Goal: Use online tool/utility: Utilize a website feature to perform a specific function

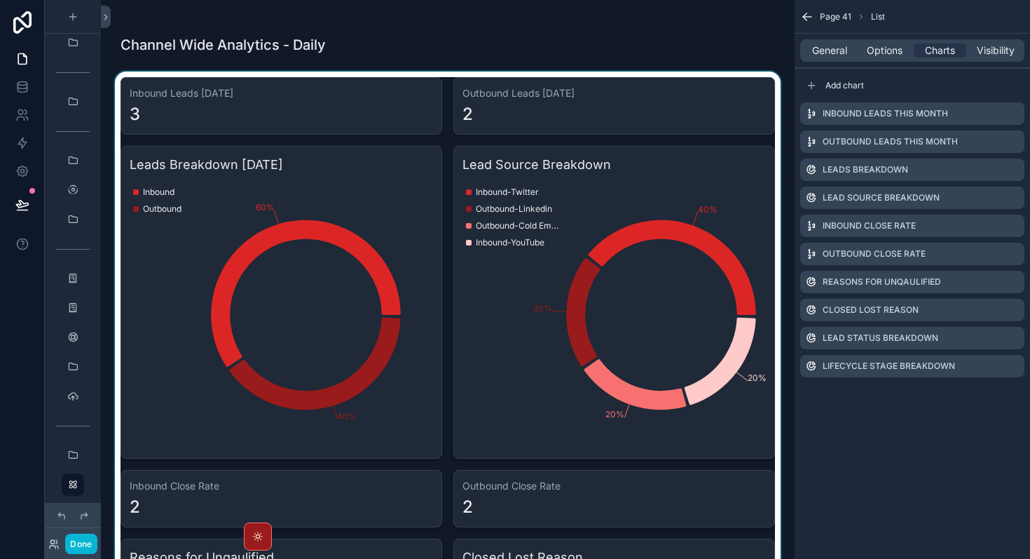
scroll to position [817, 0]
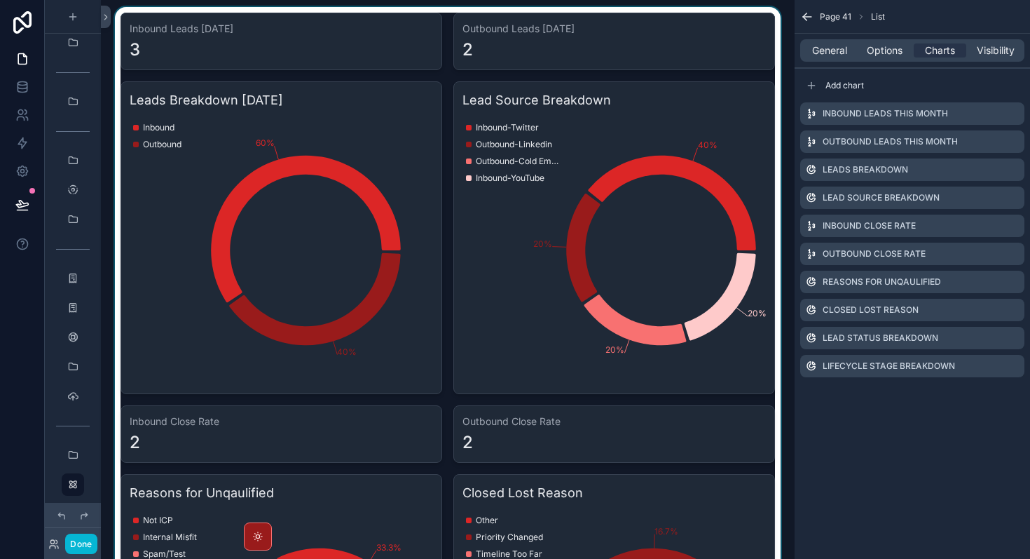
click at [629, 325] on div "scrollable content" at bounding box center [448, 561] width 672 height 1109
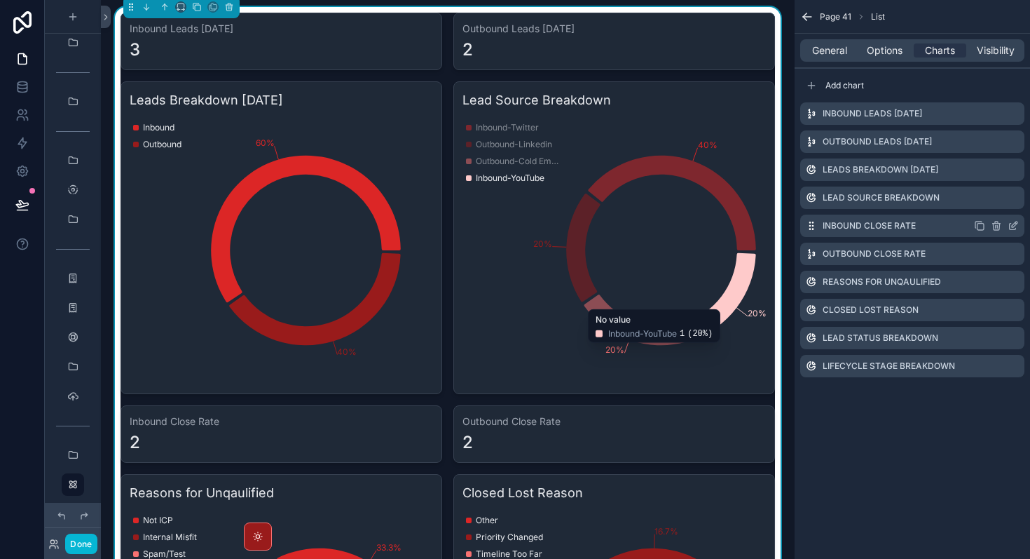
click at [1012, 225] on icon "scrollable content" at bounding box center [1013, 225] width 11 height 11
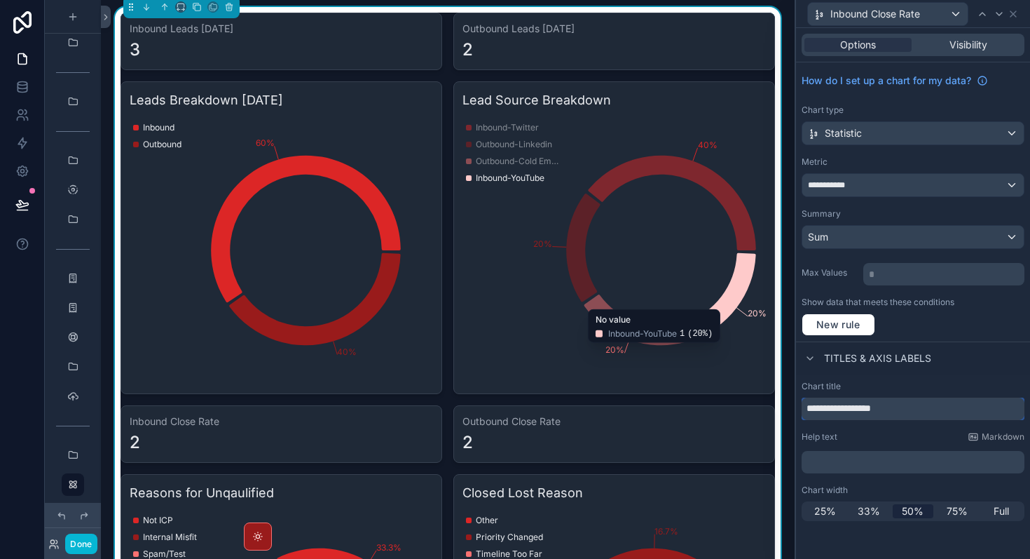
click at [932, 415] on input "**********" at bounding box center [913, 408] width 223 height 22
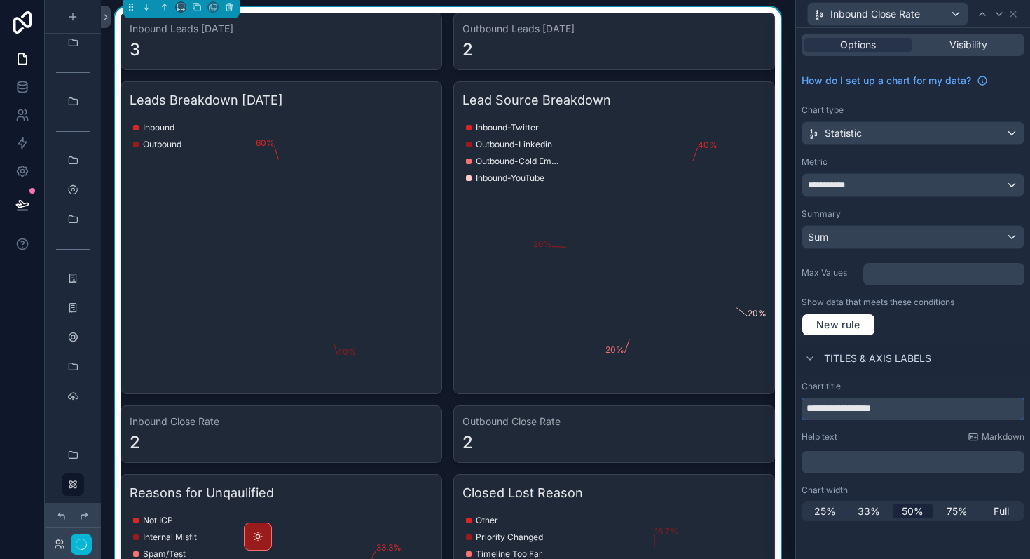
type input "**********"
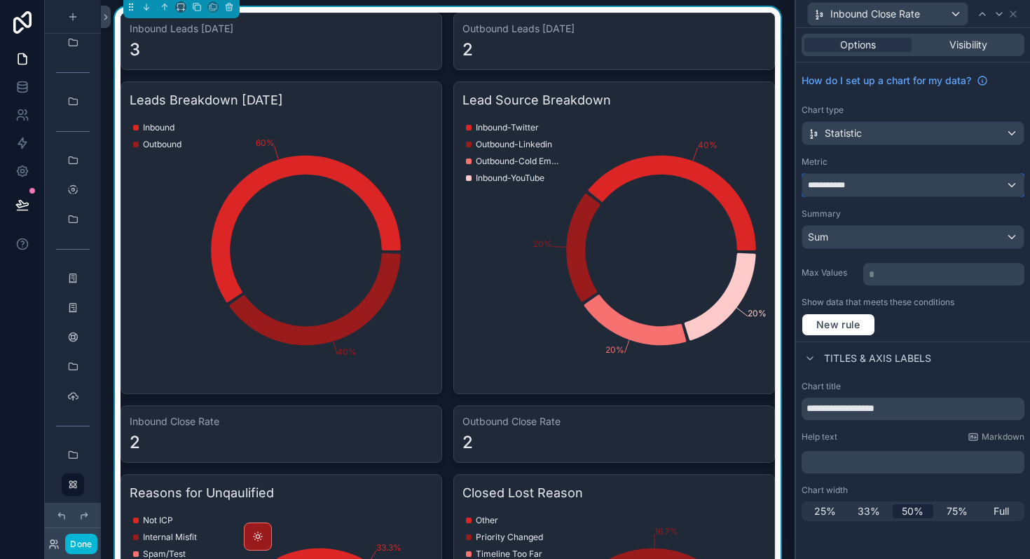
click at [912, 191] on div "**********" at bounding box center [914, 185] width 222 height 22
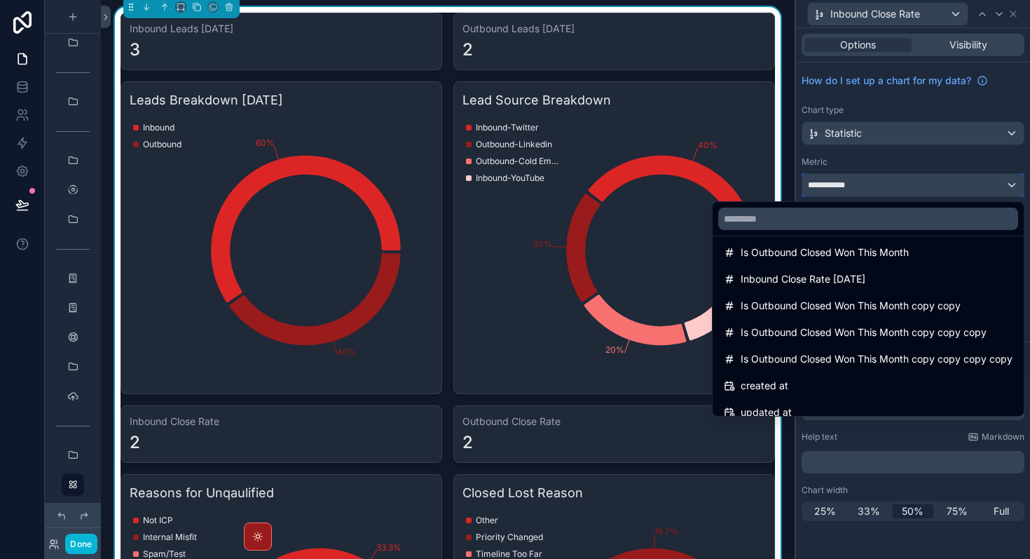
scroll to position [502, 0]
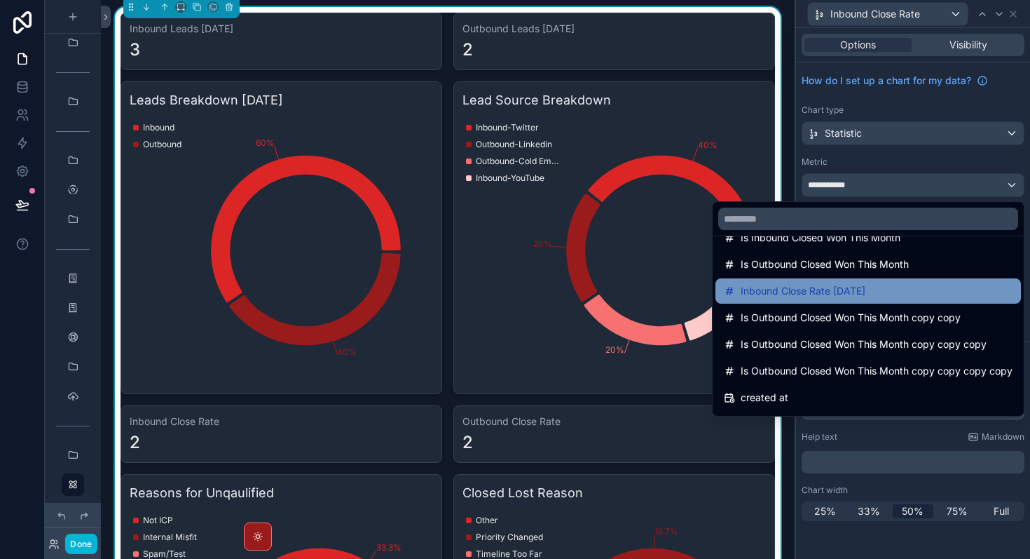
click at [852, 294] on span "Inbound Close Rate [DATE]" at bounding box center [803, 290] width 125 height 17
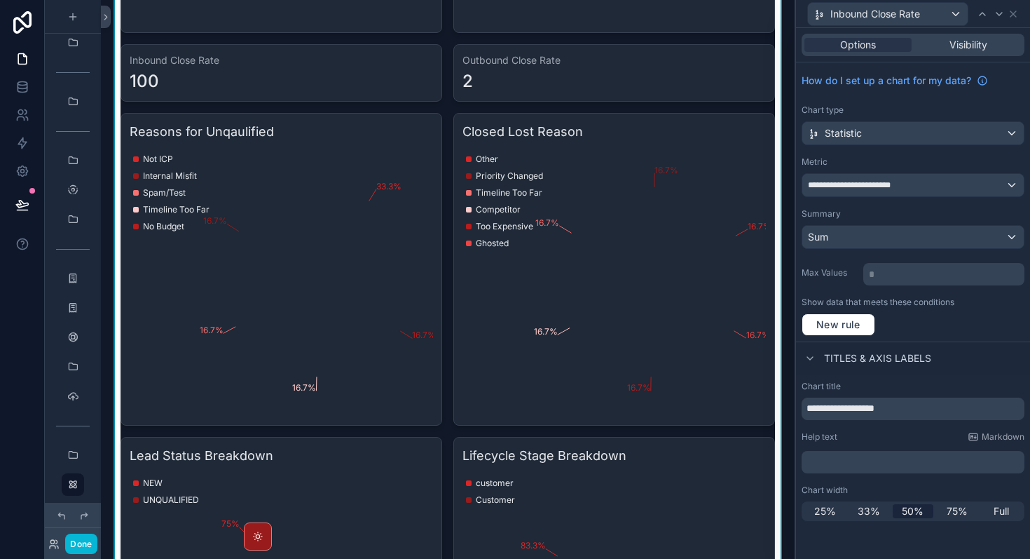
scroll to position [2214, 0]
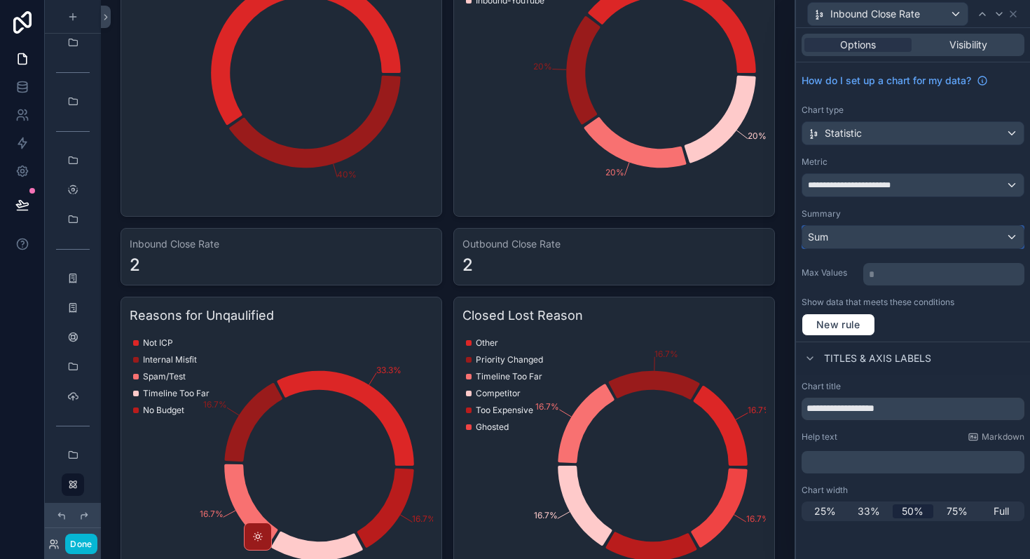
click at [864, 238] on div "Sum" at bounding box center [914, 237] width 222 height 22
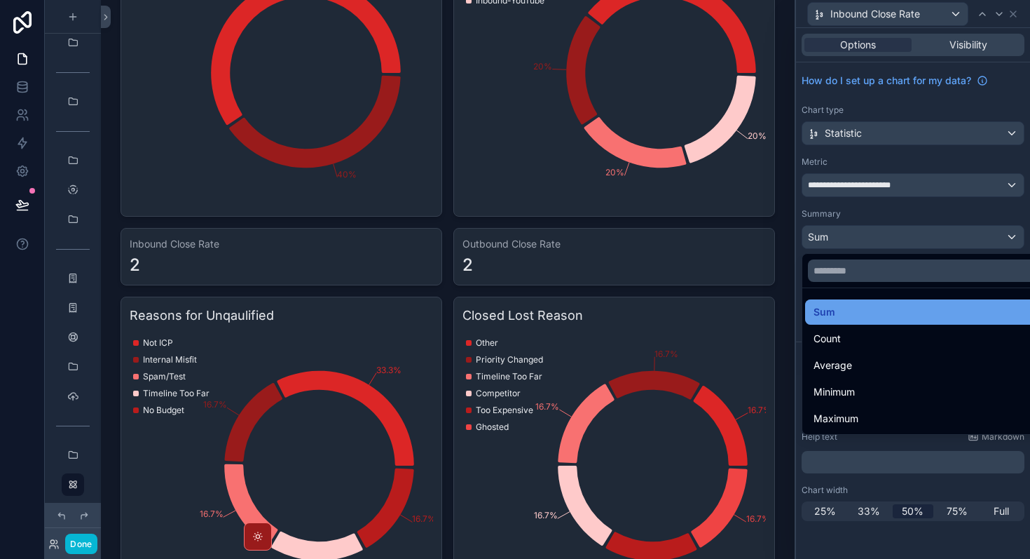
click at [847, 317] on div "Sum" at bounding box center [929, 312] width 231 height 17
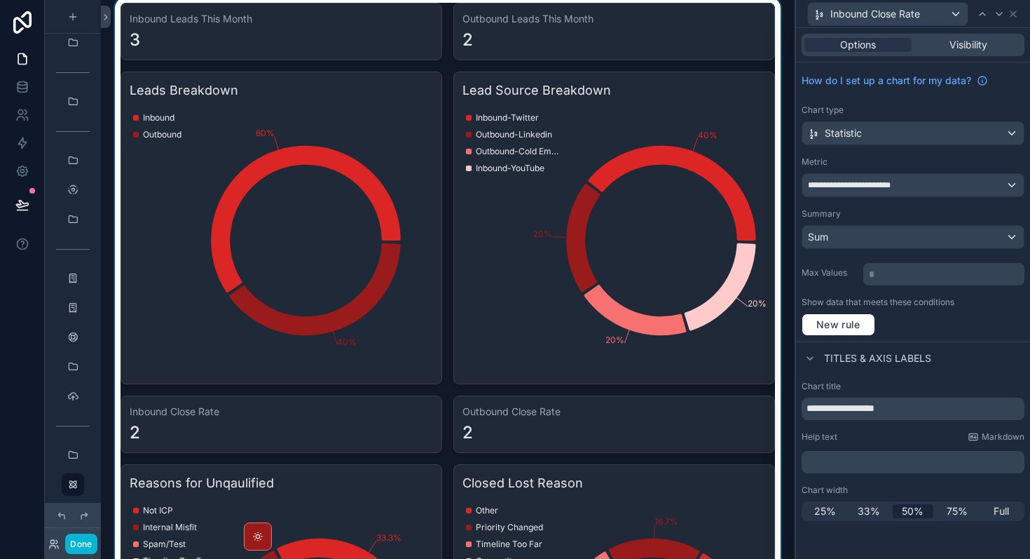
scroll to position [2045, 0]
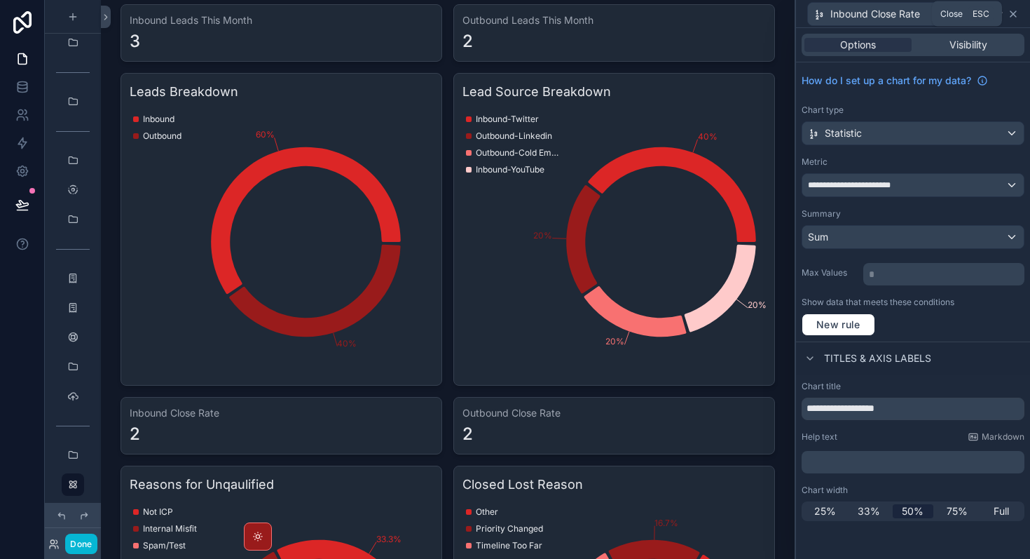
click at [1011, 11] on icon at bounding box center [1013, 13] width 11 height 11
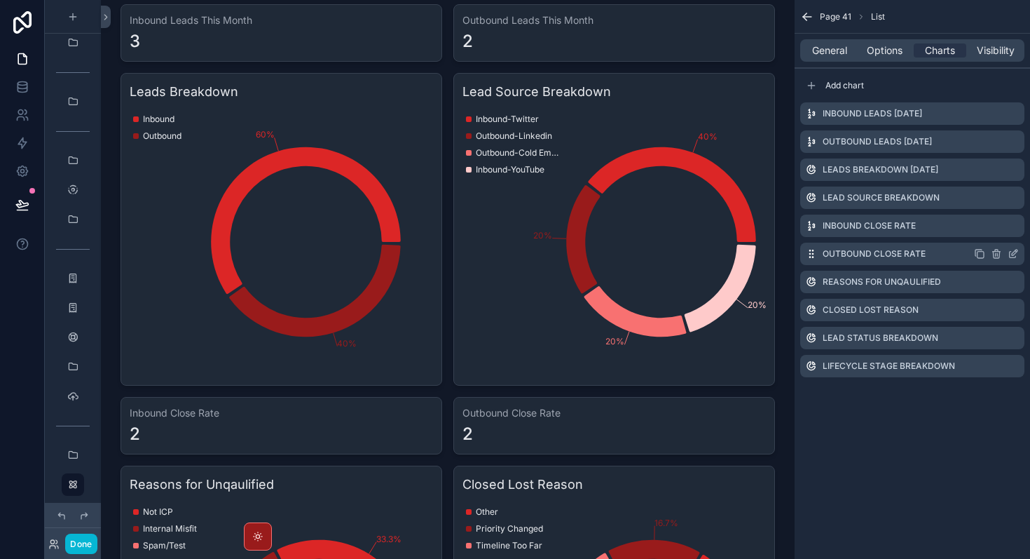
click at [1017, 250] on icon "scrollable content" at bounding box center [1015, 253] width 6 height 6
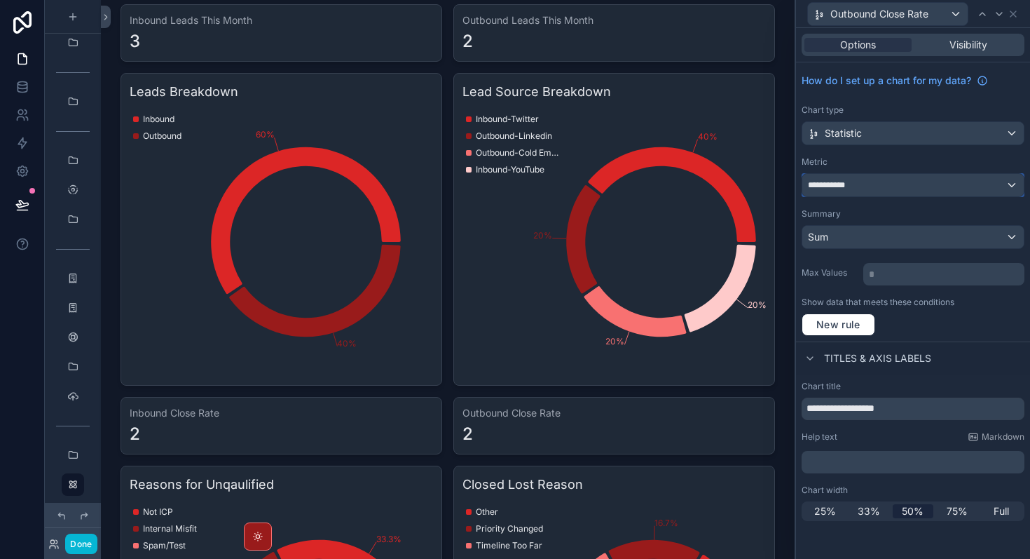
click at [876, 187] on div "**********" at bounding box center [914, 185] width 222 height 22
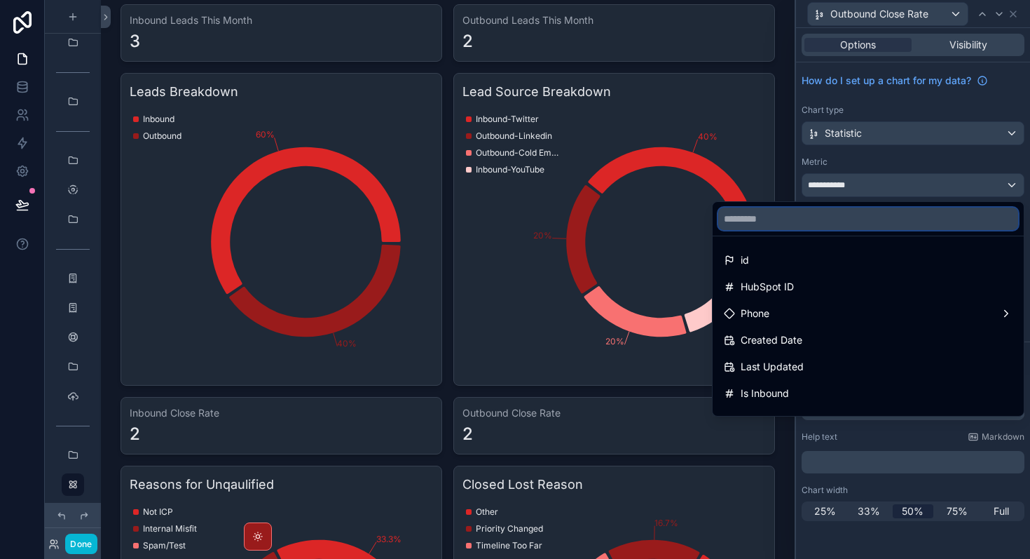
click at [843, 219] on input "text" at bounding box center [869, 218] width 300 height 22
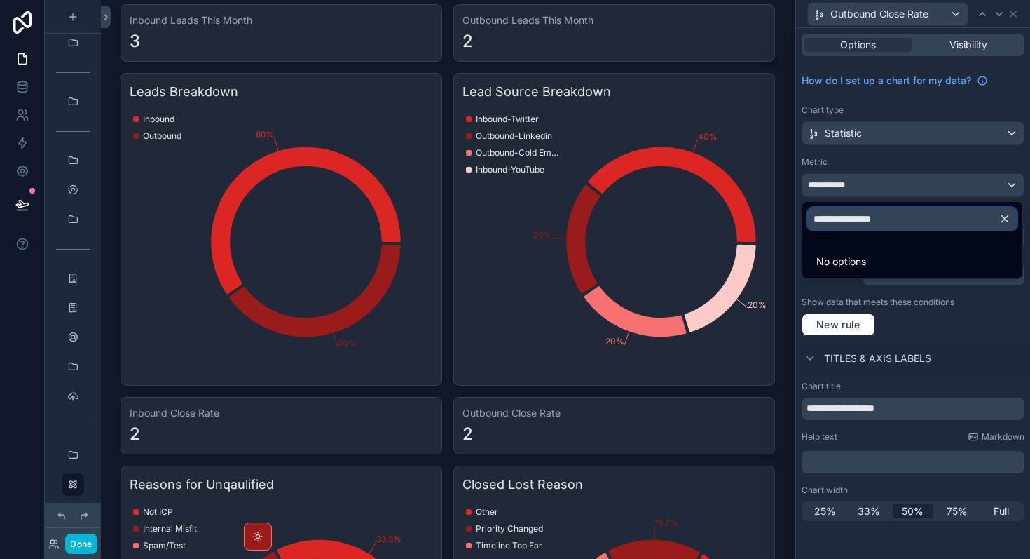
type input "**********"
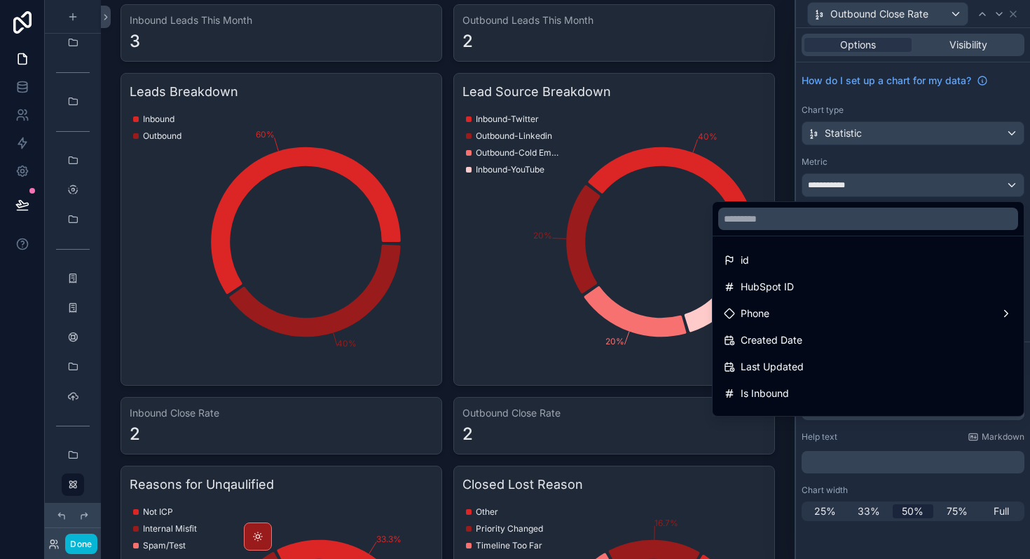
click at [831, 187] on div at bounding box center [913, 279] width 234 height 559
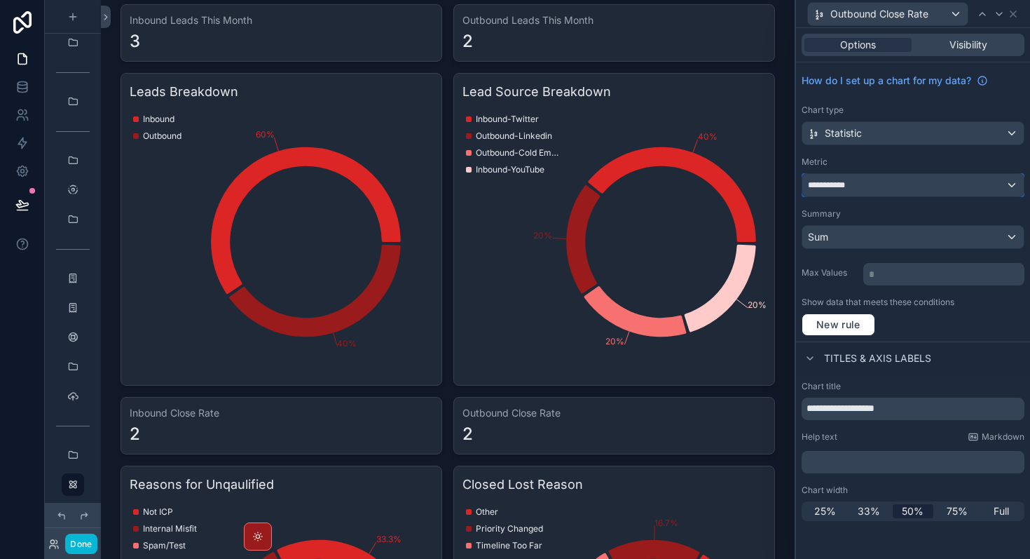
click at [831, 187] on span "**********" at bounding box center [832, 184] width 48 height 11
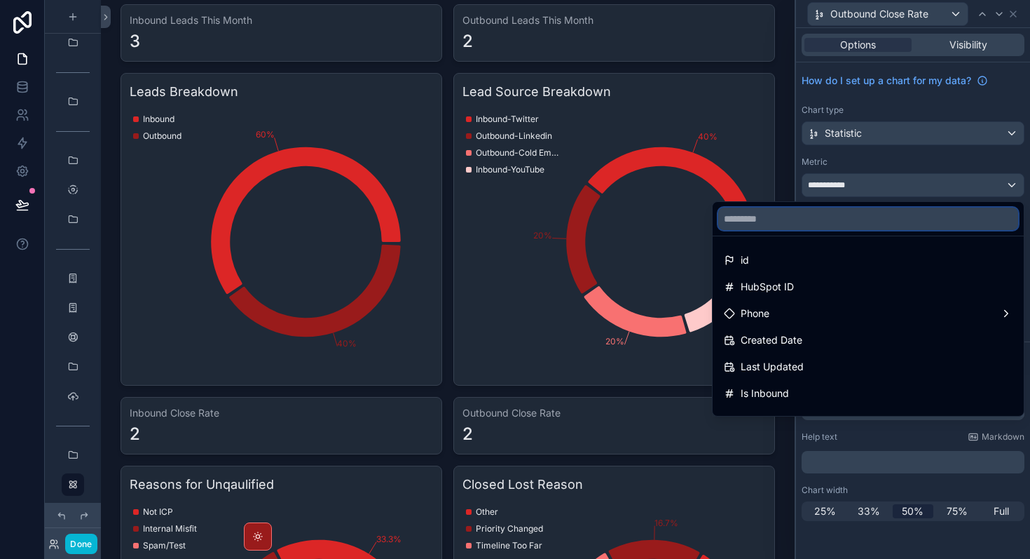
click at [825, 225] on input "text" at bounding box center [869, 218] width 300 height 22
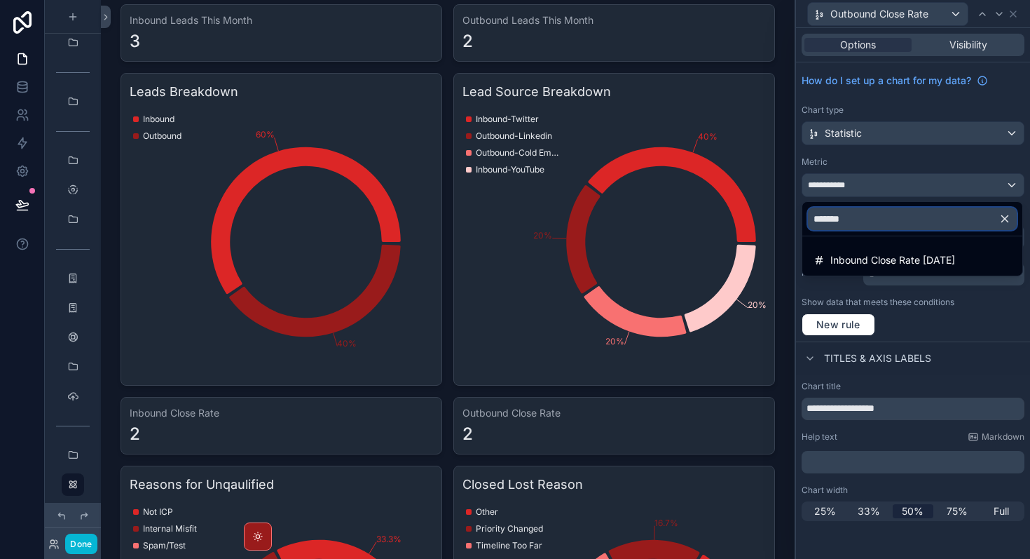
type input "********"
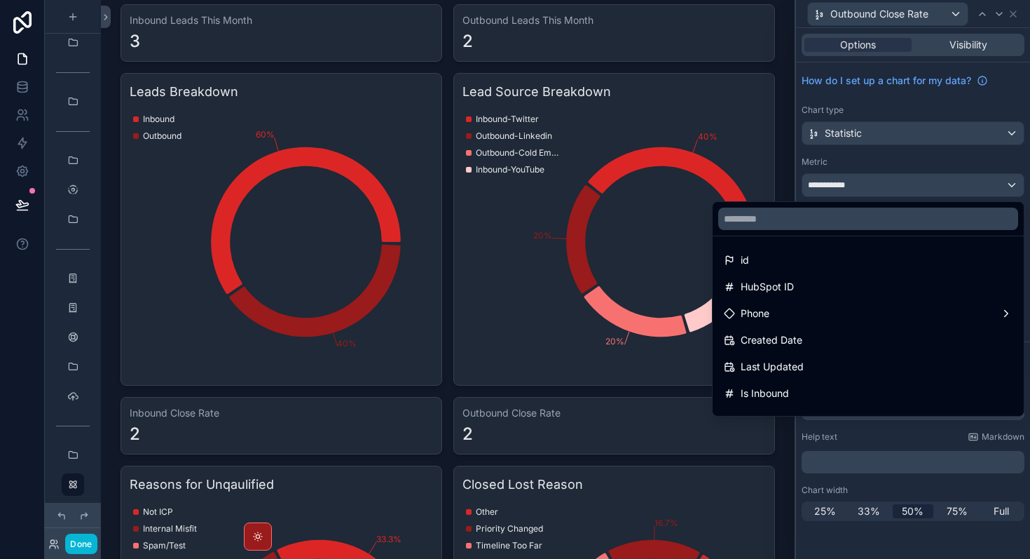
click at [909, 159] on div at bounding box center [913, 279] width 234 height 559
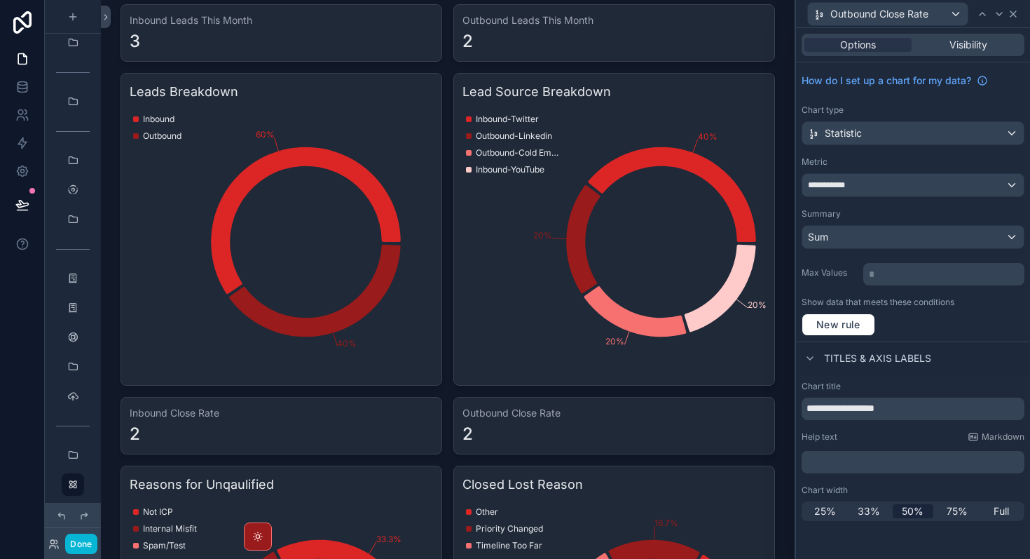
click at [1014, 16] on icon at bounding box center [1013, 13] width 11 height 11
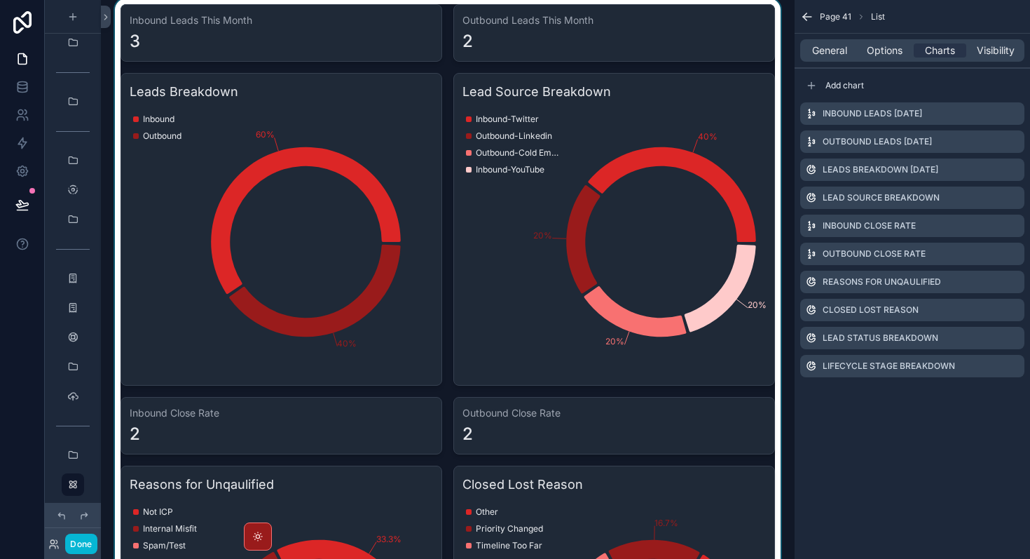
click at [238, 443] on div "scrollable content" at bounding box center [448, 553] width 672 height 1109
click at [1012, 229] on icon "scrollable content" at bounding box center [1013, 227] width 6 height 6
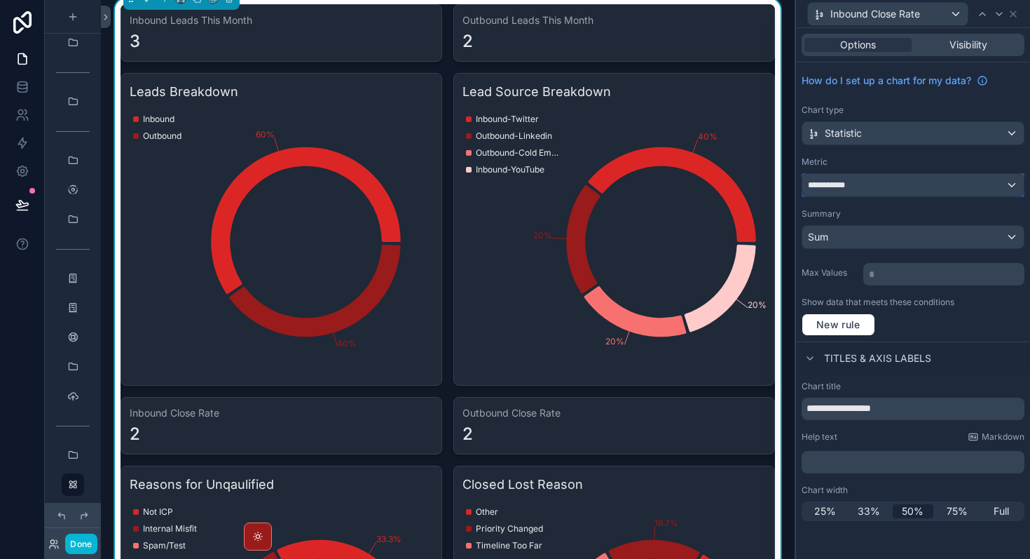
click at [934, 185] on div "**********" at bounding box center [914, 185] width 222 height 22
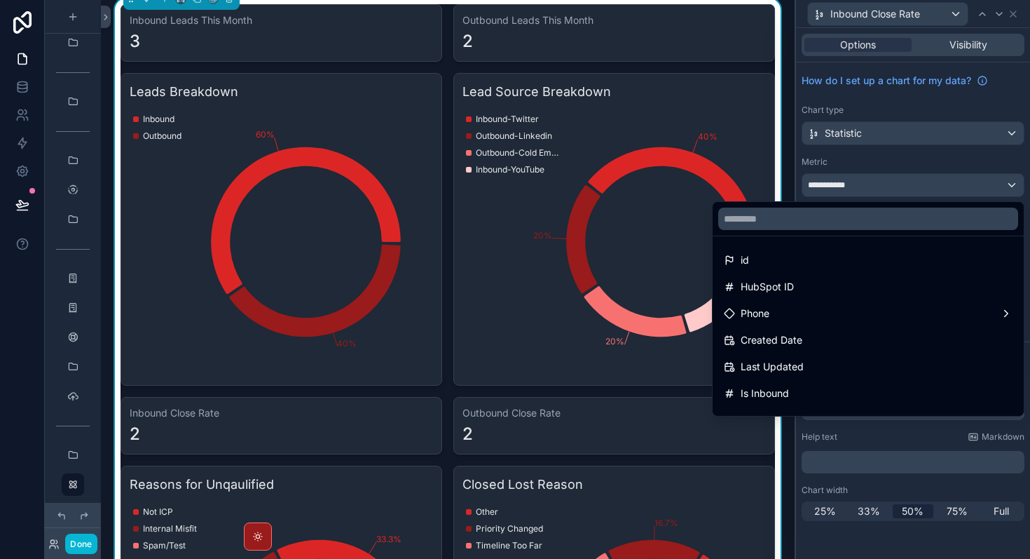
click at [881, 231] on div at bounding box center [868, 219] width 311 height 34
click at [884, 225] on input "text" at bounding box center [869, 218] width 300 height 22
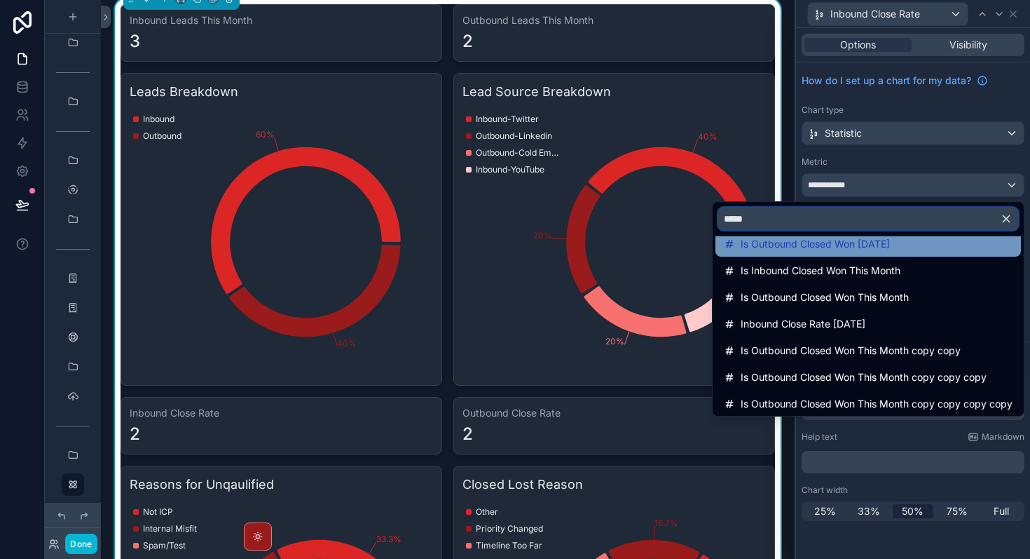
scroll to position [153, 0]
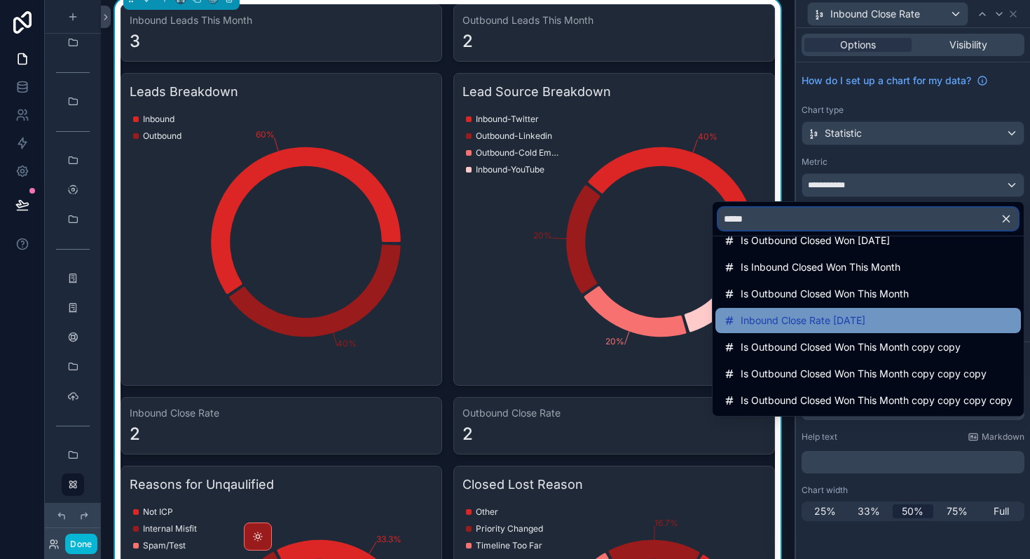
type input "*****"
click at [835, 314] on span "Inbound Close Rate [DATE]" at bounding box center [803, 320] width 125 height 17
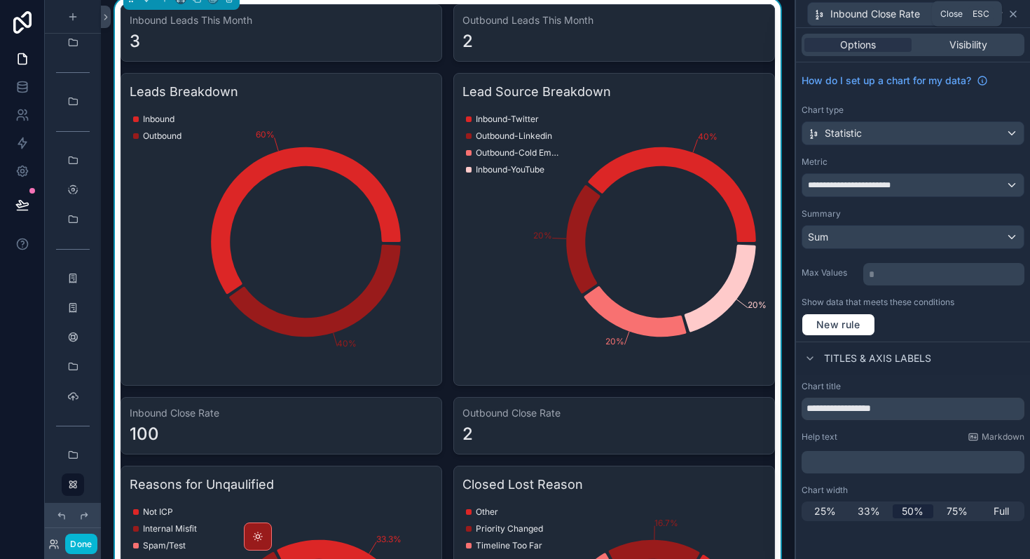
click at [1018, 14] on icon at bounding box center [1013, 13] width 11 height 11
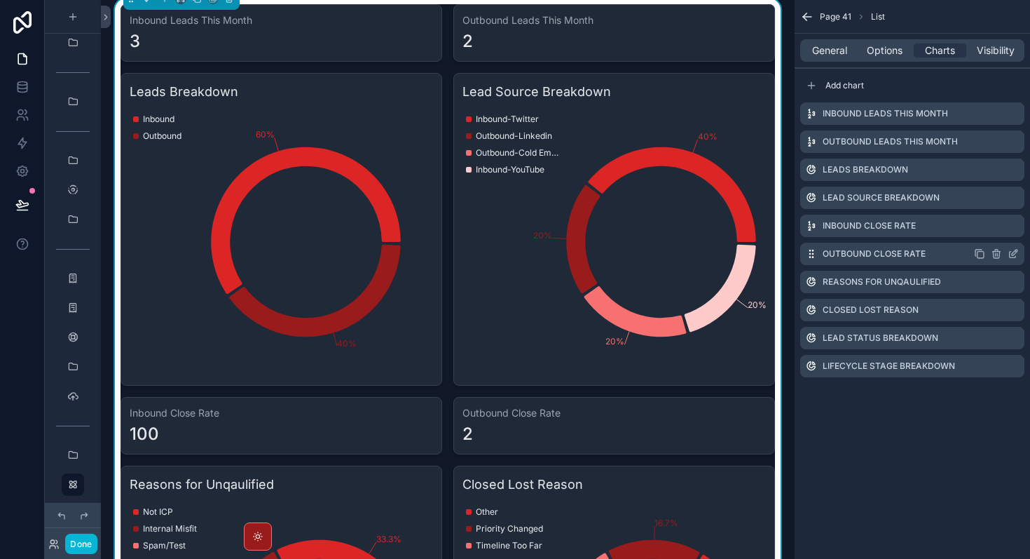
click at [1015, 257] on icon "scrollable content" at bounding box center [1013, 255] width 6 height 6
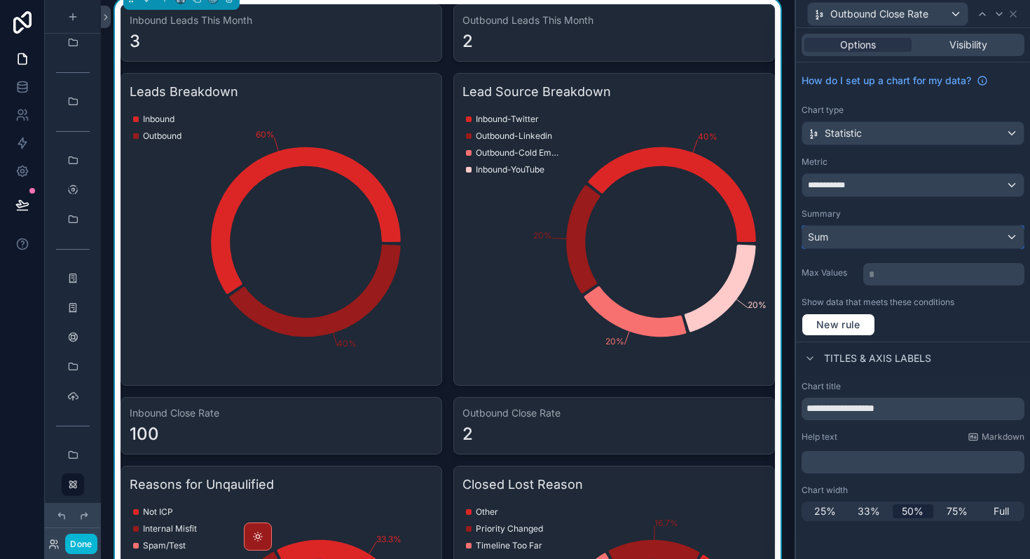
click at [906, 248] on button "Sum" at bounding box center [913, 237] width 223 height 24
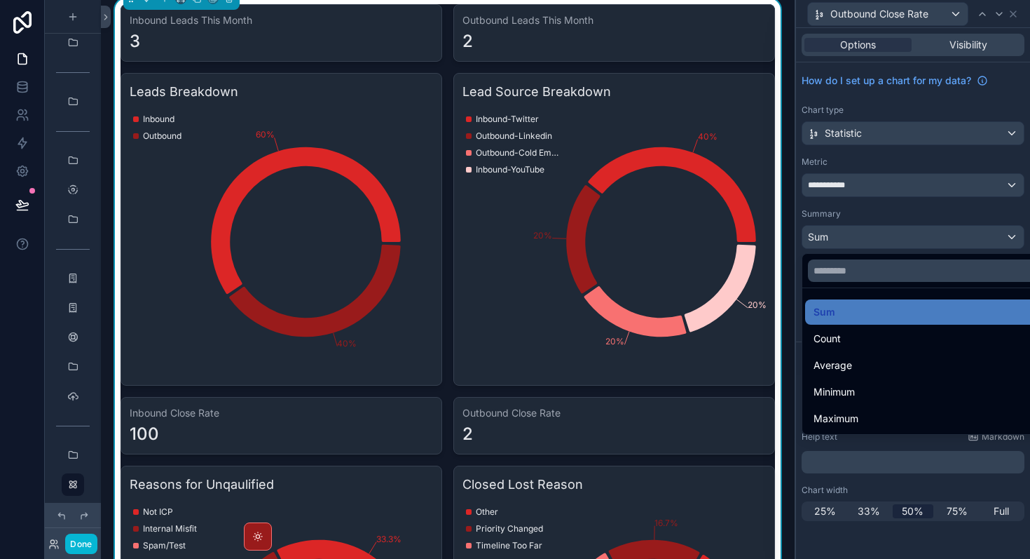
click at [907, 179] on div at bounding box center [913, 279] width 234 height 559
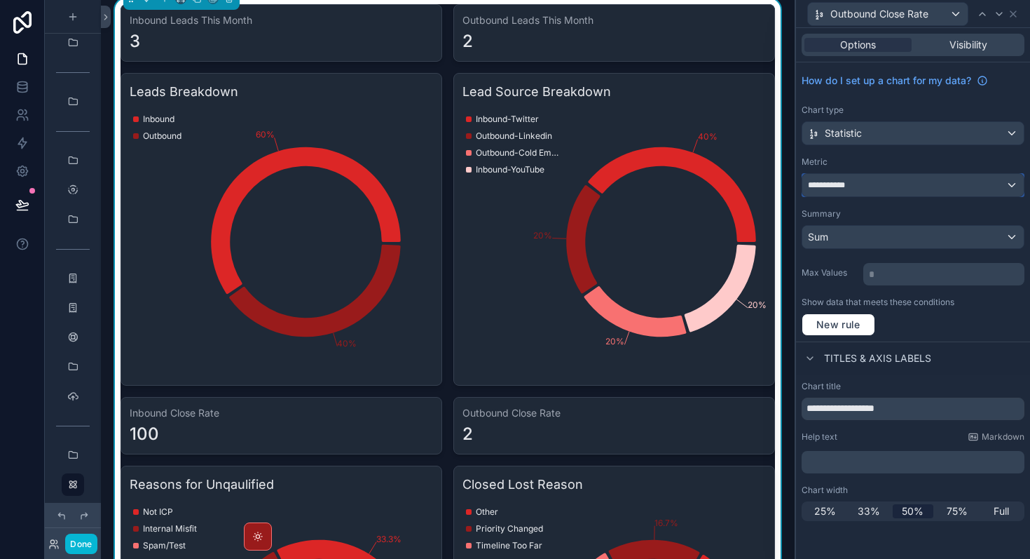
click at [907, 179] on div "**********" at bounding box center [914, 185] width 222 height 22
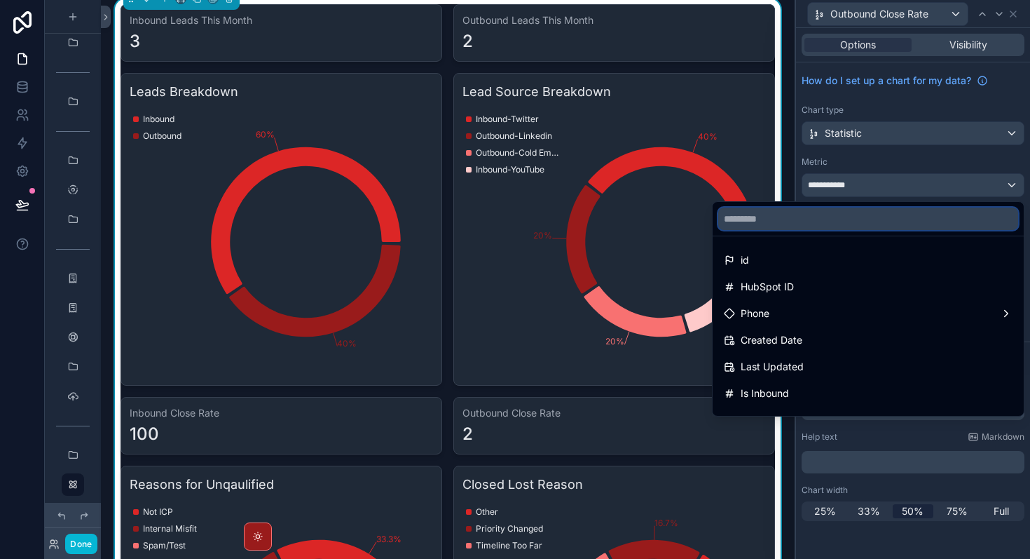
click at [884, 219] on input "text" at bounding box center [869, 218] width 300 height 22
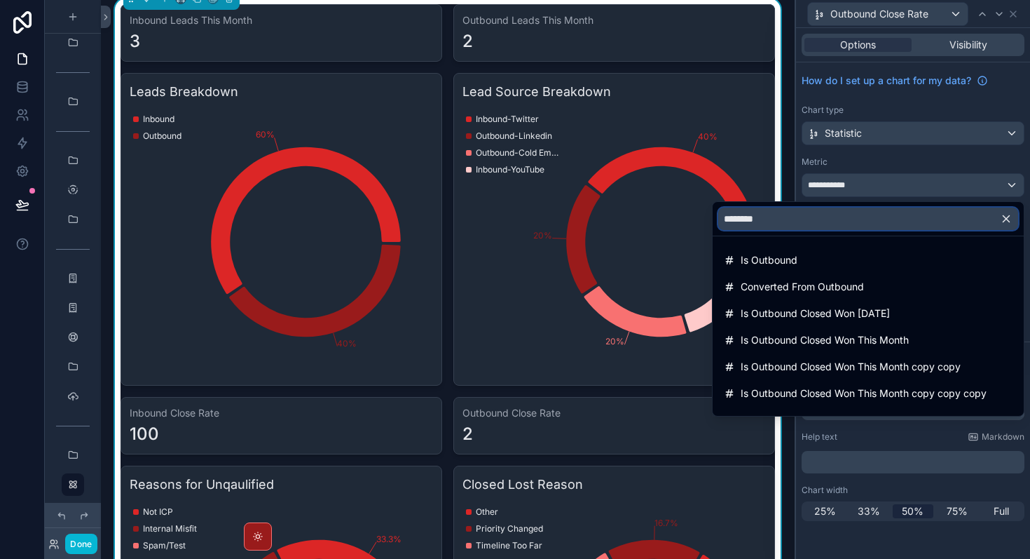
type input "********"
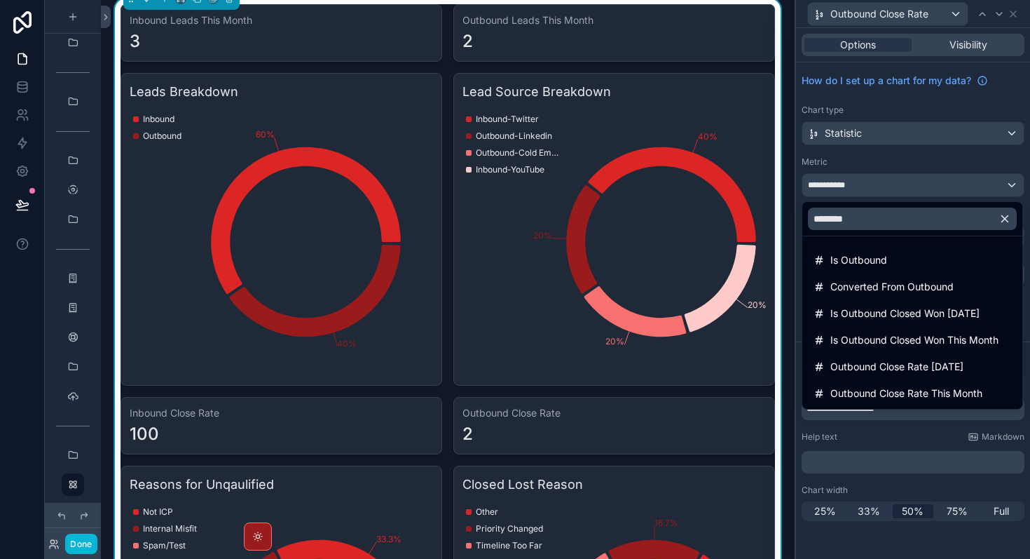
click at [603, 436] on div "2" at bounding box center [615, 434] width 304 height 22
click at [1007, 220] on icon "button" at bounding box center [1005, 219] width 6 height 6
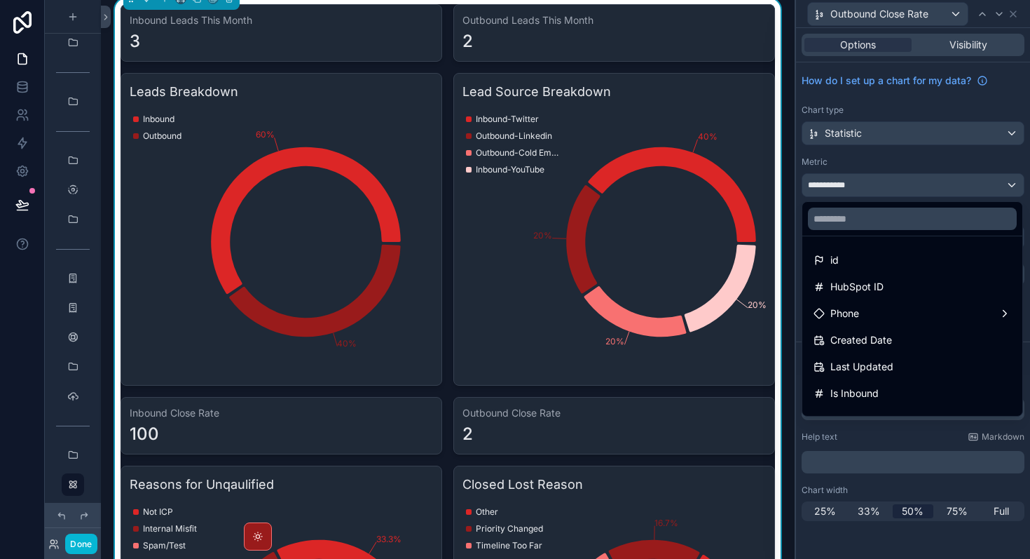
click at [1014, 16] on div at bounding box center [913, 279] width 234 height 559
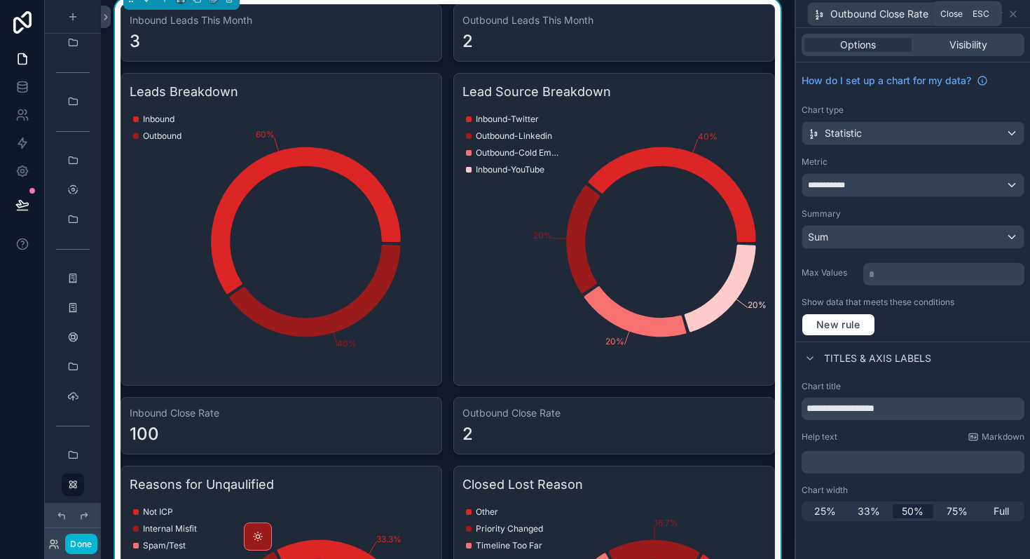
click at [1014, 16] on icon at bounding box center [1013, 13] width 11 height 11
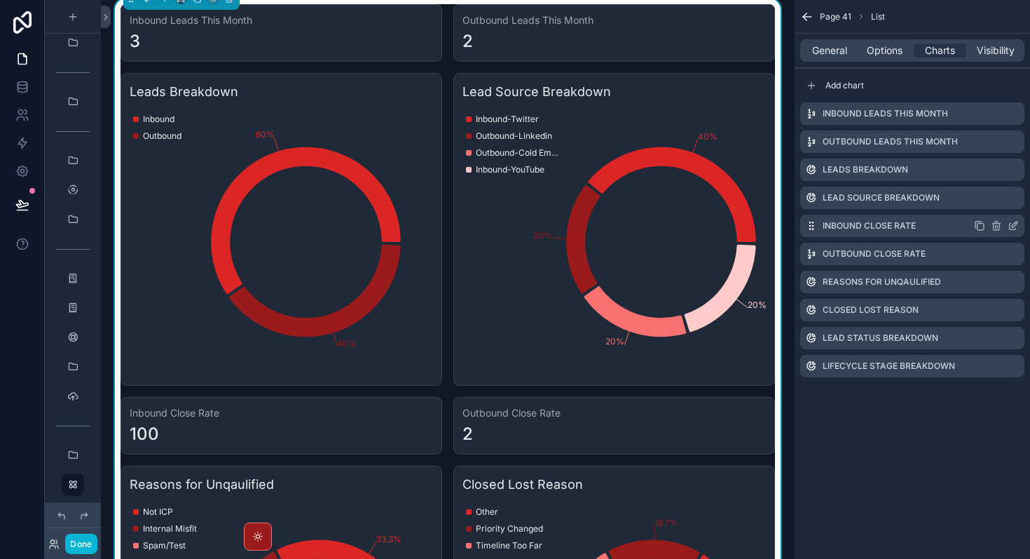
click at [1016, 224] on icon "scrollable content" at bounding box center [1013, 225] width 11 height 11
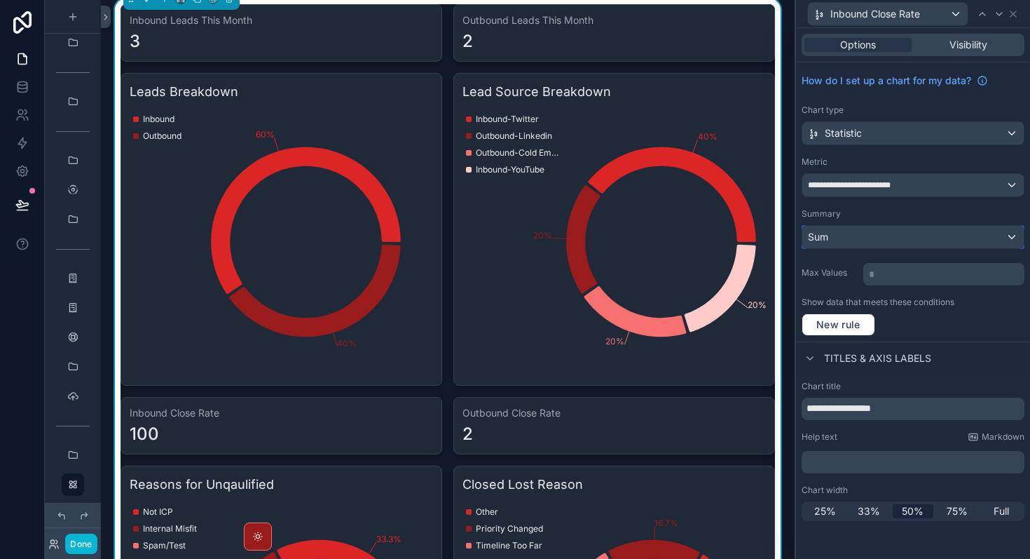
click at [925, 245] on div "Sum" at bounding box center [914, 237] width 222 height 22
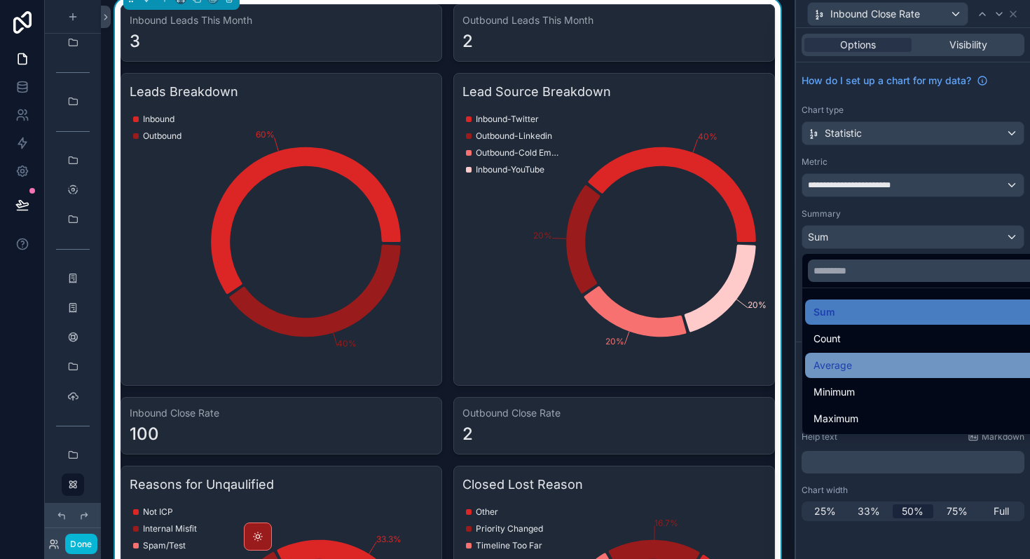
click at [873, 369] on div "Average" at bounding box center [929, 365] width 231 height 17
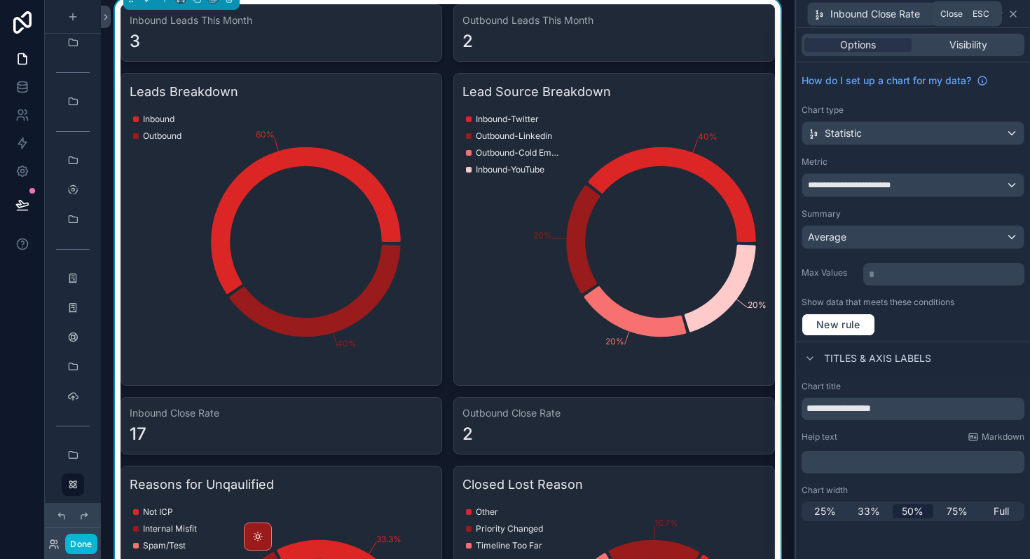
click at [1016, 16] on icon at bounding box center [1014, 14] width 6 height 6
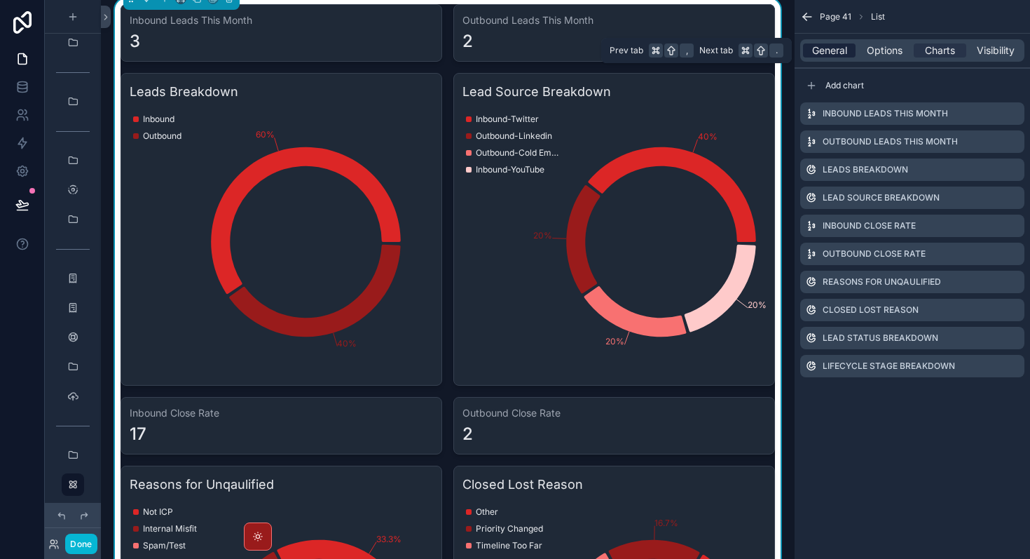
click at [831, 52] on span "General" at bounding box center [829, 50] width 35 height 14
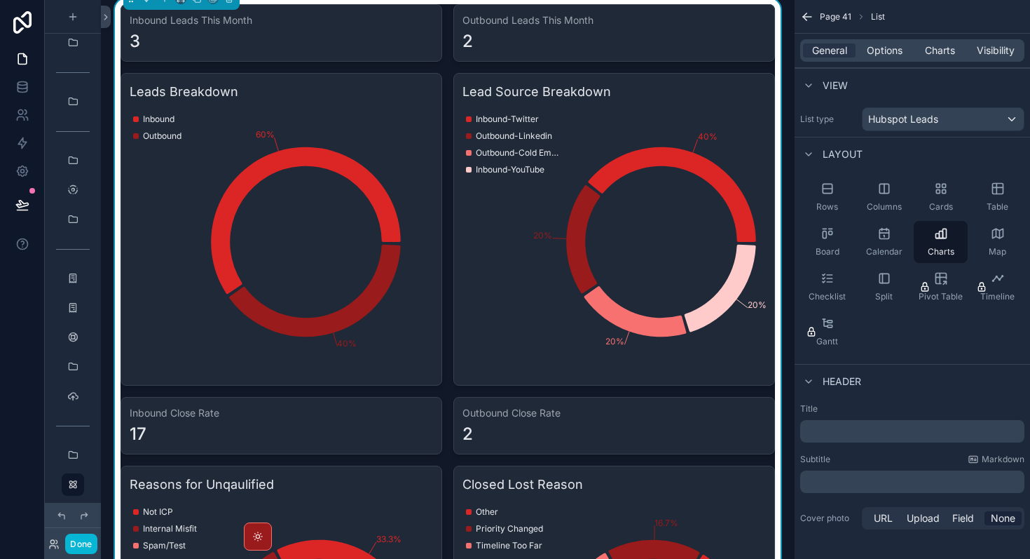
click at [622, 57] on div "Outbound Leads This Month 2" at bounding box center [615, 32] width 322 height 57
click at [945, 47] on span "Charts" at bounding box center [940, 50] width 30 height 14
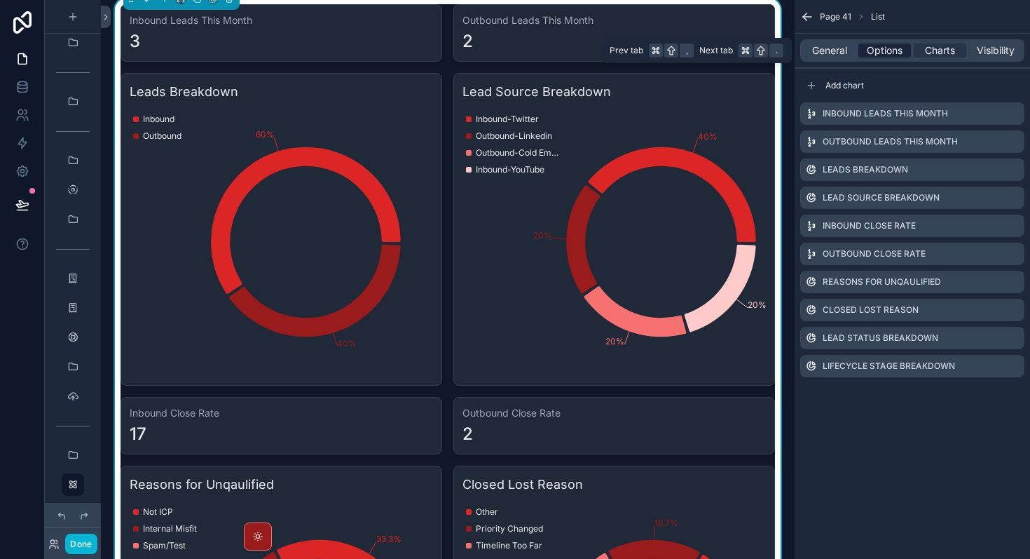
click at [878, 44] on span "Options" at bounding box center [885, 50] width 36 height 14
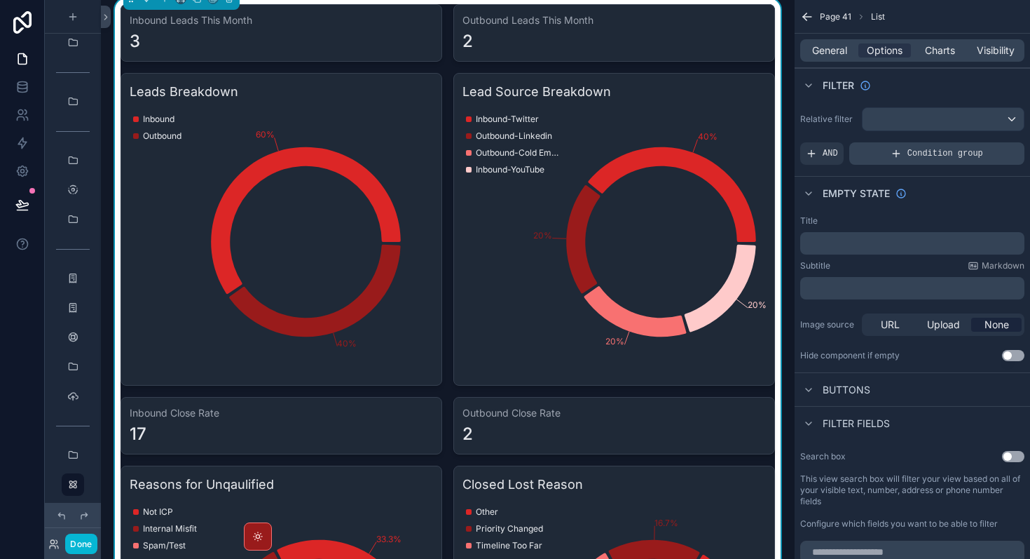
click at [895, 154] on icon "scrollable content" at bounding box center [896, 154] width 6 height 0
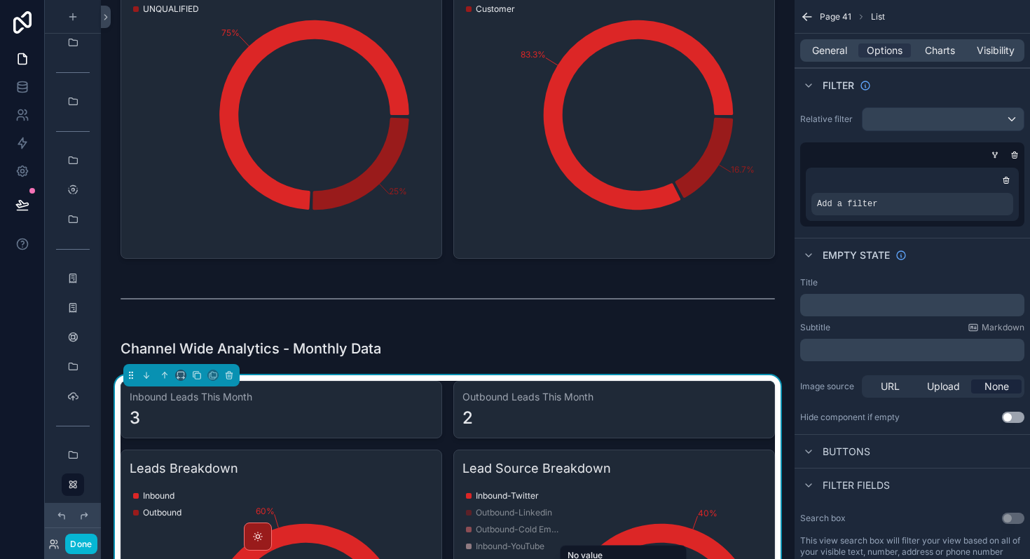
scroll to position [1684, 0]
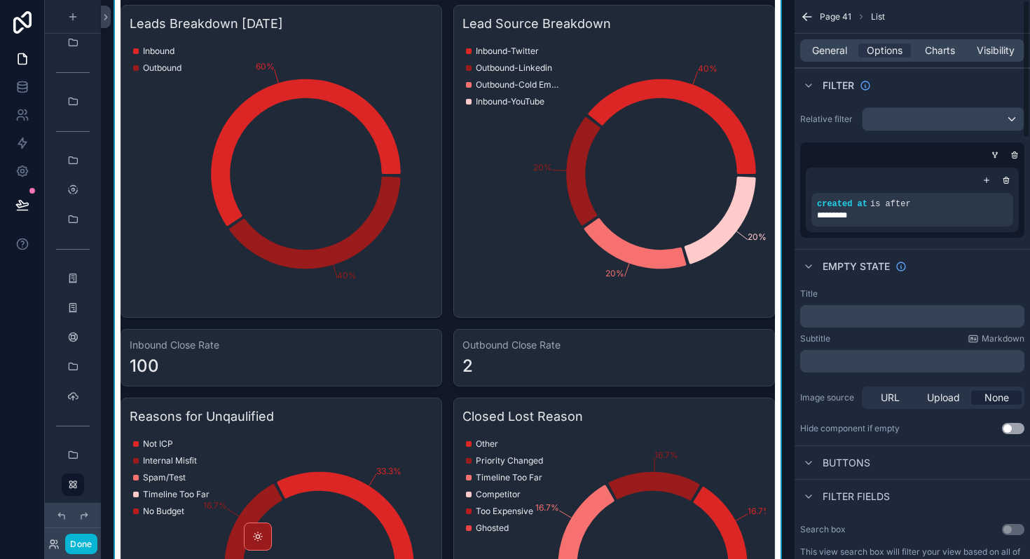
scroll to position [880, 0]
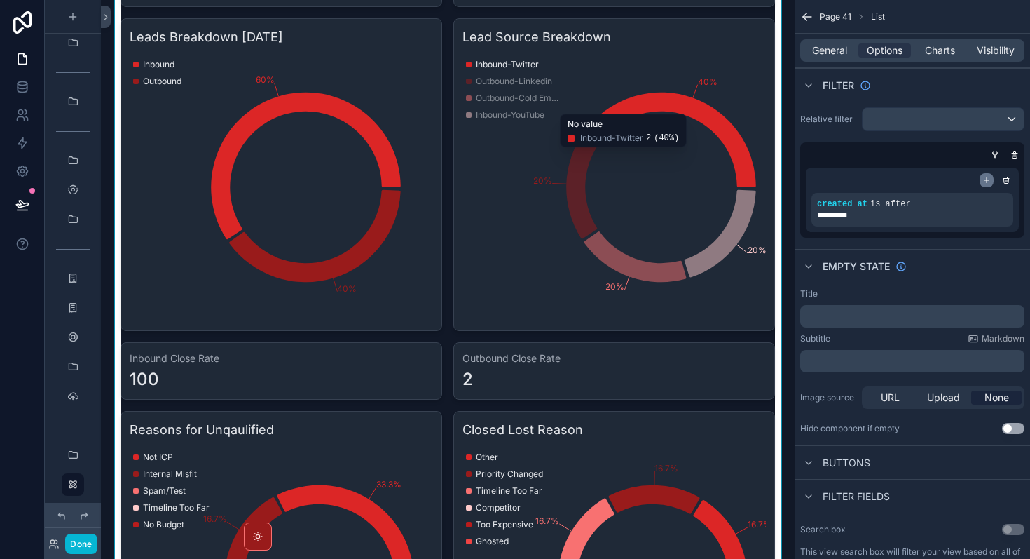
click at [988, 180] on icon "scrollable content" at bounding box center [987, 180] width 5 height 0
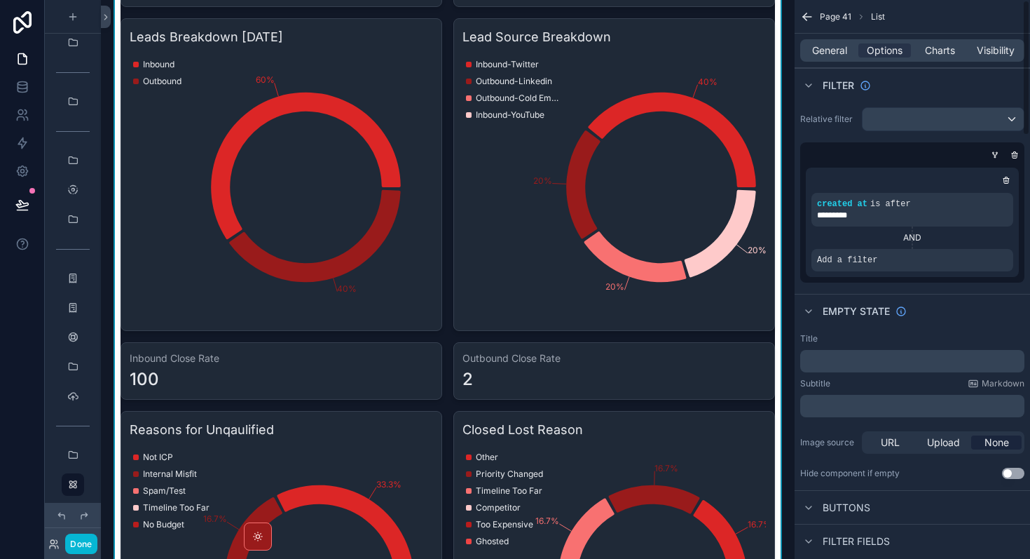
click at [915, 231] on div "AND" at bounding box center [913, 237] width 202 height 22
click at [920, 238] on div "AND" at bounding box center [913, 237] width 202 height 11
click at [904, 256] on div "Add a filter" at bounding box center [913, 260] width 202 height 22
click at [979, 250] on icon "scrollable content" at bounding box center [978, 250] width 8 height 8
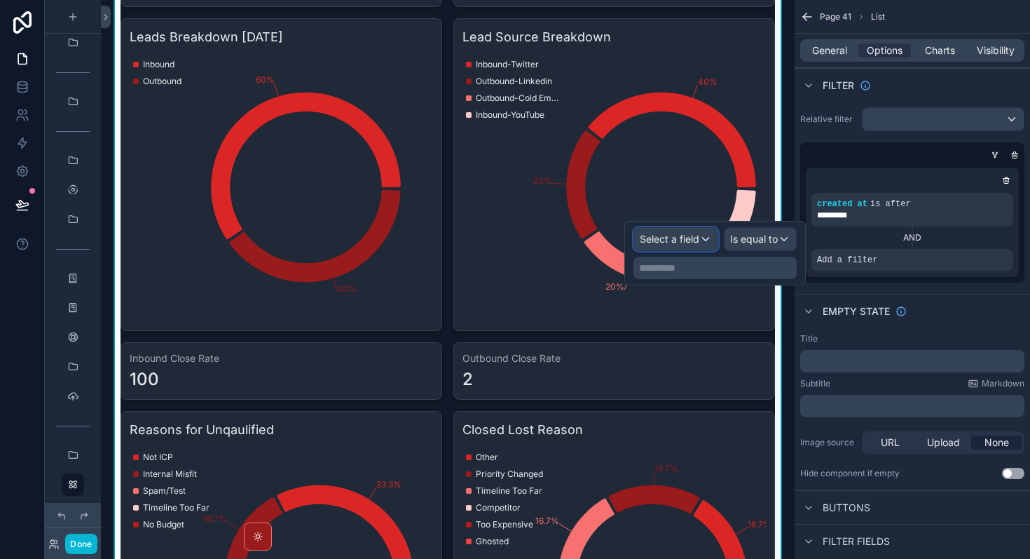
click at [688, 242] on span "Select a field" at bounding box center [670, 239] width 60 height 12
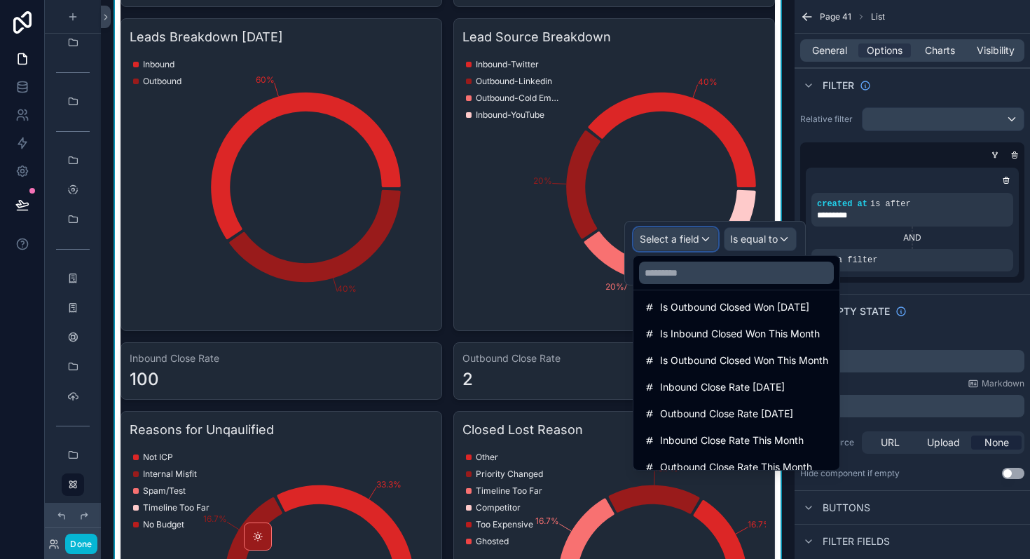
scroll to position [1032, 0]
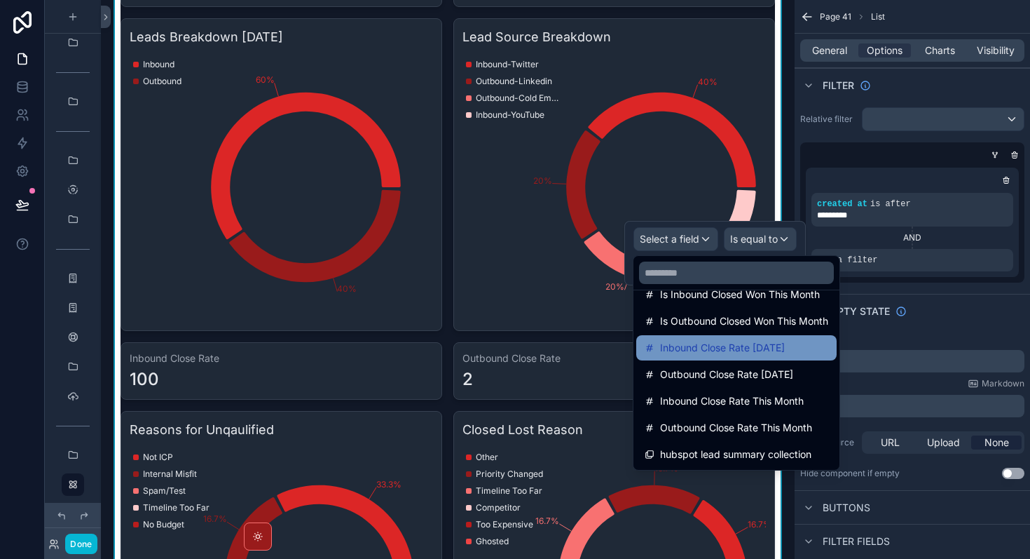
click at [719, 339] on span "Inbound Close Rate [DATE]" at bounding box center [722, 347] width 125 height 17
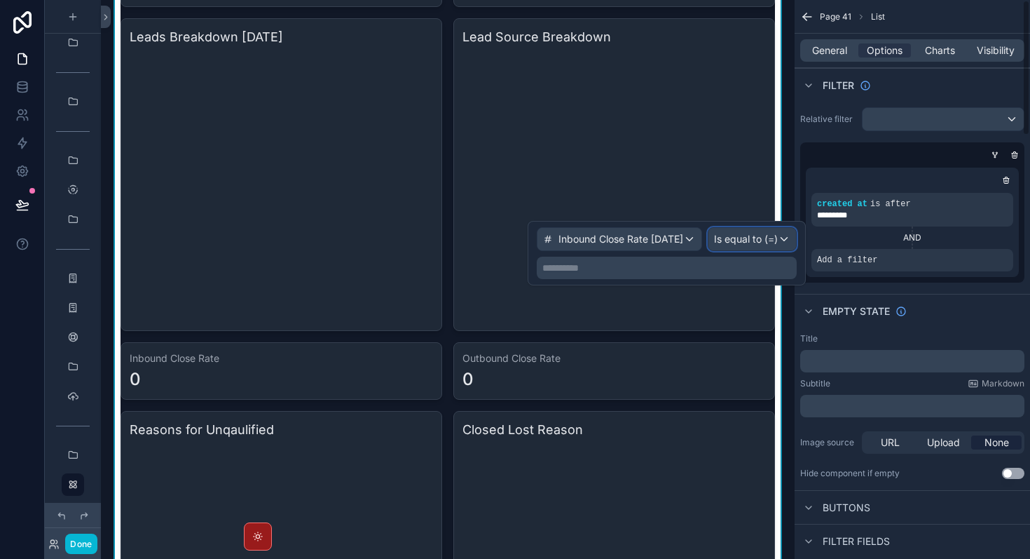
click at [751, 245] on span "Is equal to (=)" at bounding box center [746, 239] width 64 height 14
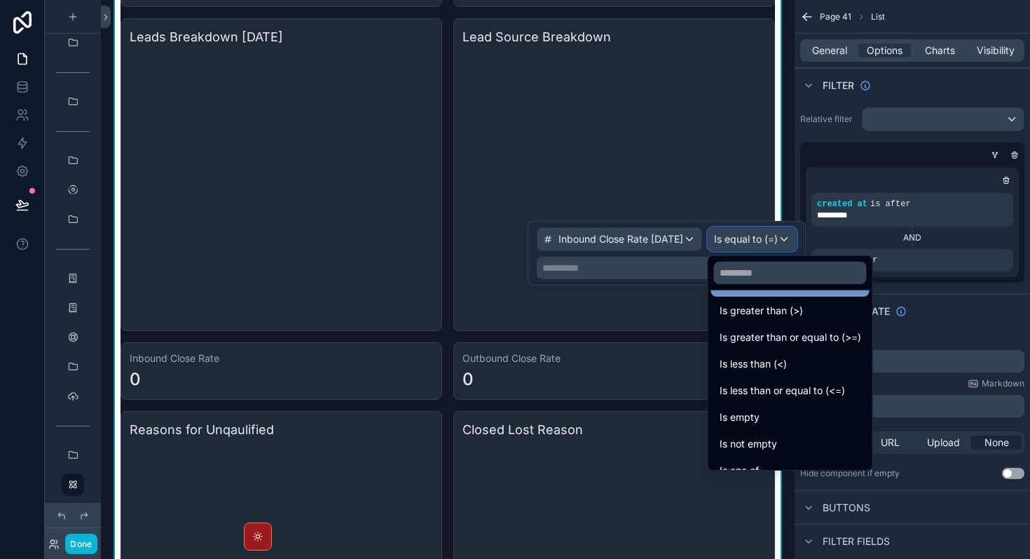
scroll to position [100, 0]
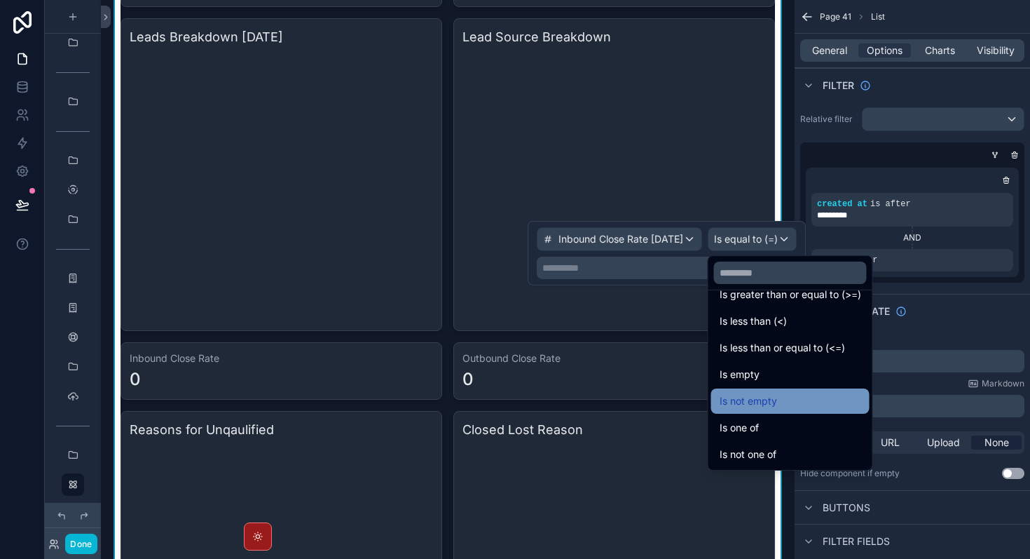
click at [789, 393] on div "Is not empty" at bounding box center [791, 401] width 142 height 17
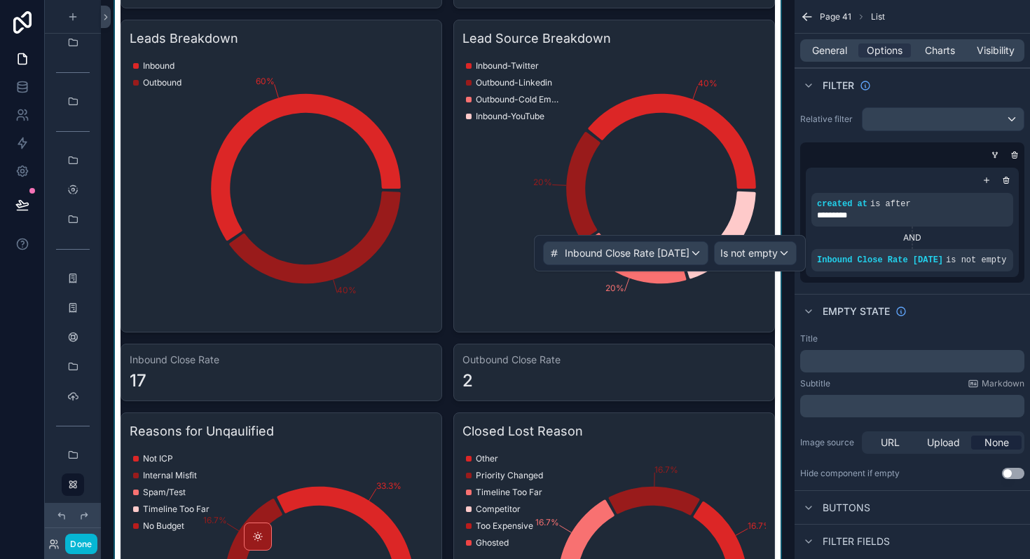
scroll to position [2099, 0]
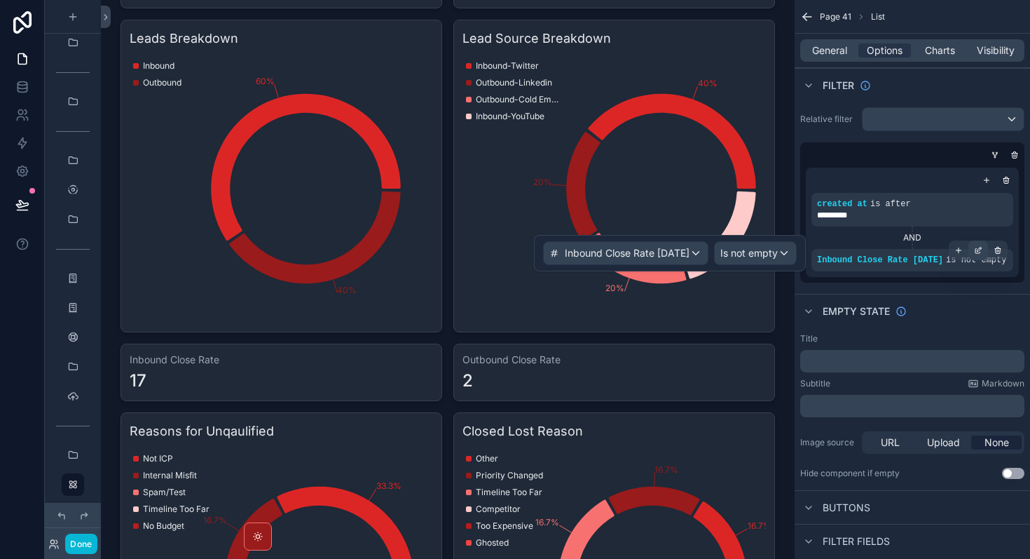
click at [981, 248] on icon "scrollable content" at bounding box center [980, 248] width 1 height 1
click at [762, 259] on span "Is not empty" at bounding box center [749, 253] width 57 height 14
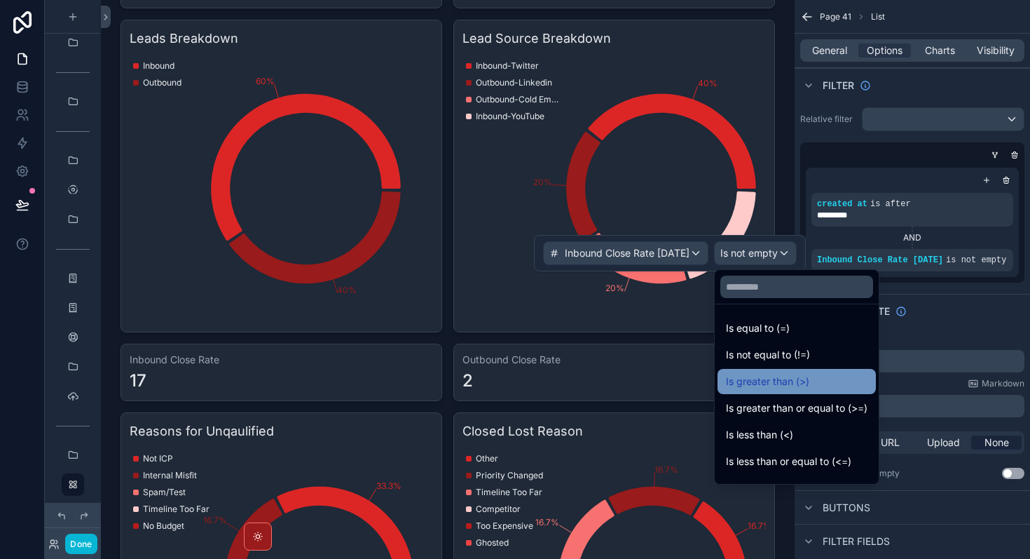
click at [787, 385] on span "Is greater than (>)" at bounding box center [767, 381] width 83 height 17
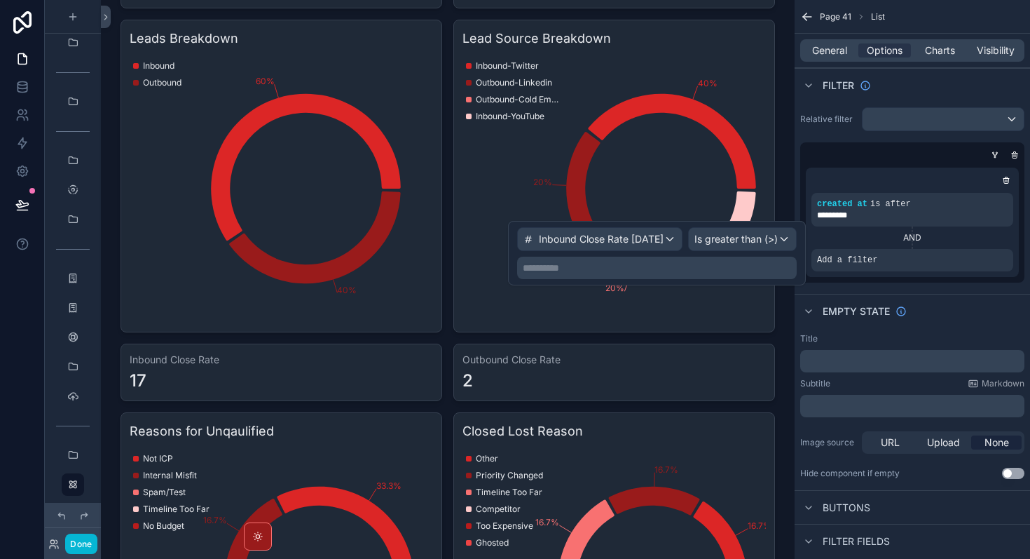
click at [719, 272] on p "**********" at bounding box center [658, 268] width 271 height 14
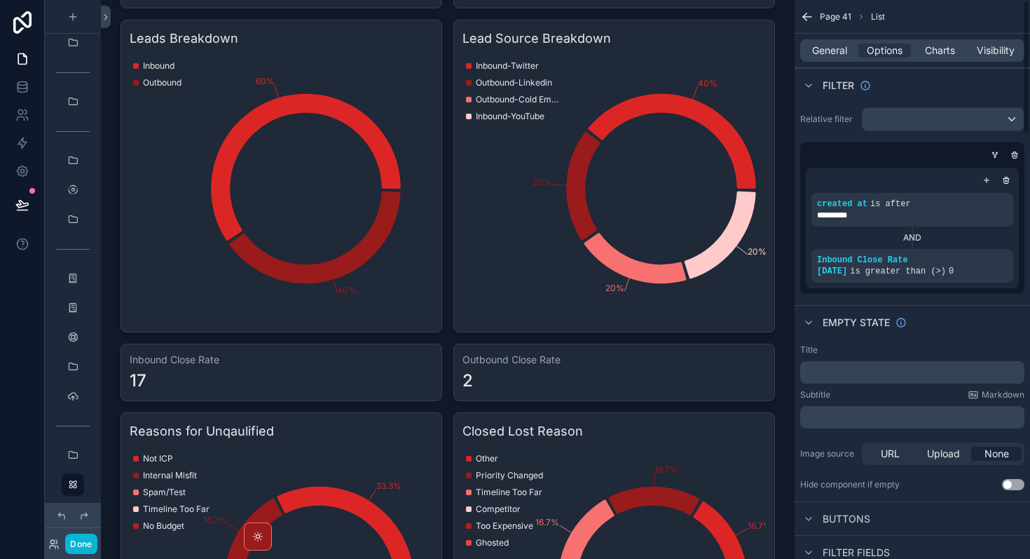
click at [962, 315] on div "Empty state" at bounding box center [913, 322] width 236 height 34
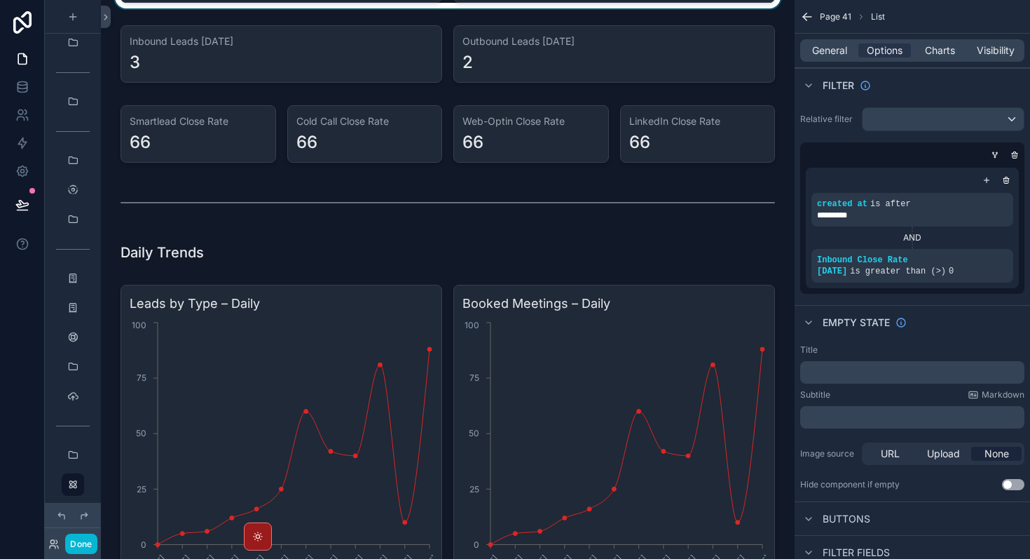
scroll to position [3153, 0]
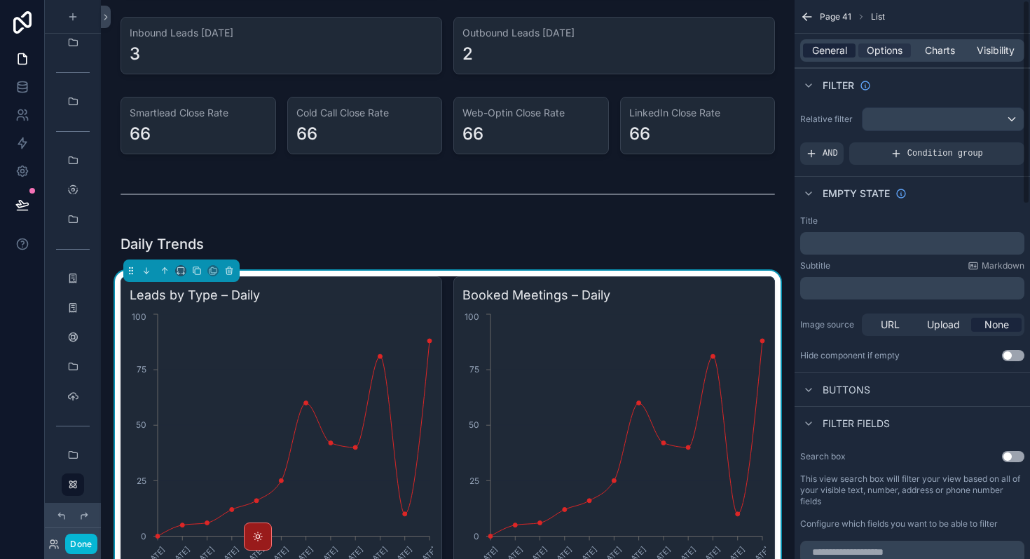
click at [815, 57] on span "General" at bounding box center [829, 50] width 35 height 14
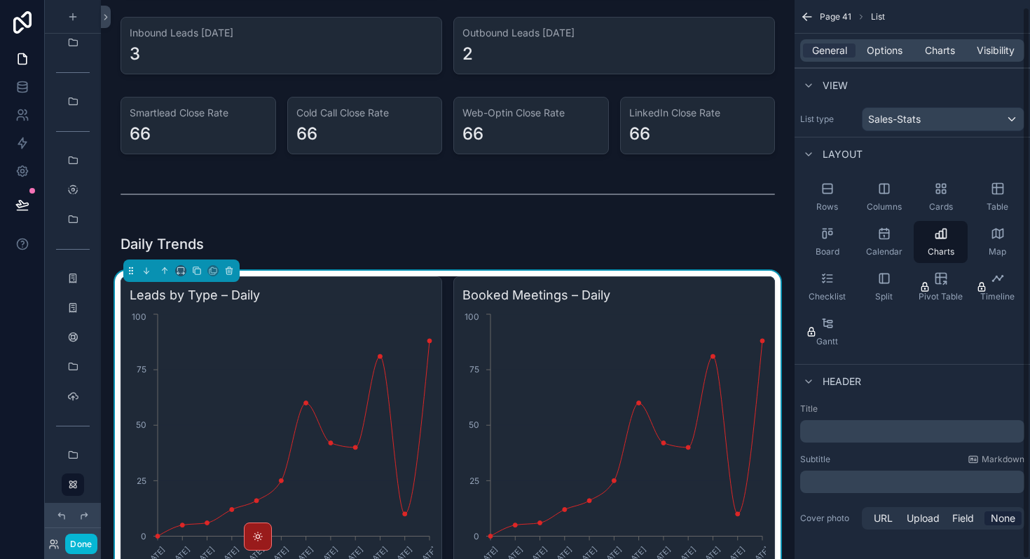
scroll to position [7, 0]
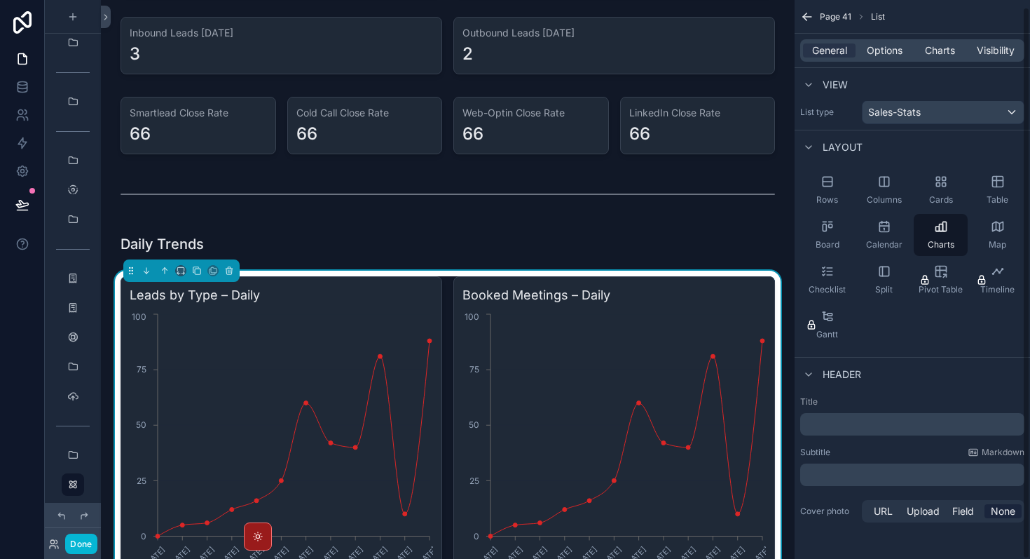
click at [858, 430] on p "﻿" at bounding box center [914, 424] width 216 height 14
click at [416, 405] on icon "[DATE] [DATE] [DATE] [DATE] [DATE] [DATE] [DATE] [DATE] [DATE] [DATE] [DATE] [D…" at bounding box center [282, 445] width 304 height 269
click at [940, 57] on span "Charts" at bounding box center [940, 50] width 30 height 14
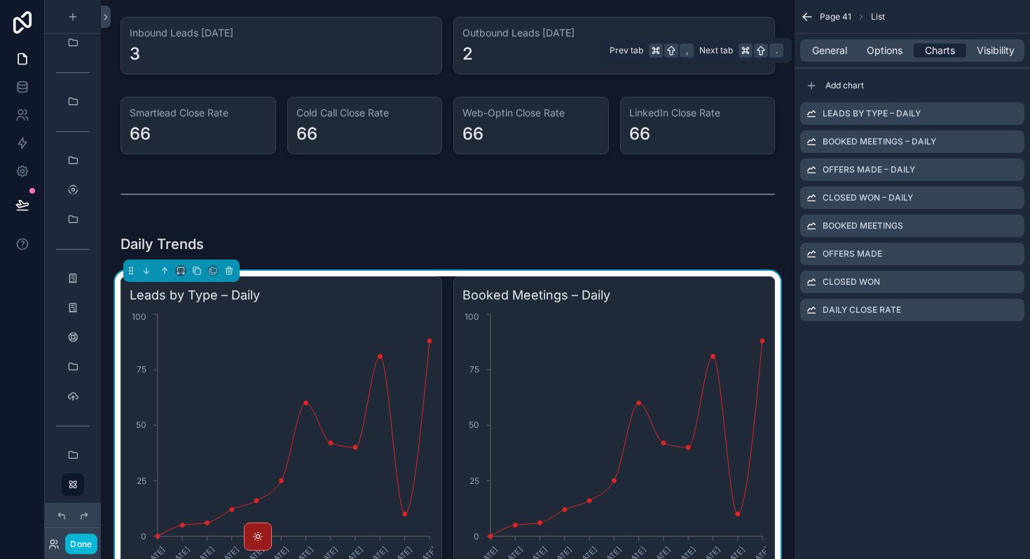
scroll to position [0, 0]
click at [1012, 112] on icon "scrollable content" at bounding box center [1013, 113] width 11 height 11
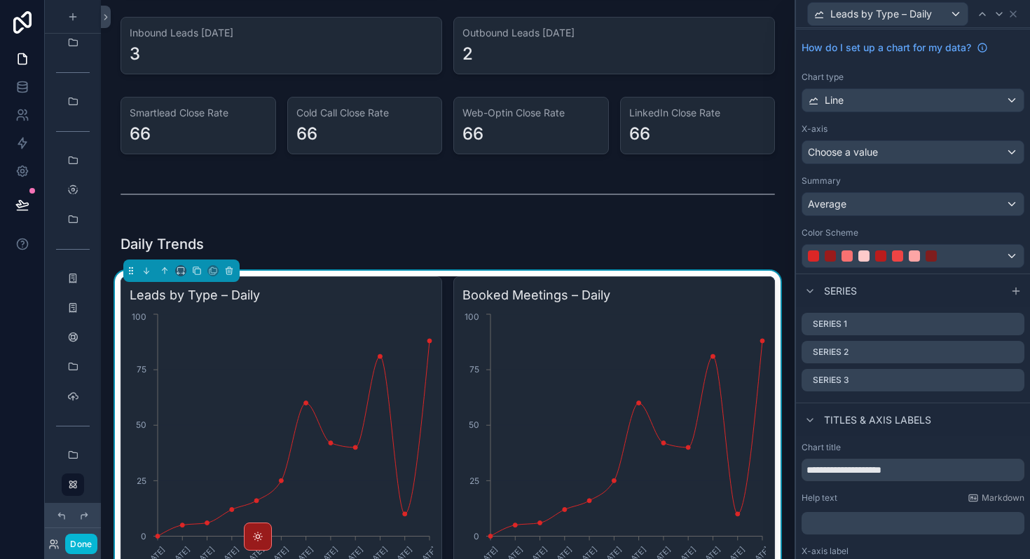
scroll to position [47, 0]
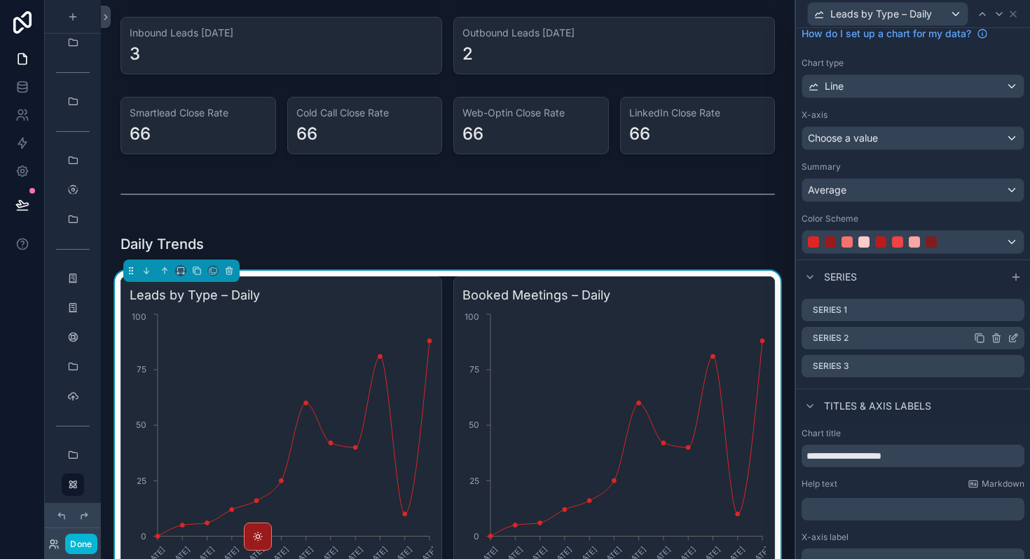
click at [996, 336] on icon at bounding box center [996, 337] width 11 height 11
click at [987, 320] on icon at bounding box center [991, 315] width 11 height 11
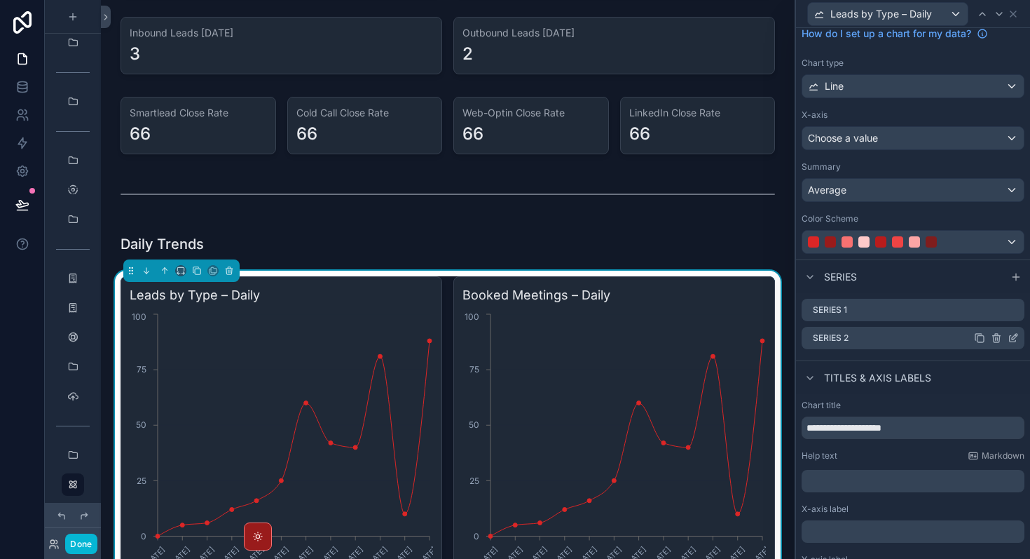
click at [997, 337] on icon at bounding box center [997, 338] width 0 height 3
click at [994, 320] on icon at bounding box center [991, 315] width 11 height 11
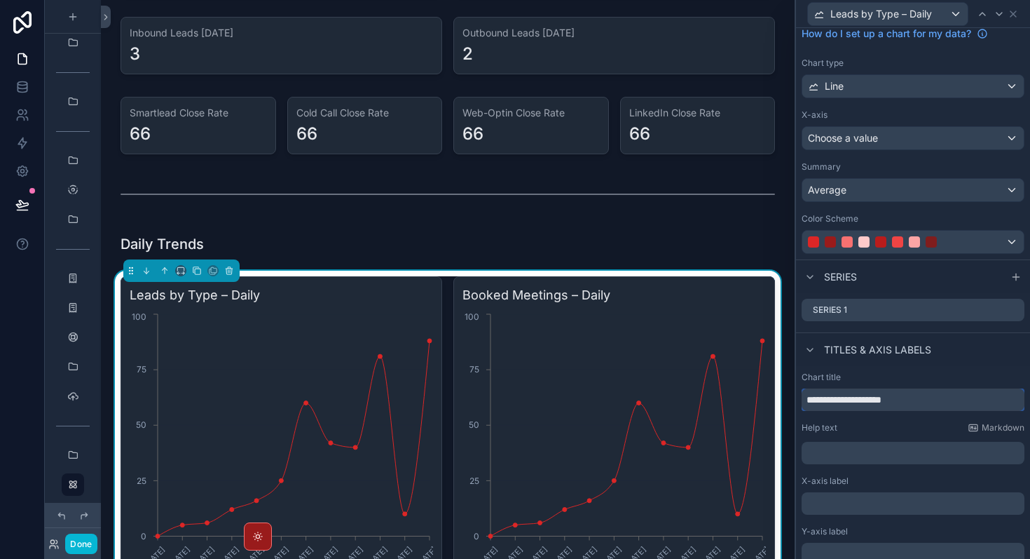
click at [862, 405] on input "**********" at bounding box center [913, 399] width 223 height 22
click at [871, 400] on input "**********" at bounding box center [913, 399] width 223 height 22
type input "**********"
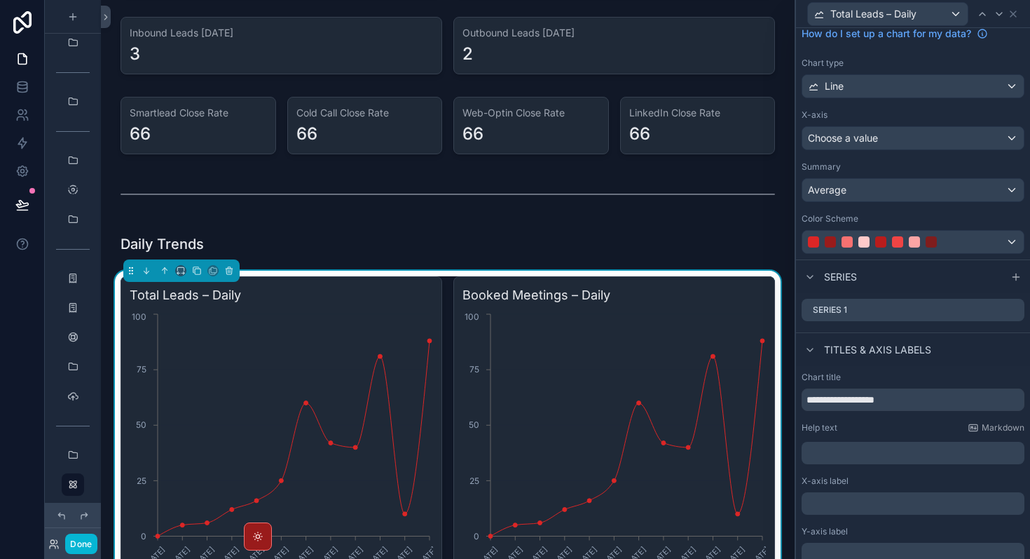
click at [1000, 373] on div "Chart title" at bounding box center [913, 377] width 223 height 11
click at [939, 142] on div "Choose a value" at bounding box center [914, 138] width 222 height 22
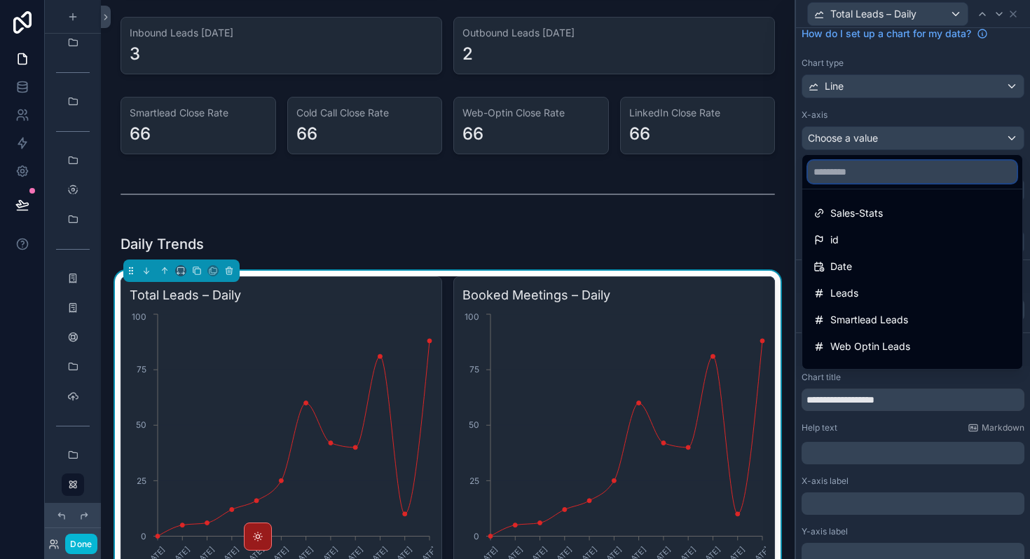
click at [907, 175] on input "text" at bounding box center [912, 172] width 209 height 22
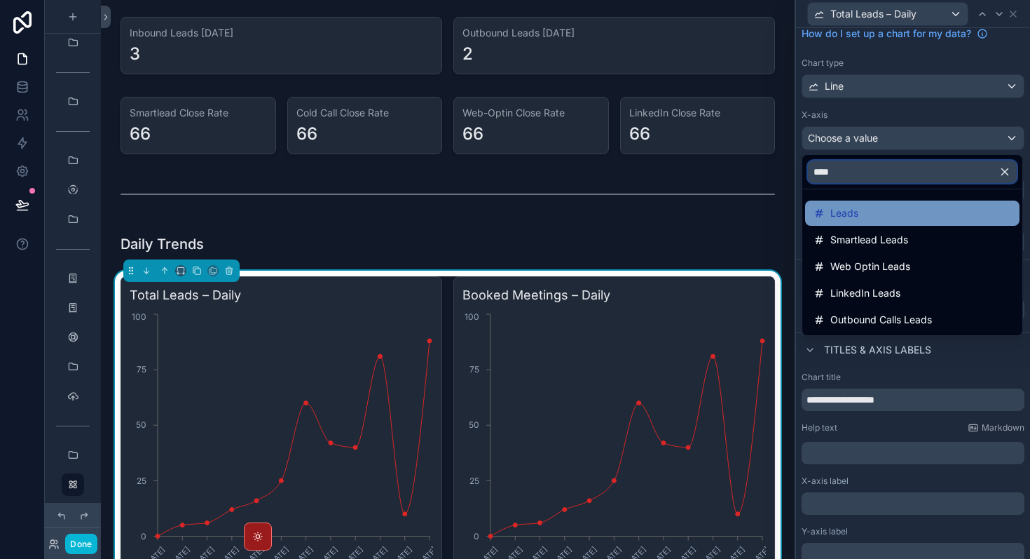
type input "****"
click at [904, 212] on div "Leads" at bounding box center [913, 213] width 198 height 17
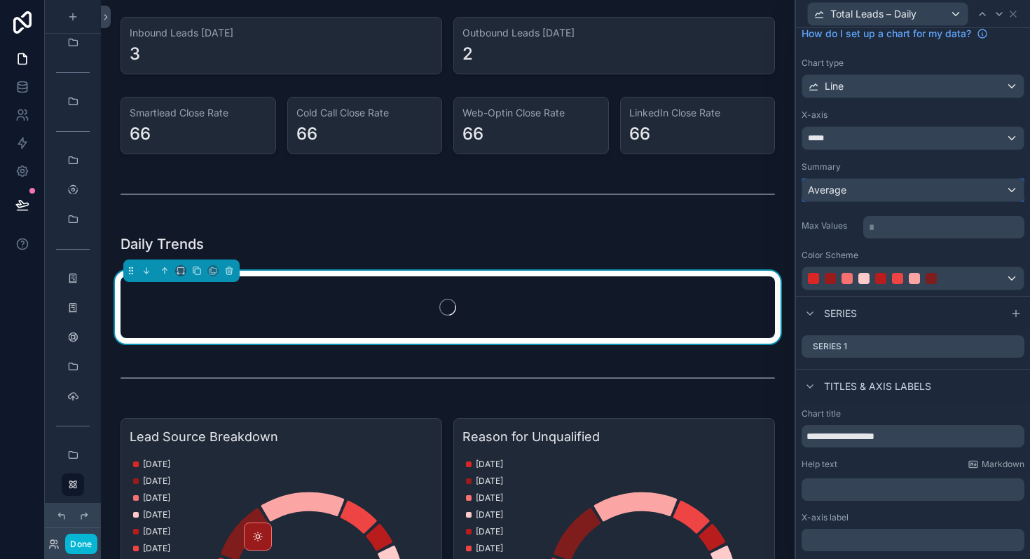
click at [935, 189] on div "Average" at bounding box center [914, 190] width 222 height 22
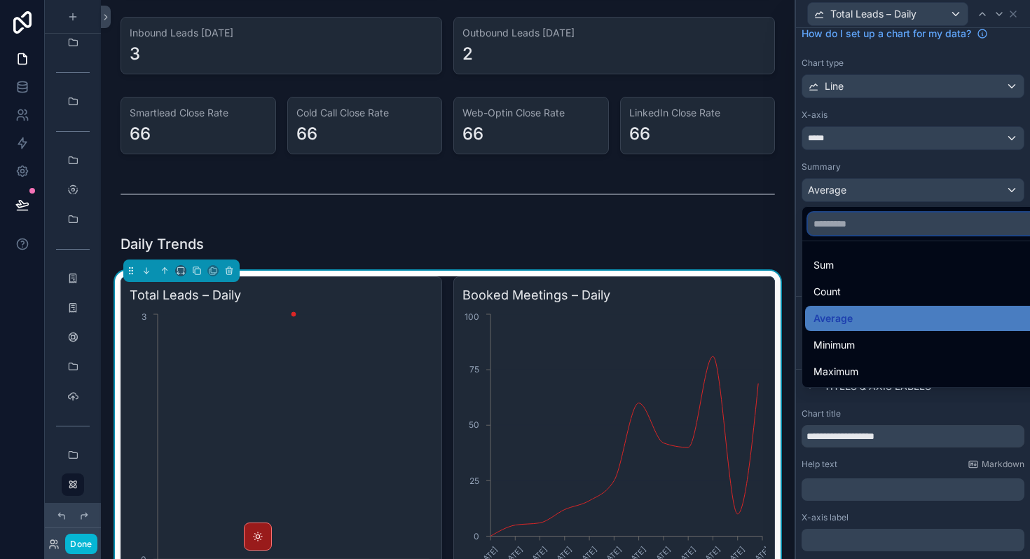
click at [913, 226] on input "text" at bounding box center [929, 223] width 243 height 22
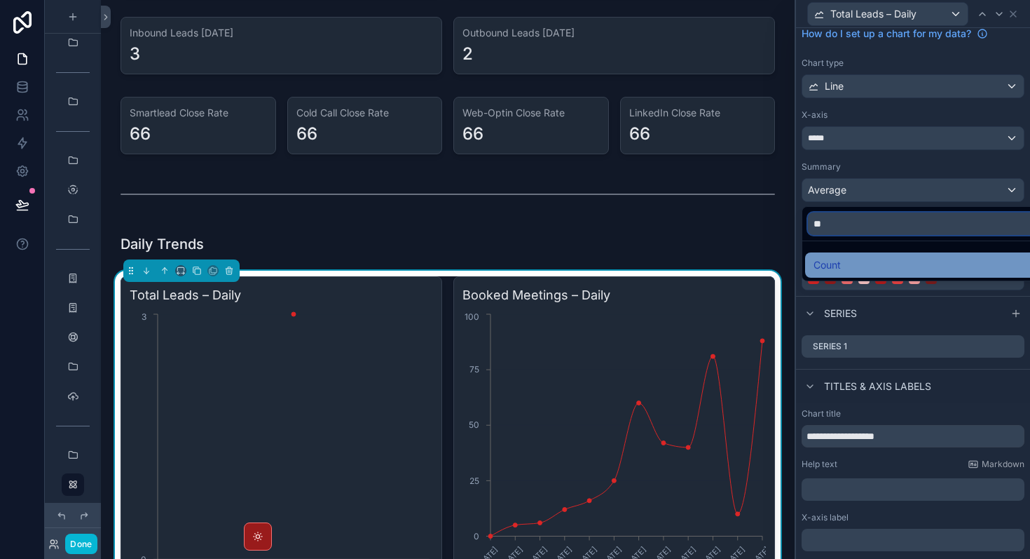
type input "**"
click at [906, 262] on div "Count" at bounding box center [929, 265] width 231 height 17
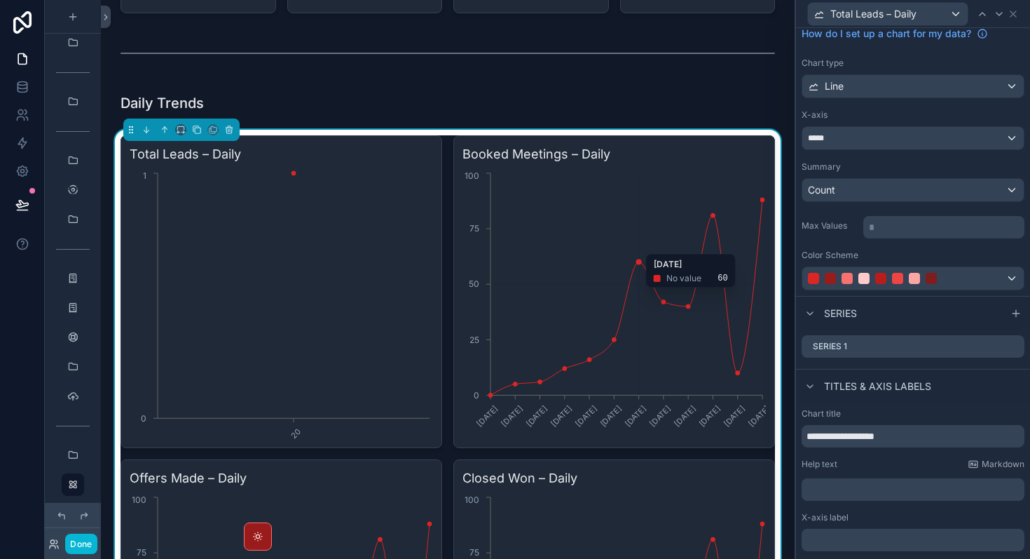
scroll to position [3295, 0]
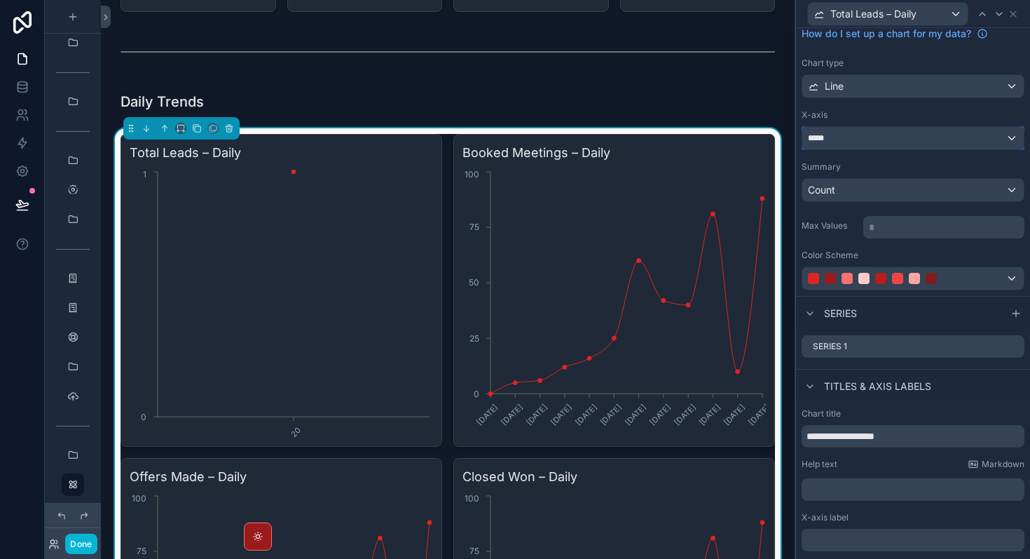
click at [932, 141] on div "*****" at bounding box center [914, 138] width 222 height 22
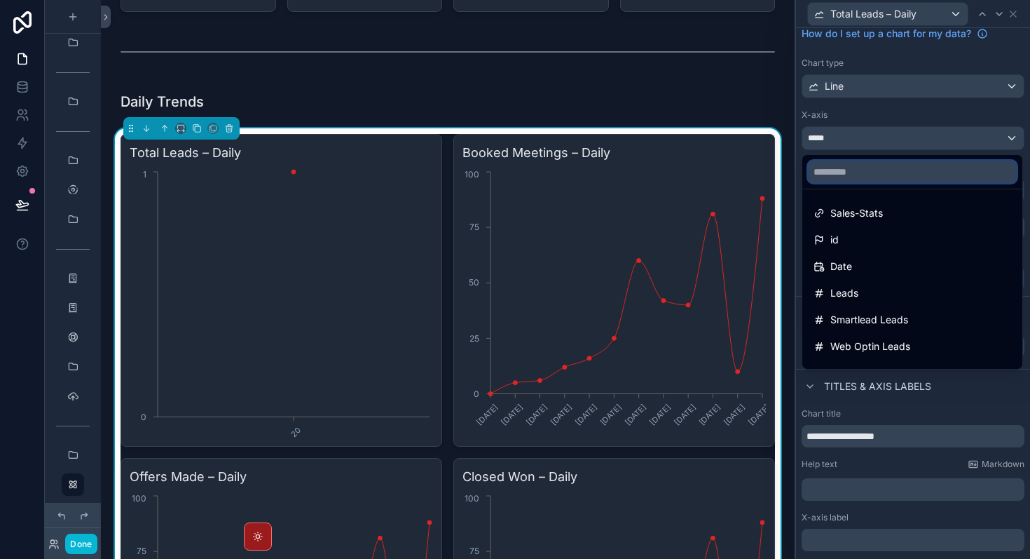
click at [905, 172] on input "text" at bounding box center [912, 172] width 209 height 22
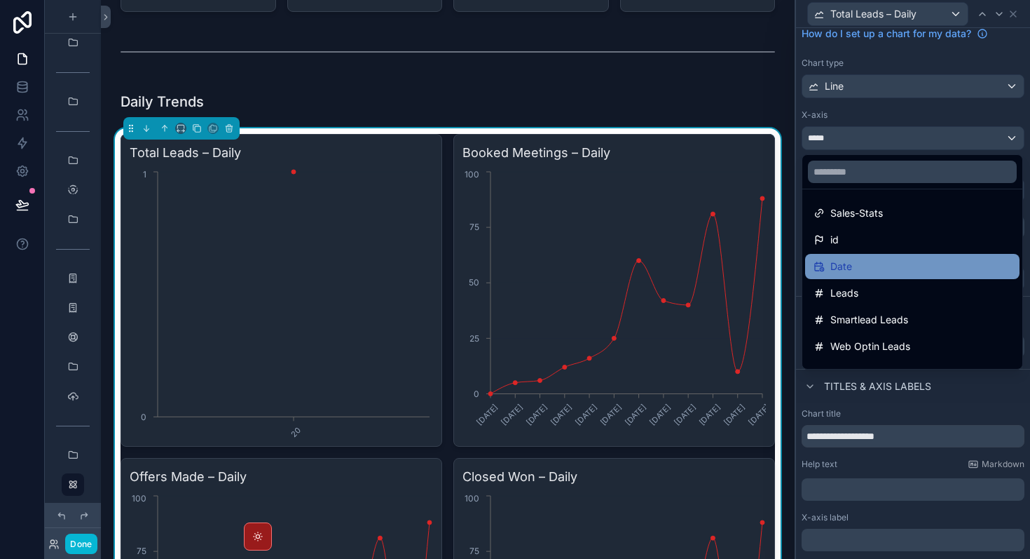
click at [878, 269] on div "Date" at bounding box center [913, 266] width 198 height 17
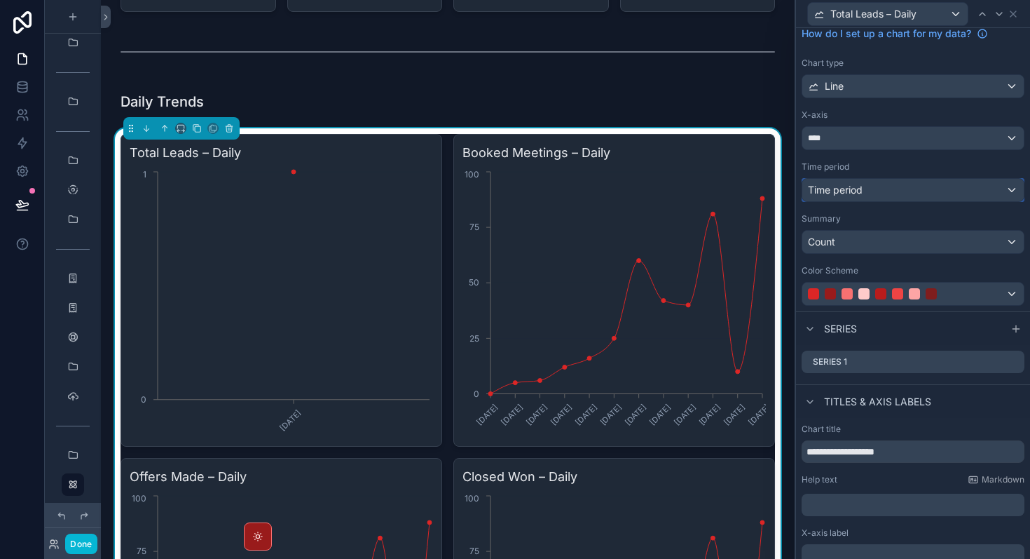
click at [875, 193] on div "Time period" at bounding box center [914, 190] width 222 height 22
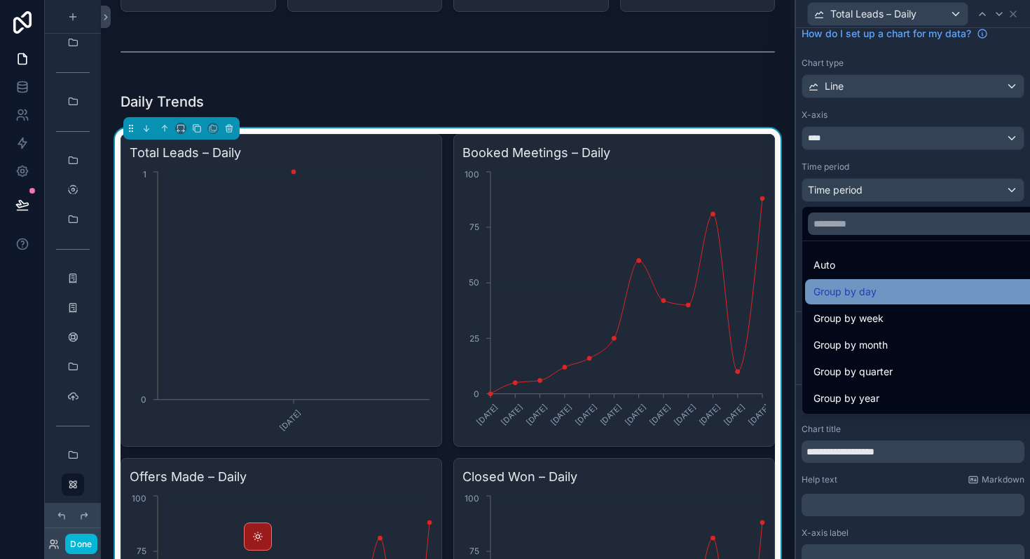
click at [876, 296] on span "Group by day" at bounding box center [845, 291] width 63 height 17
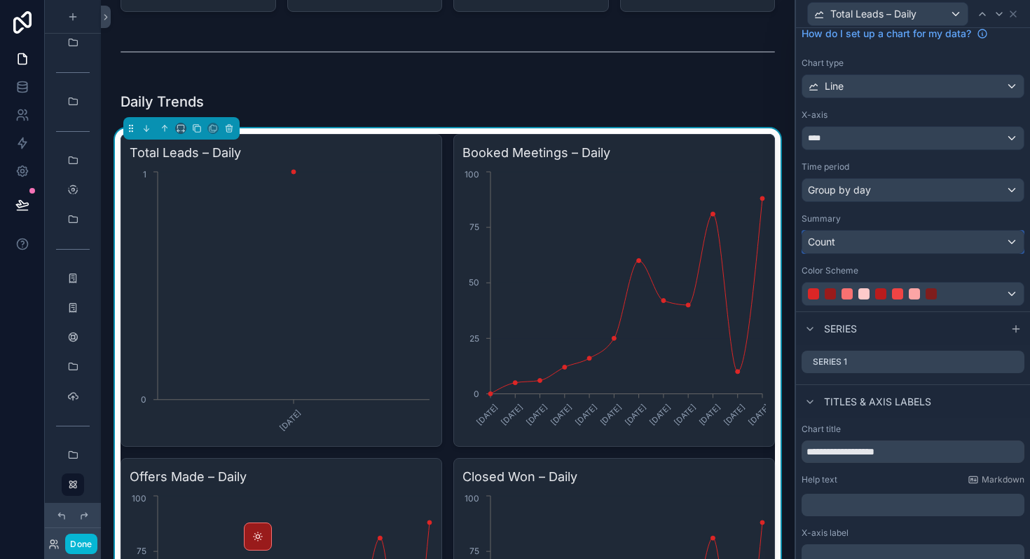
click at [885, 240] on div "Count" at bounding box center [914, 242] width 222 height 22
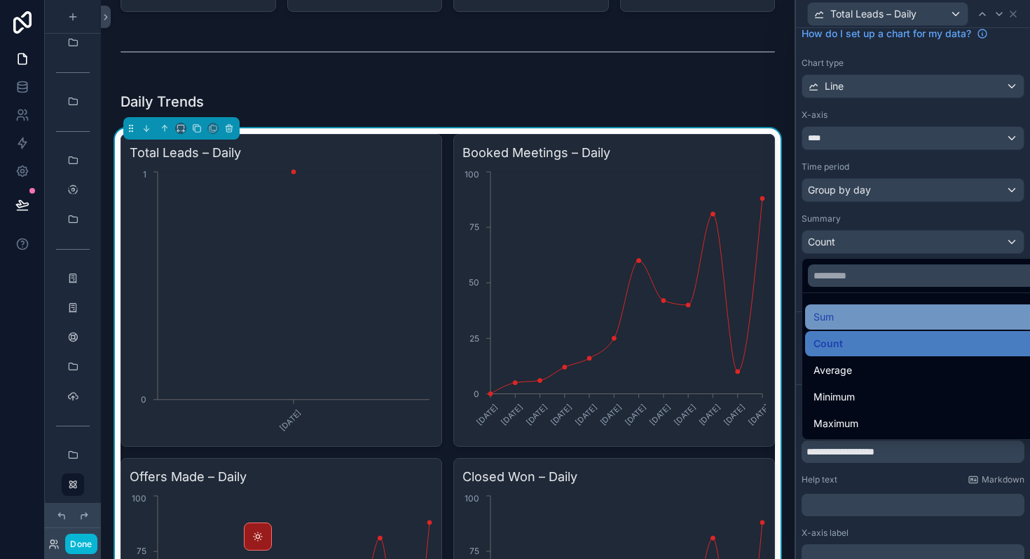
click at [864, 307] on div "Sum" at bounding box center [929, 316] width 248 height 25
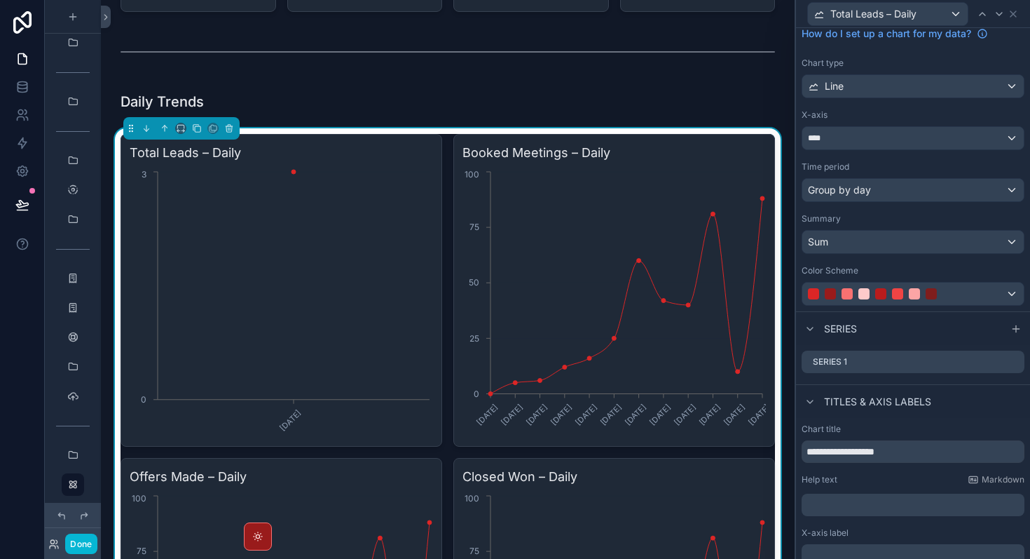
click at [881, 261] on div "How do I set up a chart for my data? Chart type Line X-axis **** Time period Gr…" at bounding box center [913, 163] width 234 height 296
click at [883, 248] on div "Sum" at bounding box center [914, 242] width 222 height 22
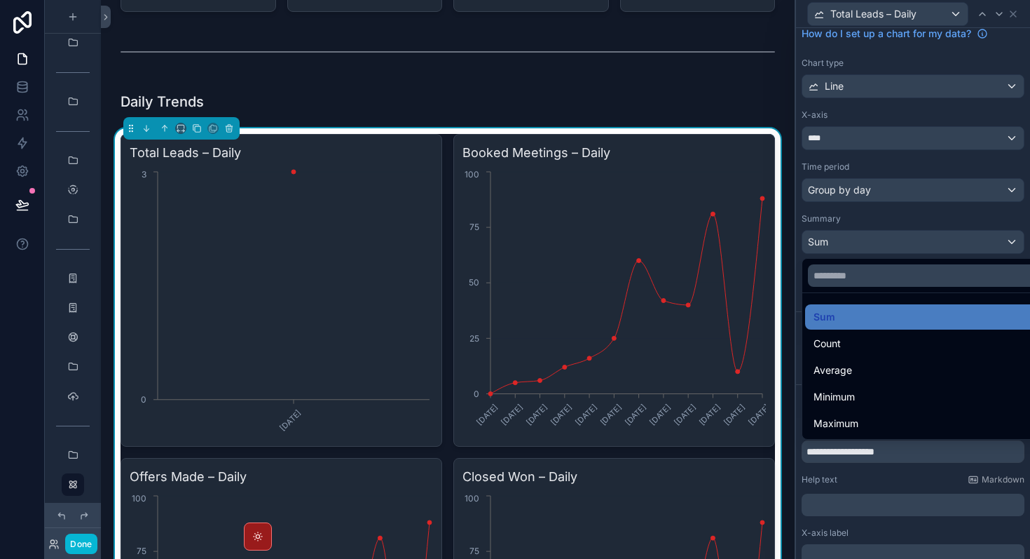
click at [904, 189] on div at bounding box center [913, 279] width 234 height 559
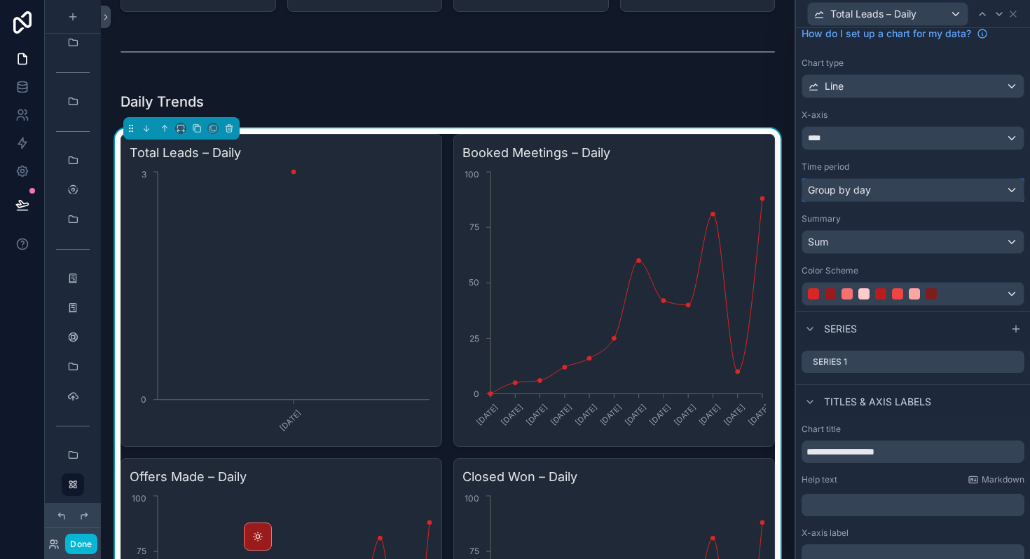
click at [904, 189] on div "Group by day" at bounding box center [914, 190] width 222 height 22
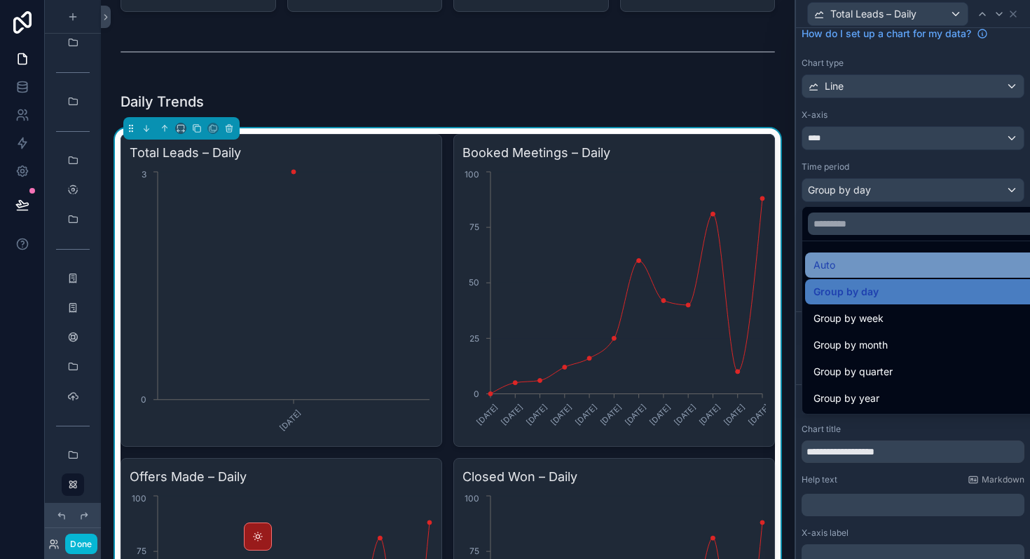
click at [870, 274] on div "Auto" at bounding box center [929, 264] width 248 height 25
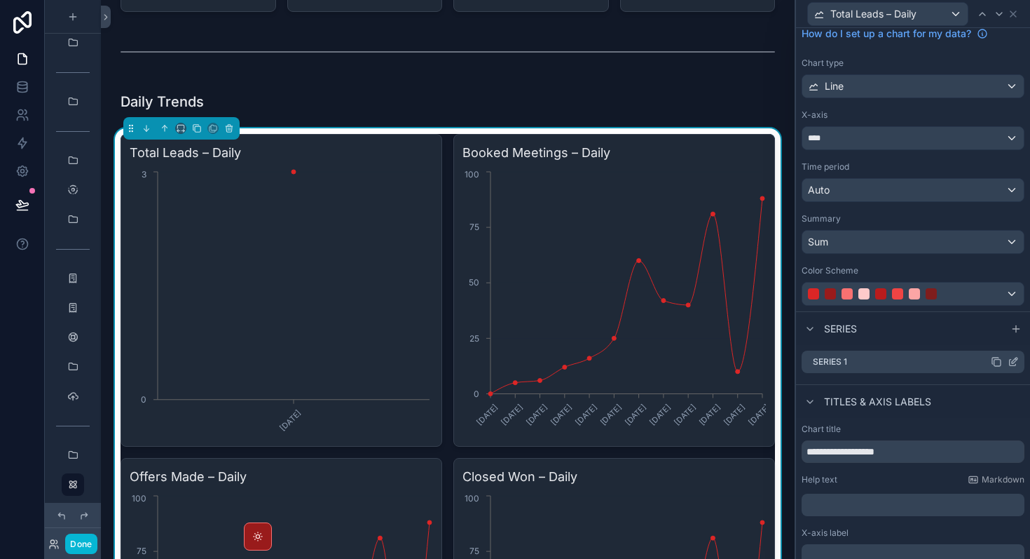
click at [1016, 364] on icon at bounding box center [1013, 361] width 11 height 11
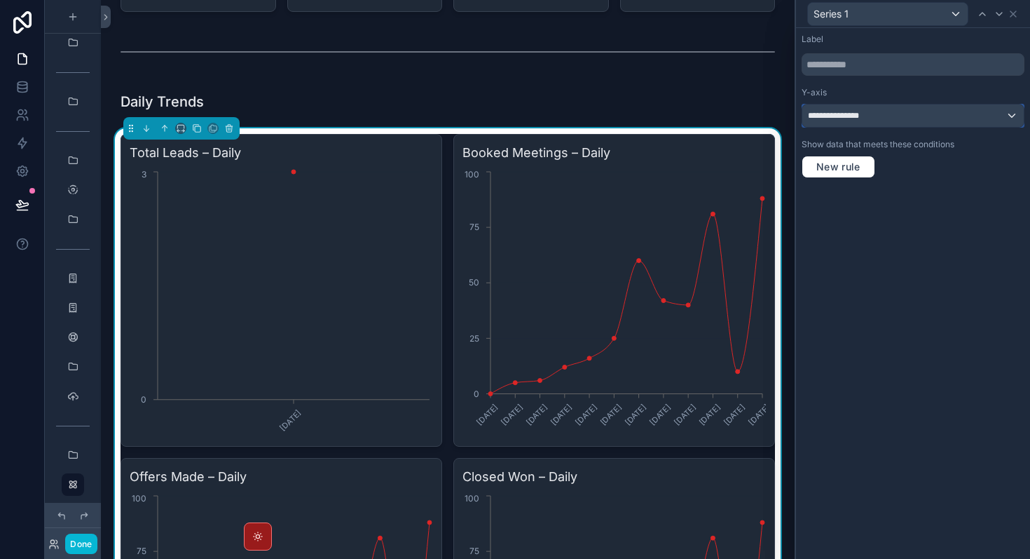
click at [897, 106] on div "**********" at bounding box center [914, 115] width 222 height 22
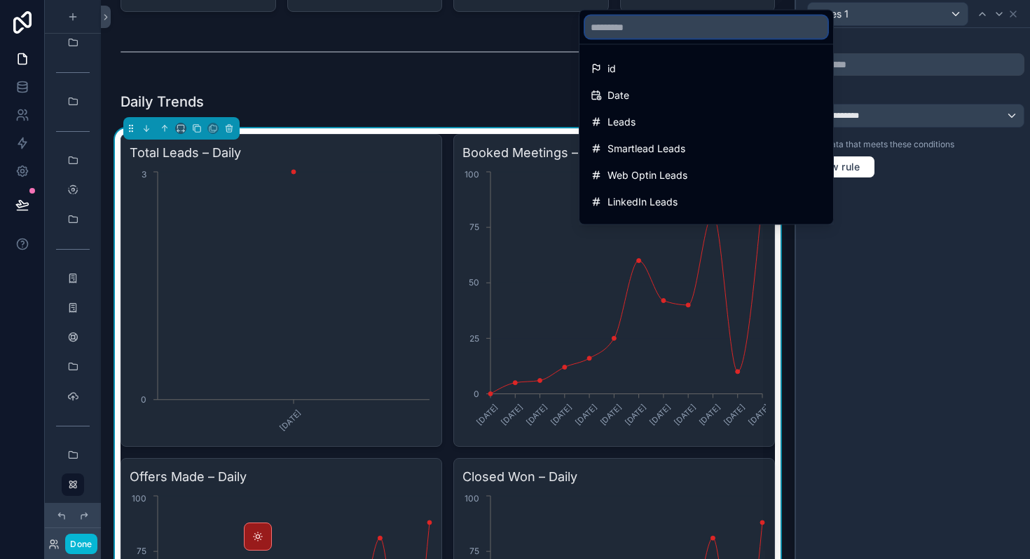
click at [711, 26] on input "text" at bounding box center [706, 27] width 243 height 22
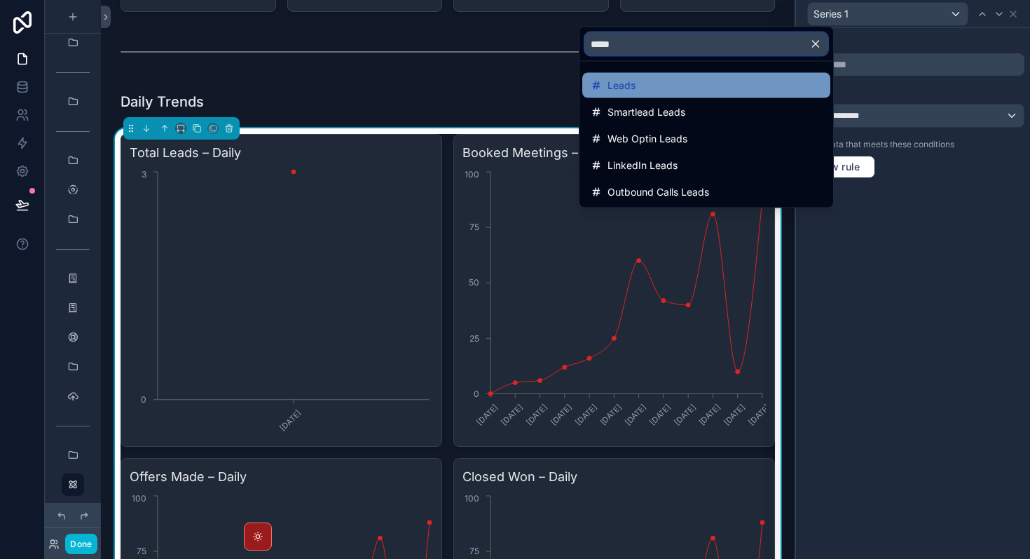
type input "*****"
click at [681, 86] on div "Leads" at bounding box center [706, 85] width 231 height 17
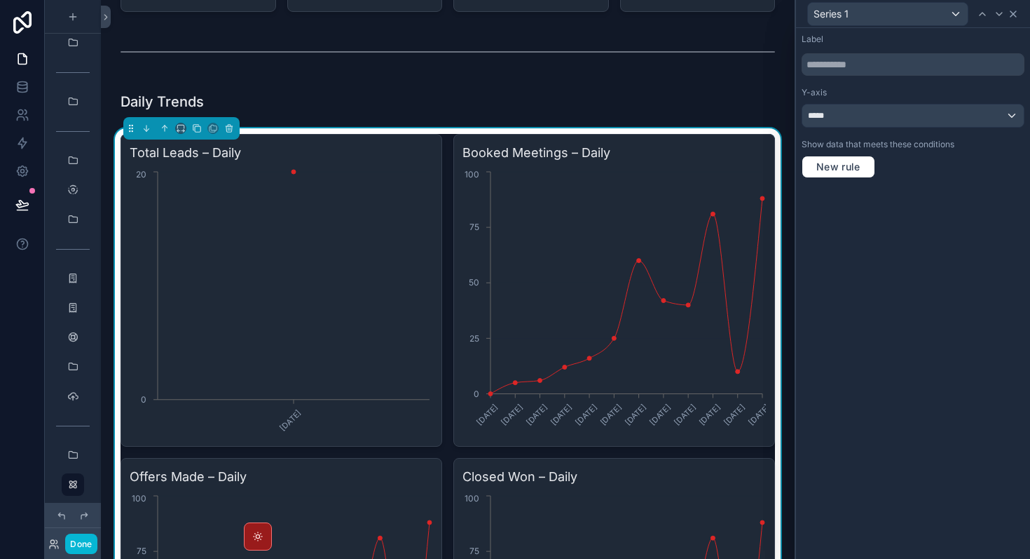
click at [1016, 11] on icon at bounding box center [1014, 14] width 6 height 6
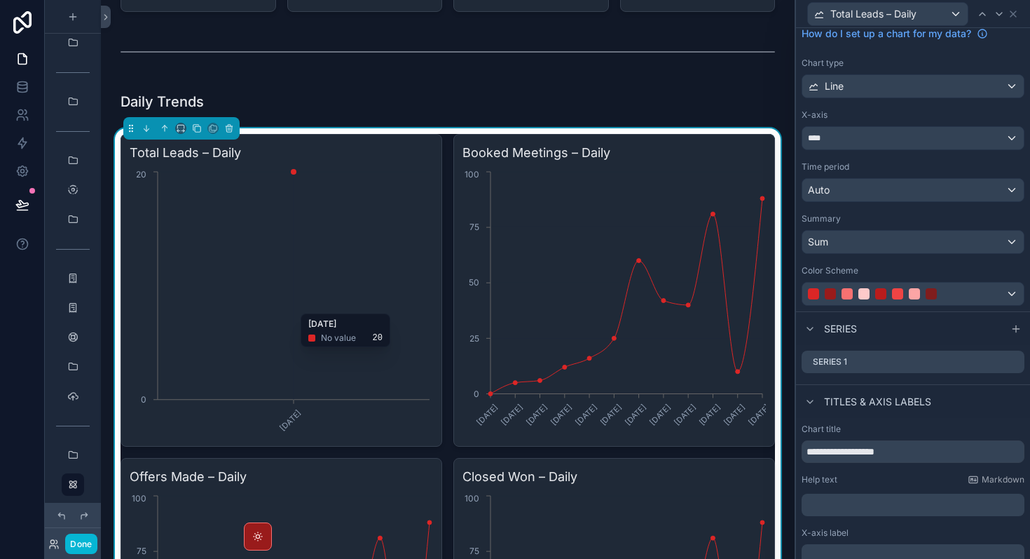
click at [390, 367] on icon "[DATE] 0 20" at bounding box center [282, 302] width 304 height 269
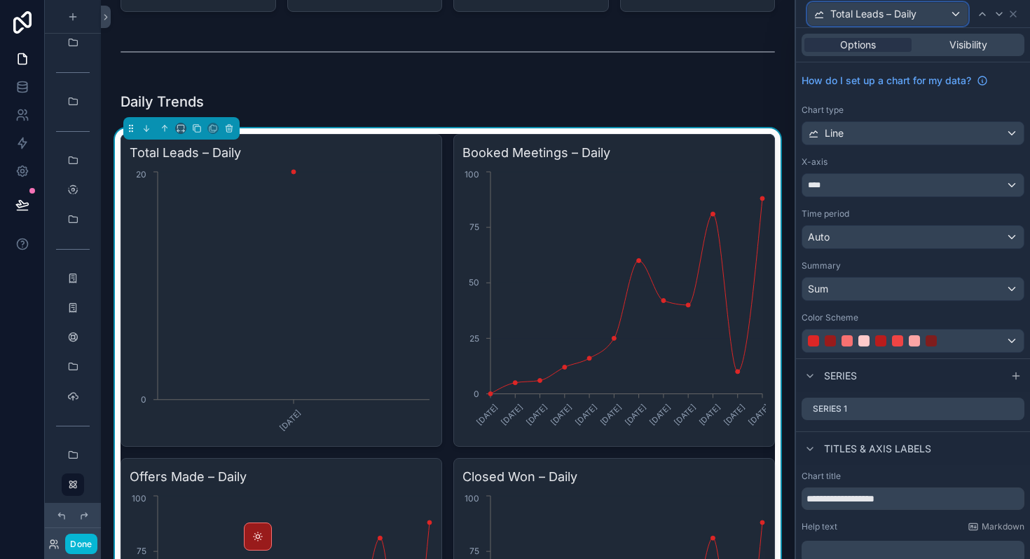
click at [917, 12] on span "Total Leads – Daily" at bounding box center [874, 14] width 86 height 14
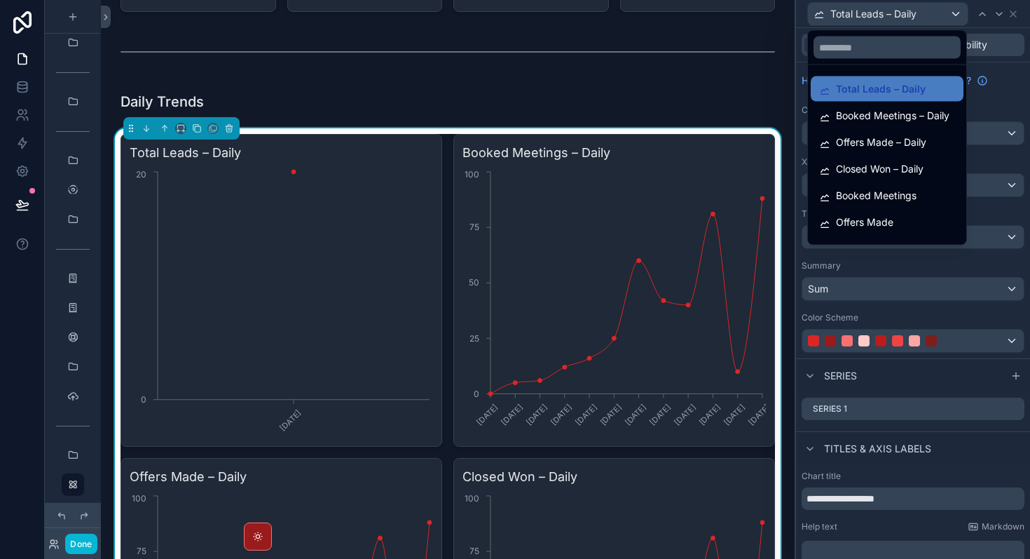
click at [1012, 73] on div at bounding box center [913, 279] width 234 height 559
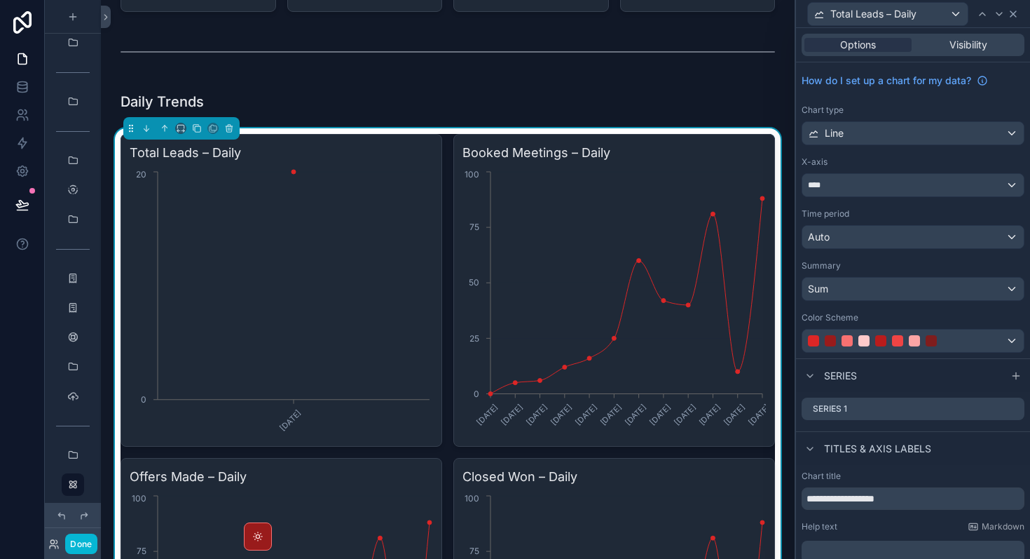
click at [1012, 16] on icon at bounding box center [1013, 13] width 11 height 11
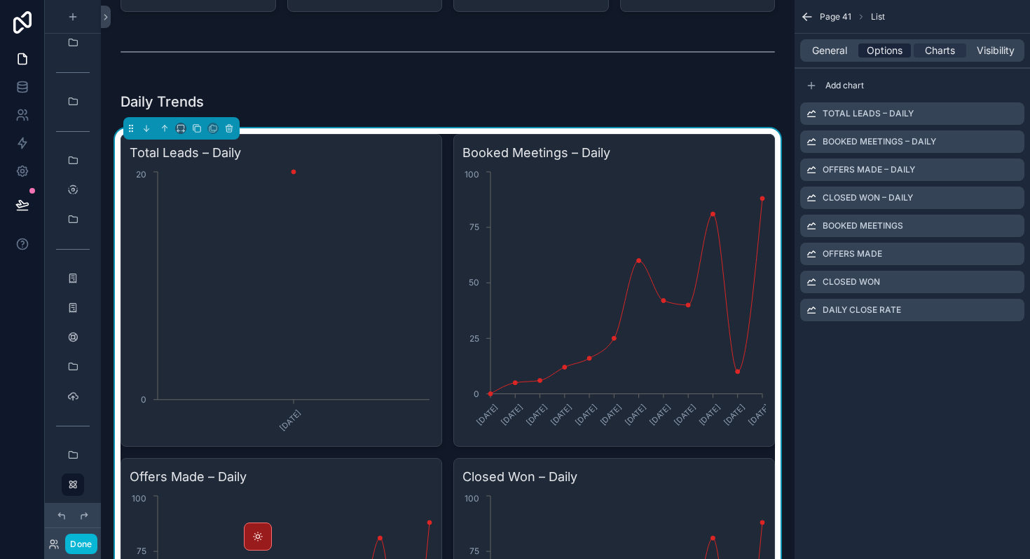
click at [875, 55] on span "Options" at bounding box center [885, 50] width 36 height 14
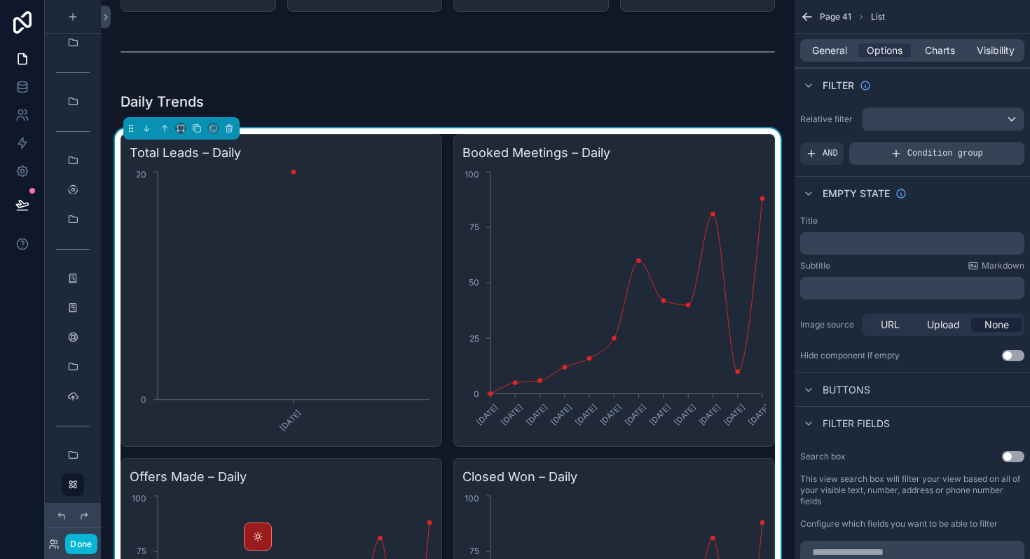
click at [922, 150] on span "Condition group" at bounding box center [946, 153] width 76 height 11
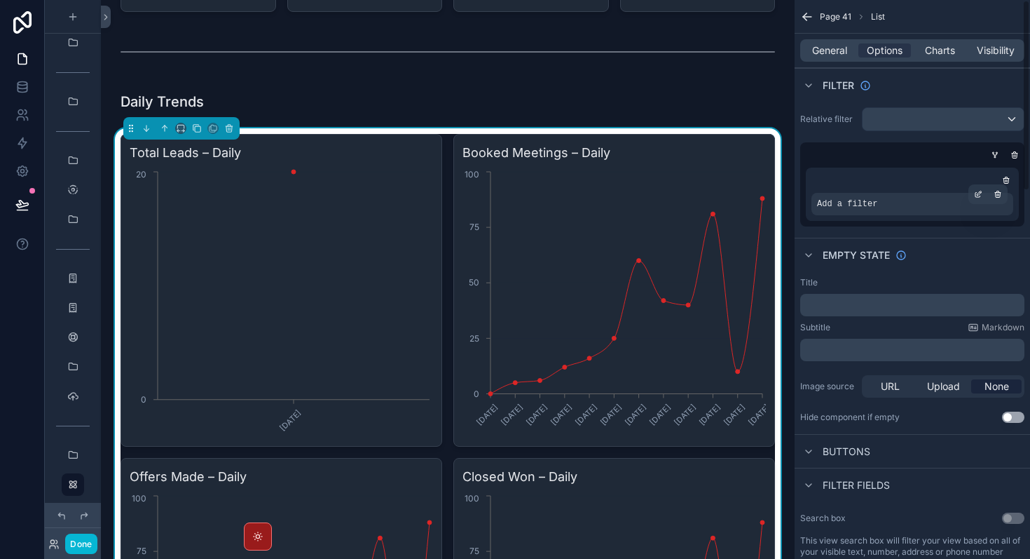
click at [887, 207] on div "Add a filter" at bounding box center [913, 204] width 202 height 22
click at [984, 193] on div "scrollable content" at bounding box center [979, 194] width 20 height 20
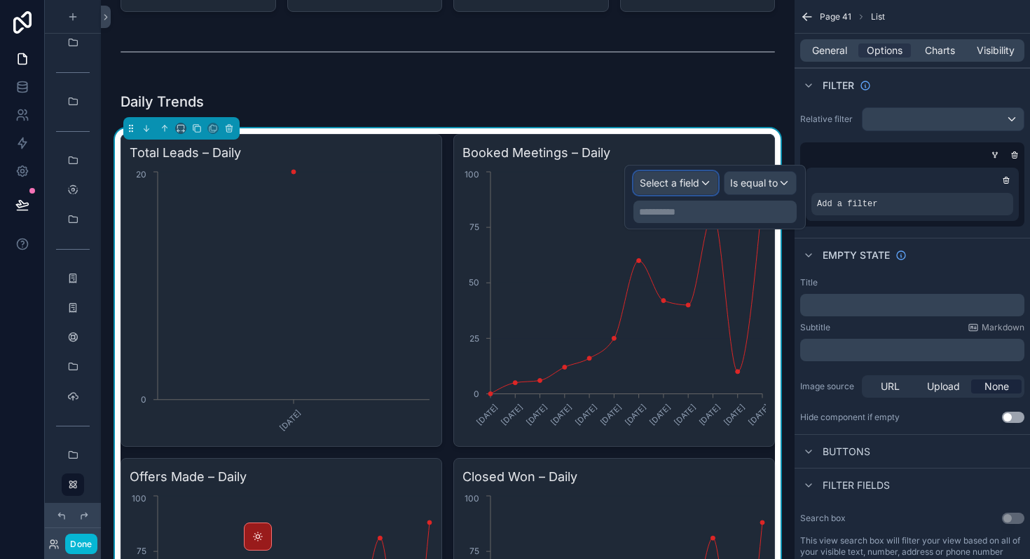
click at [696, 188] on span "Select a field" at bounding box center [670, 183] width 60 height 12
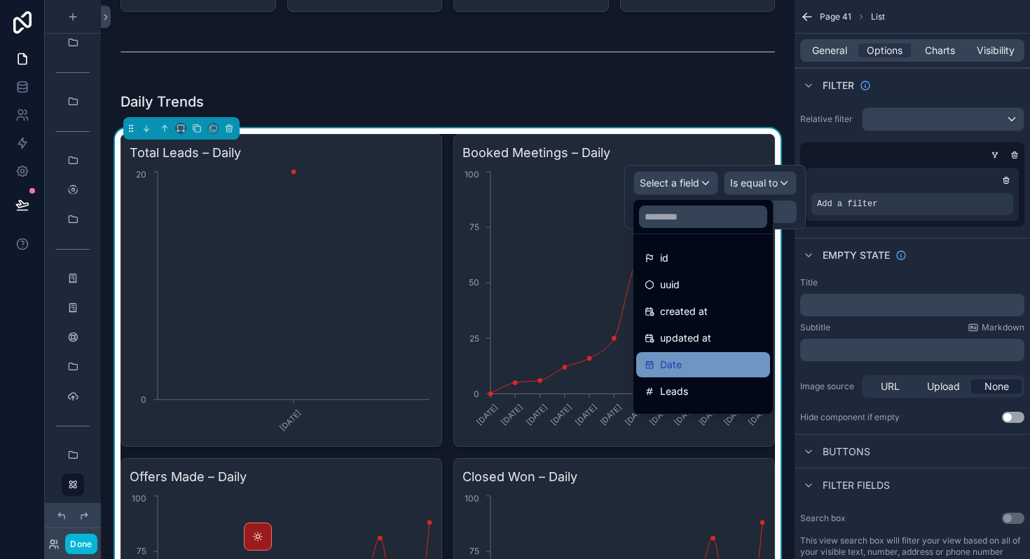
click at [700, 360] on div "Date" at bounding box center [703, 364] width 117 height 17
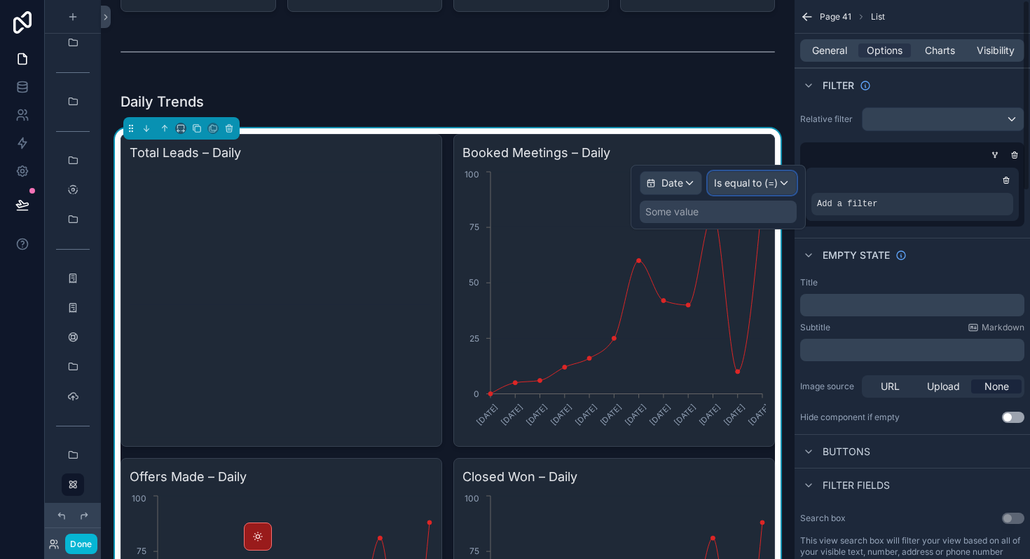
click at [745, 184] on span "Is equal to (=)" at bounding box center [746, 183] width 64 height 14
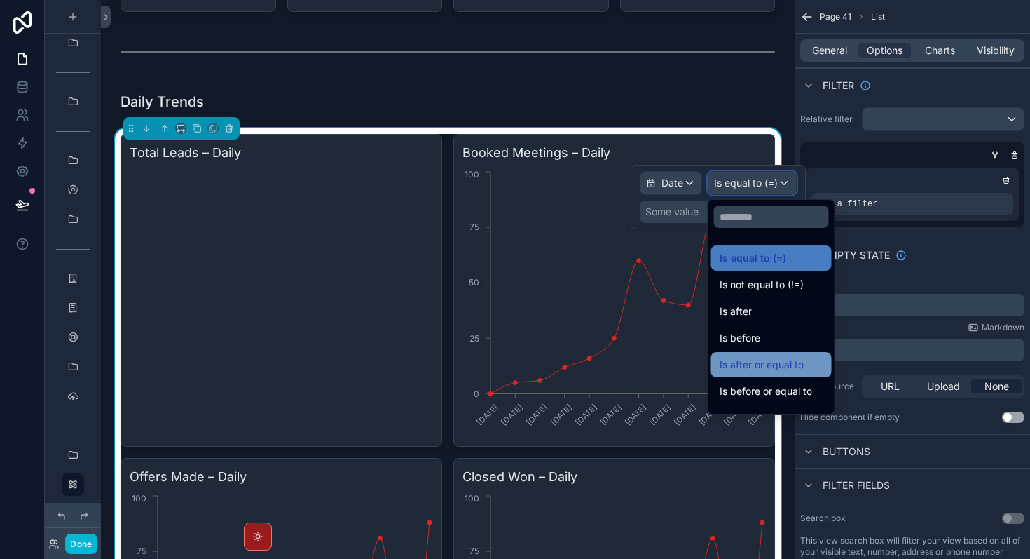
scroll to position [46, 0]
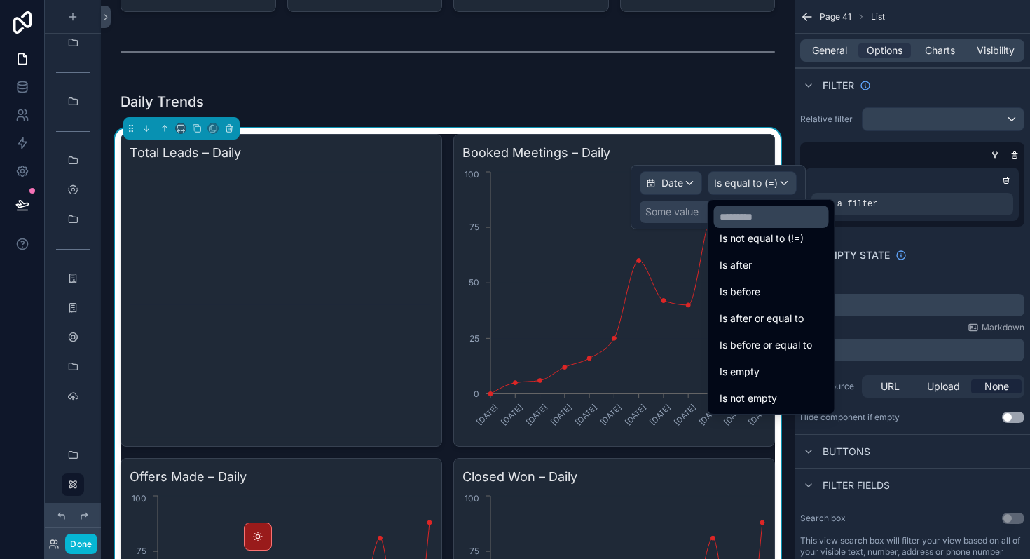
click at [678, 187] on div at bounding box center [718, 197] width 175 height 64
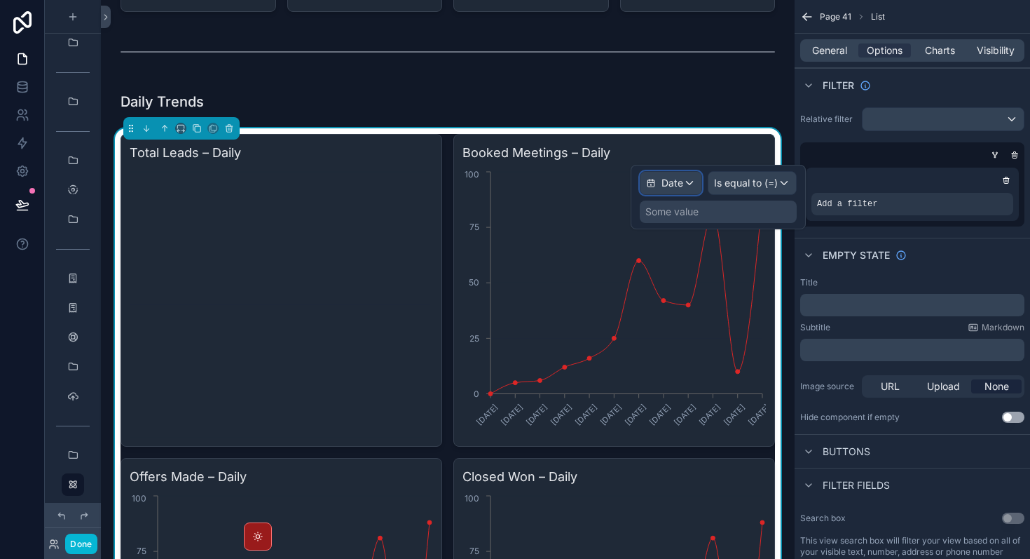
click at [678, 187] on span "Date" at bounding box center [673, 183] width 22 height 14
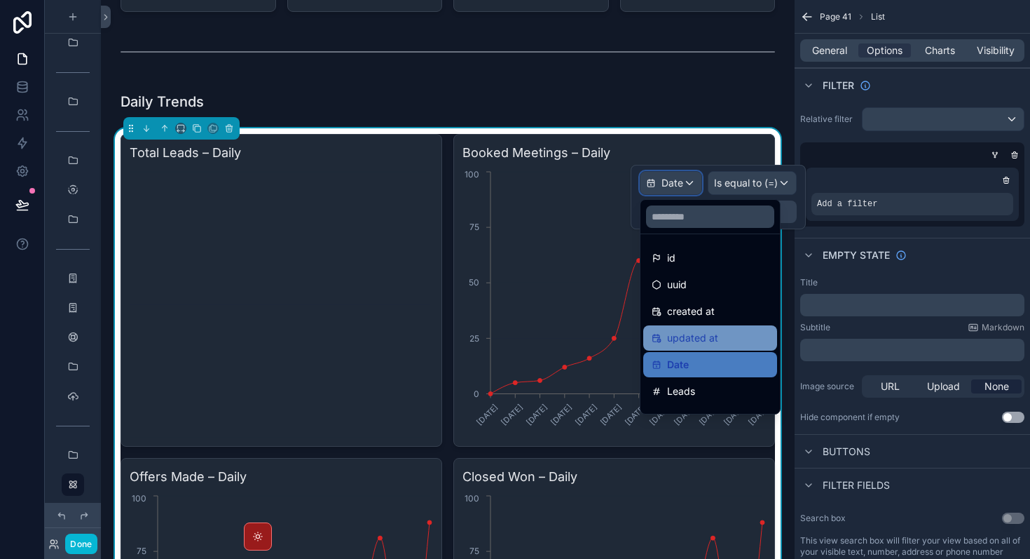
scroll to position [27, 0]
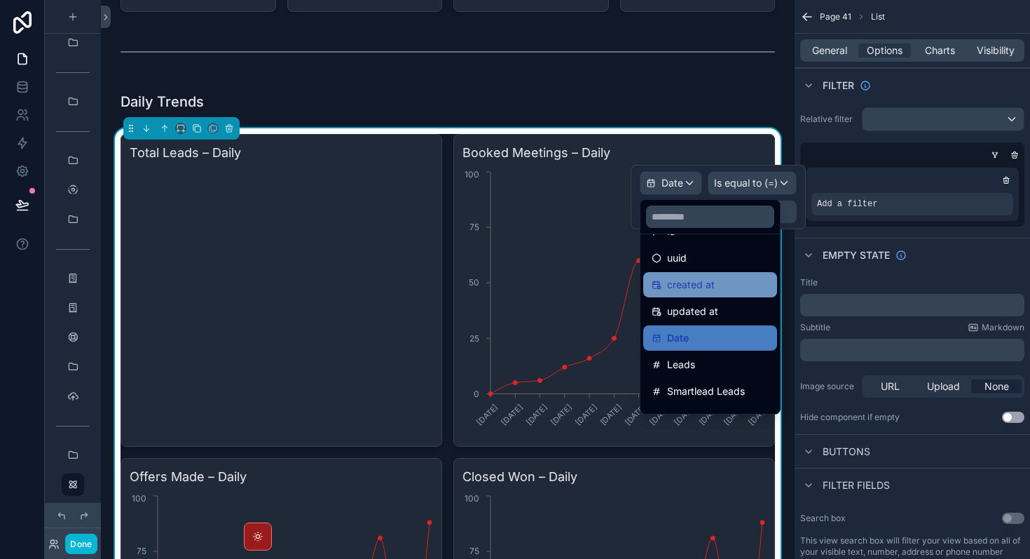
click at [703, 278] on span "created at" at bounding box center [691, 284] width 48 height 17
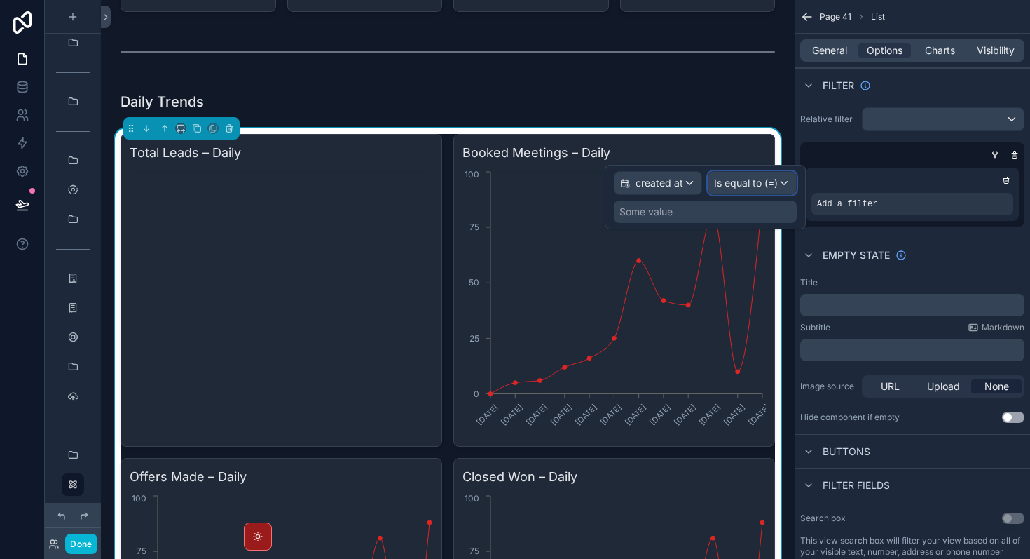
click at [750, 187] on span "Is equal to (=)" at bounding box center [746, 183] width 64 height 14
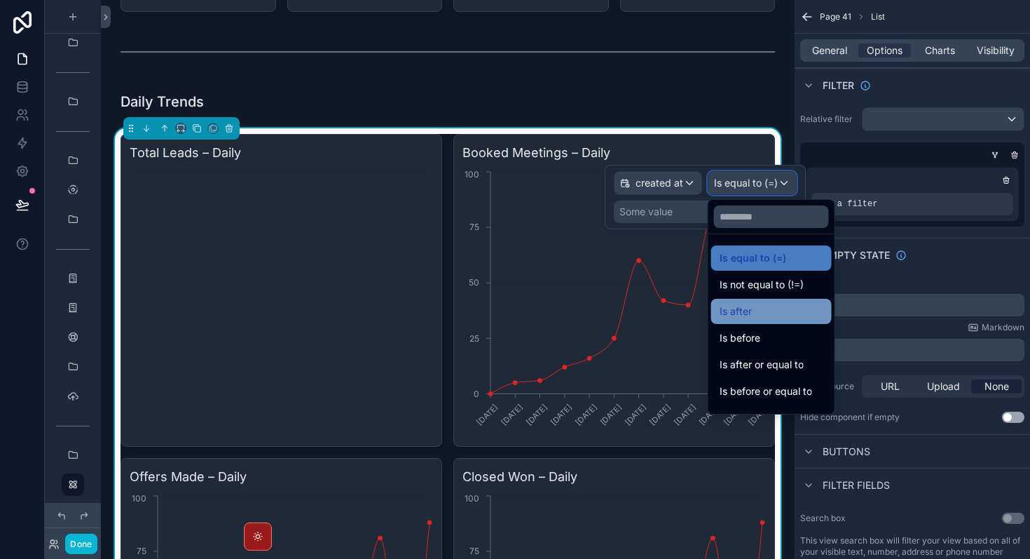
scroll to position [46, 0]
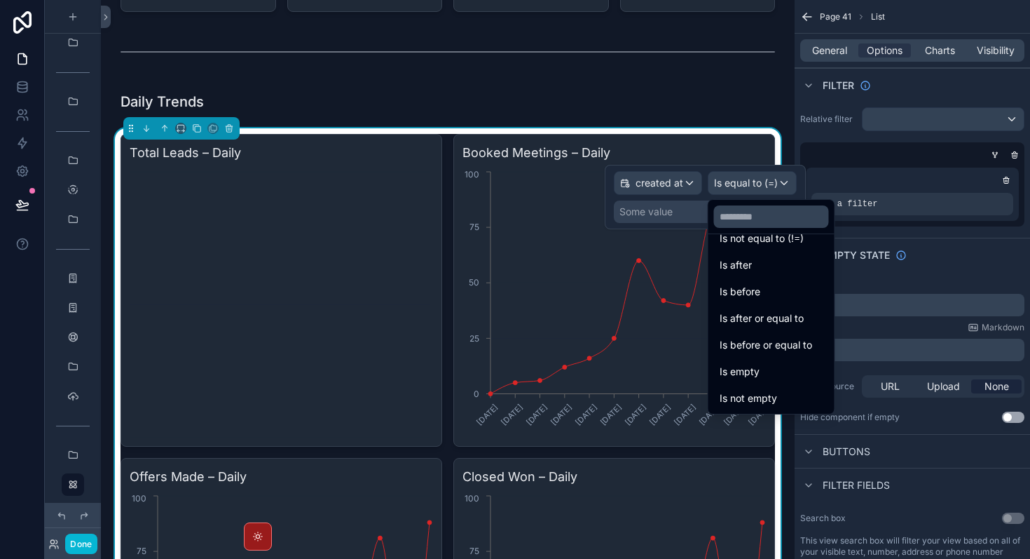
click at [661, 188] on div at bounding box center [705, 197] width 201 height 64
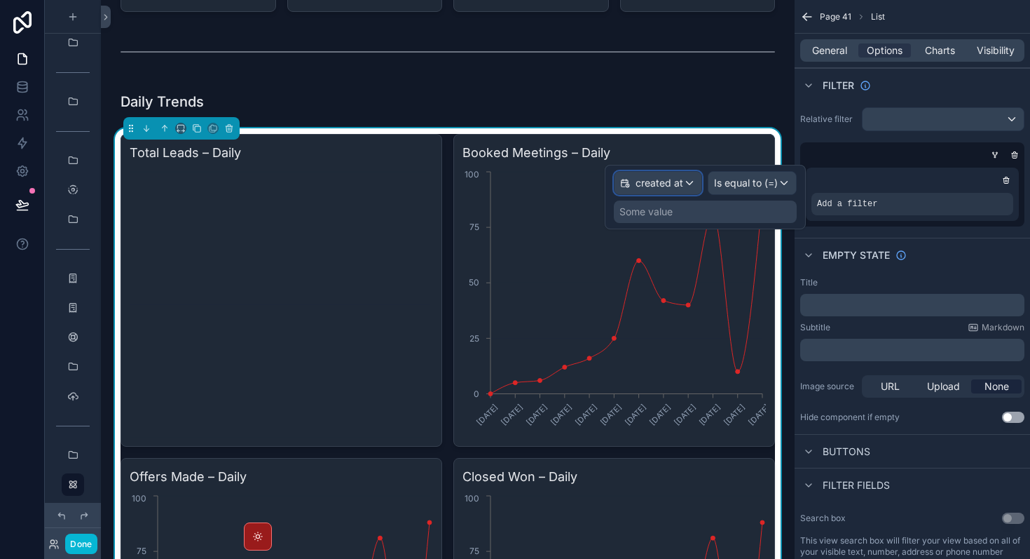
click at [665, 189] on span "created at" at bounding box center [660, 183] width 48 height 14
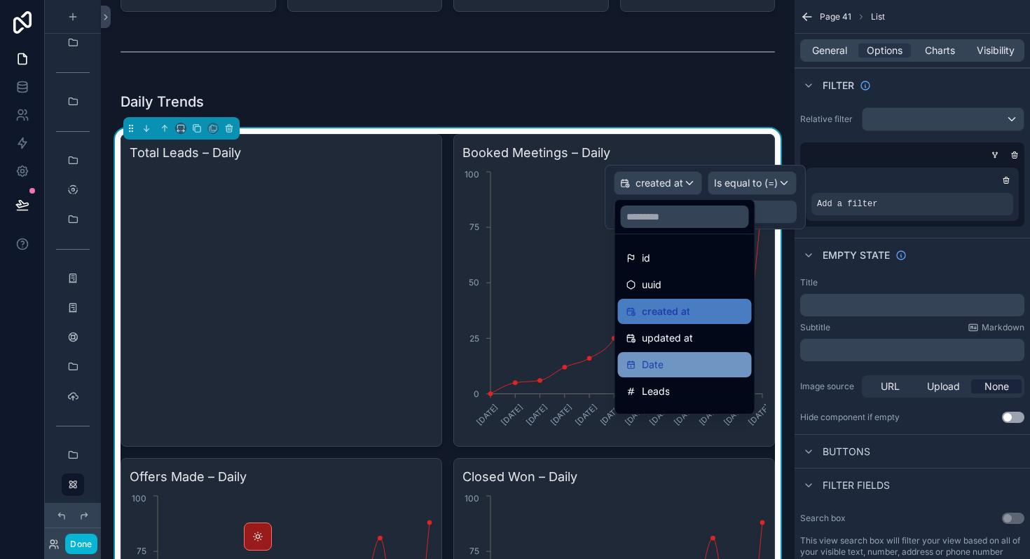
click at [677, 358] on div "Date" at bounding box center [685, 364] width 117 height 17
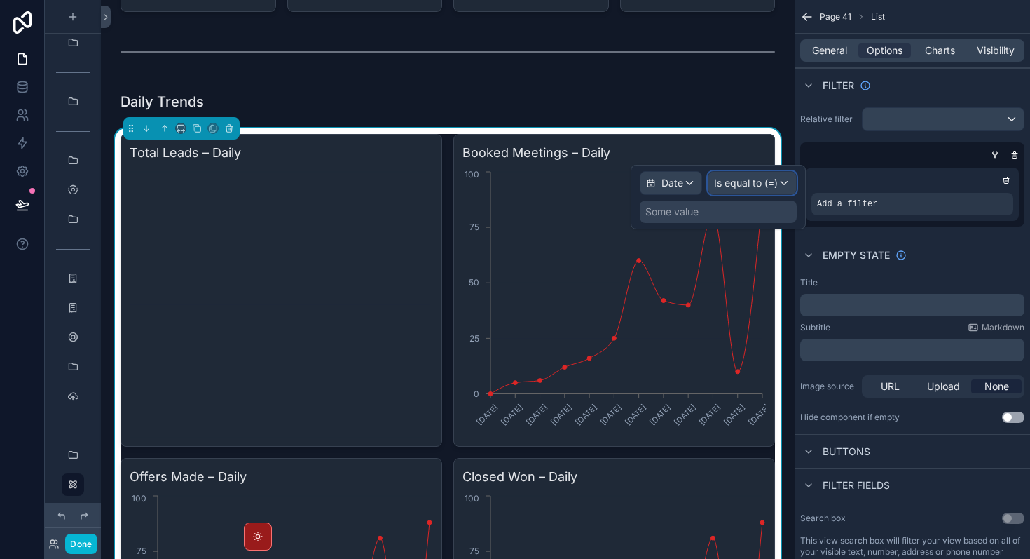
click at [747, 189] on span "Is equal to (=)" at bounding box center [746, 183] width 64 height 14
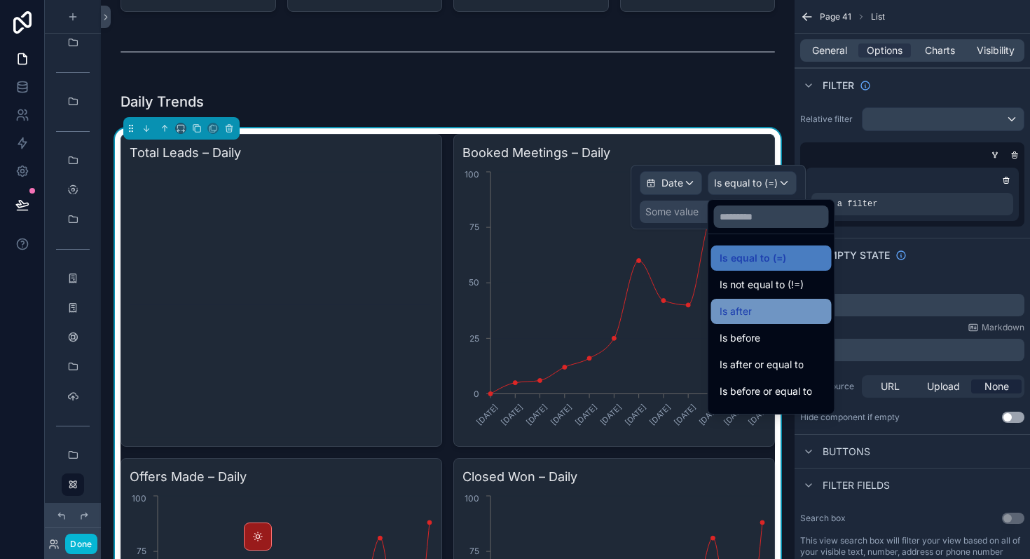
click at [761, 309] on div "Is after" at bounding box center [772, 311] width 104 height 17
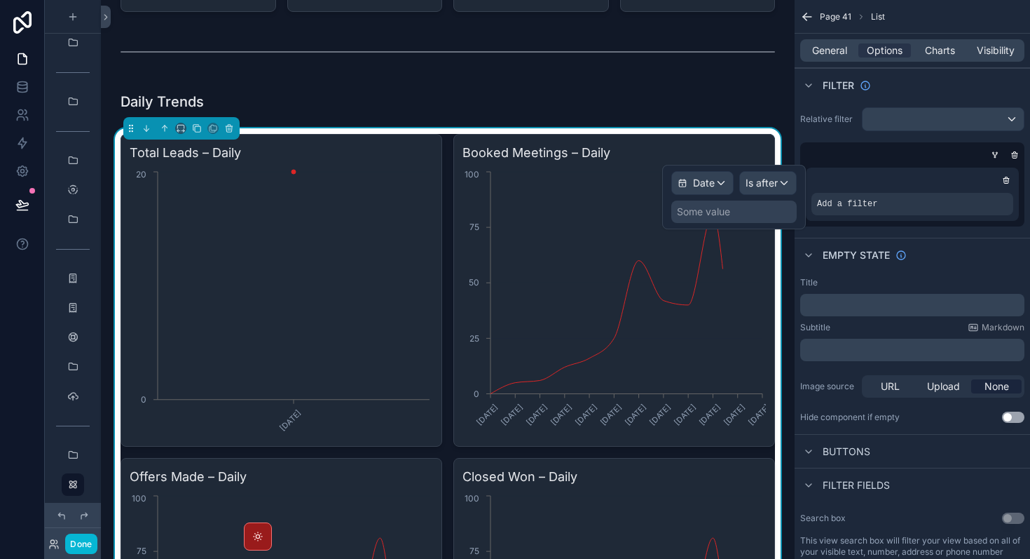
click at [749, 208] on div "Some value" at bounding box center [734, 211] width 125 height 22
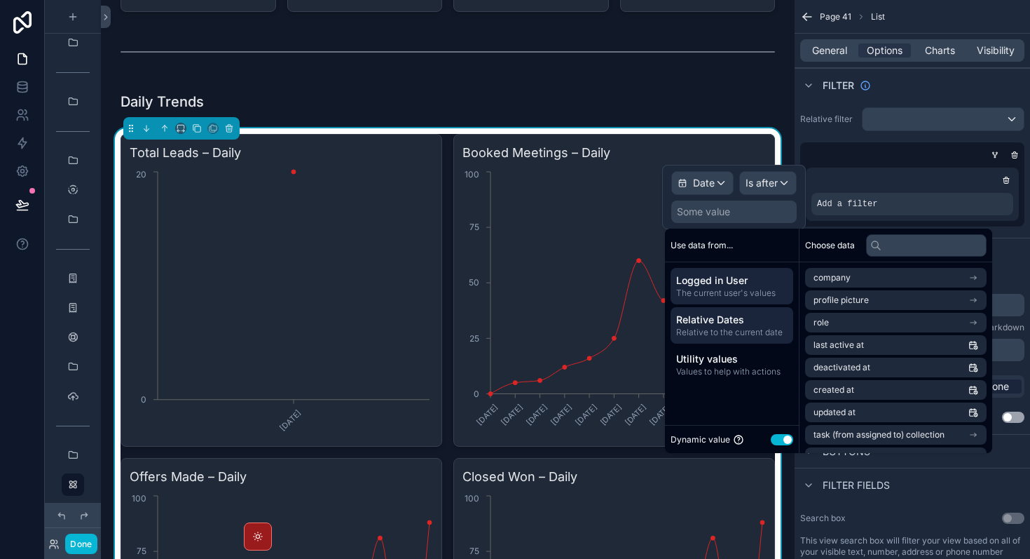
click at [731, 322] on span "Relative Dates" at bounding box center [731, 320] width 111 height 14
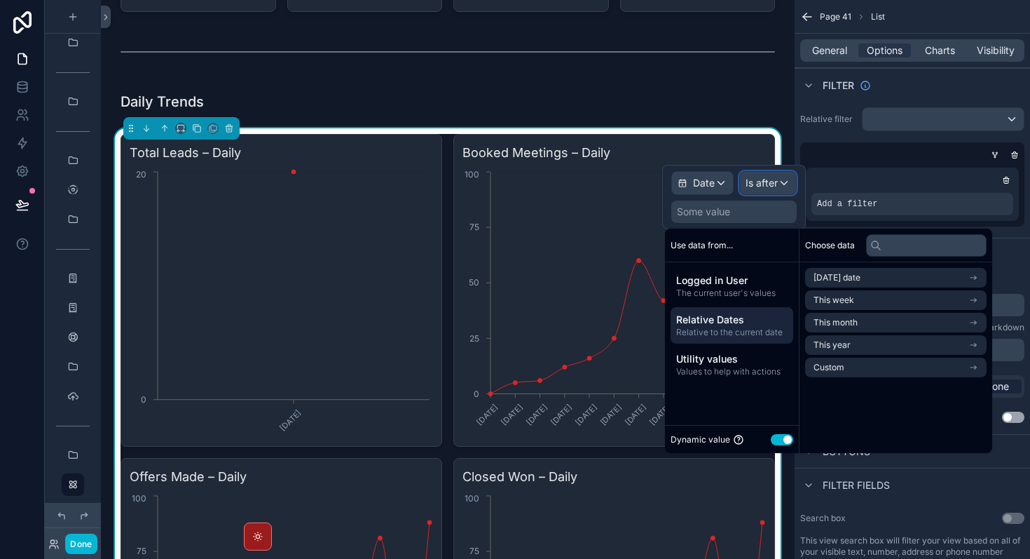
click at [768, 175] on div "Is after" at bounding box center [768, 183] width 56 height 22
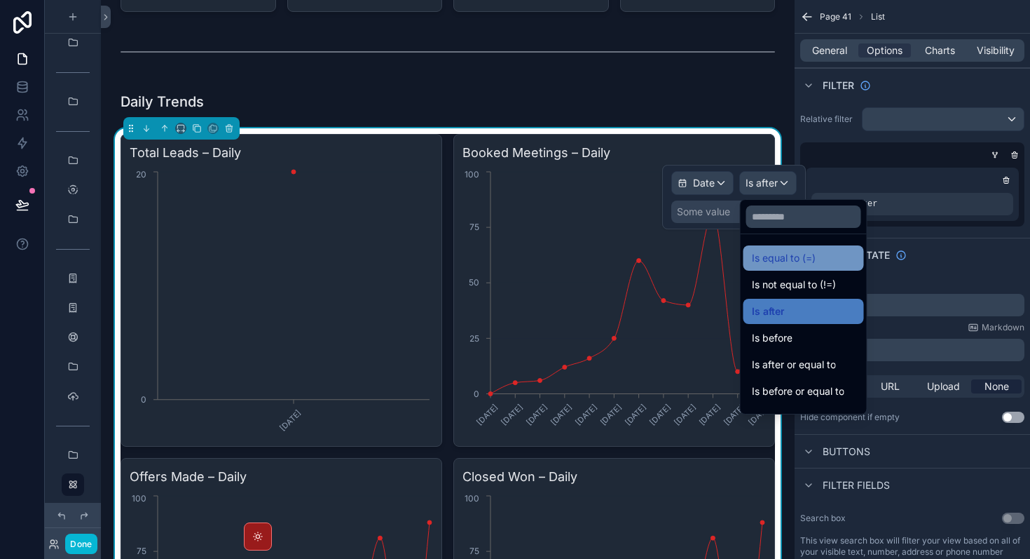
click at [791, 259] on span "Is equal to (=)" at bounding box center [784, 258] width 64 height 17
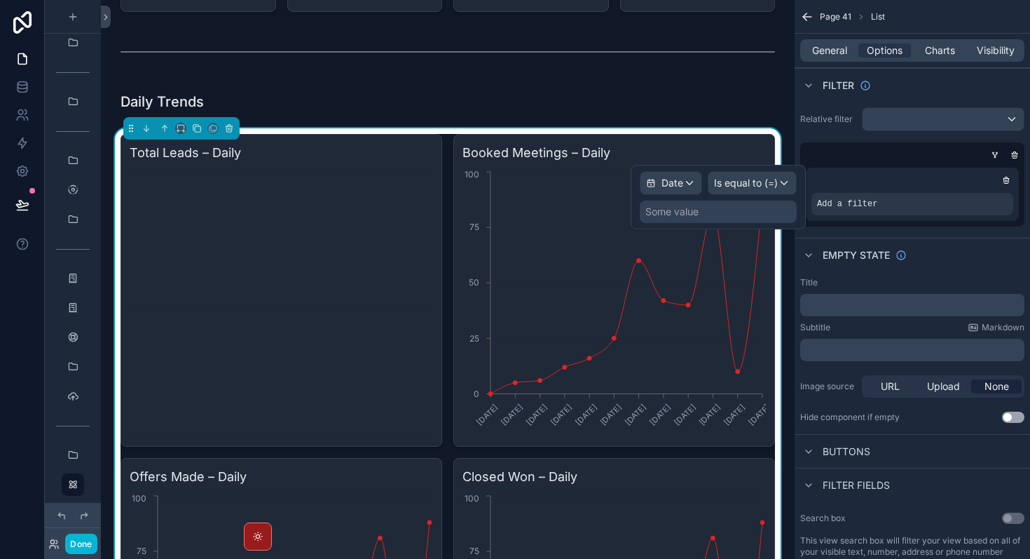
click at [718, 216] on div "Some value" at bounding box center [718, 211] width 157 height 22
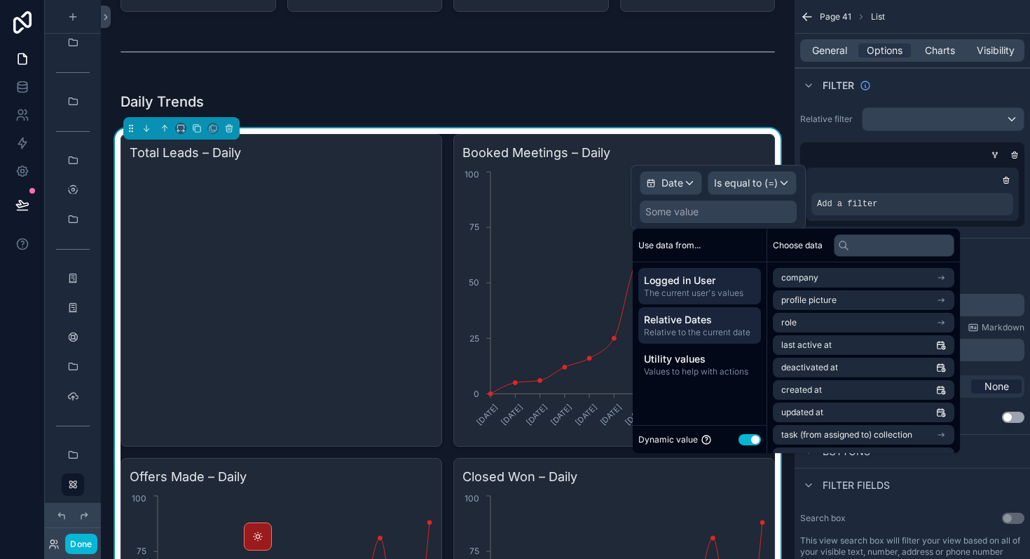
click at [721, 334] on span "Relative to the current date" at bounding box center [699, 332] width 111 height 11
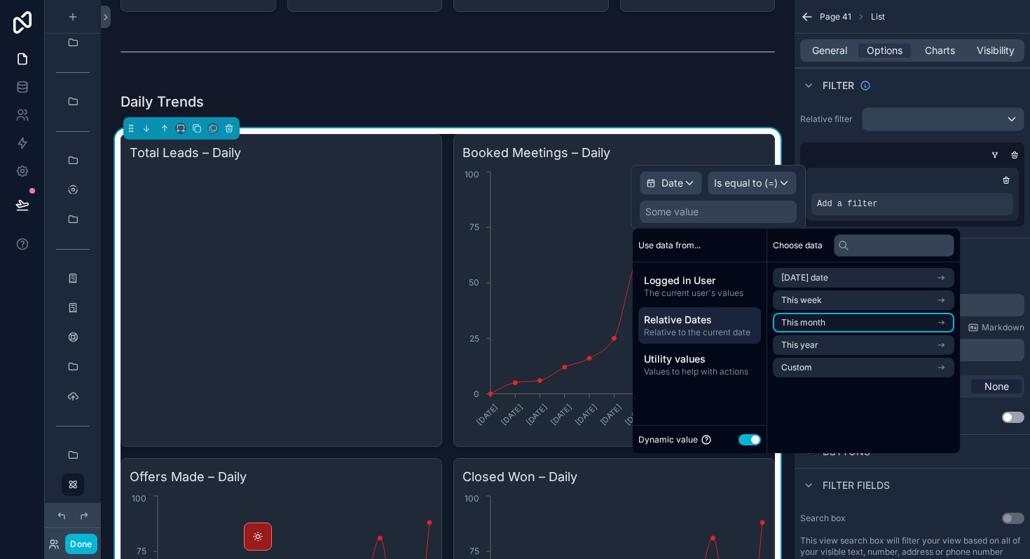
click at [804, 322] on span "This month" at bounding box center [804, 322] width 44 height 11
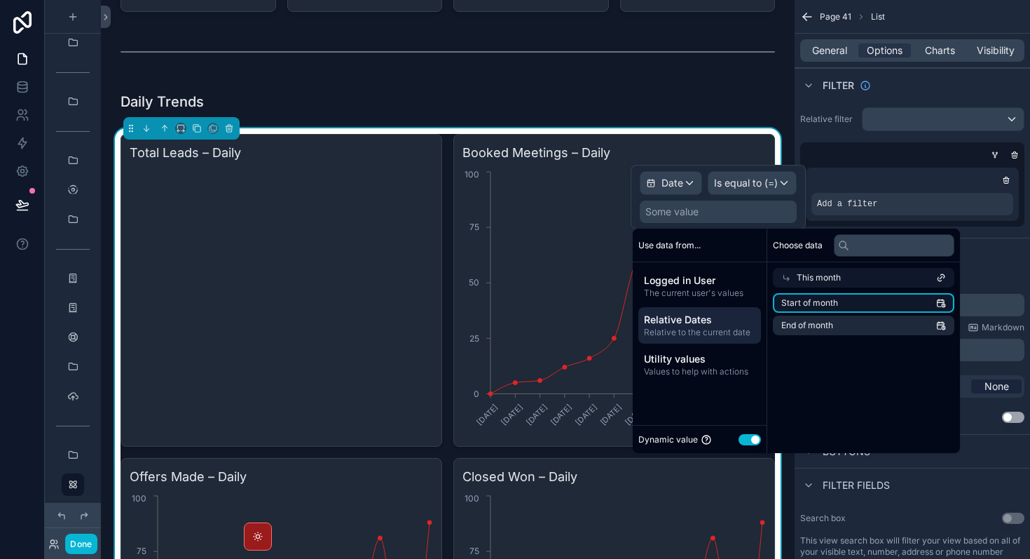
click at [810, 299] on span "Start of month" at bounding box center [810, 302] width 57 height 11
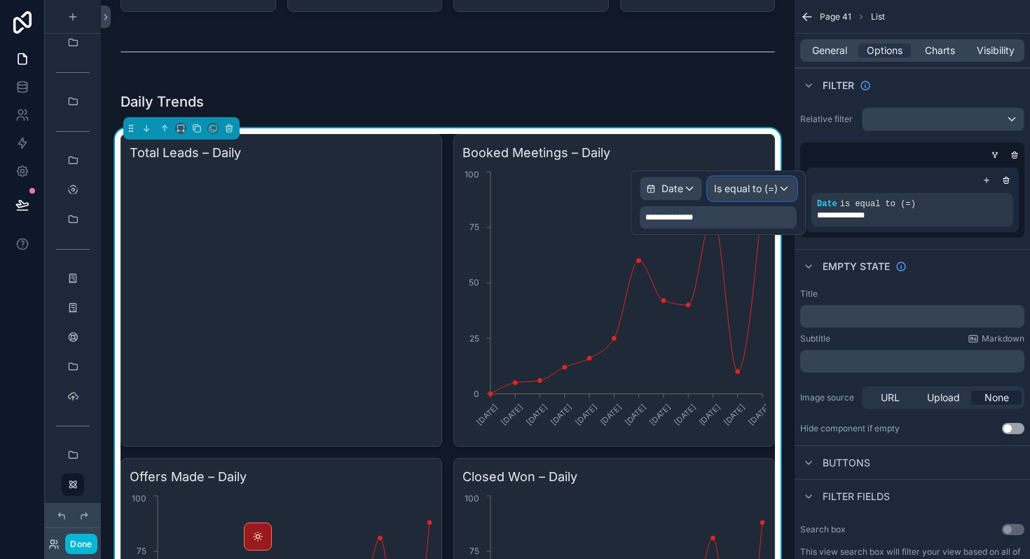
click at [749, 189] on span "Is equal to (=)" at bounding box center [746, 189] width 64 height 14
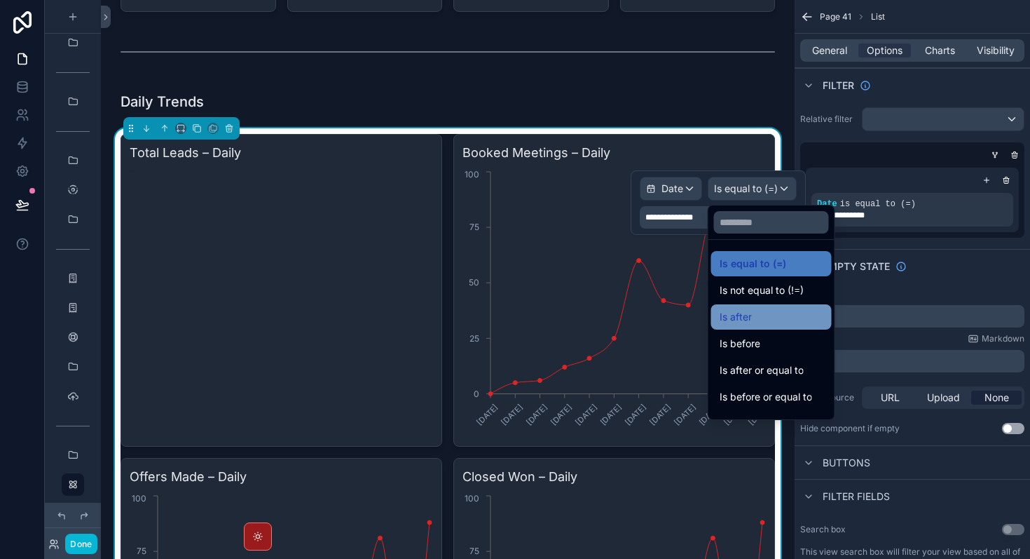
click at [751, 326] on div "Is after" at bounding box center [771, 316] width 121 height 25
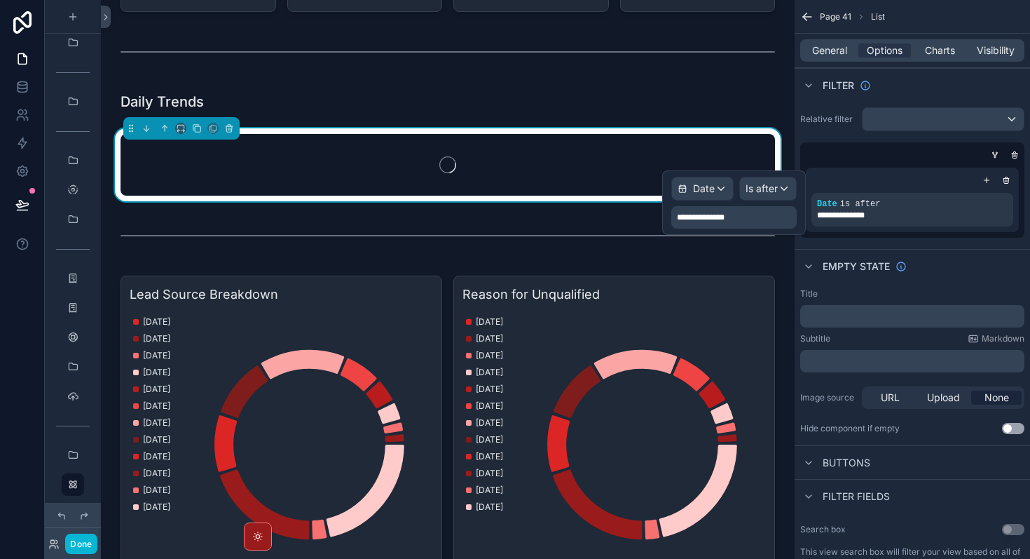
click at [726, 219] on span "**********" at bounding box center [705, 217] width 57 height 11
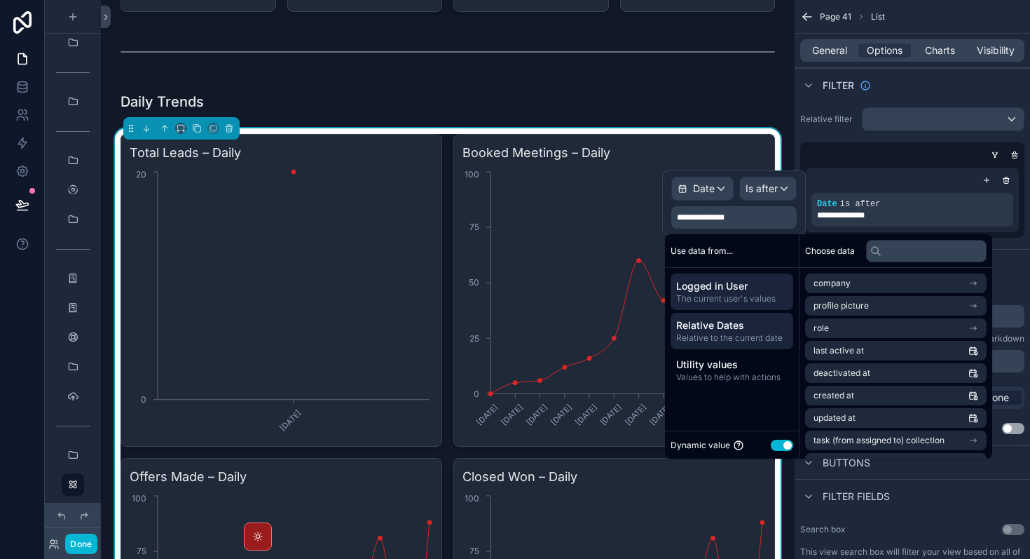
click at [726, 339] on span "Relative to the current date" at bounding box center [731, 337] width 111 height 11
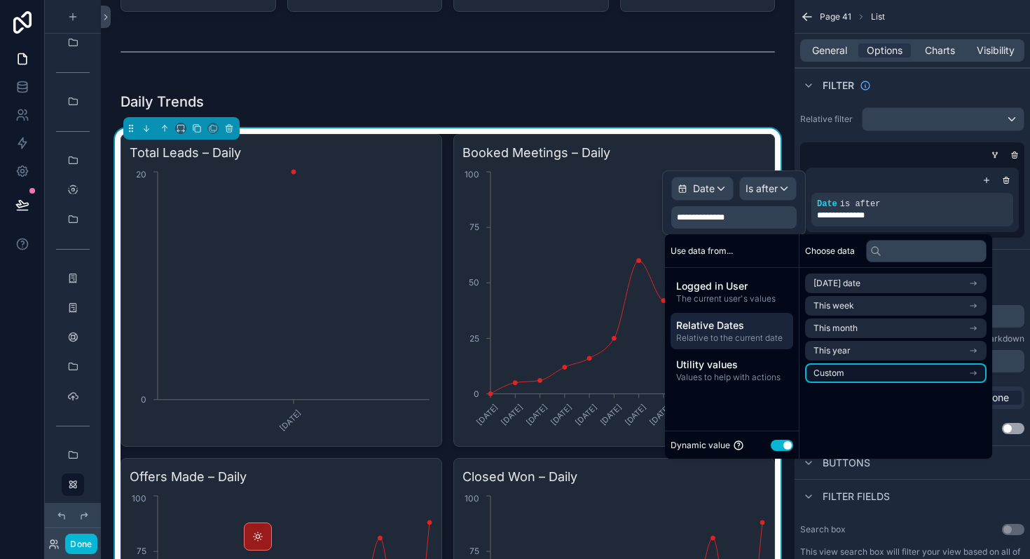
click at [872, 380] on li "Custom" at bounding box center [896, 373] width 182 height 20
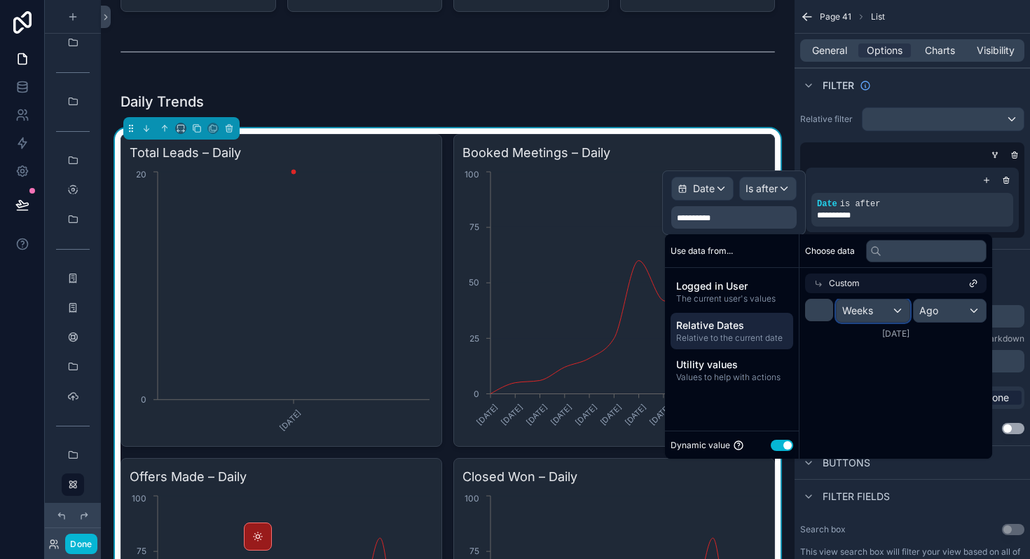
click at [892, 318] on div "Weeks" at bounding box center [873, 310] width 73 height 22
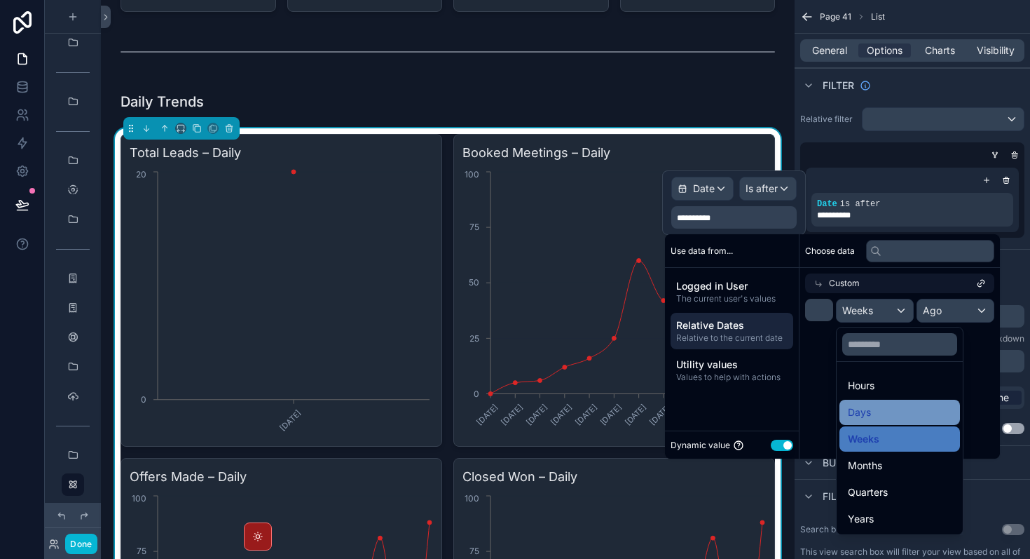
click at [873, 404] on div "Days" at bounding box center [900, 412] width 104 height 17
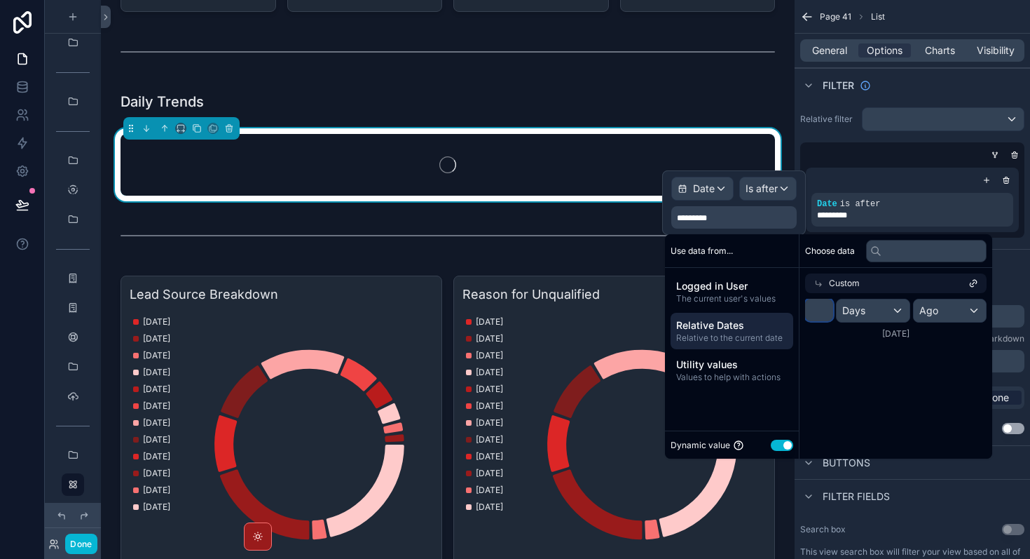
click at [822, 312] on input "*" at bounding box center [819, 310] width 28 height 22
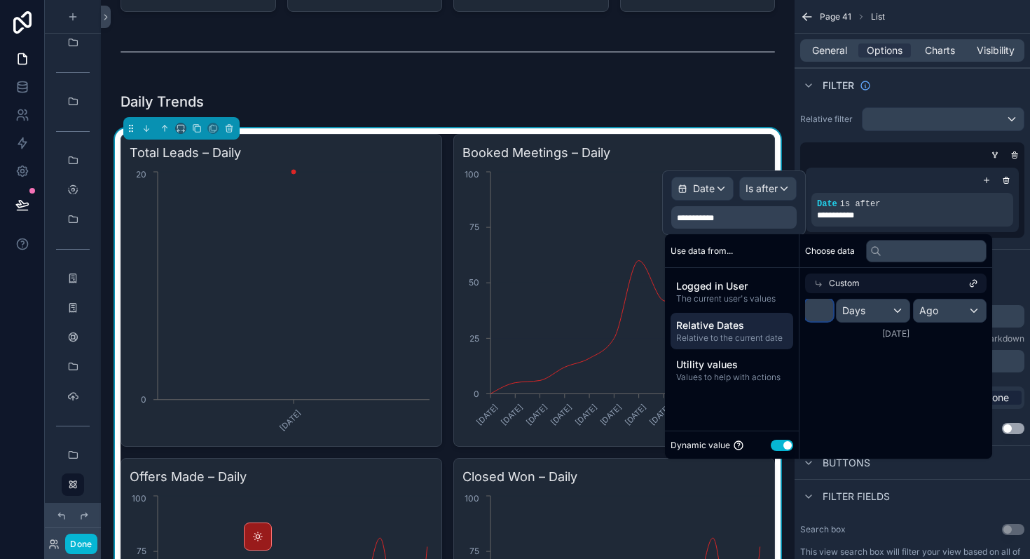
type input "**"
click at [878, 352] on div "Choose data Custom ** Days Ago [DATE]" at bounding box center [896, 346] width 193 height 224
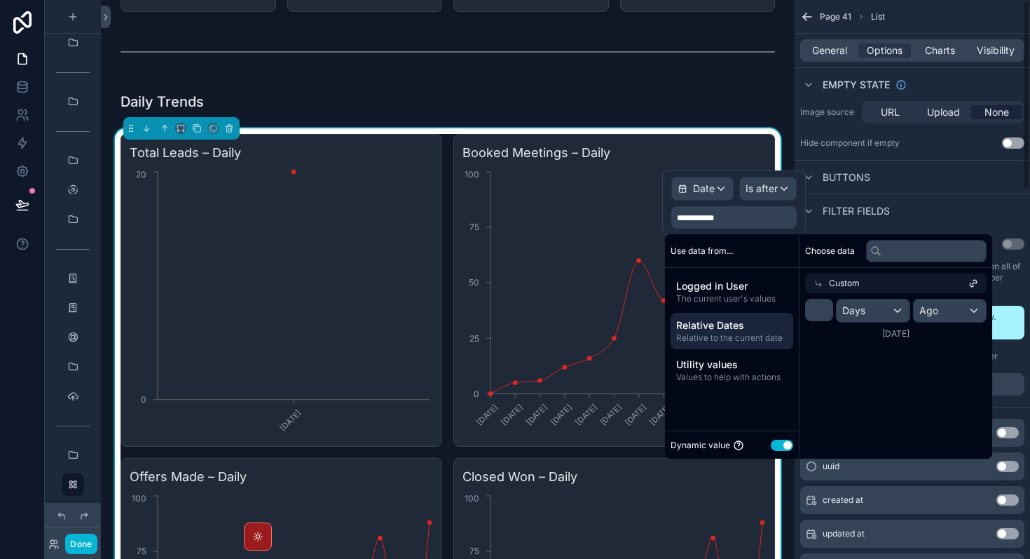
click at [1028, 270] on div "**********" at bounding box center [913, 526] width 236 height 1623
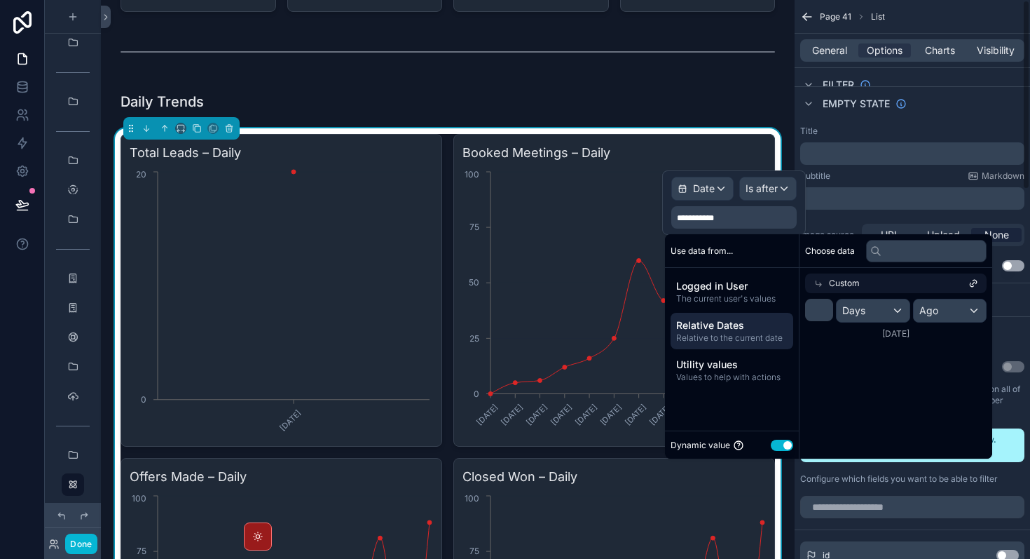
scroll to position [0, 0]
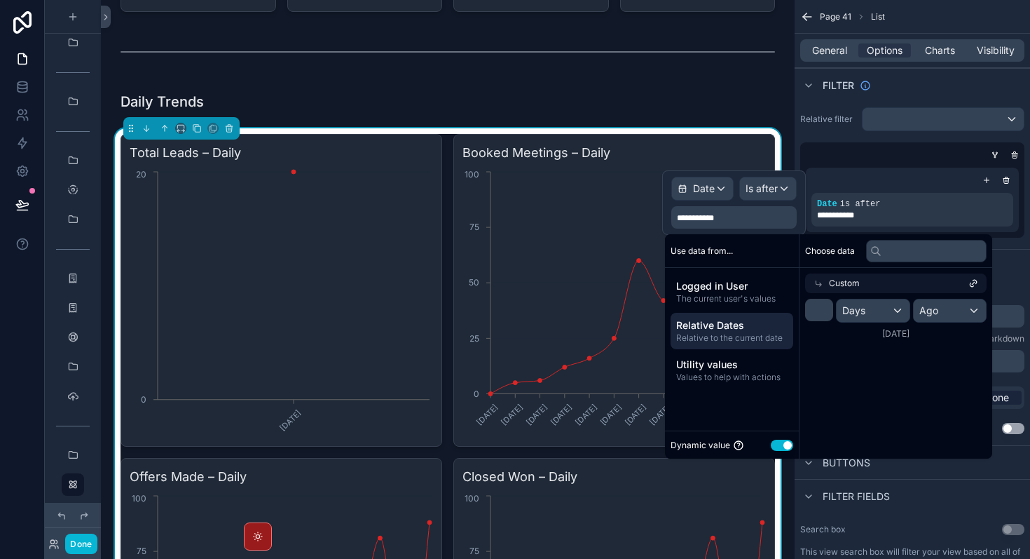
click at [876, 132] on div "**********" at bounding box center [913, 173] width 236 height 142
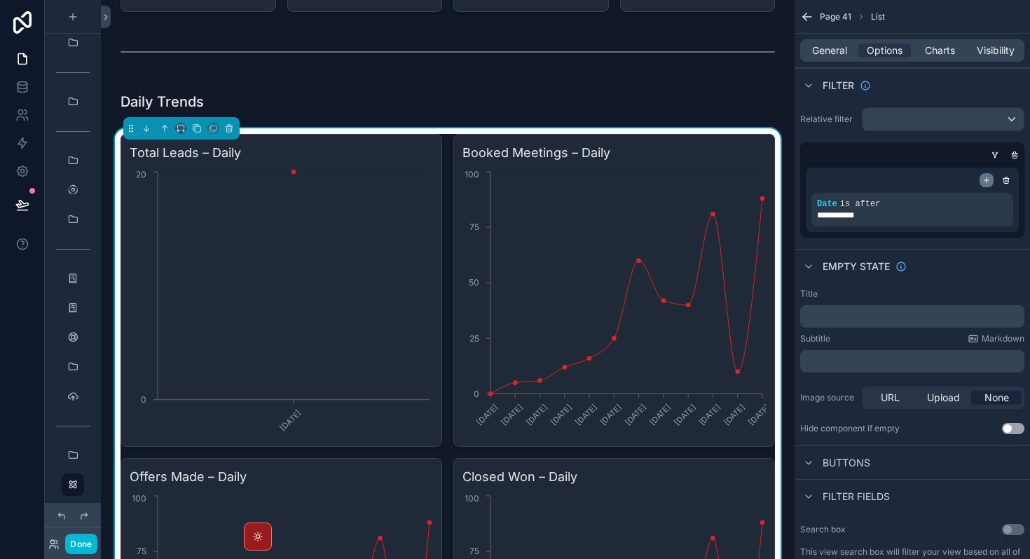
click at [986, 177] on icon "scrollable content" at bounding box center [987, 180] width 8 height 8
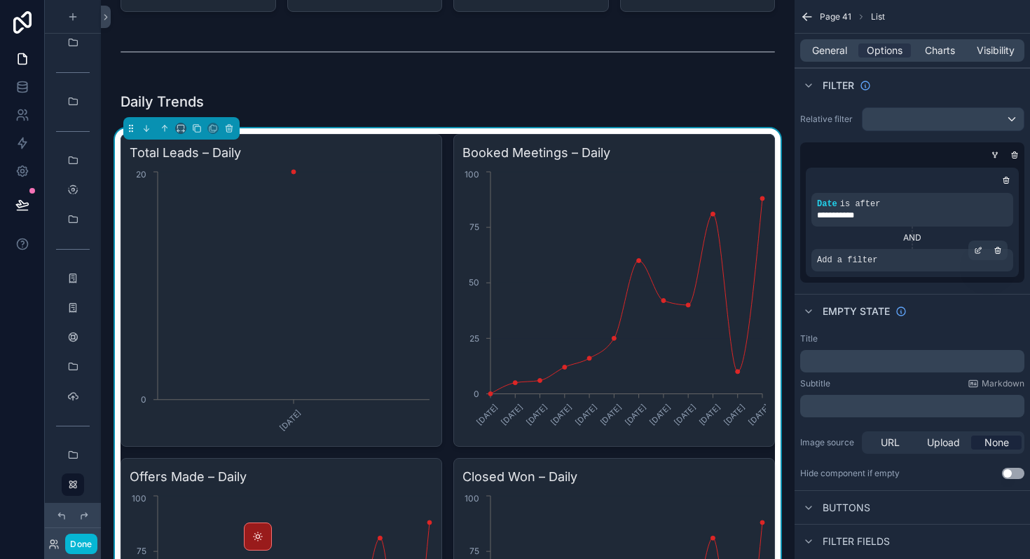
click at [967, 252] on div "Add a filter" at bounding box center [913, 260] width 202 height 22
click at [976, 250] on icon "scrollable content" at bounding box center [978, 250] width 8 height 8
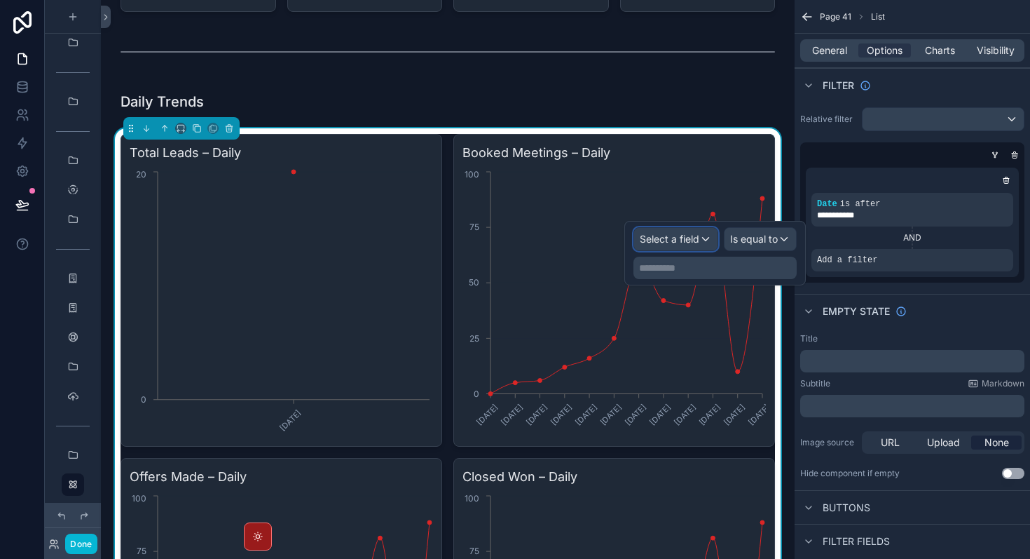
click at [695, 240] on span "Select a field" at bounding box center [670, 239] width 60 height 12
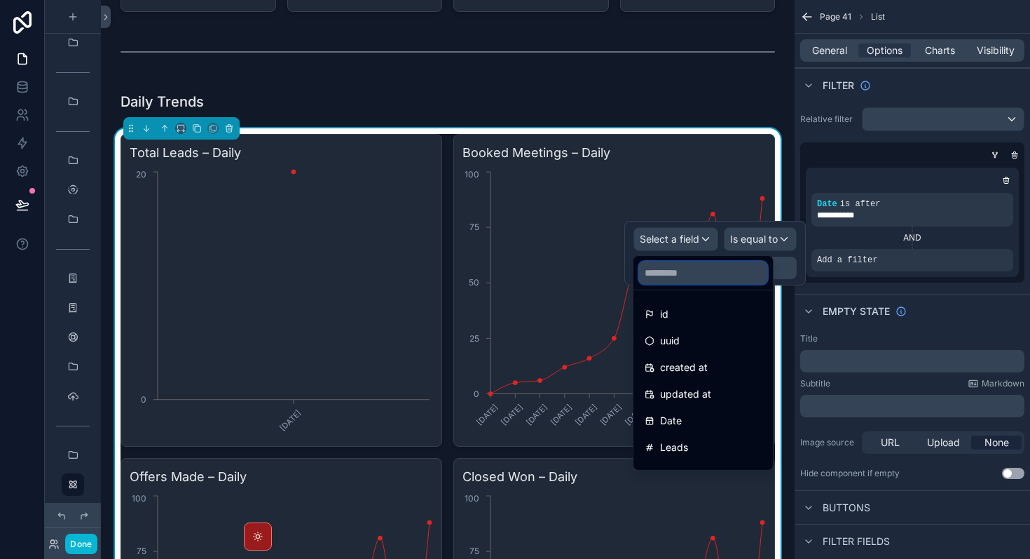
click at [687, 280] on input "text" at bounding box center [703, 272] width 128 height 22
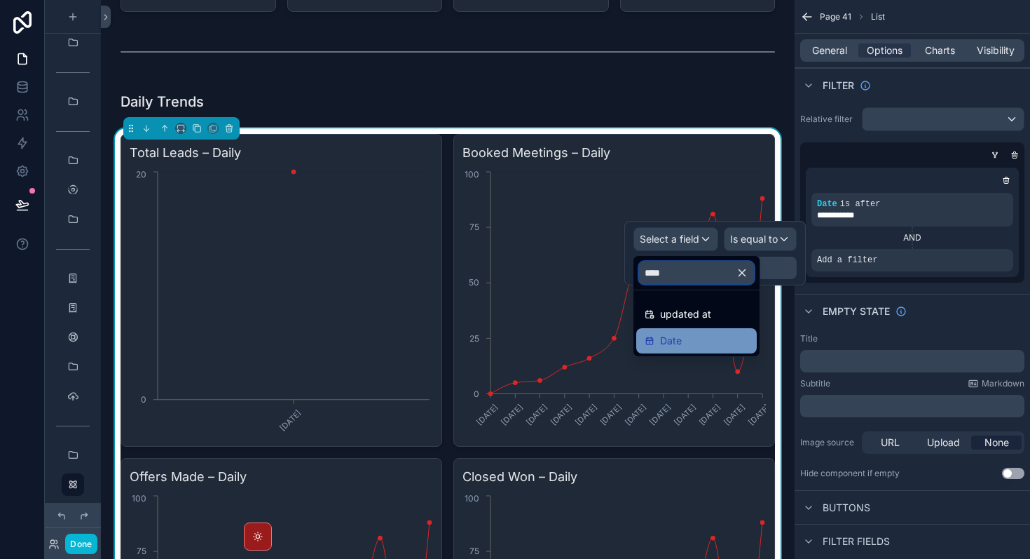
type input "****"
click at [657, 350] on div "Date" at bounding box center [696, 340] width 121 height 25
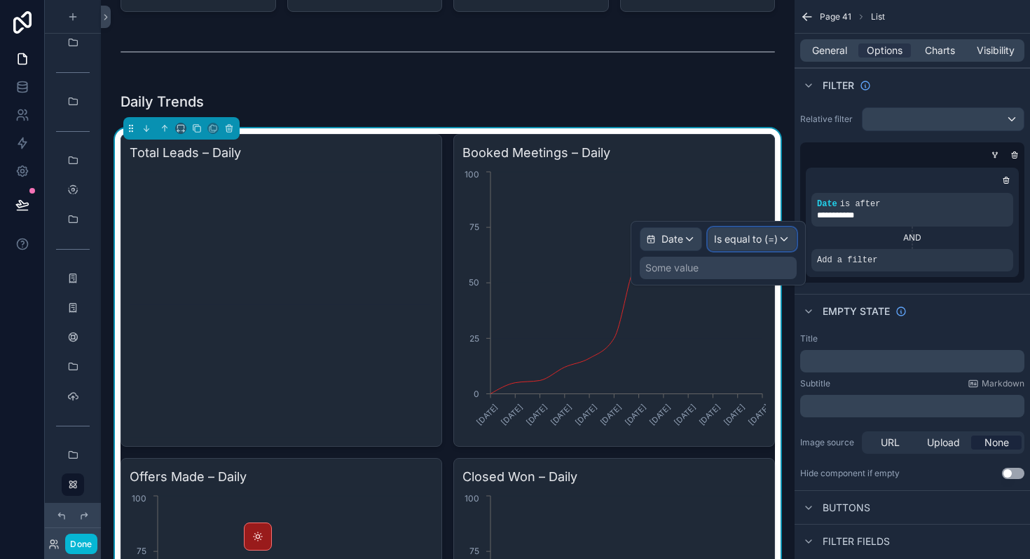
click at [749, 243] on span "Is equal to (=)" at bounding box center [746, 239] width 64 height 14
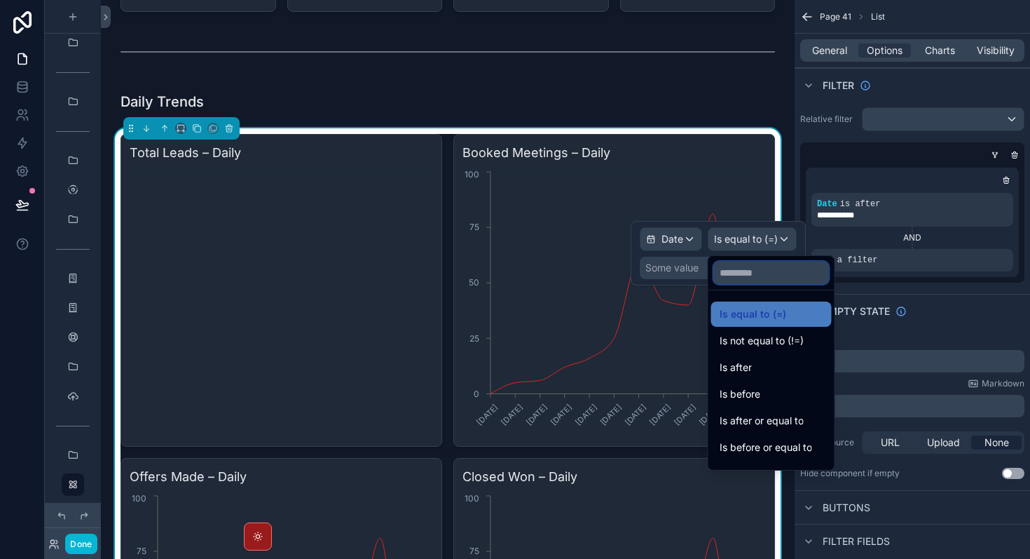
click at [771, 281] on input "text" at bounding box center [771, 272] width 115 height 22
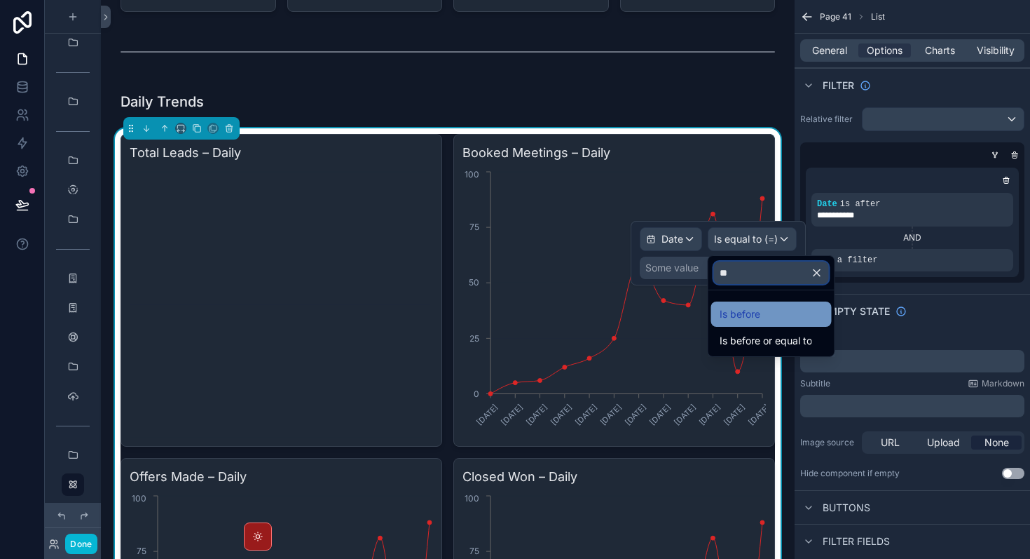
type input "**"
click at [790, 316] on div "Is before" at bounding box center [772, 314] width 104 height 17
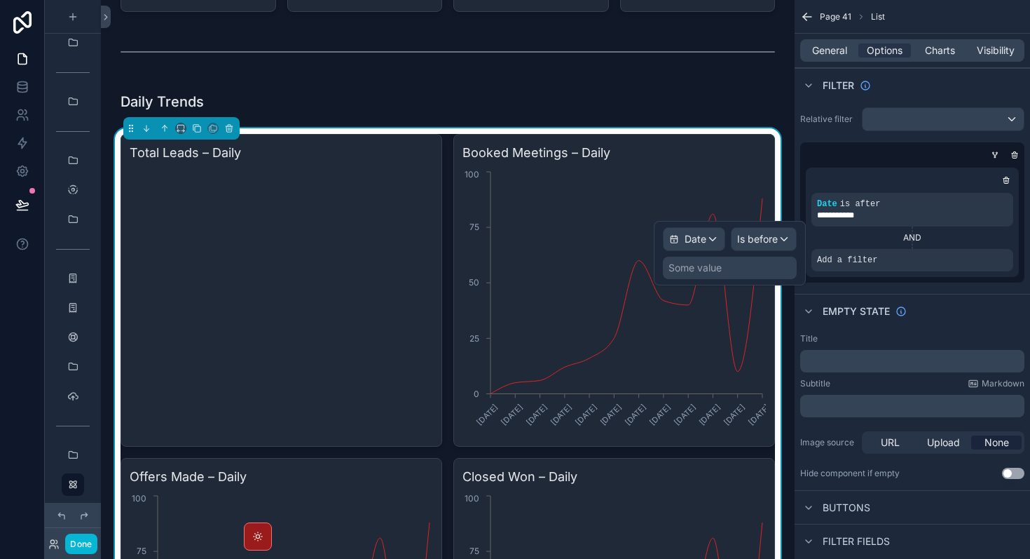
click at [721, 273] on div "Some value" at bounding box center [695, 268] width 53 height 14
click at [747, 271] on div "Some value" at bounding box center [730, 268] width 134 height 22
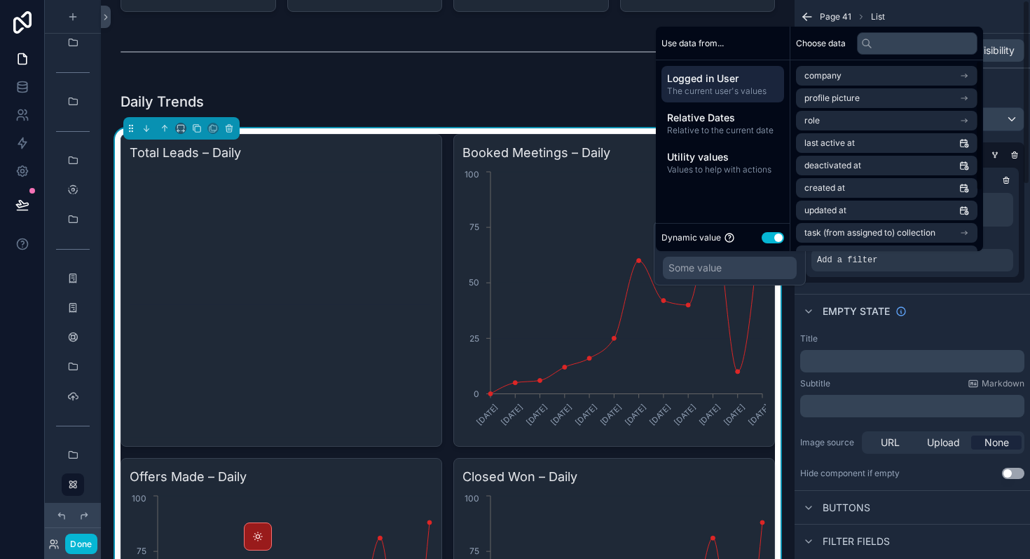
click at [885, 297] on div "Empty state" at bounding box center [913, 311] width 236 height 34
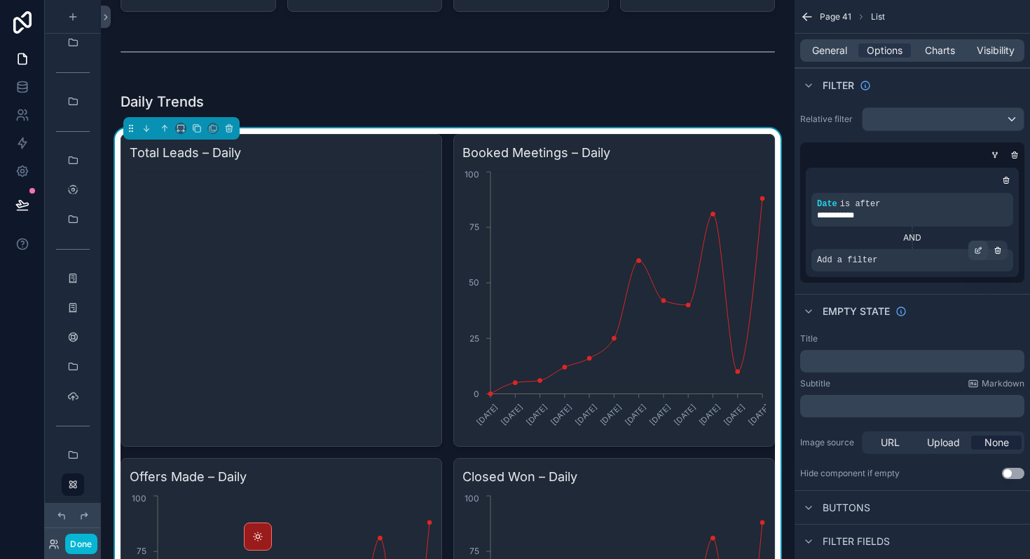
click at [983, 250] on div "scrollable content" at bounding box center [979, 250] width 20 height 20
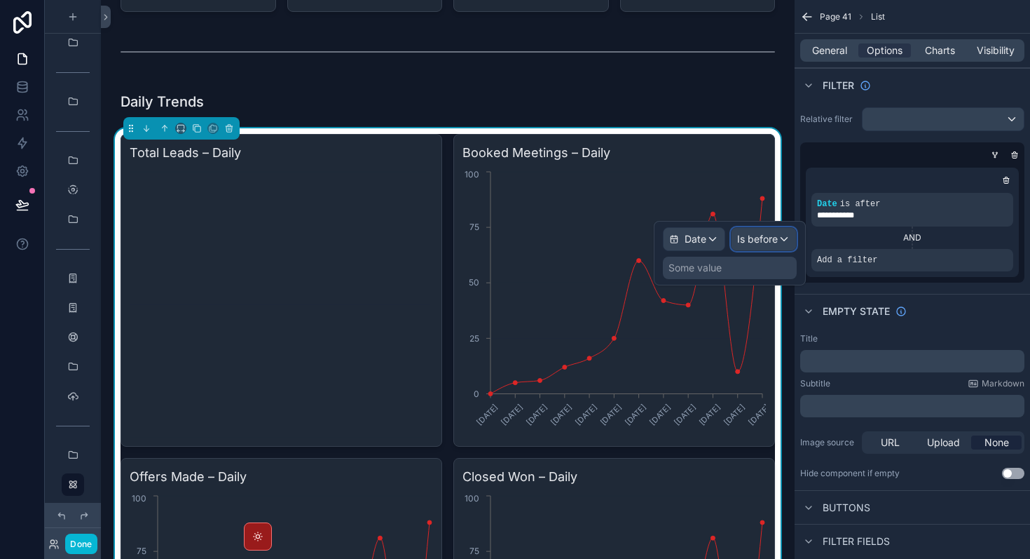
click at [777, 246] on div "Is before" at bounding box center [764, 239] width 64 height 22
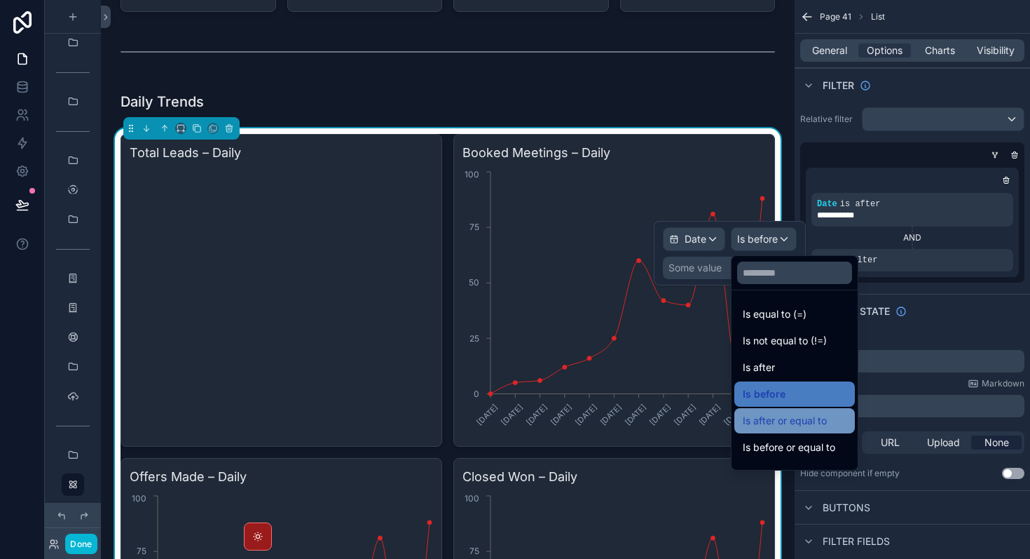
click at [821, 418] on span "Is after or equal to" at bounding box center [785, 420] width 84 height 17
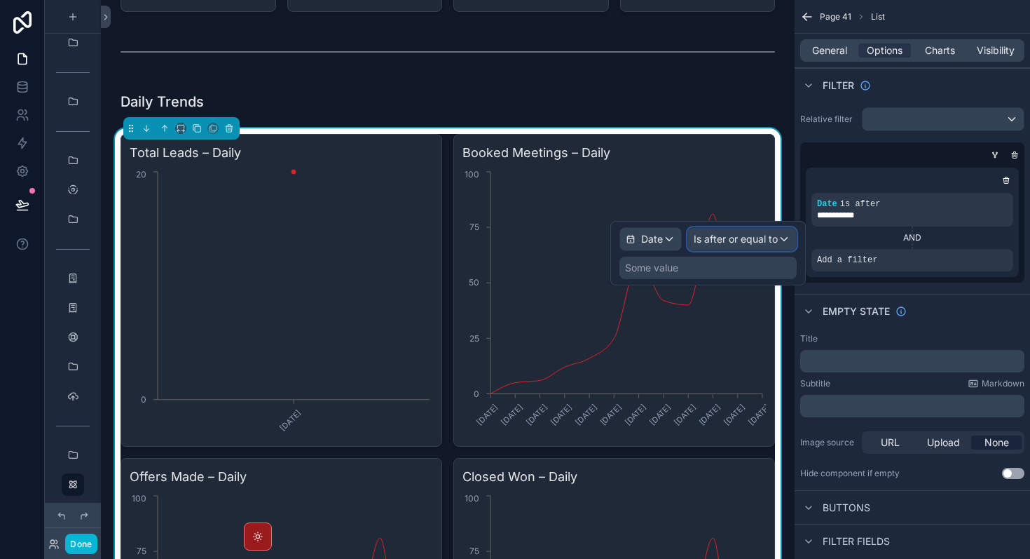
click at [746, 243] on span "Is after or equal to" at bounding box center [736, 239] width 84 height 14
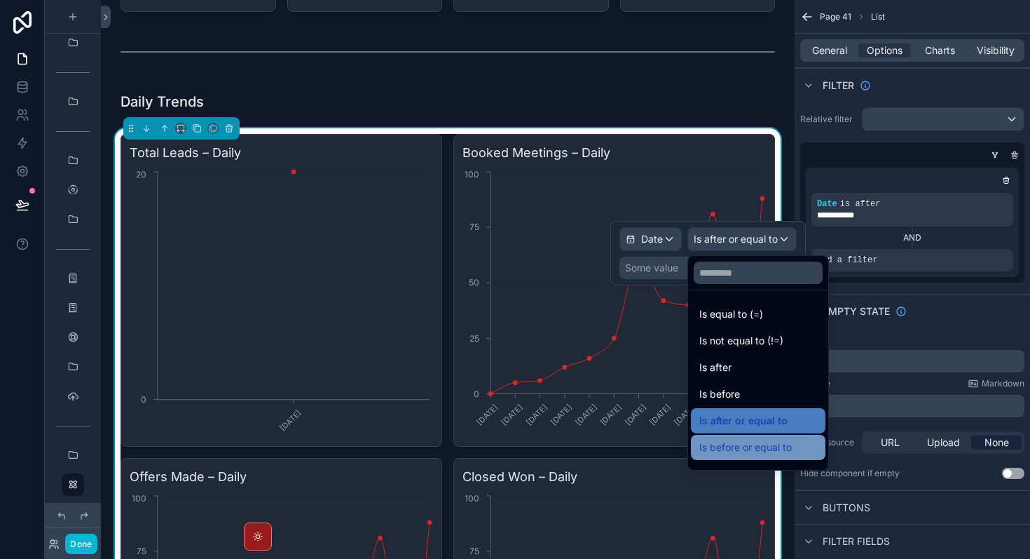
click at [750, 446] on span "Is before or equal to" at bounding box center [746, 447] width 93 height 17
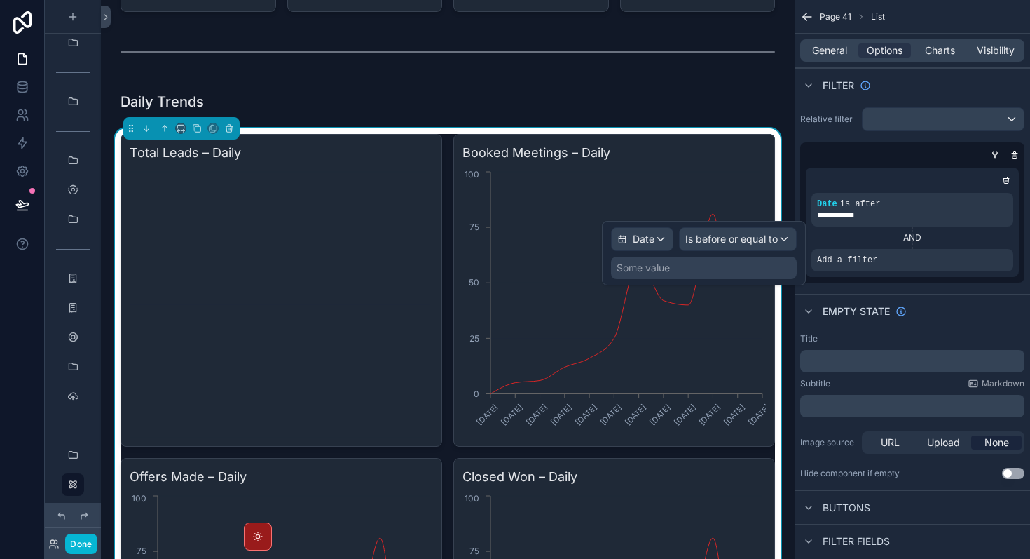
click at [653, 268] on div "Some value" at bounding box center [643, 268] width 53 height 14
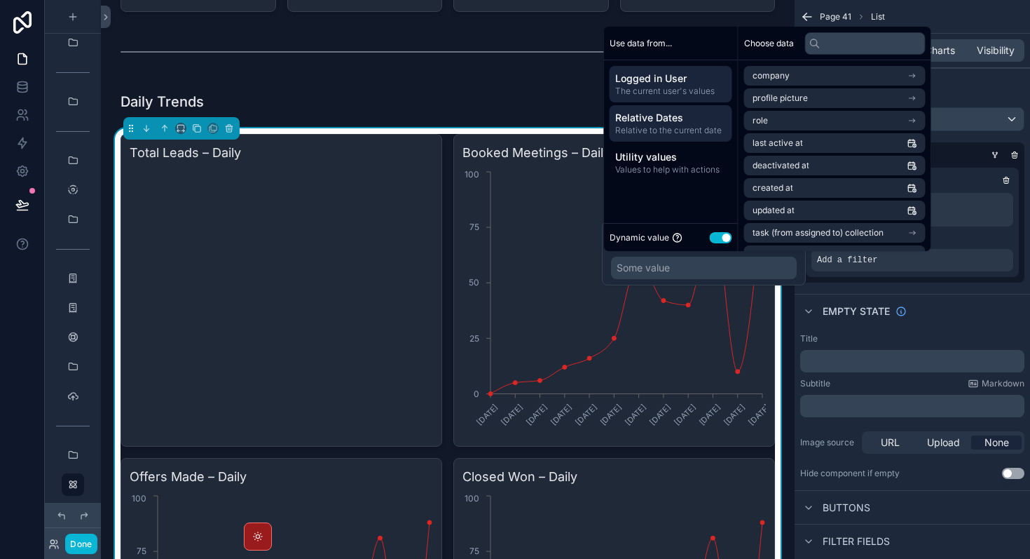
click at [679, 125] on span "Relative to the current date" at bounding box center [670, 130] width 111 height 11
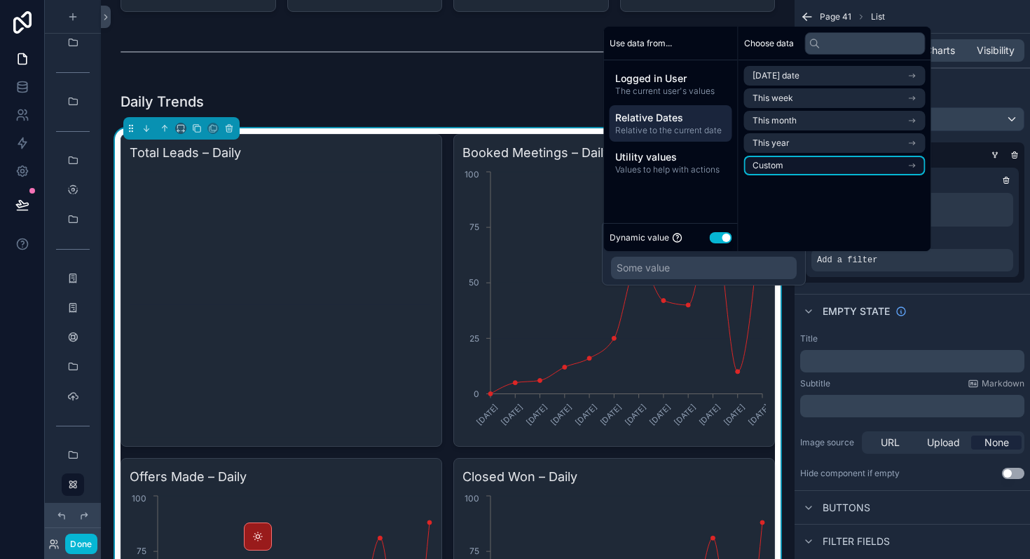
click at [789, 161] on li "Custom" at bounding box center [835, 166] width 182 height 20
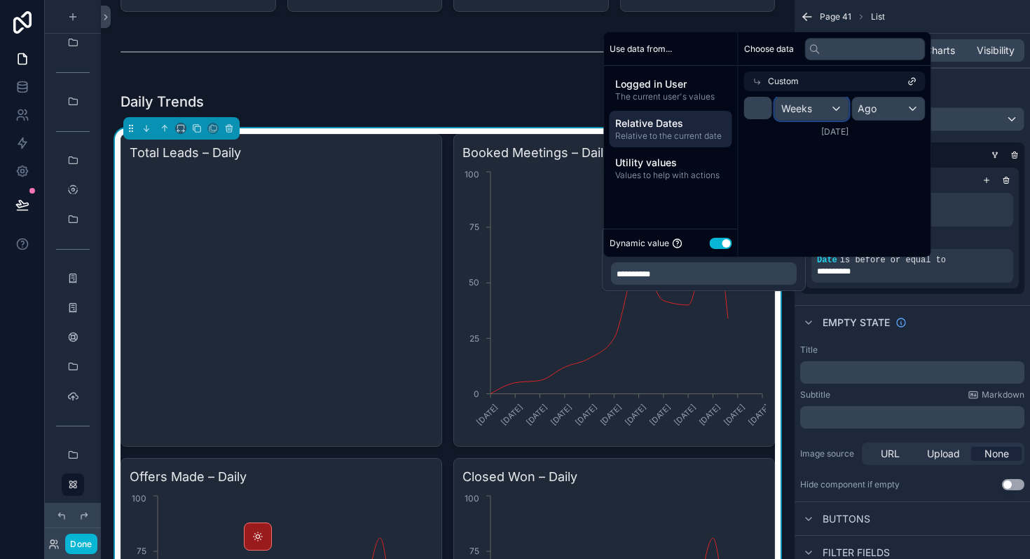
click at [835, 102] on div "Weeks" at bounding box center [812, 108] width 73 height 22
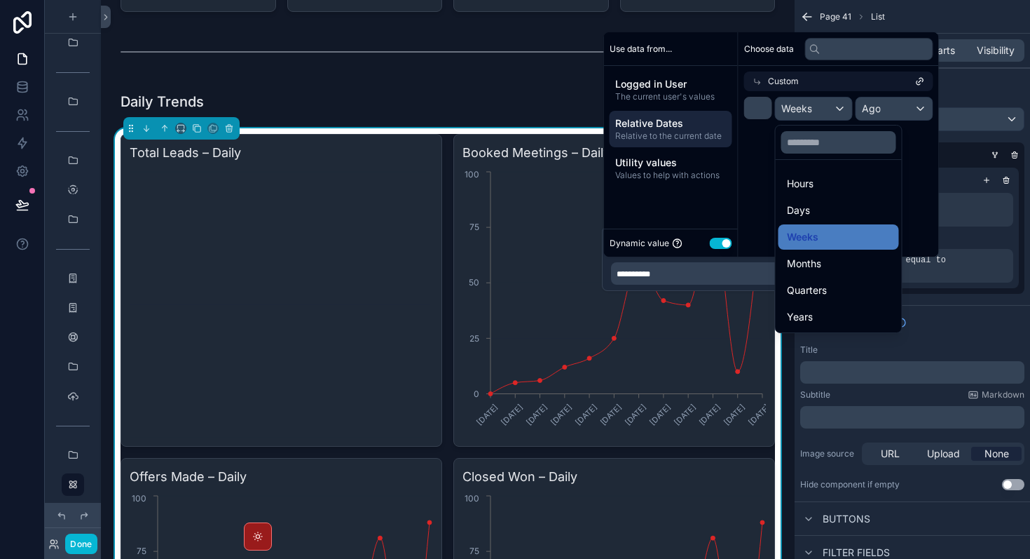
click at [675, 132] on div "scrollable content" at bounding box center [771, 144] width 335 height 224
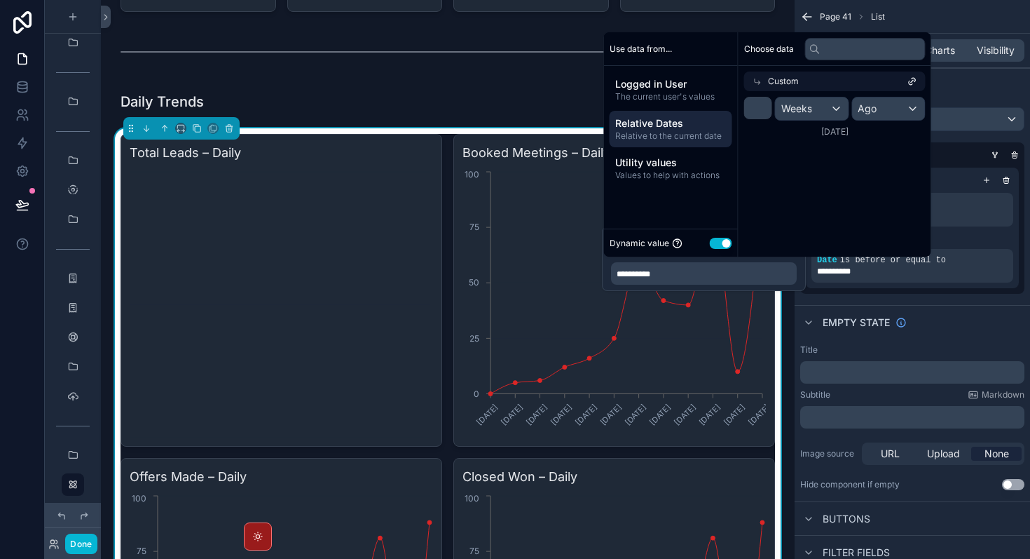
click at [751, 83] on div "Custom" at bounding box center [835, 82] width 182 height 20
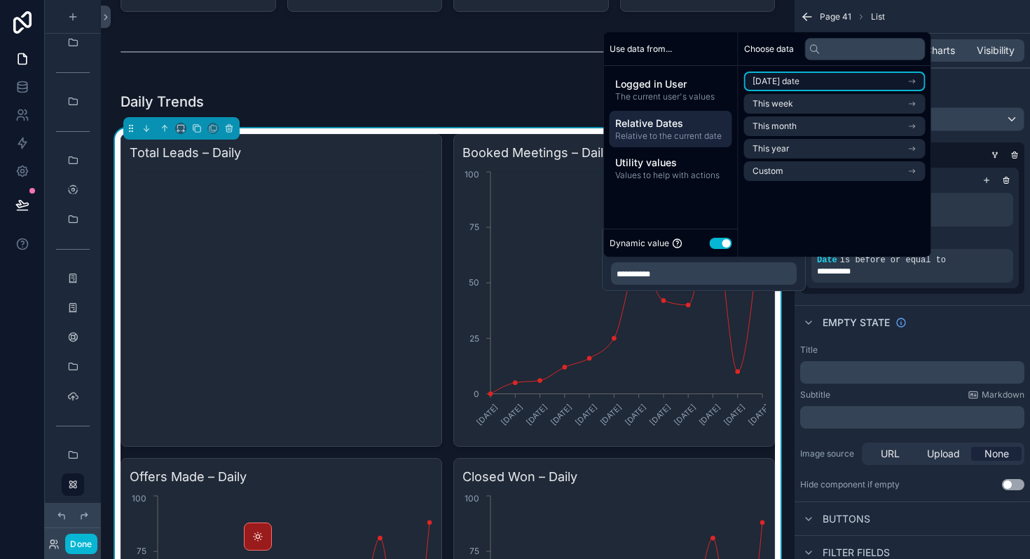
click at [800, 84] on span "[DATE] date" at bounding box center [776, 81] width 47 height 11
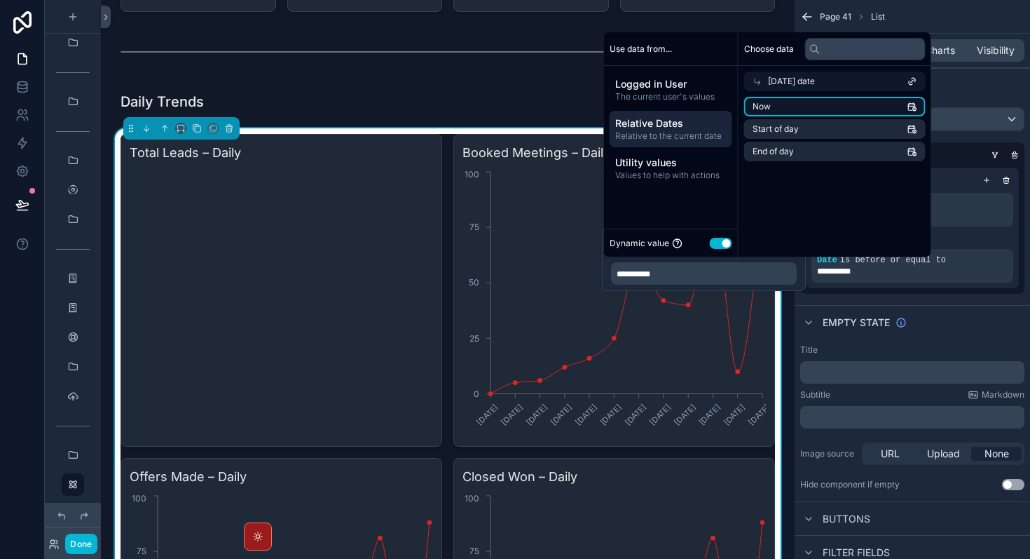
click at [785, 101] on li "Now" at bounding box center [835, 107] width 182 height 20
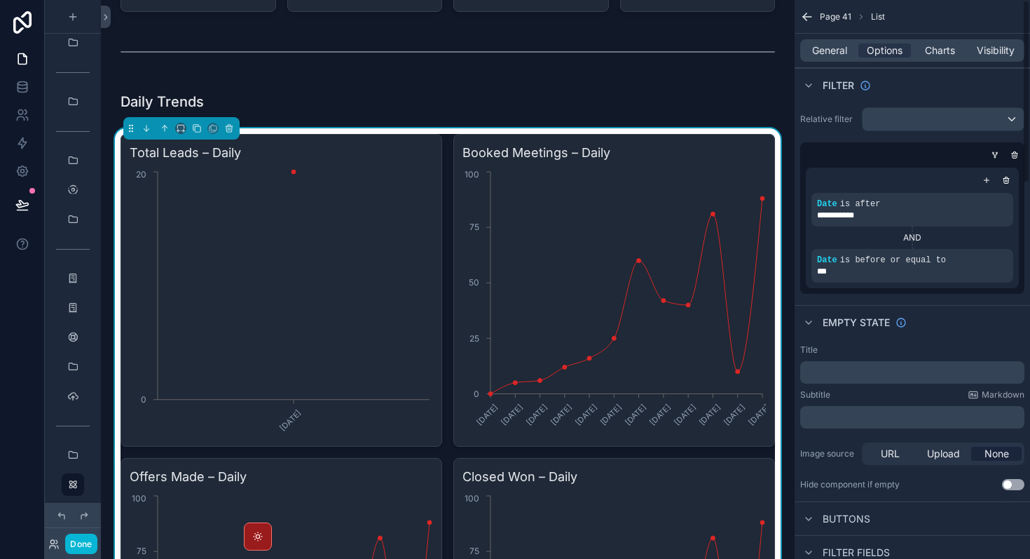
click at [930, 339] on div "Title ﻿ Subtitle Markdown ﻿ Image source URL Upload None Hide component if empt…" at bounding box center [913, 417] width 236 height 157
click at [386, 289] on icon "[DATE] 0 20" at bounding box center [282, 302] width 304 height 269
click at [810, 17] on icon "scrollable content" at bounding box center [807, 17] width 8 height 0
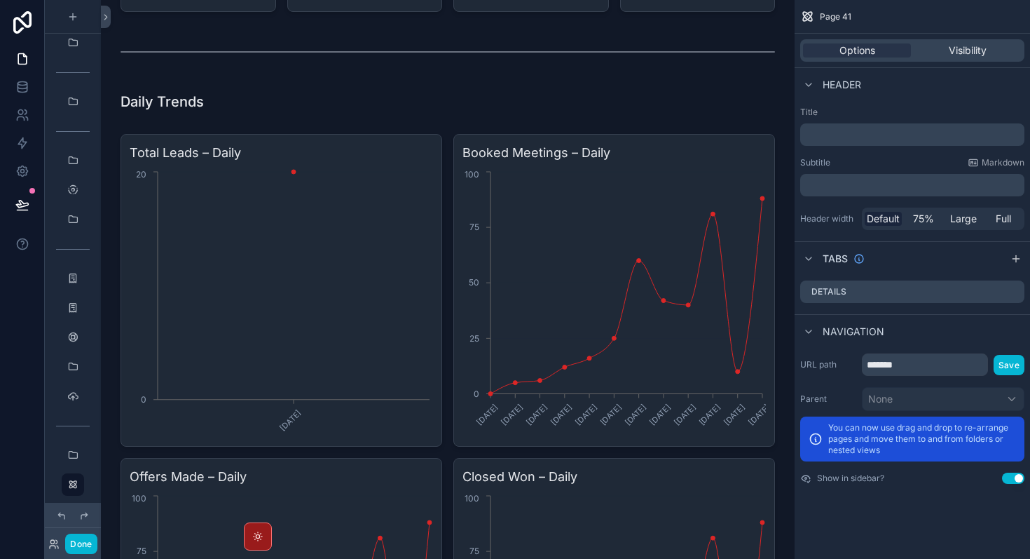
click at [896, 95] on div "Header" at bounding box center [913, 84] width 236 height 34
click at [989, 43] on div "Visibility" at bounding box center [968, 50] width 108 height 14
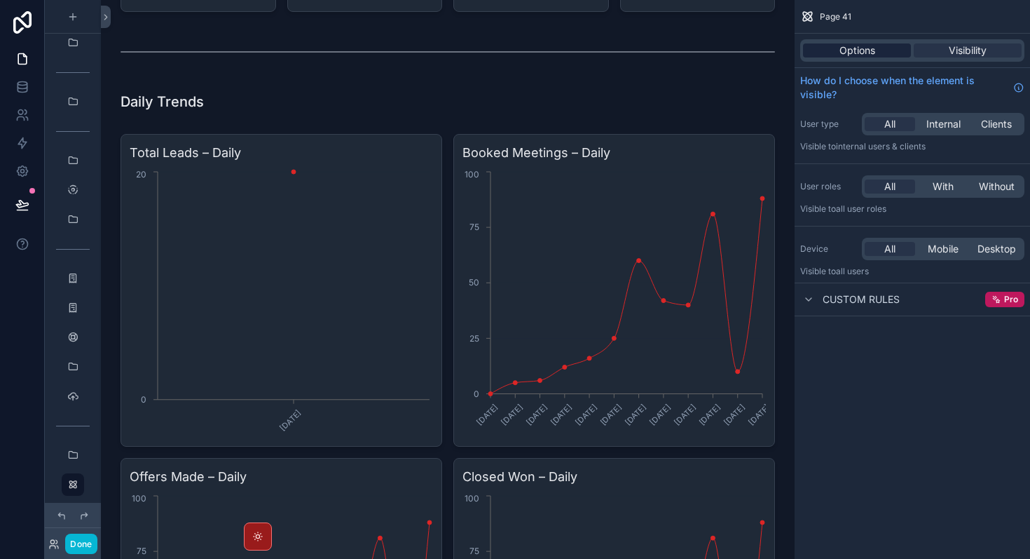
click at [870, 50] on span "Options" at bounding box center [858, 50] width 36 height 14
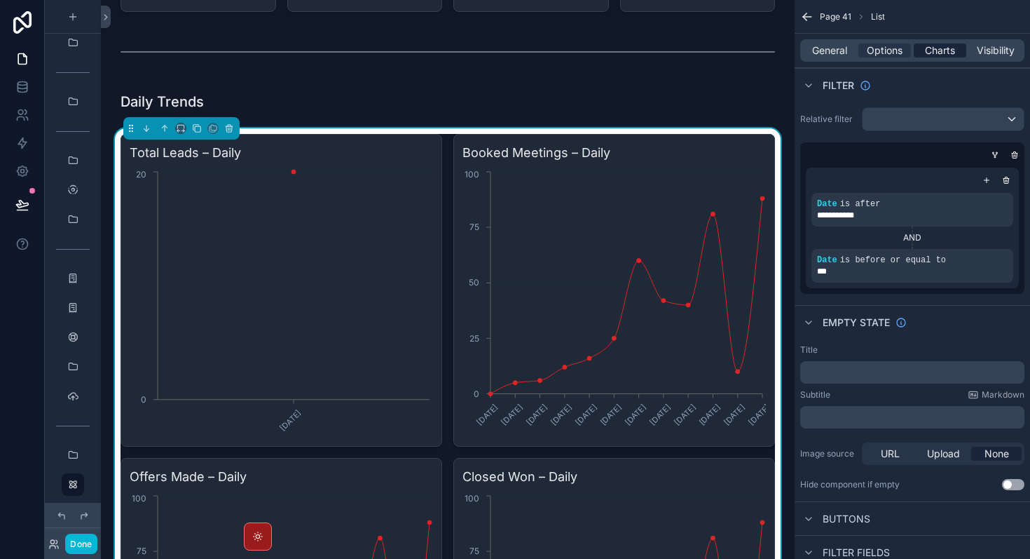
click at [946, 47] on span "Charts" at bounding box center [940, 50] width 30 height 14
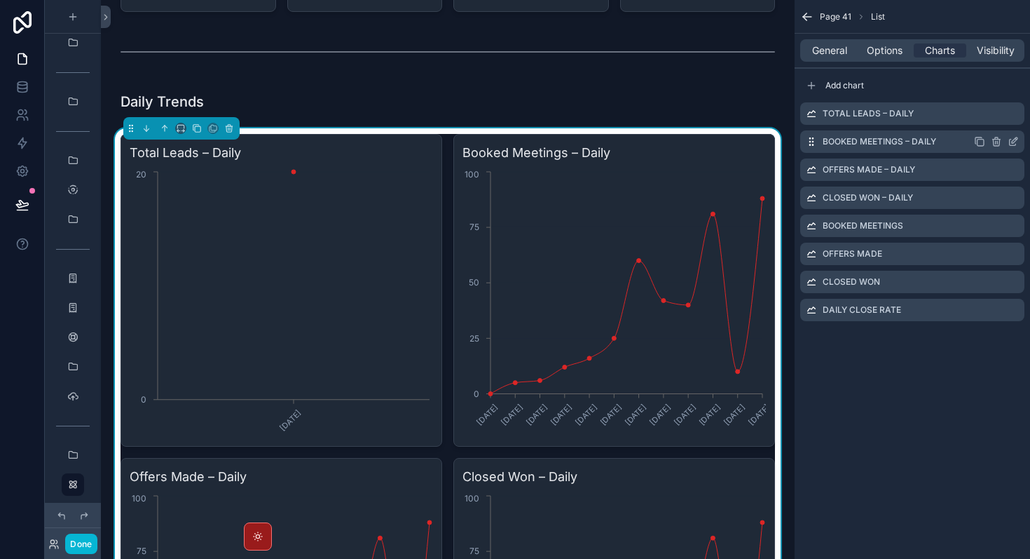
click at [1014, 142] on icon "scrollable content" at bounding box center [1015, 140] width 6 height 6
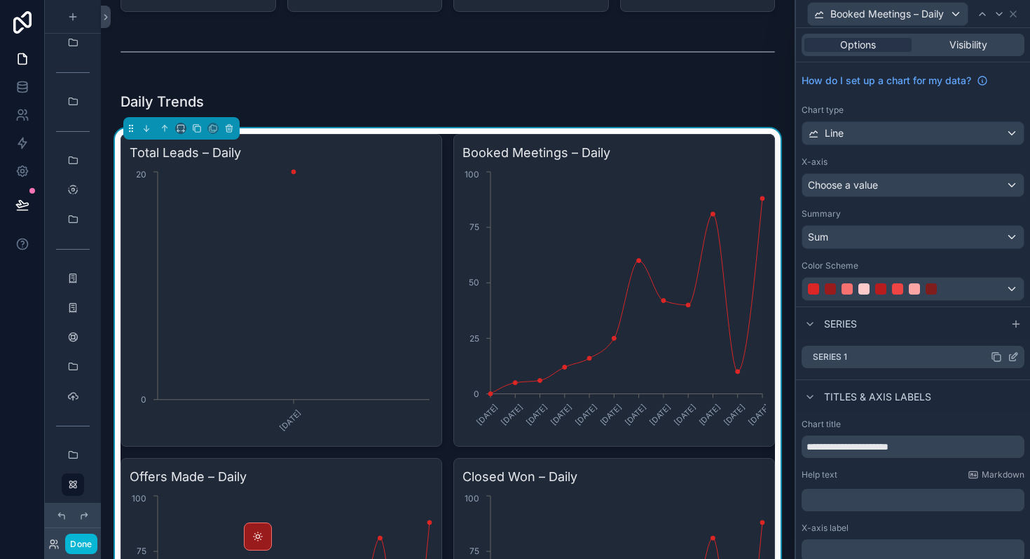
click at [1015, 357] on icon at bounding box center [1013, 356] width 11 height 11
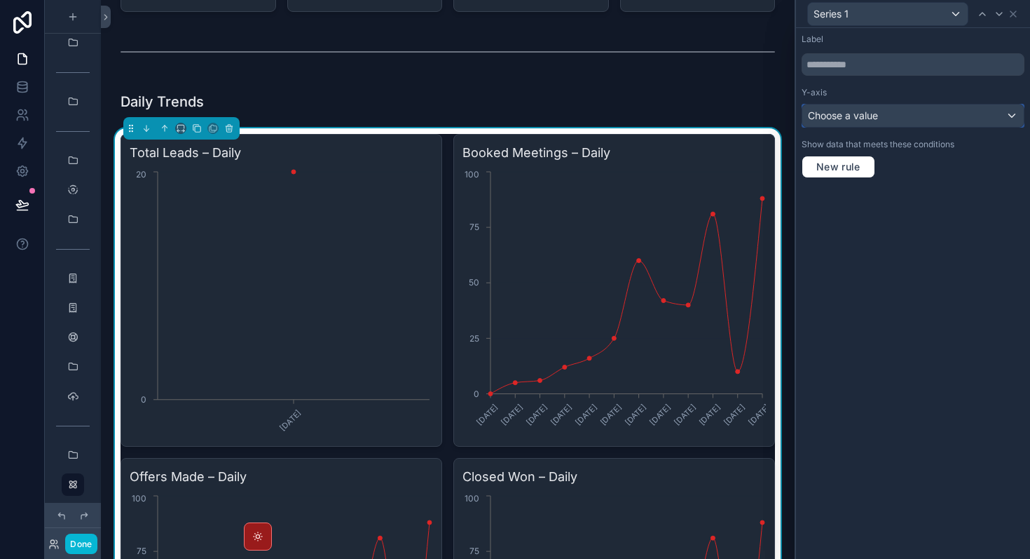
click at [883, 119] on div "Choose a value" at bounding box center [914, 115] width 222 height 22
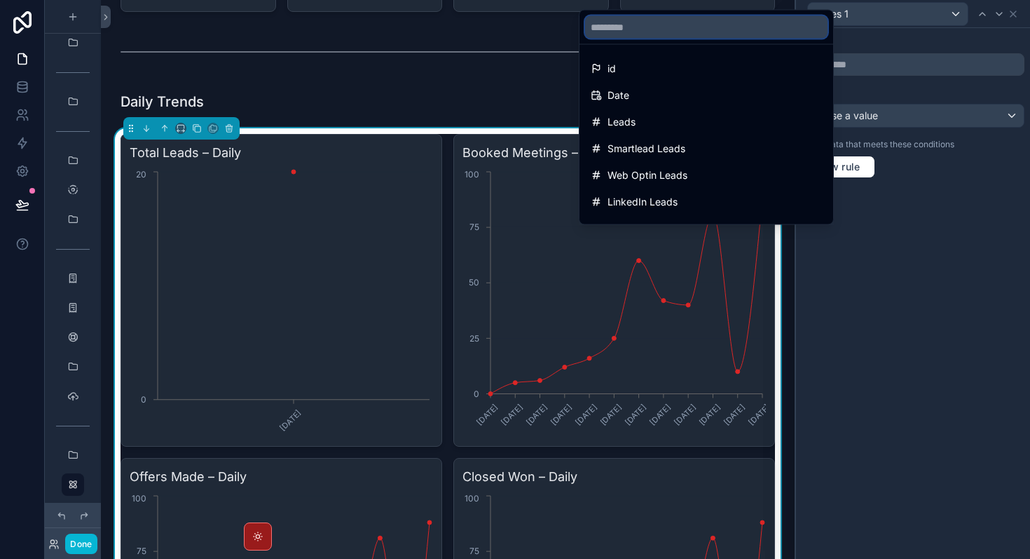
click at [723, 27] on input "text" at bounding box center [706, 27] width 243 height 22
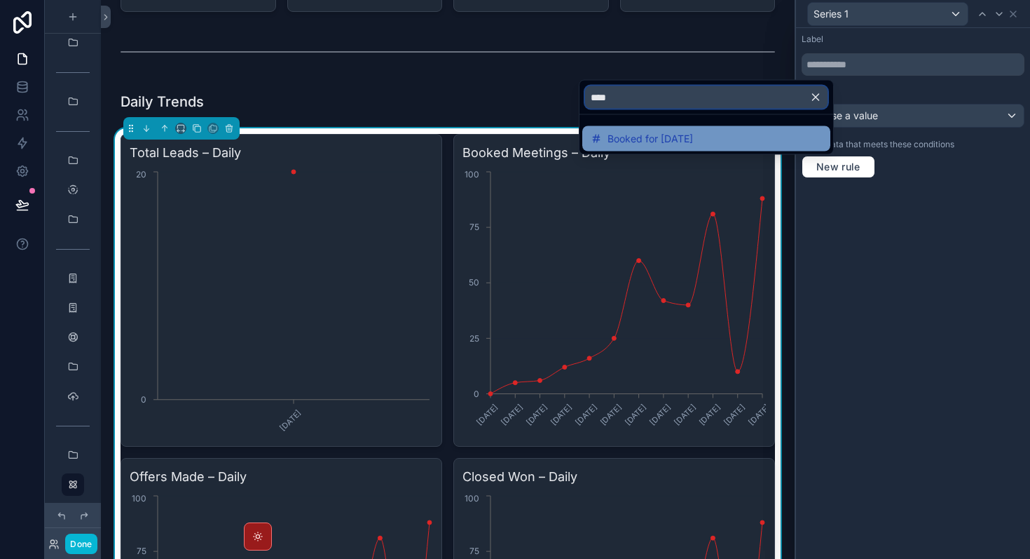
type input "****"
click at [654, 137] on span "Booked for [DATE]" at bounding box center [651, 138] width 86 height 17
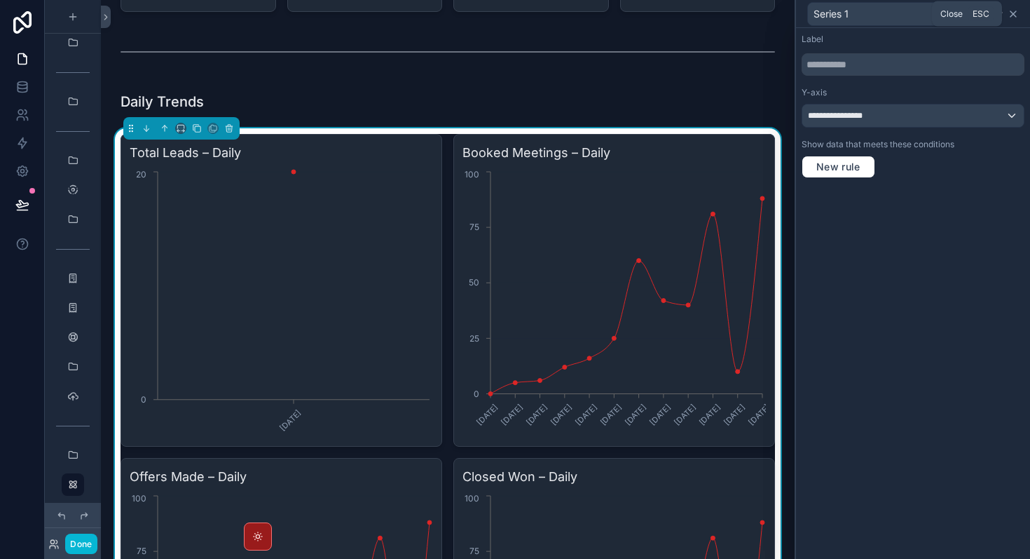
click at [1015, 16] on icon at bounding box center [1013, 13] width 11 height 11
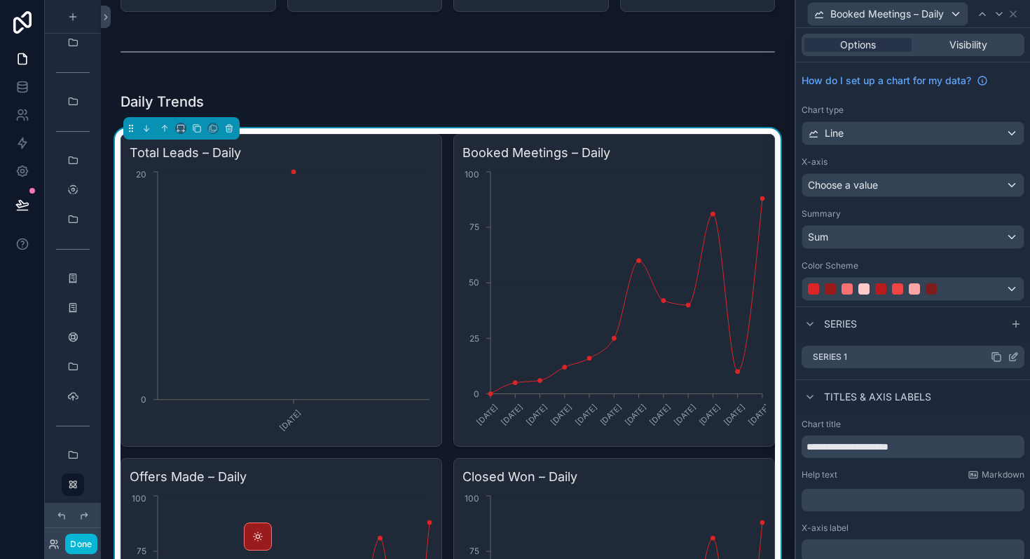
click at [1013, 358] on icon at bounding box center [1015, 356] width 6 height 6
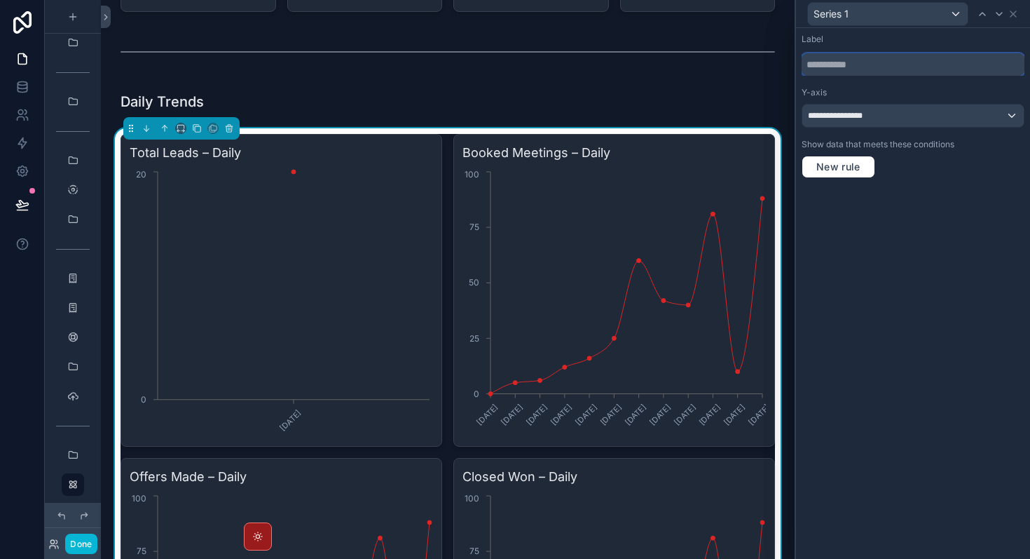
click at [860, 66] on input "text" at bounding box center [913, 64] width 223 height 22
type input "********"
click at [925, 314] on div "**********" at bounding box center [913, 293] width 234 height 531
click at [1016, 13] on icon at bounding box center [1013, 13] width 11 height 11
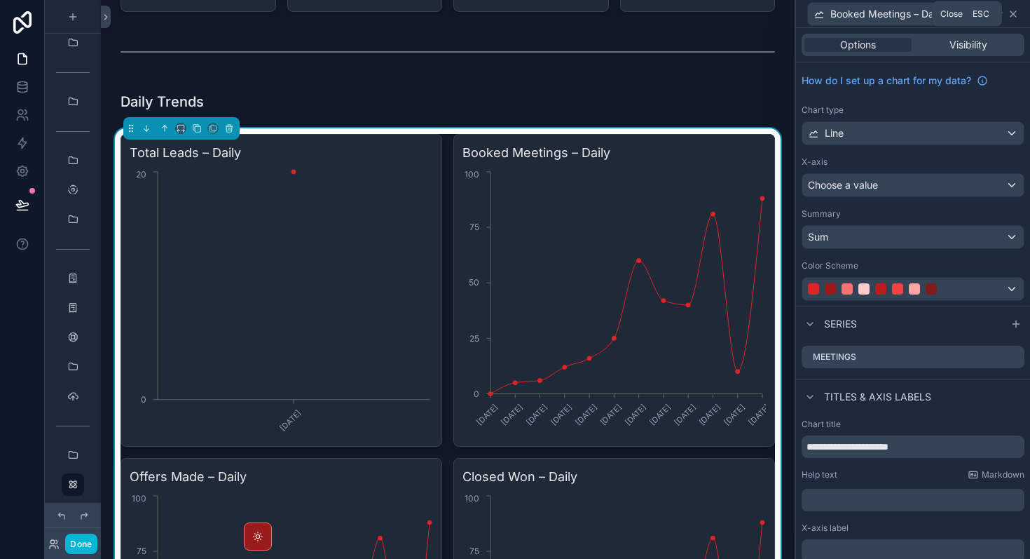
click at [1014, 18] on icon at bounding box center [1013, 13] width 11 height 11
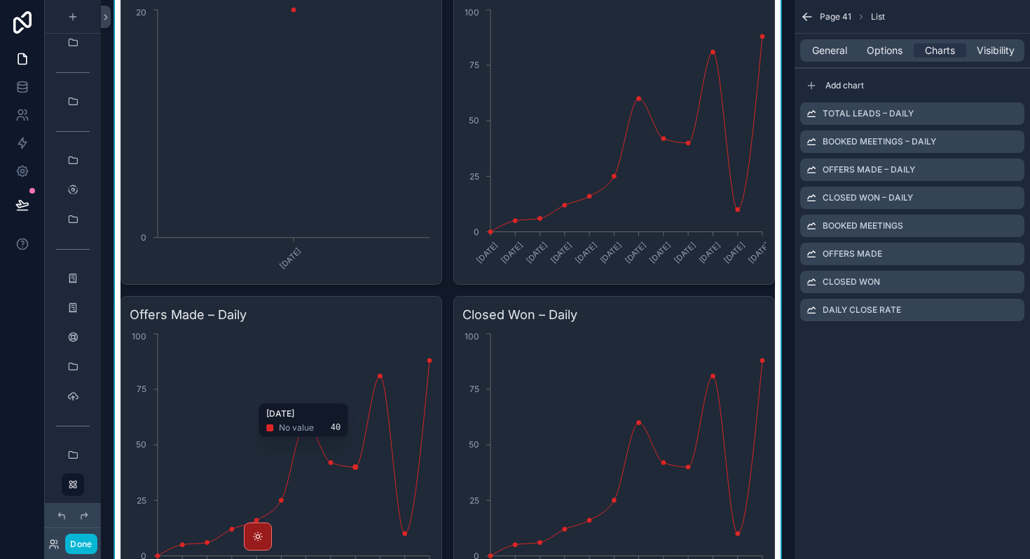
scroll to position [3464, 0]
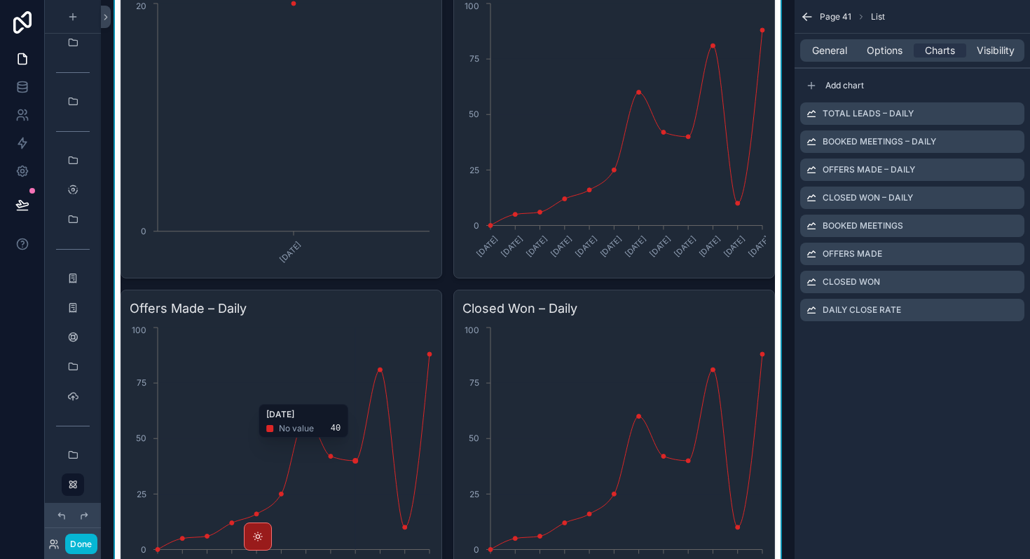
click at [349, 397] on icon "[DATE] [DATE] [DATE] [DATE] [DATE] [DATE] [DATE] [DATE] [DATE] [DATE] [DATE] [D…" at bounding box center [282, 458] width 304 height 269
click at [1021, 170] on div "Offers Made – Daily" at bounding box center [913, 169] width 224 height 22
click at [1018, 170] on icon "scrollable content" at bounding box center [1013, 169] width 11 height 11
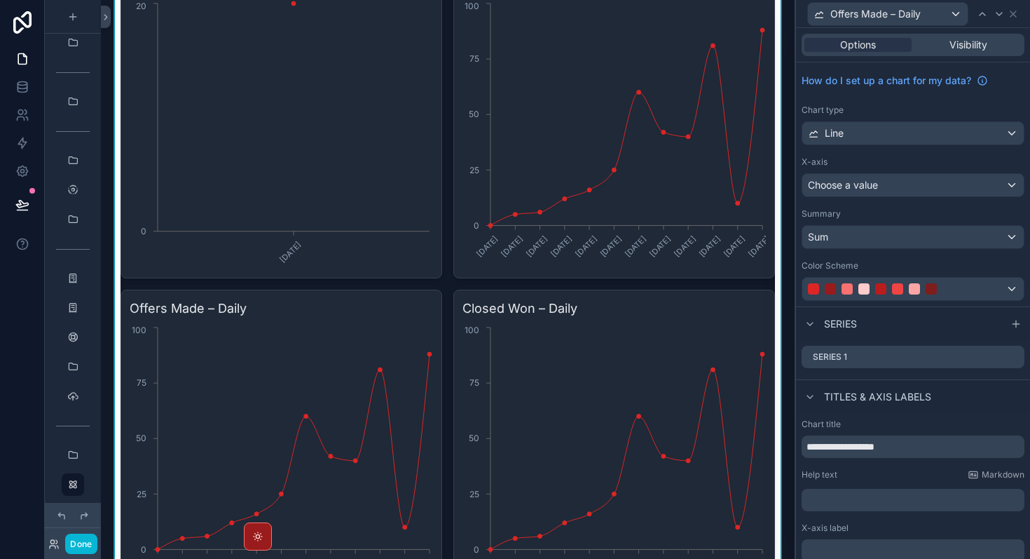
scroll to position [67, 0]
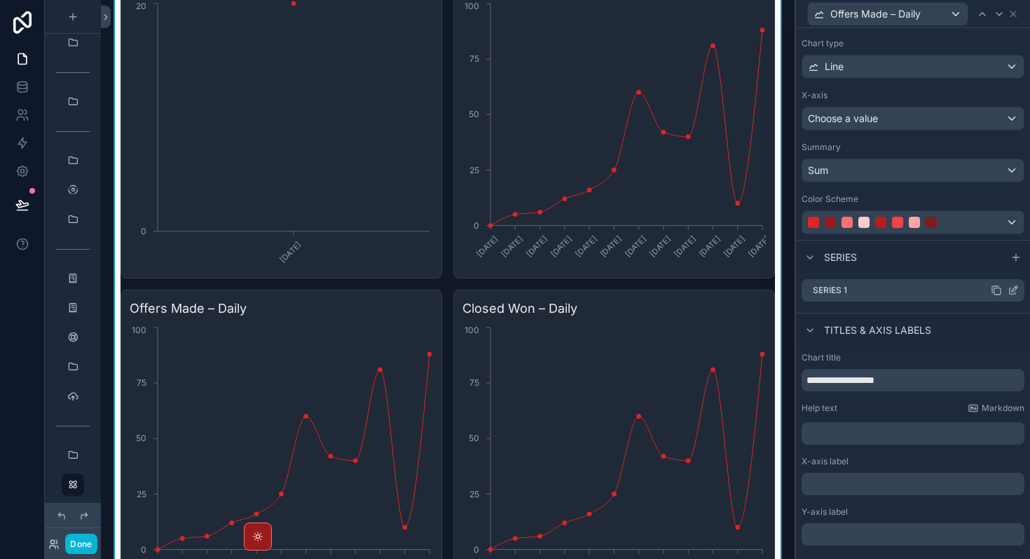
click at [1012, 290] on icon at bounding box center [1015, 289] width 6 height 6
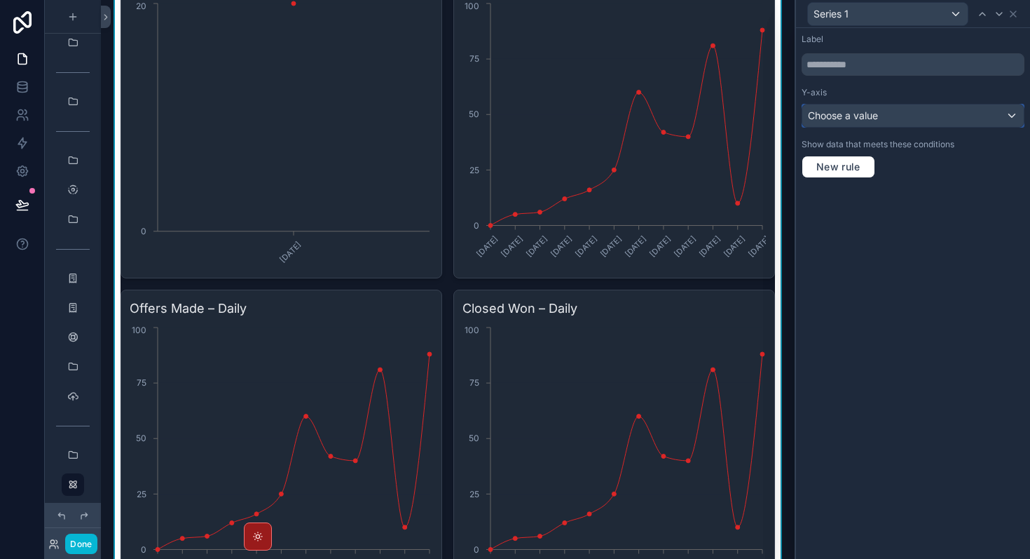
click at [898, 125] on div "Choose a value" at bounding box center [914, 115] width 222 height 22
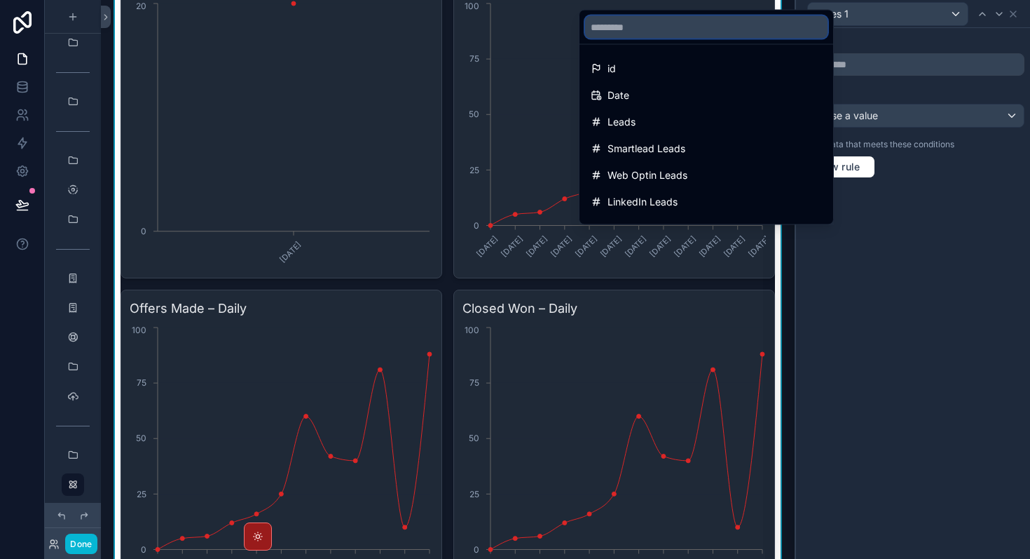
click at [708, 27] on input "text" at bounding box center [706, 27] width 243 height 22
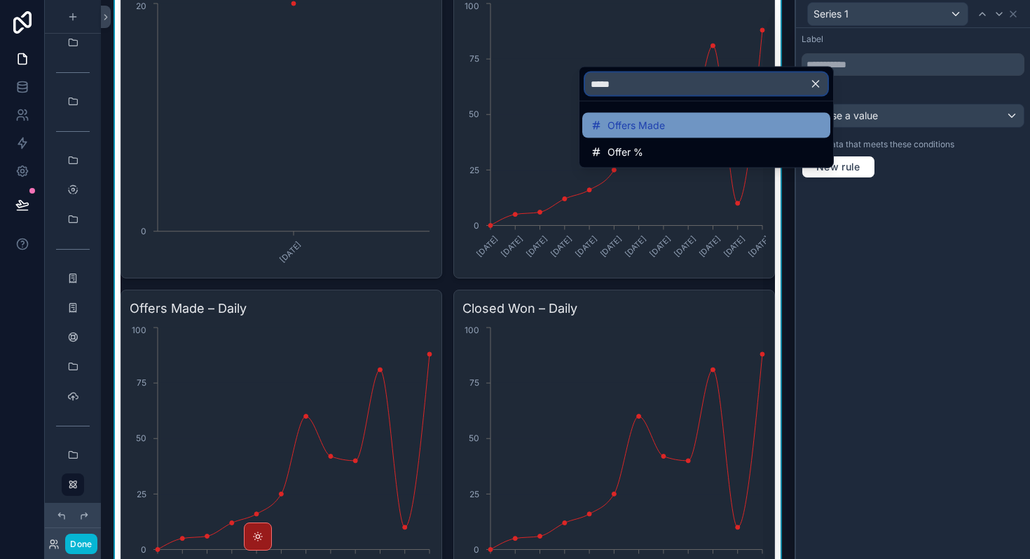
type input "*****"
click at [660, 127] on span "Offers Made" at bounding box center [636, 125] width 57 height 17
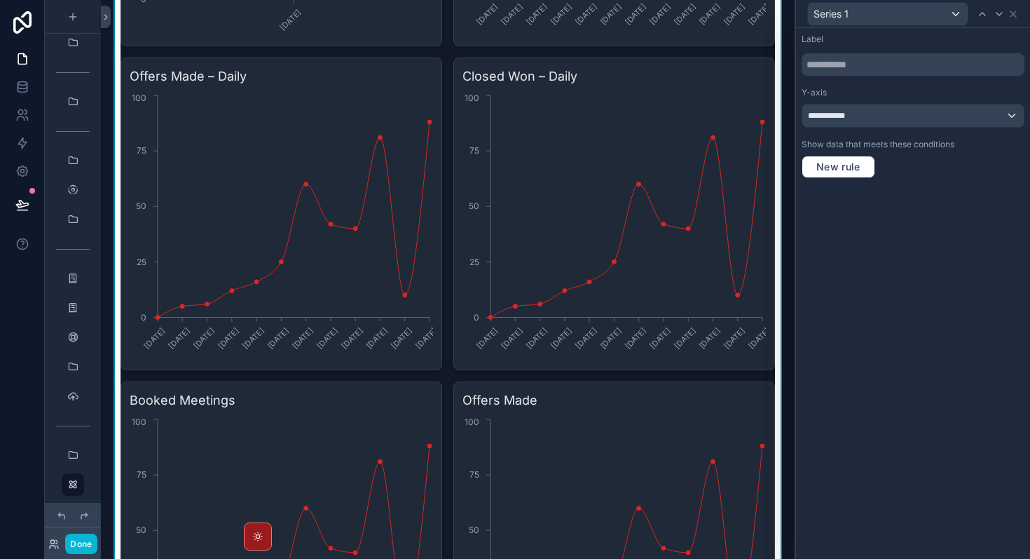
scroll to position [3710, 0]
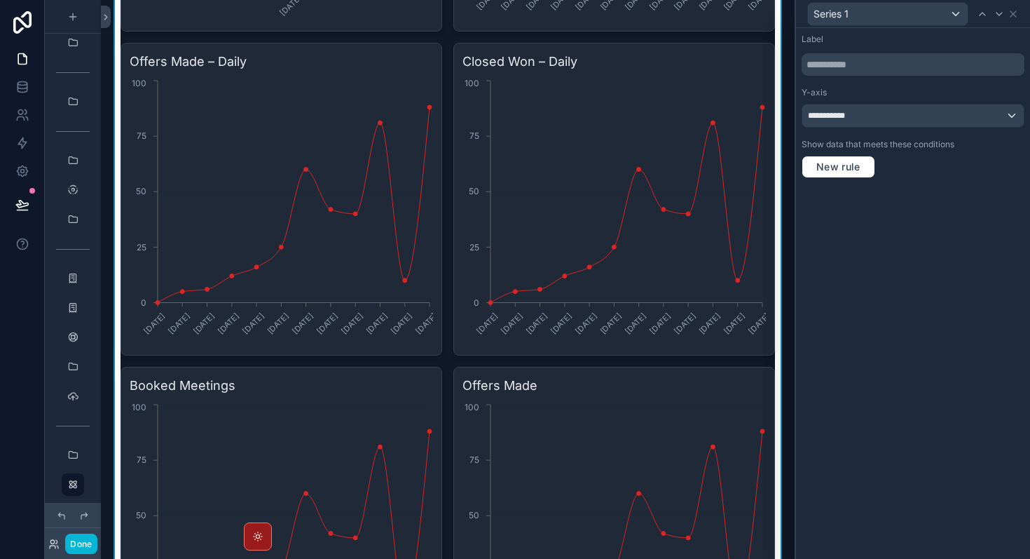
click at [893, 247] on div "**********" at bounding box center [913, 293] width 234 height 531
click at [862, 74] on input "text" at bounding box center [913, 64] width 223 height 22
type input "*"
type input "******"
click at [902, 309] on div "**********" at bounding box center [913, 293] width 234 height 531
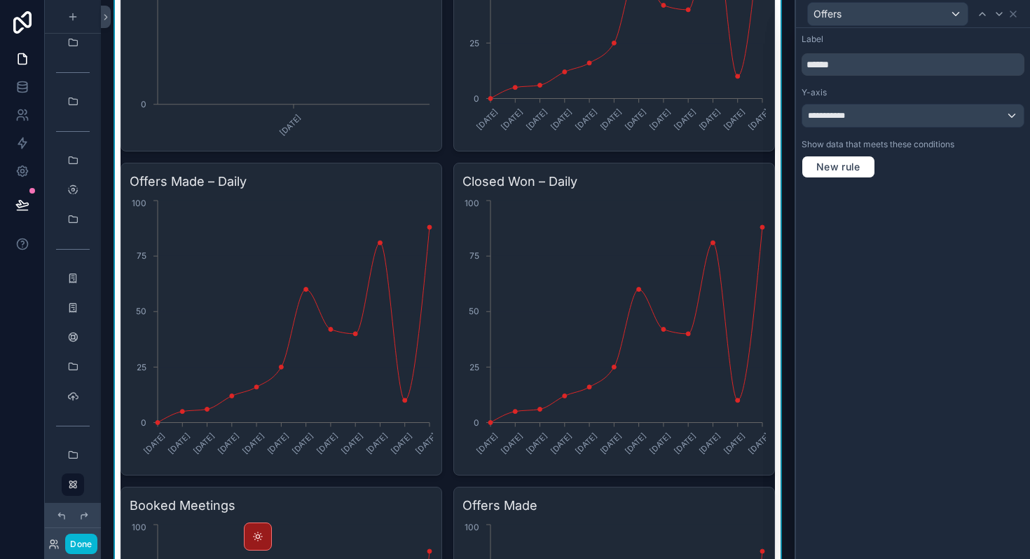
scroll to position [3593, 0]
click at [1013, 13] on icon at bounding box center [1013, 13] width 11 height 11
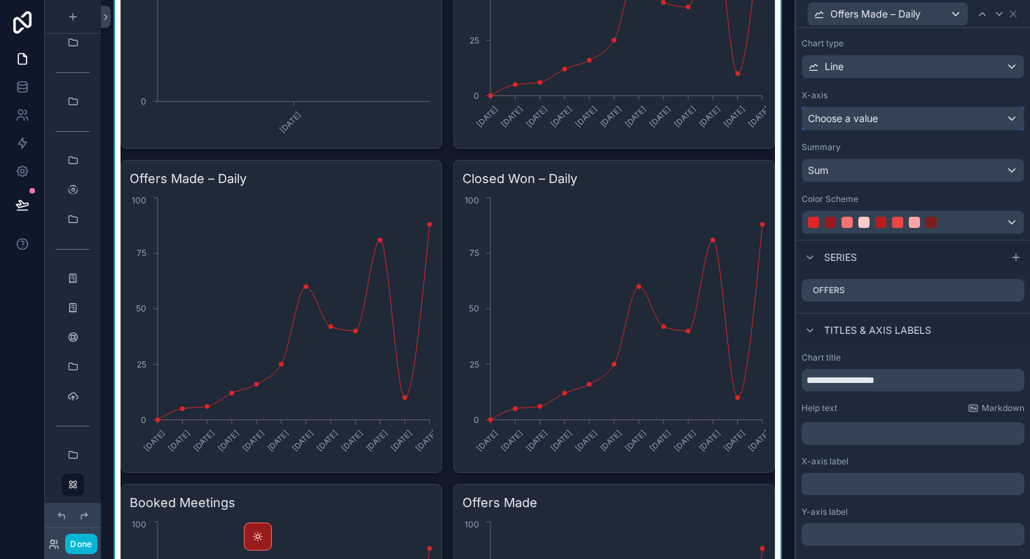
click at [950, 123] on div "Choose a value" at bounding box center [914, 118] width 222 height 22
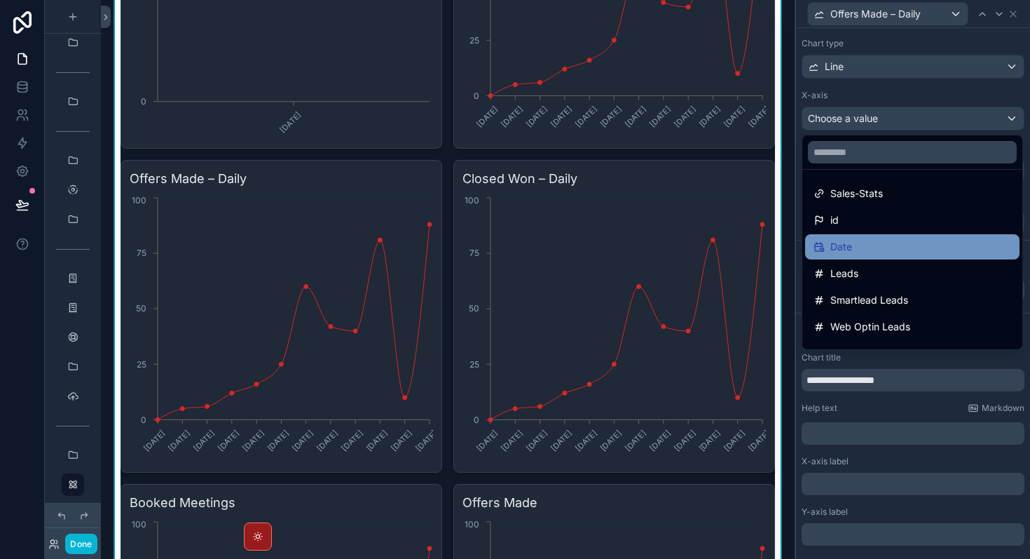
click at [879, 248] on div "Date" at bounding box center [913, 246] width 198 height 17
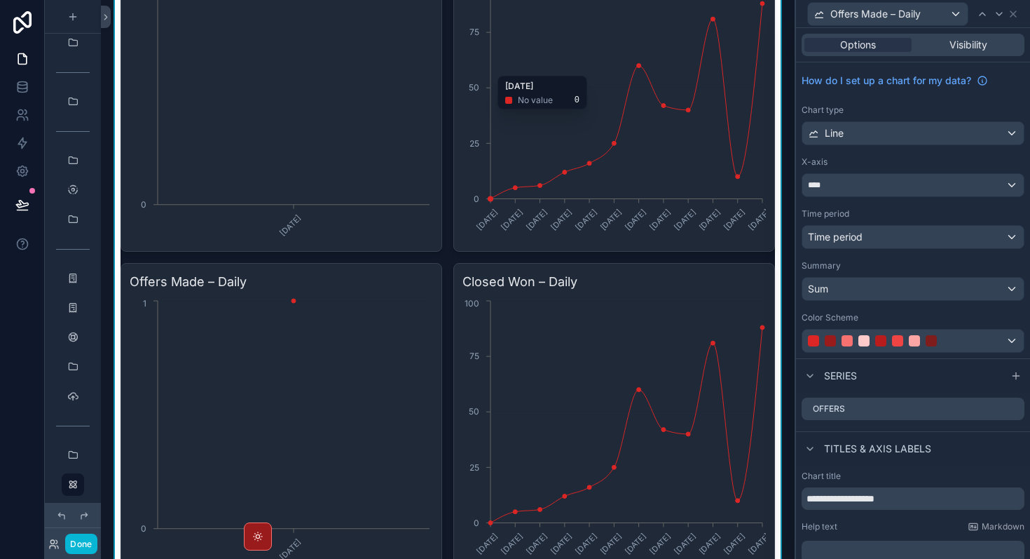
scroll to position [3499, 0]
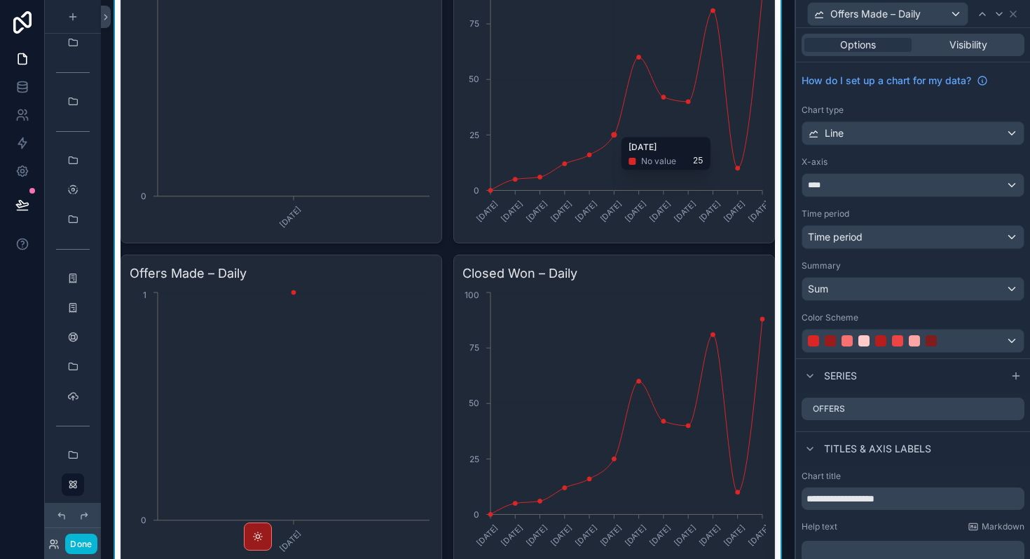
click at [615, 170] on icon "[DATE] [DATE] [DATE] [DATE] [DATE] [DATE] [DATE] [DATE] [DATE] [DATE] [DATE] [D…" at bounding box center [615, 99] width 304 height 269
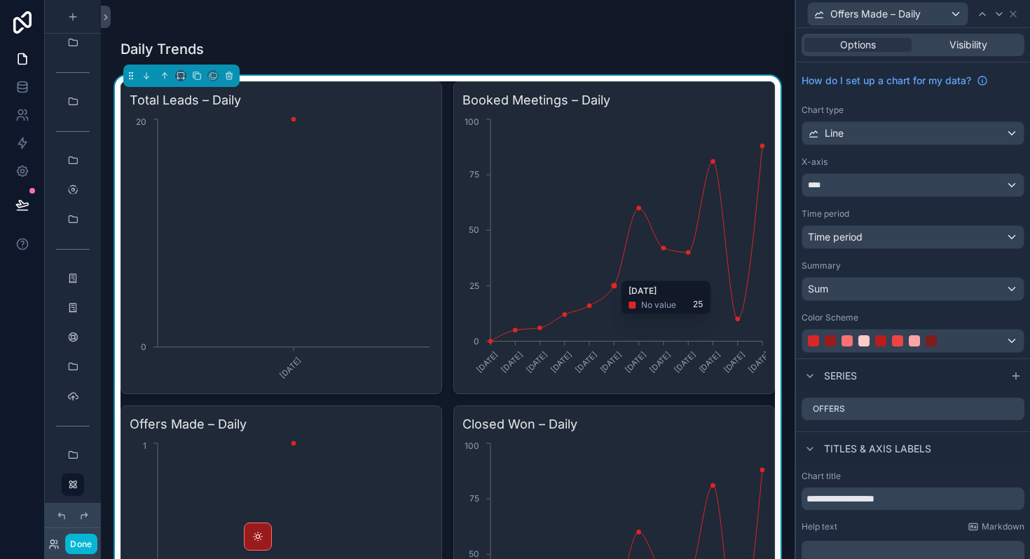
scroll to position [3329, 0]
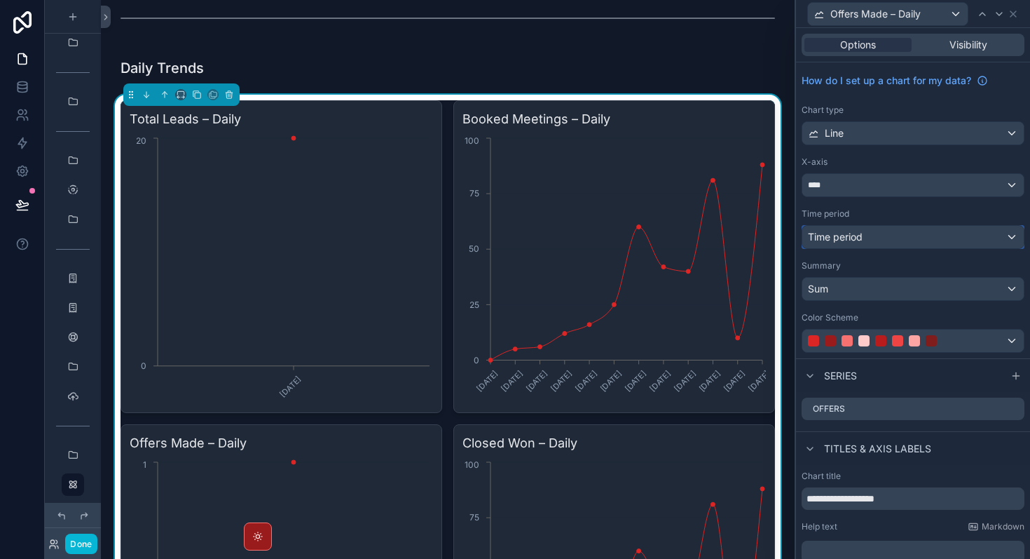
click at [912, 237] on div "Time period" at bounding box center [914, 237] width 222 height 22
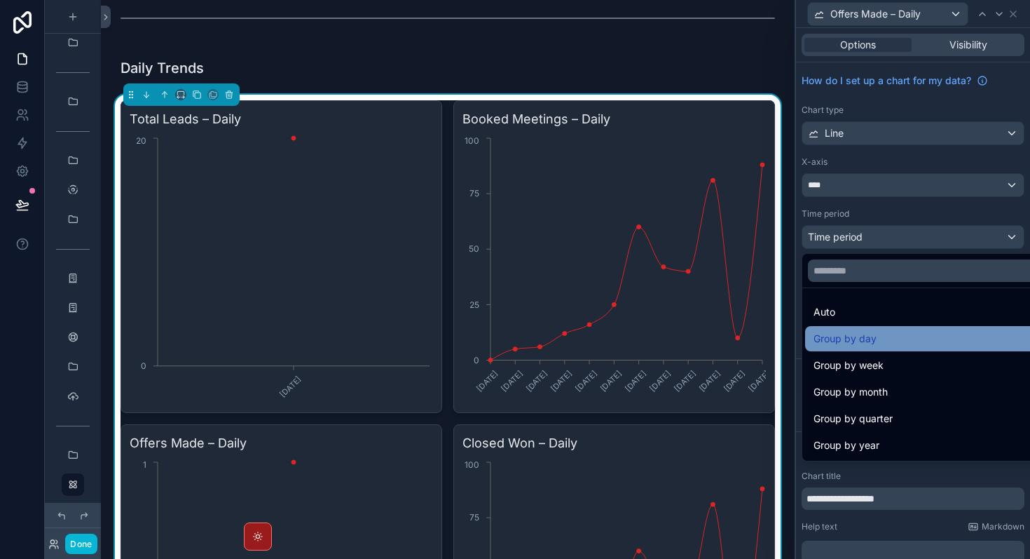
click at [871, 345] on span "Group by day" at bounding box center [845, 338] width 63 height 17
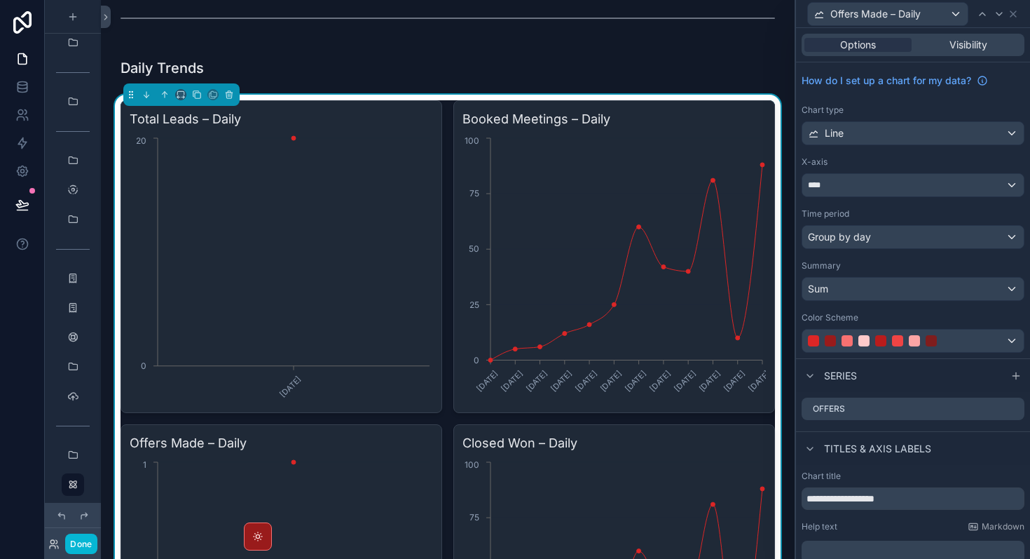
click at [873, 310] on div "How do I set up a chart for my data? Chart type Line X-axis **** Time period Gr…" at bounding box center [913, 210] width 234 height 296
click at [881, 297] on div "Sum" at bounding box center [914, 289] width 222 height 22
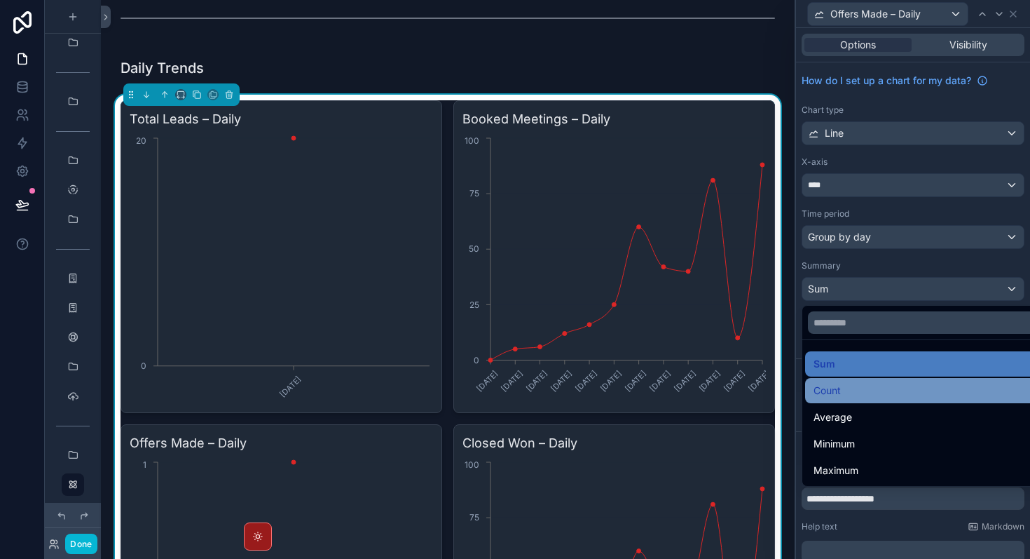
click at [849, 393] on div "Count" at bounding box center [929, 390] width 231 height 17
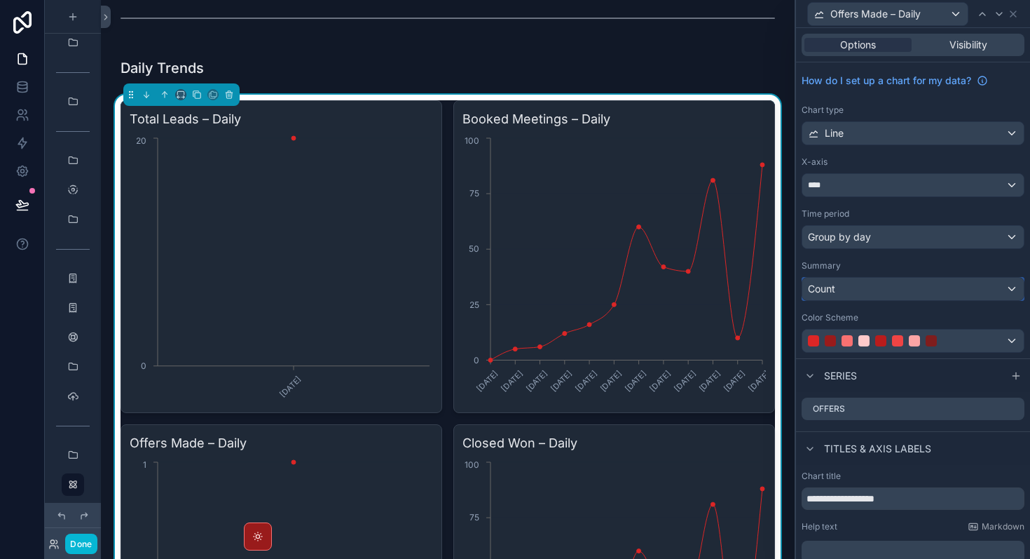
click at [896, 288] on div "Count" at bounding box center [914, 289] width 222 height 22
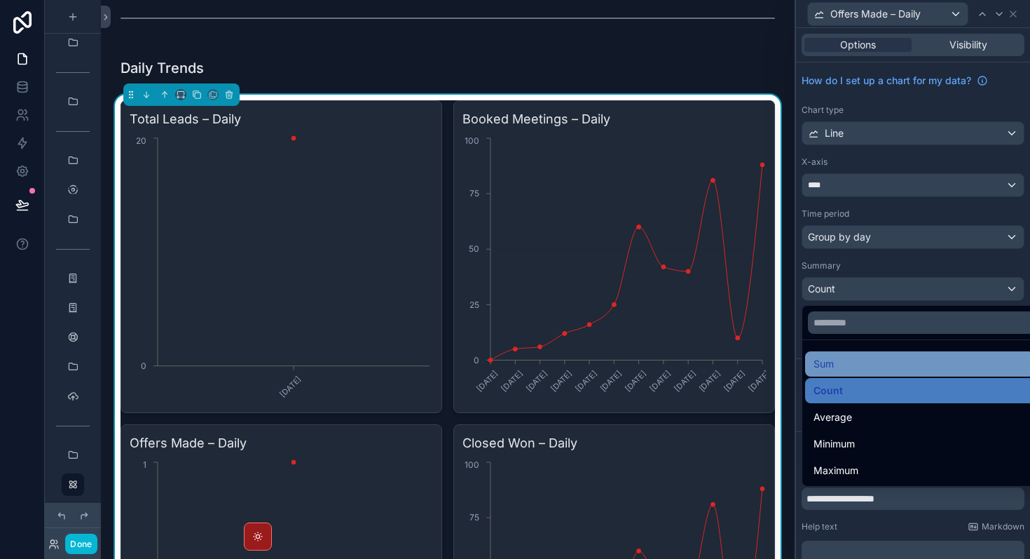
click at [860, 358] on div "Sum" at bounding box center [929, 363] width 231 height 17
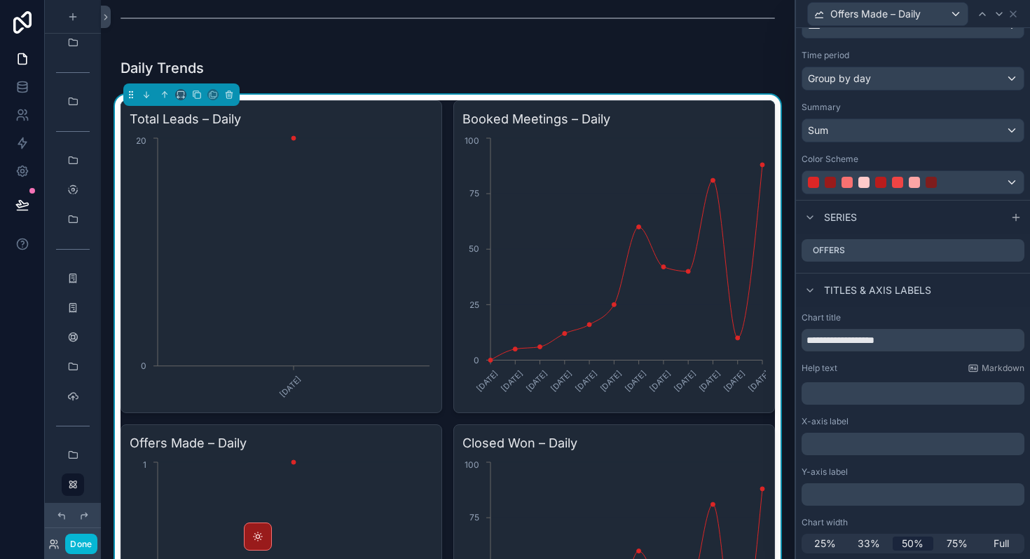
scroll to position [0, 0]
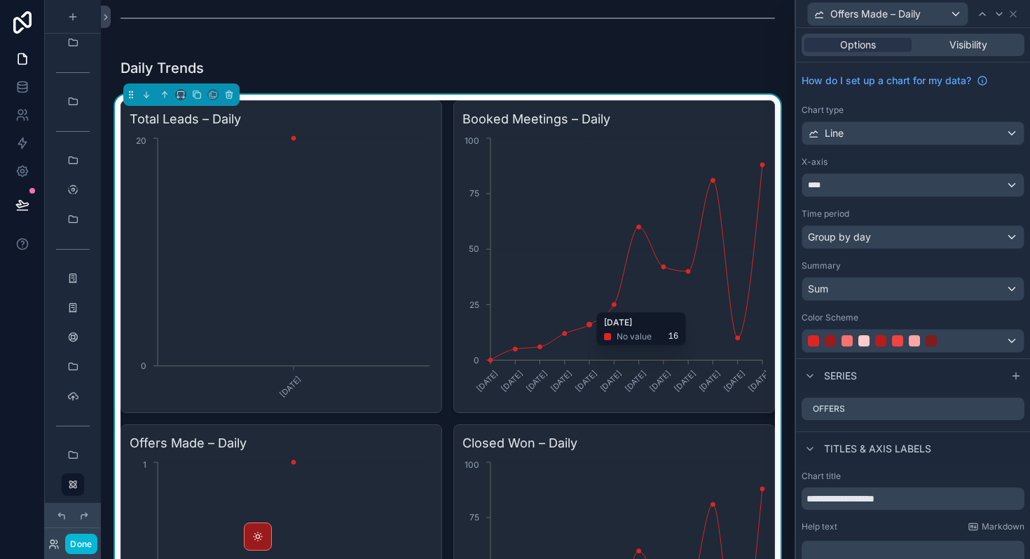
click at [594, 300] on icon "[DATE] [DATE] [DATE] [DATE] [DATE] [DATE] [DATE] [DATE] [DATE] [DATE] [DATE] [D…" at bounding box center [615, 269] width 304 height 269
click at [1016, 12] on icon at bounding box center [1013, 13] width 11 height 11
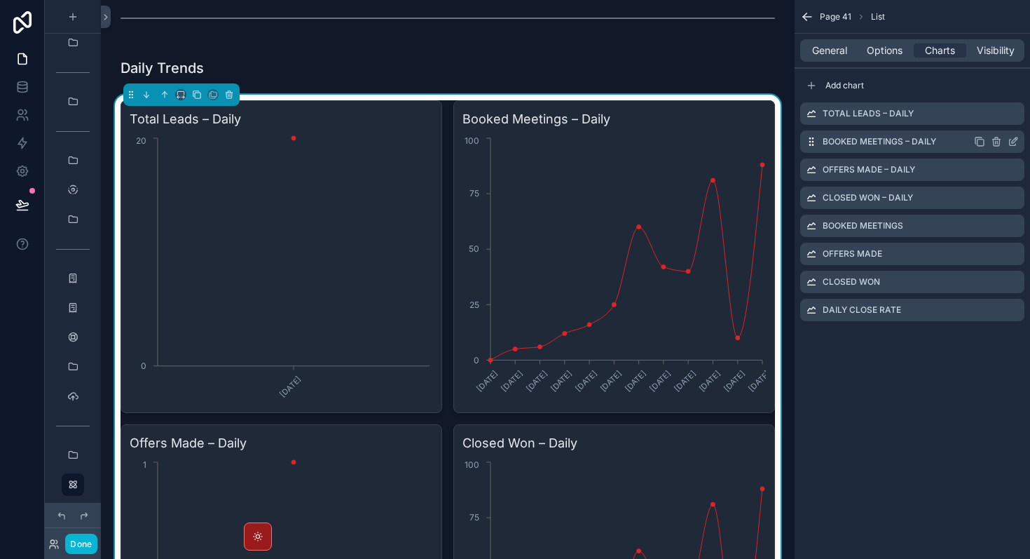
click at [1014, 141] on icon "scrollable content" at bounding box center [1013, 141] width 11 height 11
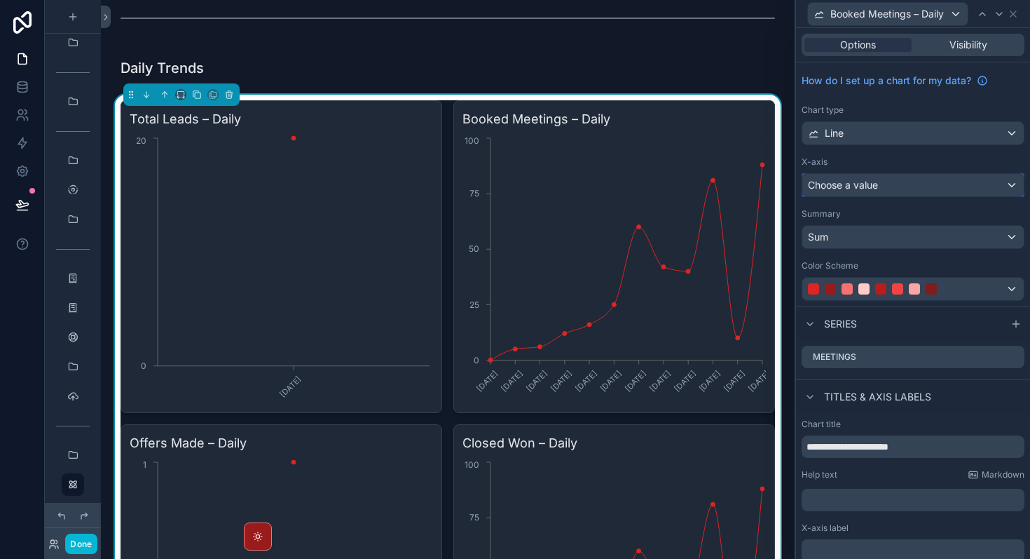
click at [900, 179] on div "Choose a value" at bounding box center [914, 185] width 222 height 22
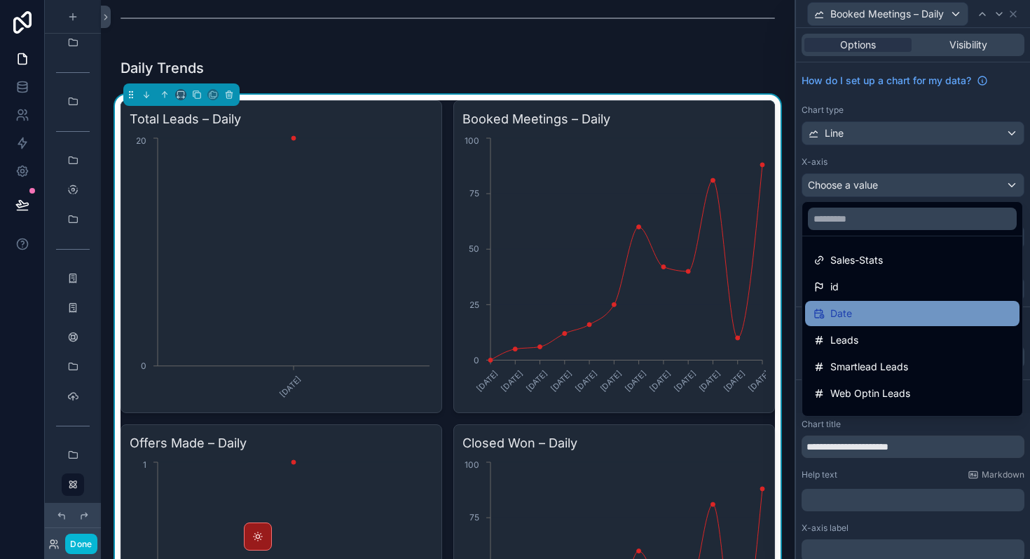
click at [871, 306] on div "Date" at bounding box center [913, 313] width 198 height 17
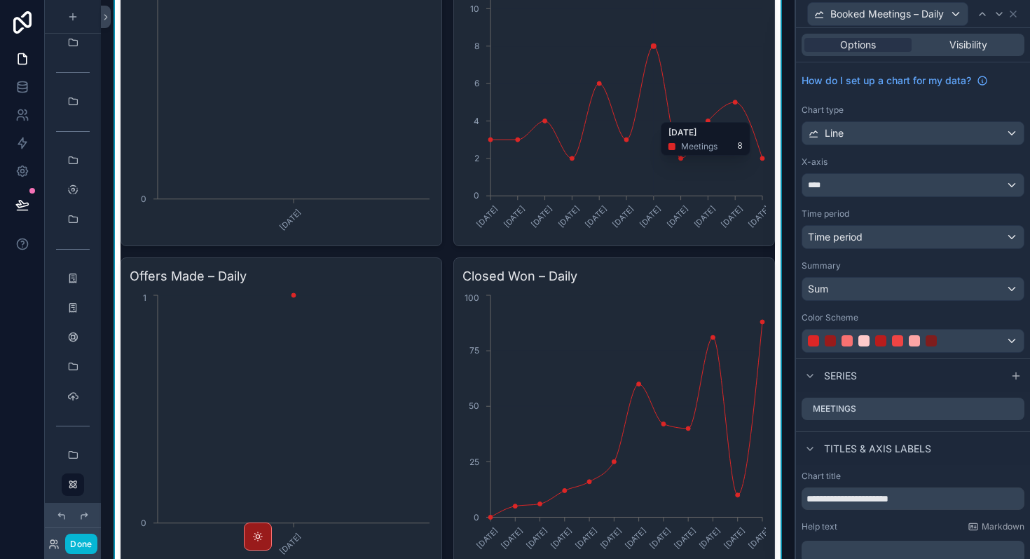
scroll to position [3525, 0]
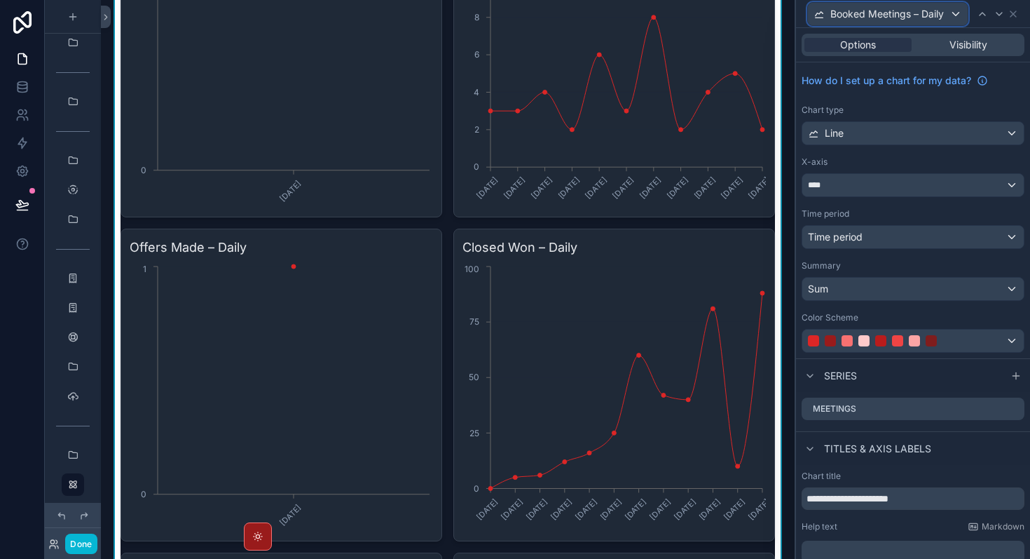
click at [951, 6] on div "Booked Meetings – Daily" at bounding box center [888, 14] width 160 height 22
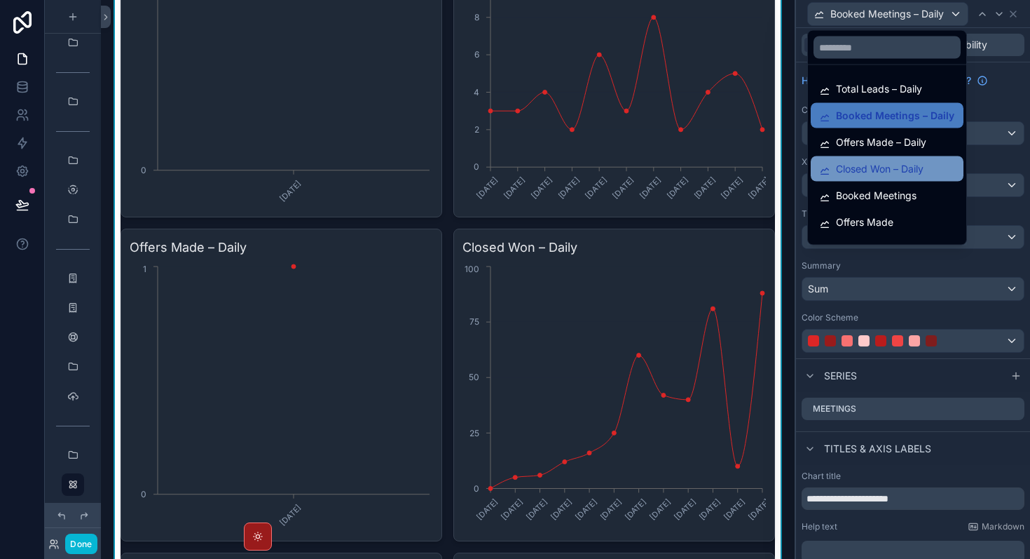
click at [902, 169] on span "Closed Won – Daily" at bounding box center [880, 169] width 88 height 17
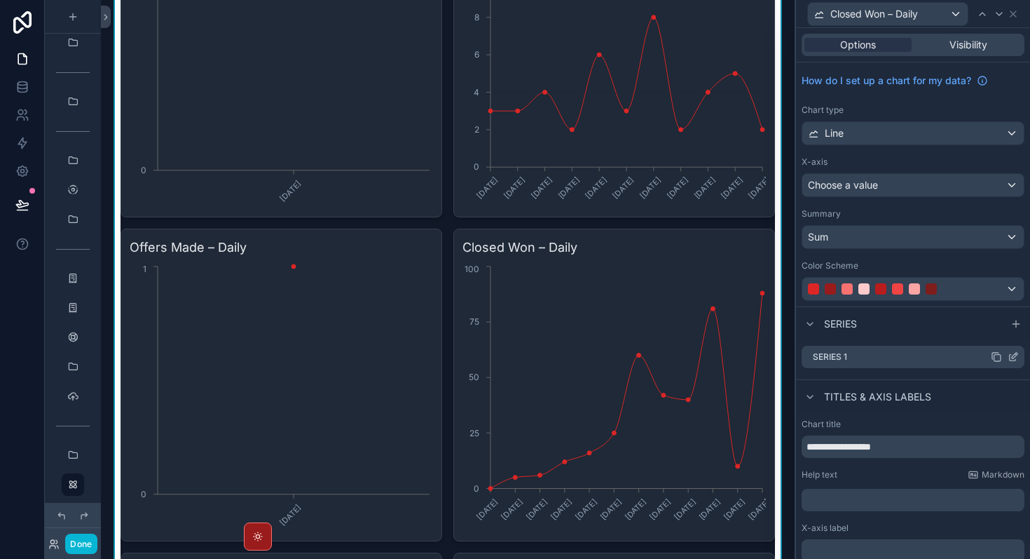
click at [1014, 359] on icon at bounding box center [1013, 356] width 11 height 11
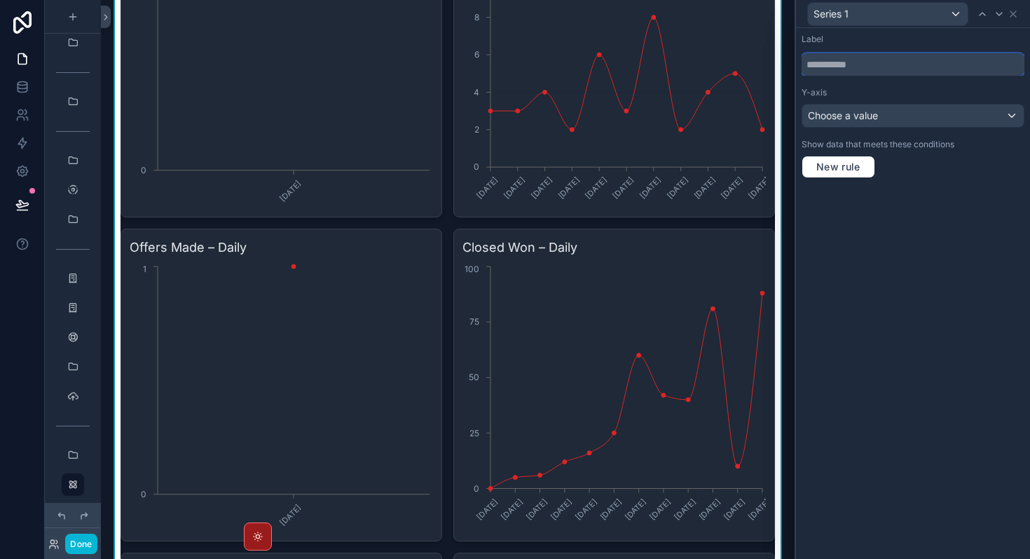
click at [850, 65] on input "text" at bounding box center [913, 64] width 223 height 22
type input "**********"
click at [901, 114] on div "Choose a value" at bounding box center [914, 115] width 222 height 22
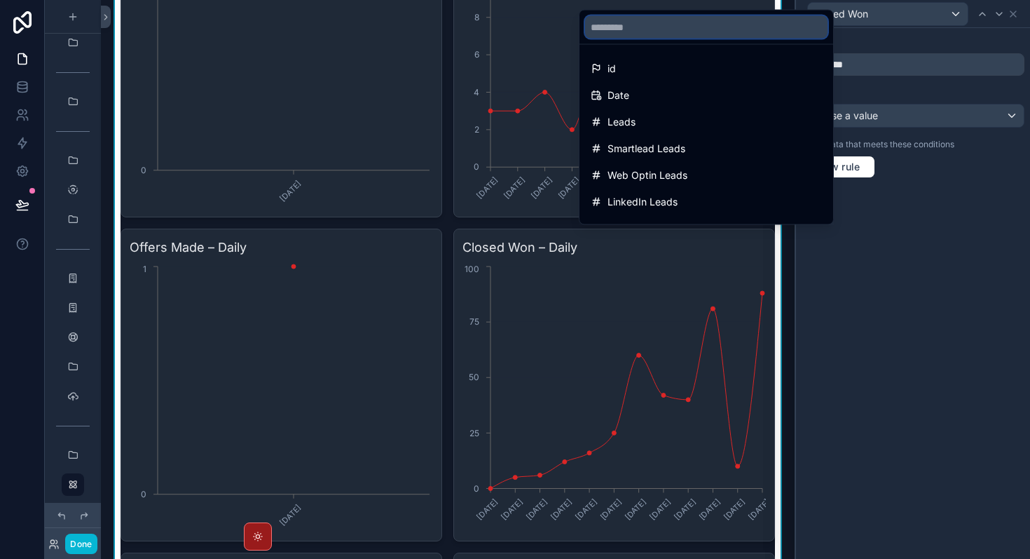
click at [712, 32] on input "text" at bounding box center [706, 27] width 243 height 22
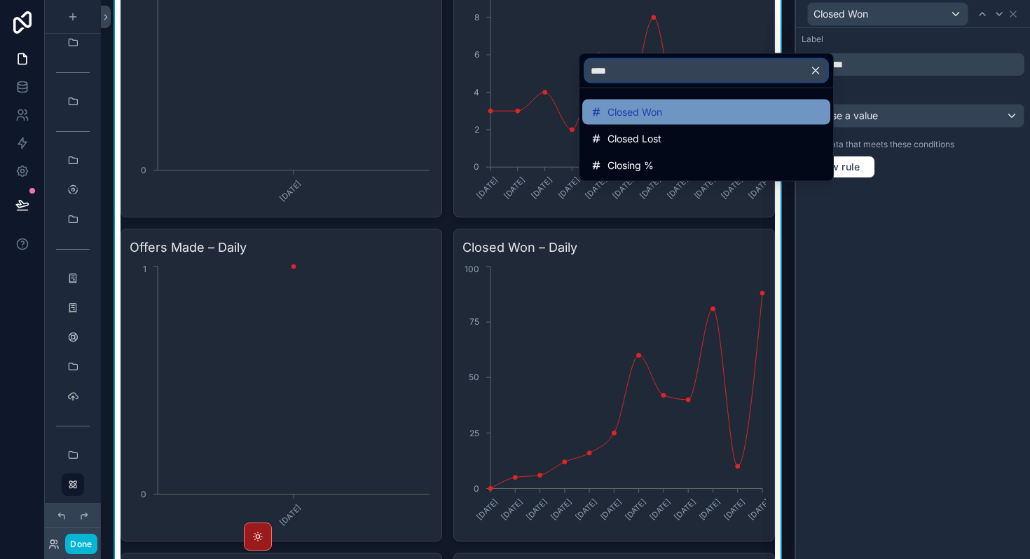
type input "****"
click at [667, 116] on div "Closed Won" at bounding box center [706, 112] width 231 height 17
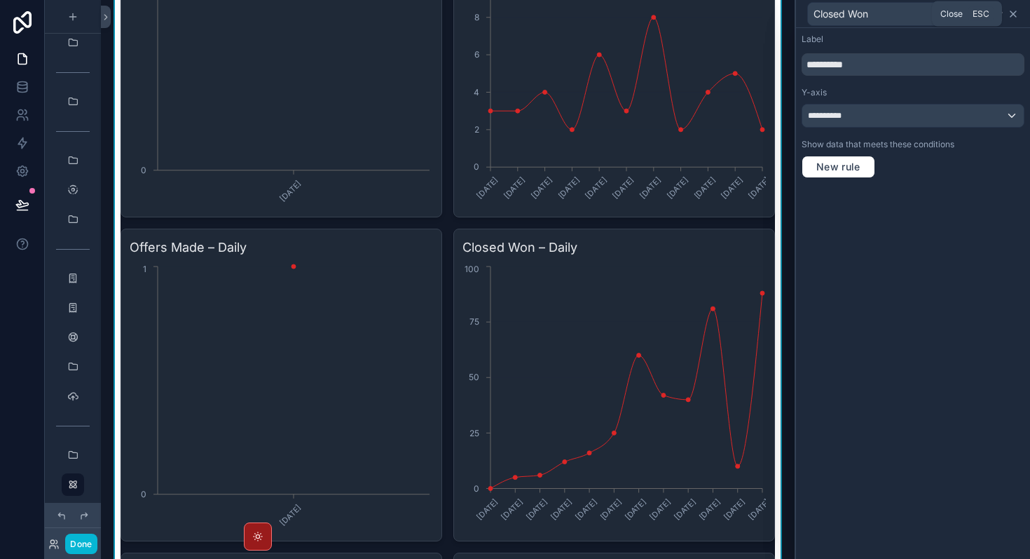
click at [1014, 15] on icon at bounding box center [1014, 14] width 6 height 6
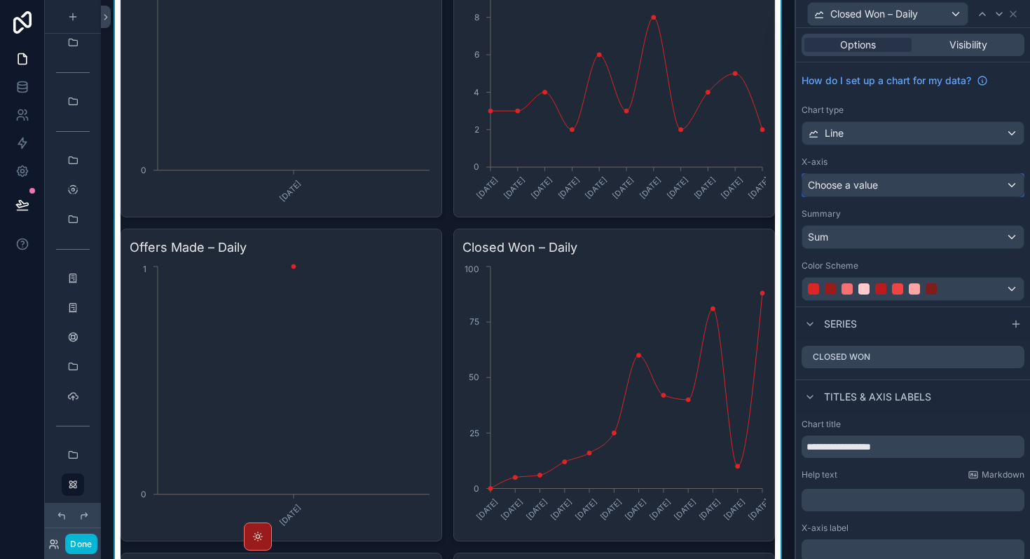
click at [877, 191] on span "Choose a value" at bounding box center [843, 185] width 70 height 14
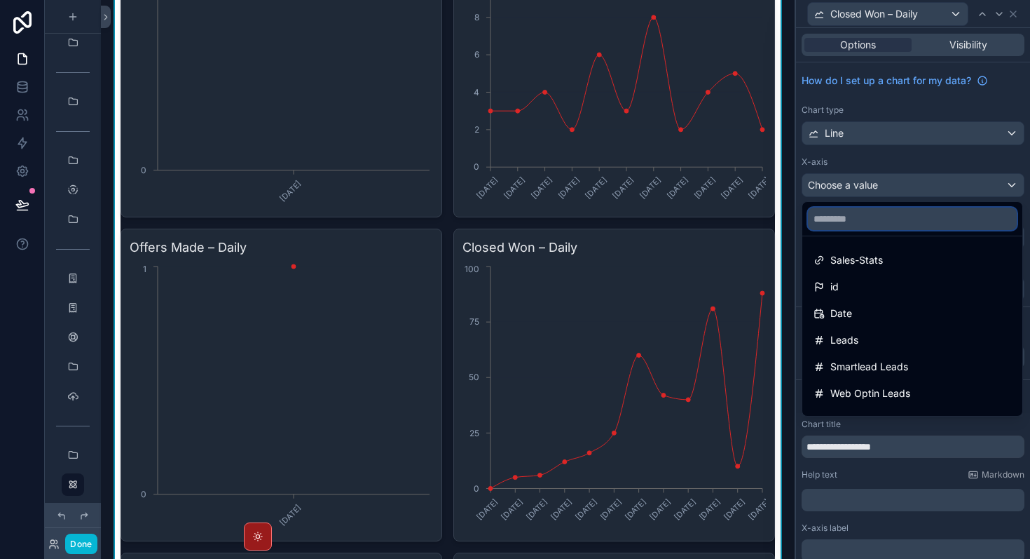
click at [868, 226] on input "text" at bounding box center [912, 218] width 209 height 22
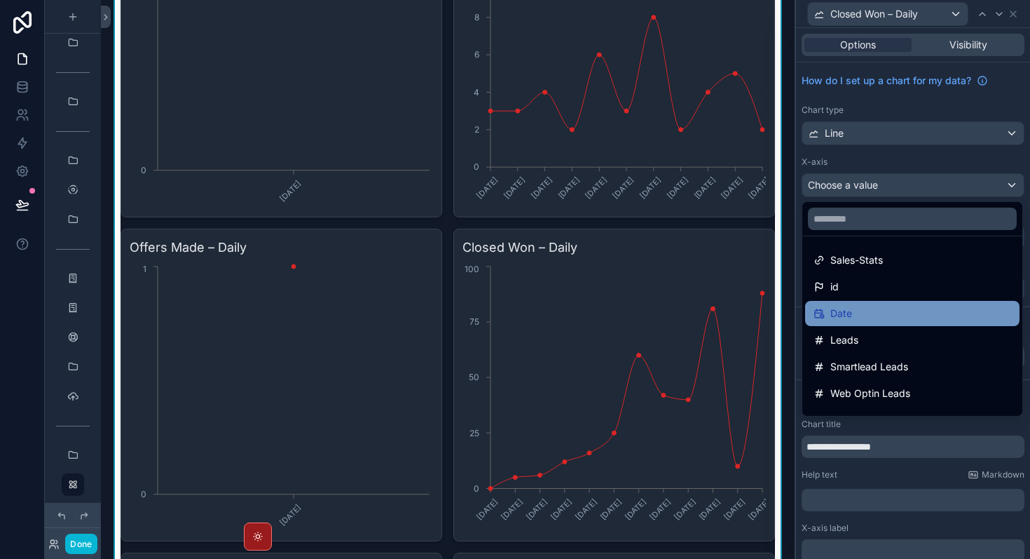
click at [857, 318] on div "Date" at bounding box center [913, 313] width 198 height 17
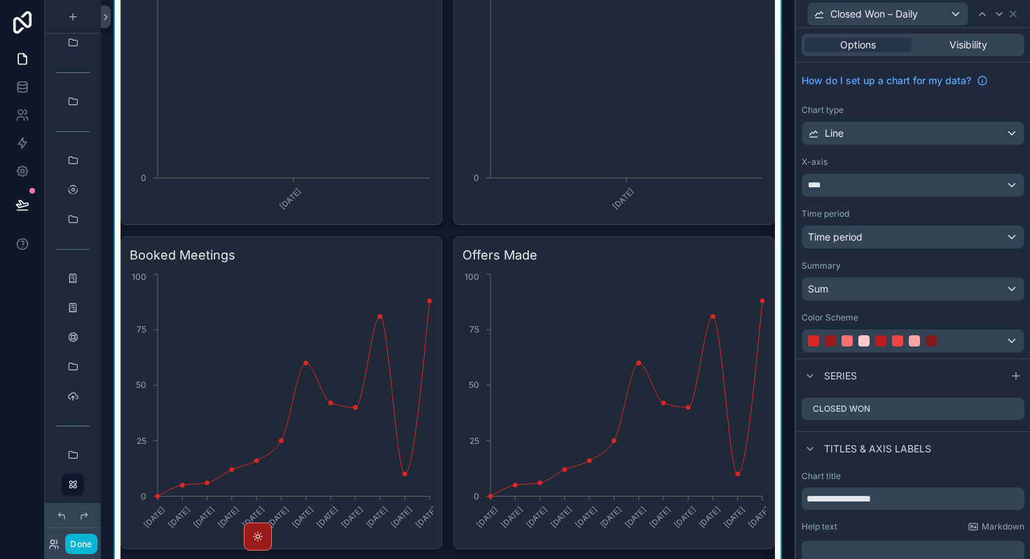
scroll to position [3842, 0]
click at [331, 375] on icon "[DATE] [DATE] [DATE] [DATE] [DATE] [DATE] [DATE] [DATE] [DATE] [DATE] [DATE] [D…" at bounding box center [282, 403] width 304 height 269
click at [940, 19] on div "Closed Won – Daily" at bounding box center [888, 14] width 160 height 22
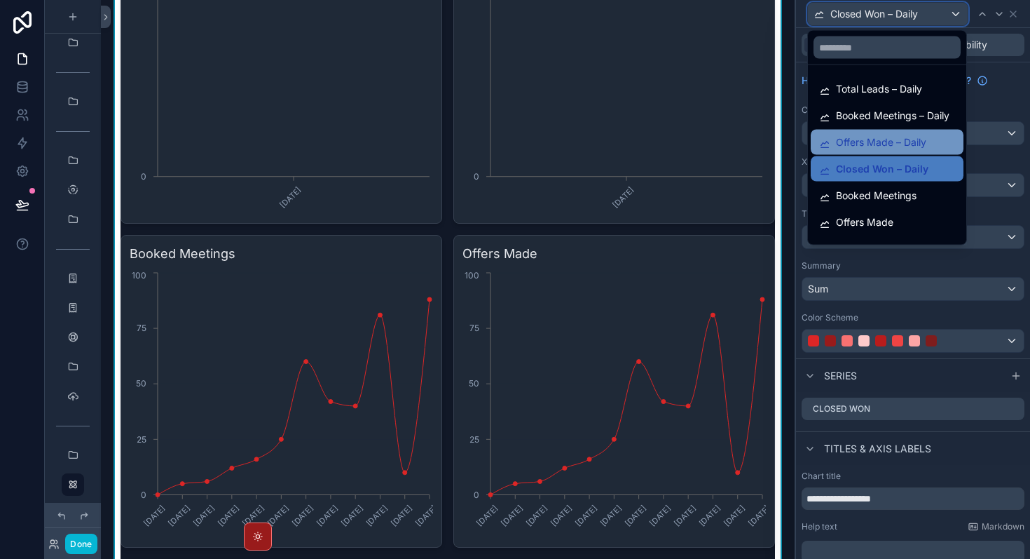
scroll to position [46, 0]
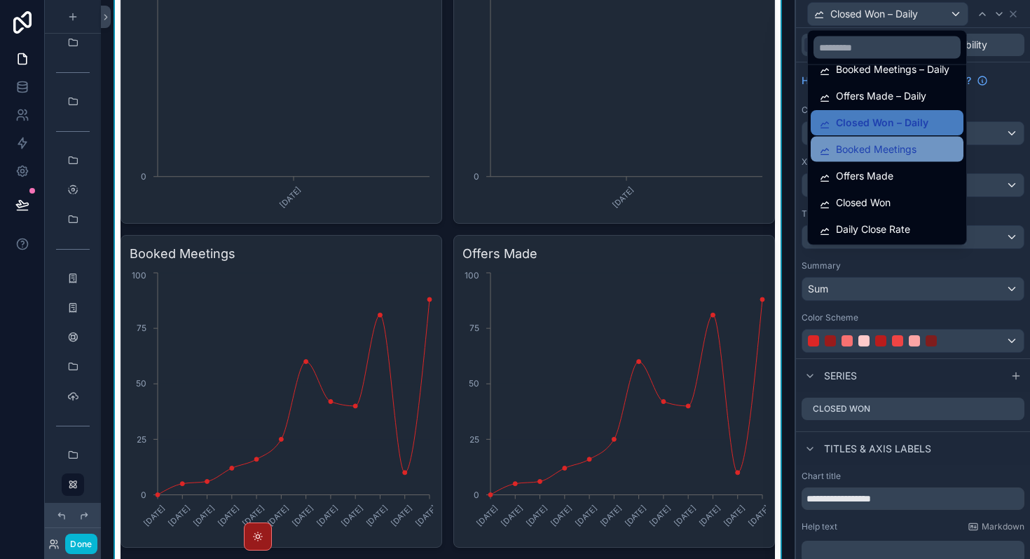
click at [896, 147] on span "Booked Meetings" at bounding box center [876, 149] width 81 height 17
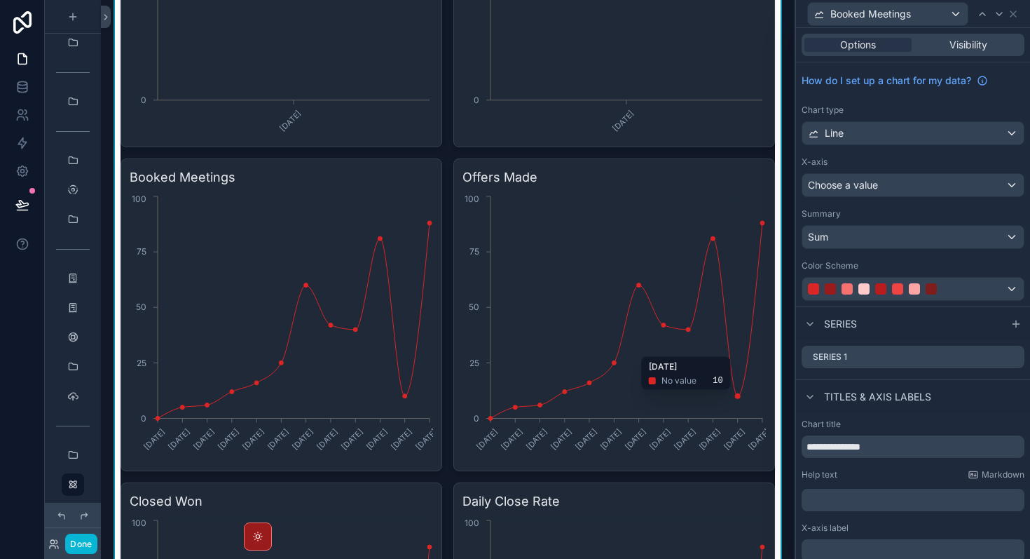
scroll to position [3896, 0]
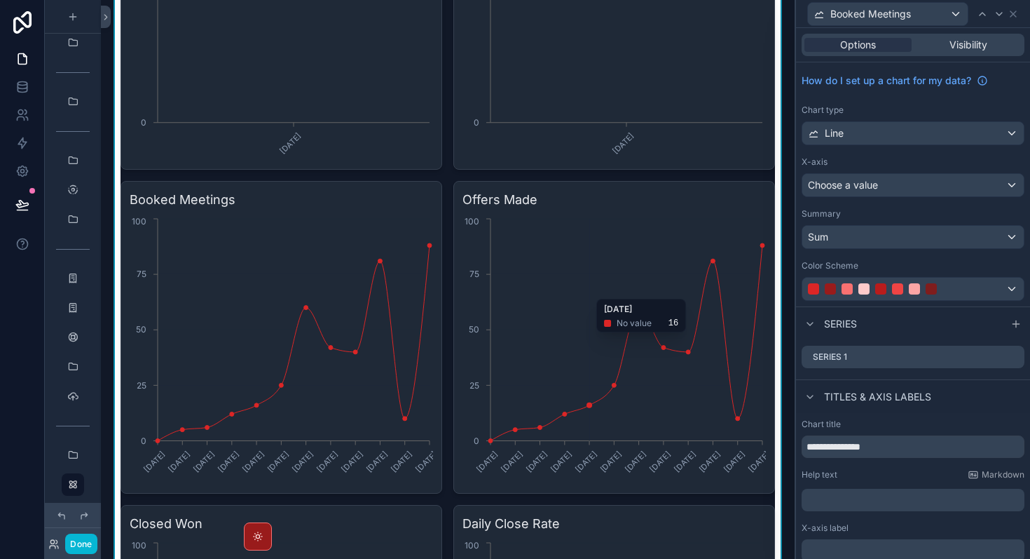
click at [592, 292] on icon "[DATE] [DATE] [DATE] [DATE] [DATE] [DATE] [DATE] [DATE] [DATE] [DATE] [DATE] [D…" at bounding box center [615, 349] width 304 height 269
click at [1012, 16] on icon at bounding box center [1013, 13] width 11 height 11
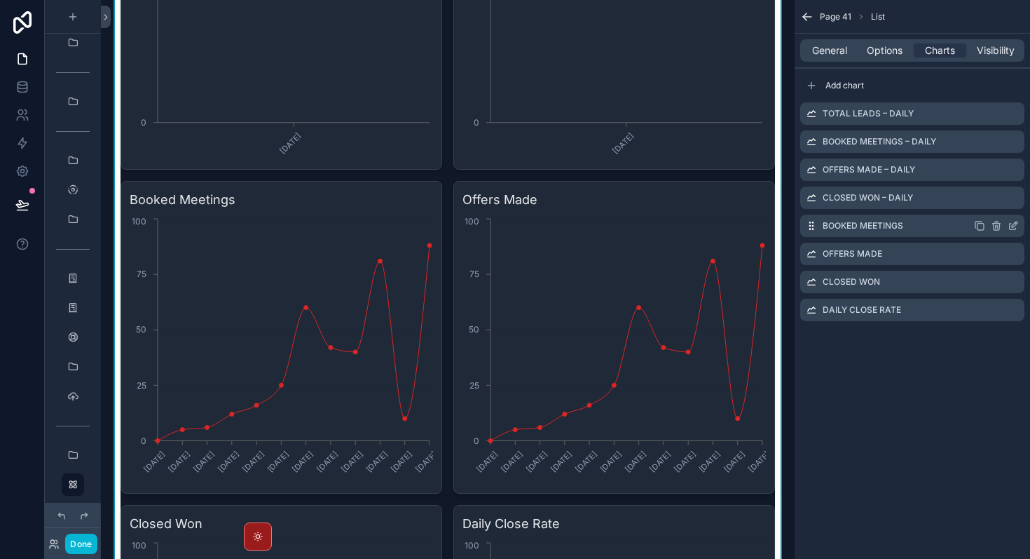
click at [999, 224] on icon "scrollable content" at bounding box center [996, 227] width 6 height 6
click at [995, 203] on icon at bounding box center [991, 203] width 11 height 11
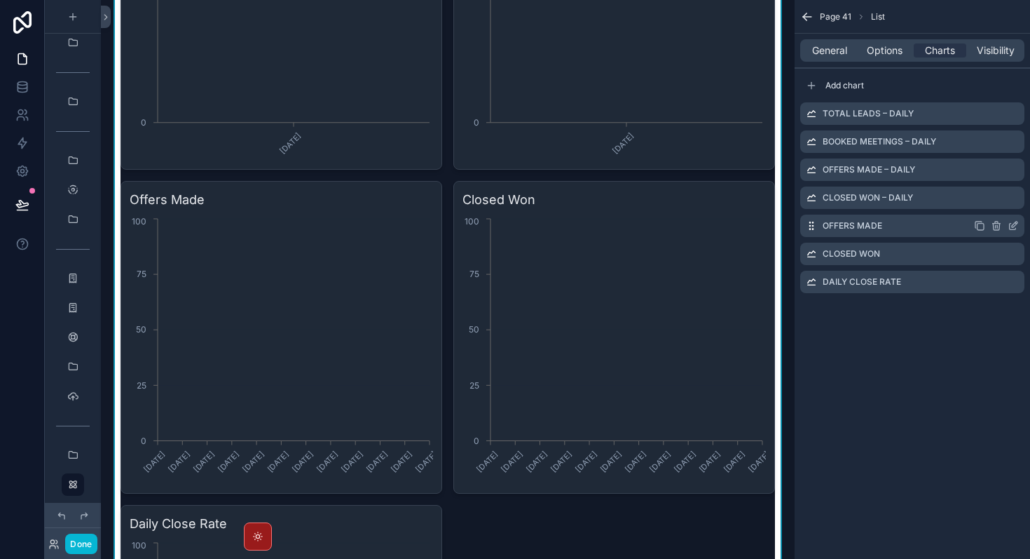
click at [998, 227] on icon "scrollable content" at bounding box center [996, 225] width 11 height 11
click at [993, 206] on icon at bounding box center [991, 204] width 6 height 6
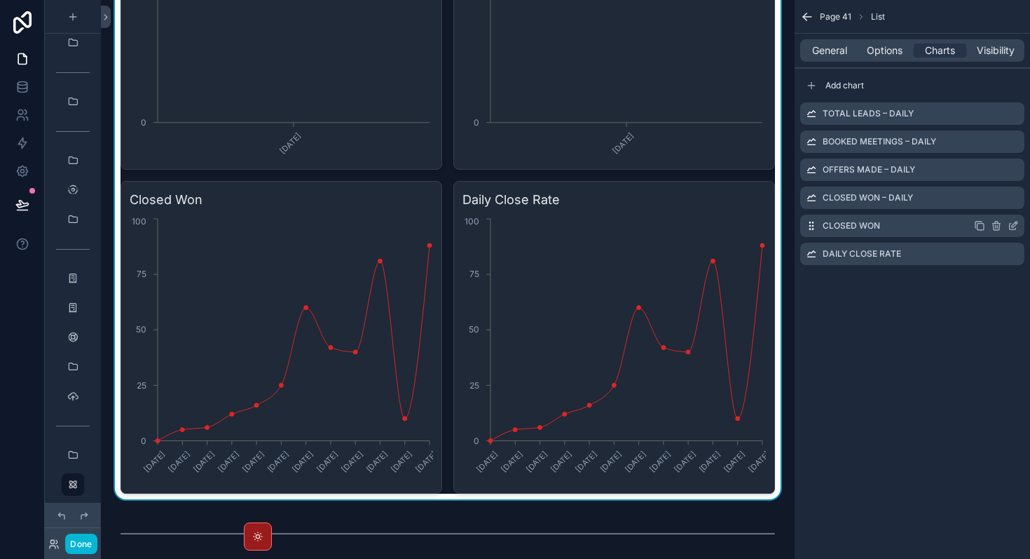
click at [997, 228] on icon "scrollable content" at bounding box center [996, 225] width 11 height 11
click at [992, 207] on icon at bounding box center [991, 204] width 6 height 6
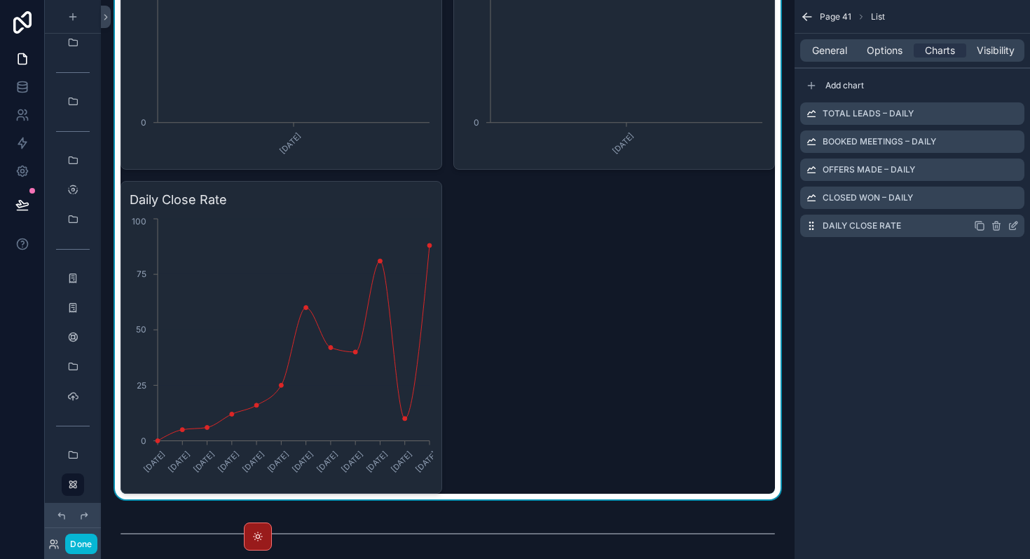
click at [1012, 229] on icon "scrollable content" at bounding box center [1013, 225] width 11 height 11
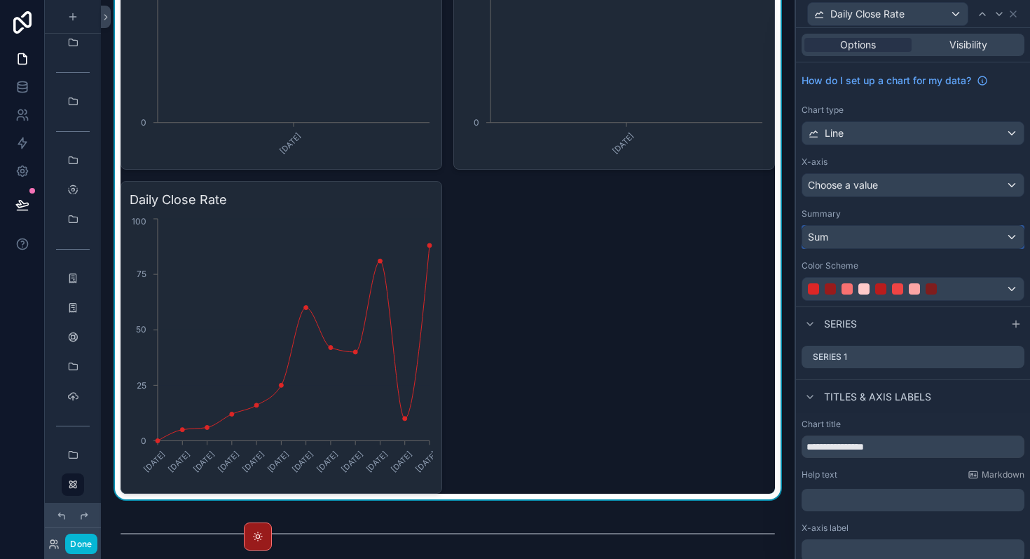
click at [953, 238] on div "Sum" at bounding box center [914, 237] width 222 height 22
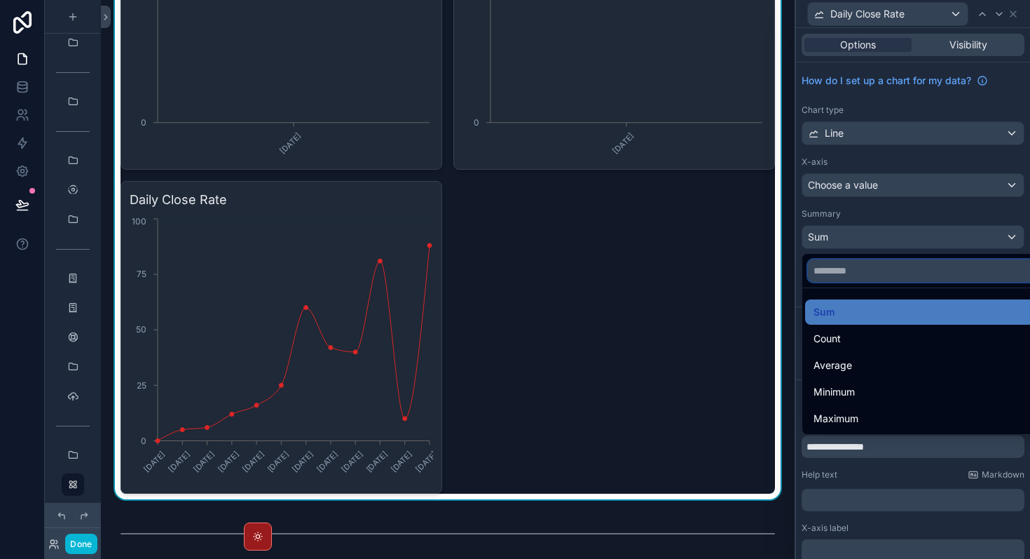
click at [899, 271] on input "text" at bounding box center [929, 270] width 243 height 22
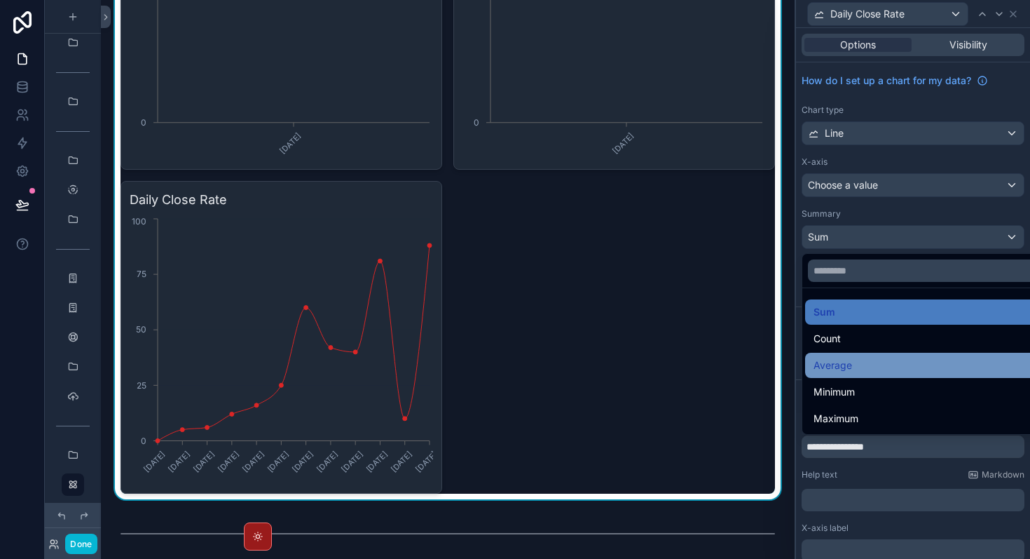
click at [854, 363] on div "Average" at bounding box center [929, 365] width 231 height 17
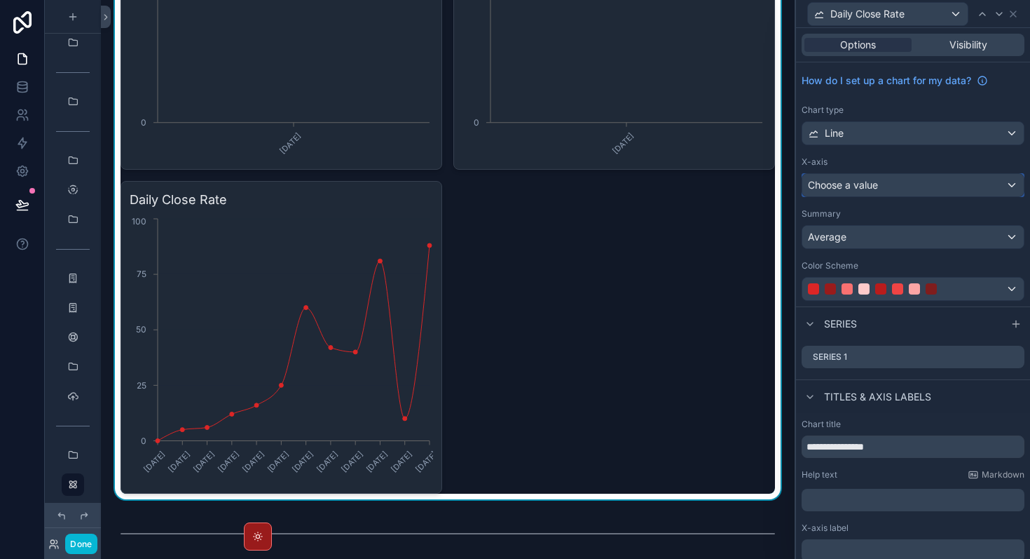
click at [883, 188] on div "Choose a value" at bounding box center [914, 185] width 222 height 22
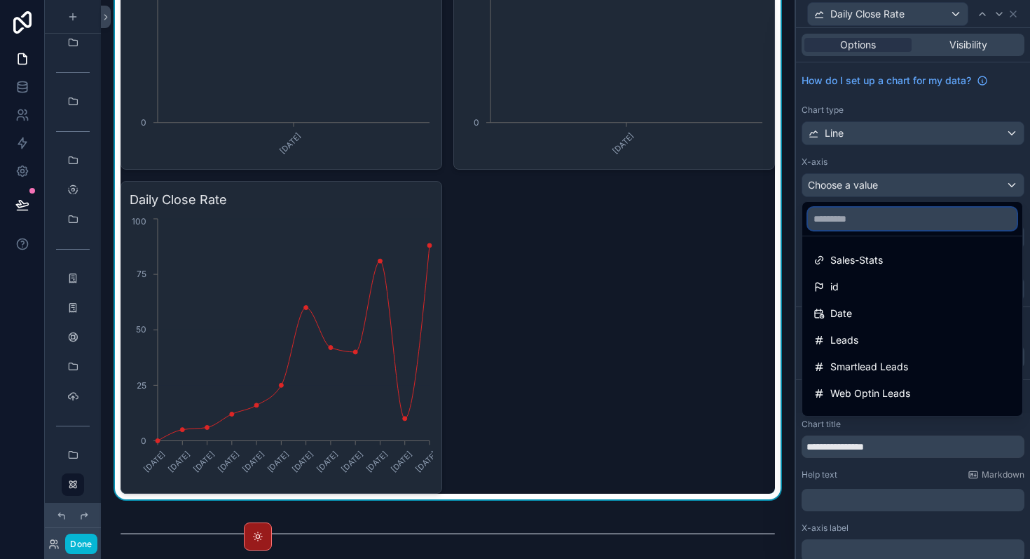
click at [868, 224] on input "text" at bounding box center [912, 218] width 209 height 22
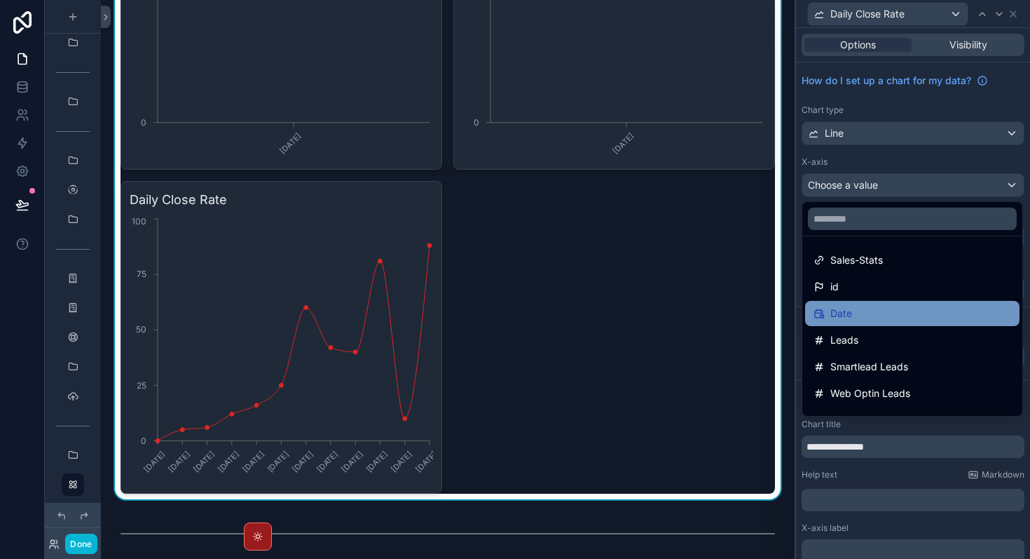
click at [861, 321] on div "Date" at bounding box center [913, 313] width 198 height 17
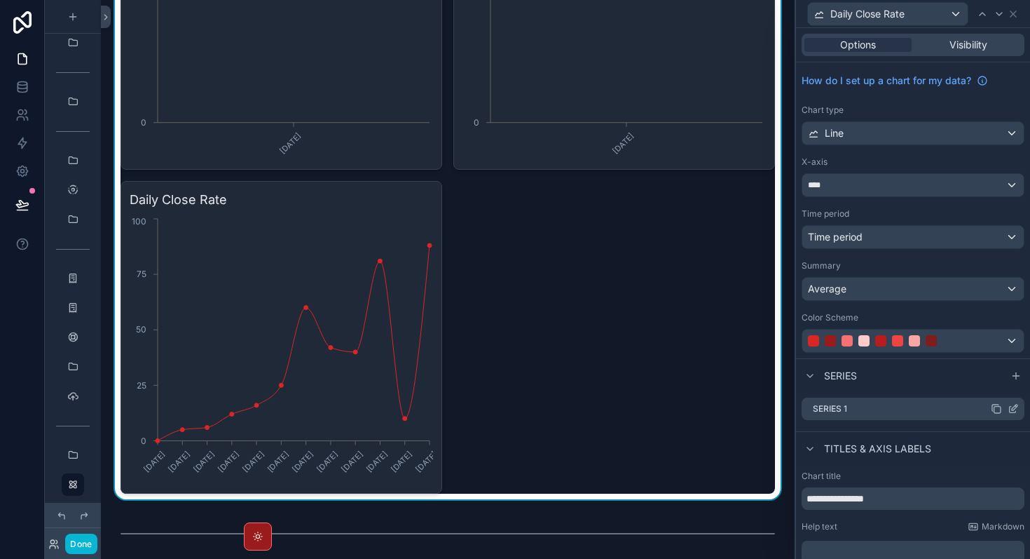
click at [1013, 403] on icon at bounding box center [1013, 408] width 11 height 11
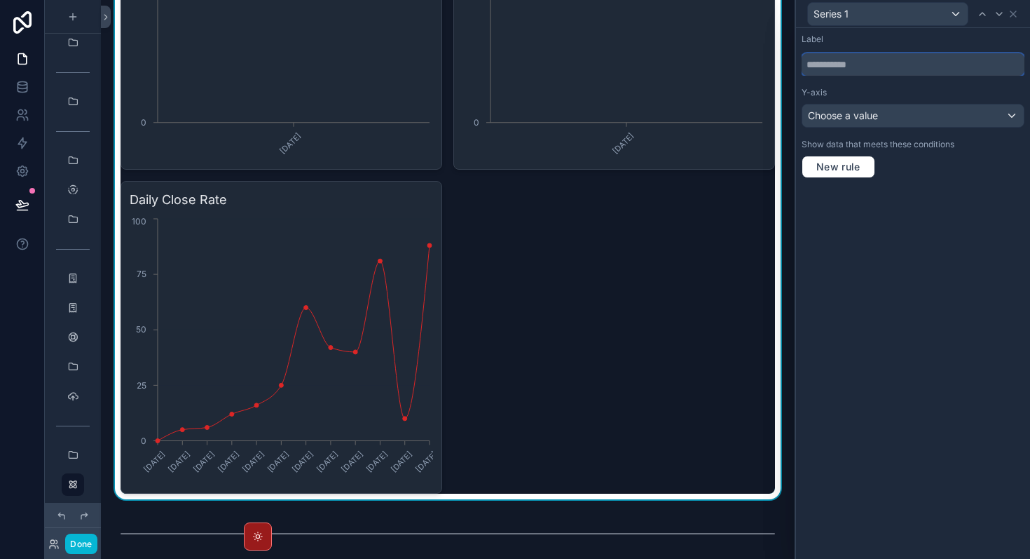
click at [857, 64] on input "text" at bounding box center [913, 64] width 223 height 22
type input "**********"
click at [862, 121] on span "Choose a value" at bounding box center [843, 115] width 70 height 12
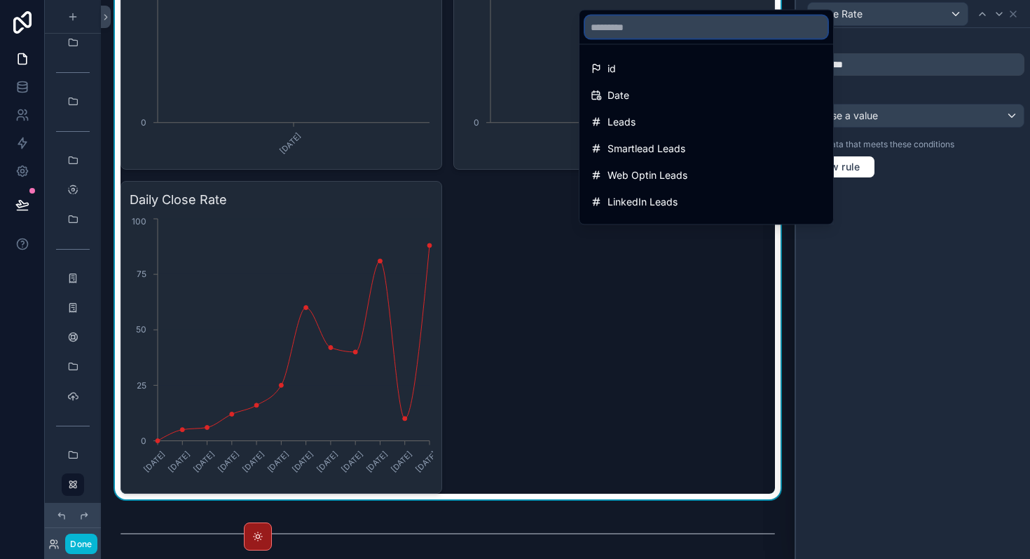
click at [707, 28] on input "text" at bounding box center [706, 27] width 243 height 22
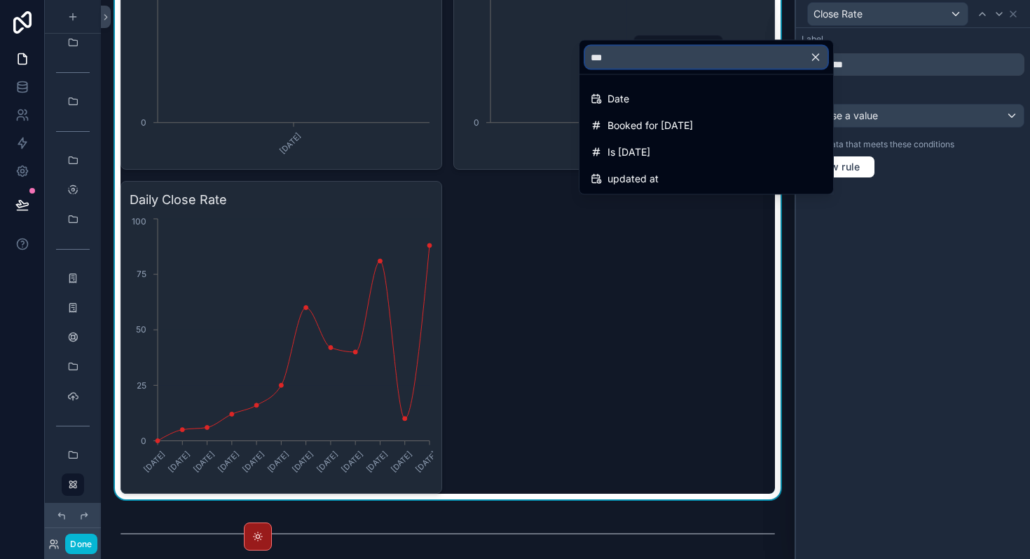
type input "****"
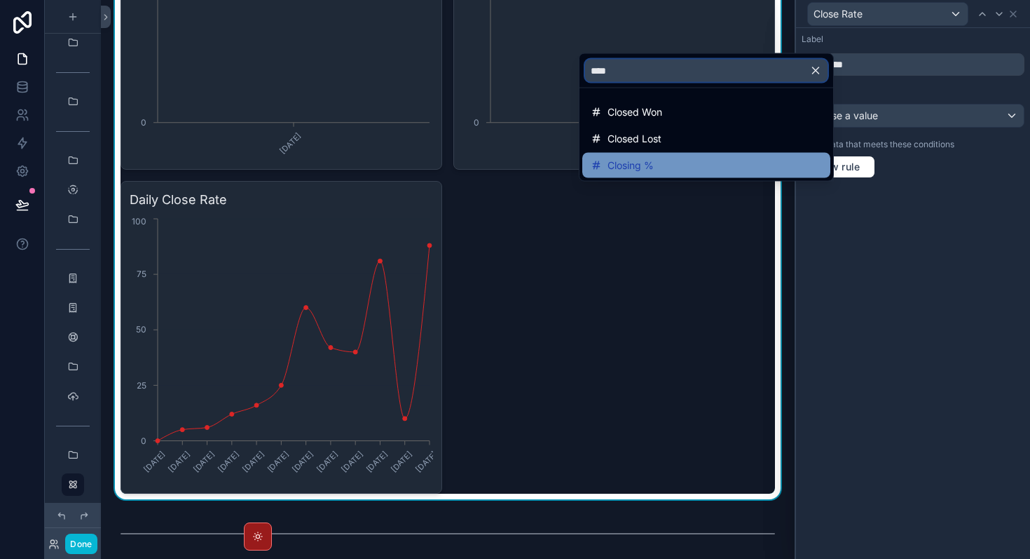
type input "****"
click at [619, 162] on span "Closing %" at bounding box center [631, 165] width 46 height 17
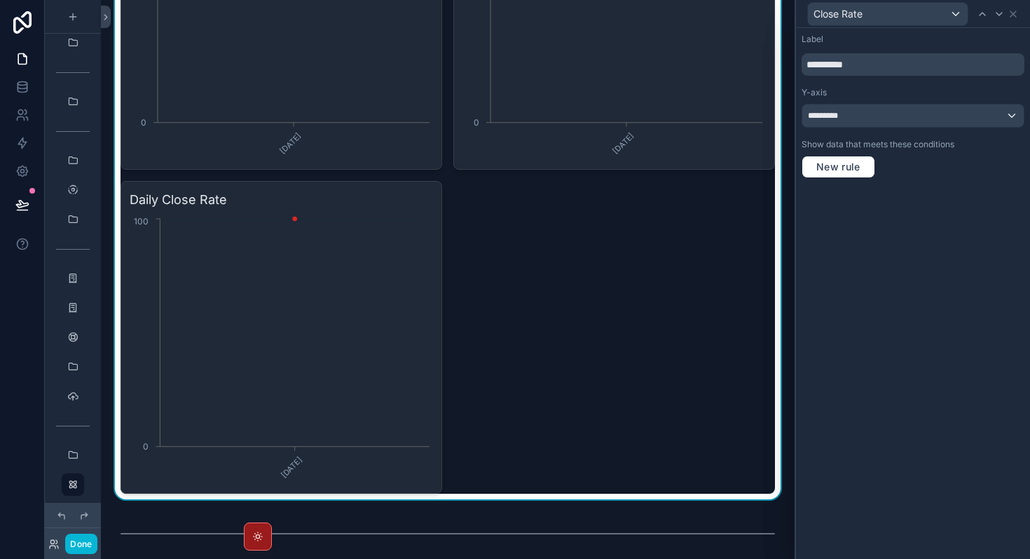
click at [847, 366] on div "**********" at bounding box center [913, 293] width 234 height 531
click at [1014, 17] on icon at bounding box center [1013, 13] width 11 height 11
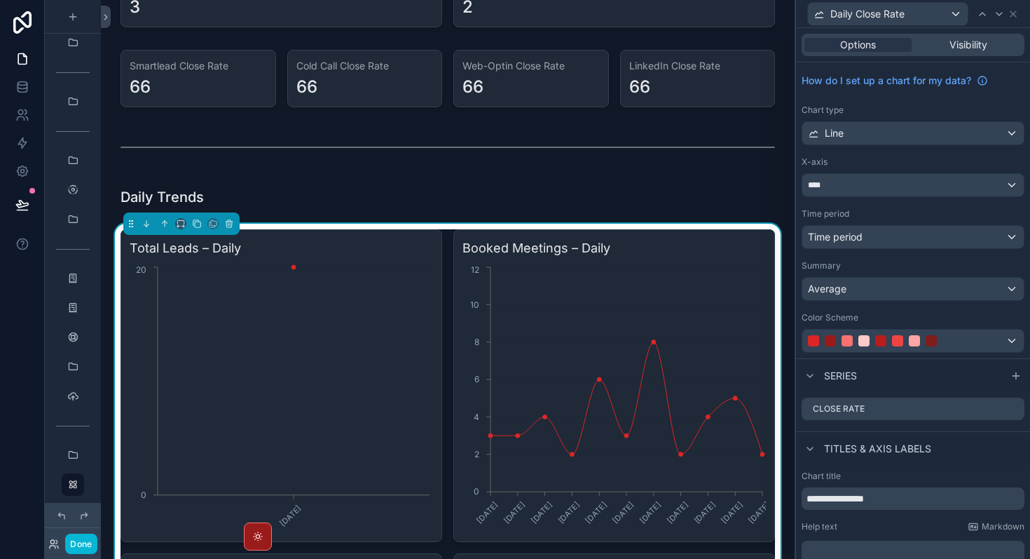
scroll to position [3211, 0]
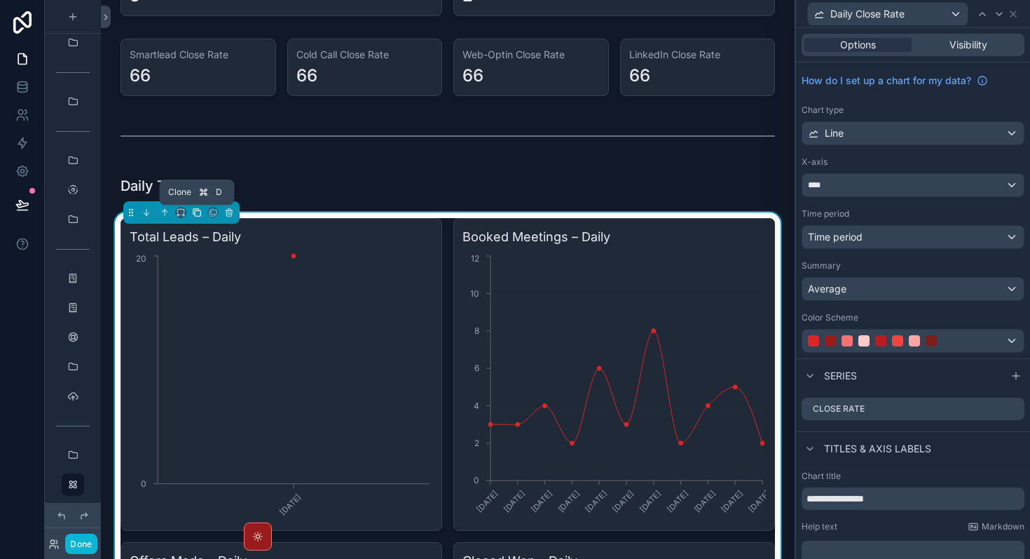
click at [198, 210] on icon "scrollable content" at bounding box center [198, 213] width 6 height 6
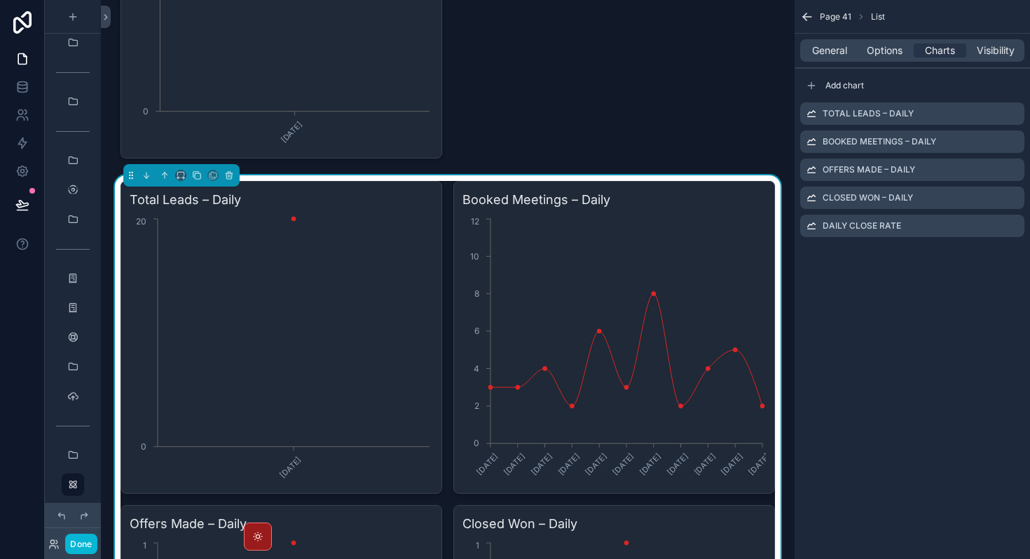
click at [454, 334] on div "Booked Meetings – Daily [DATE] [DATE] [DATE] [DATE] [DATE] [DATE] [DATE] [DATE]…" at bounding box center [615, 337] width 322 height 313
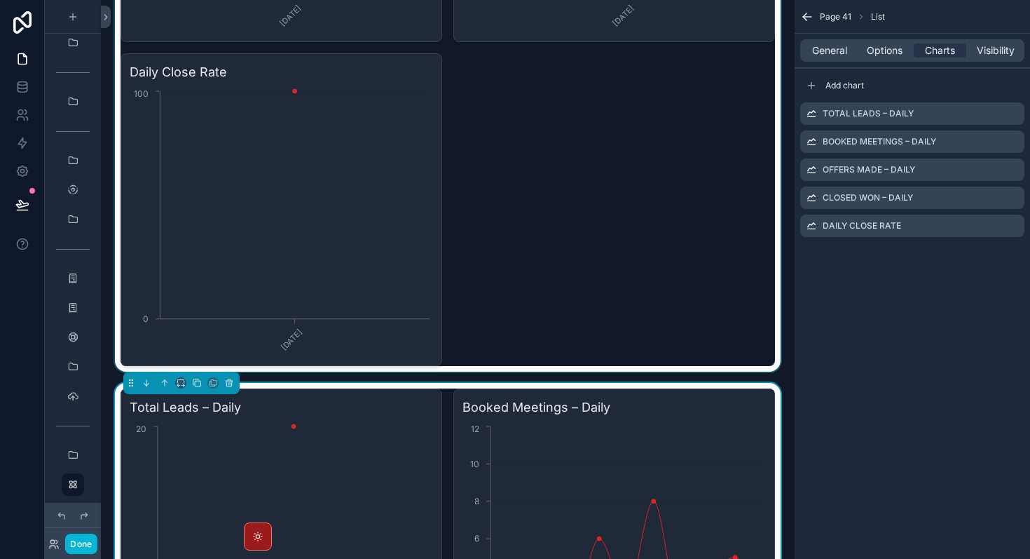
scroll to position [3824, 0]
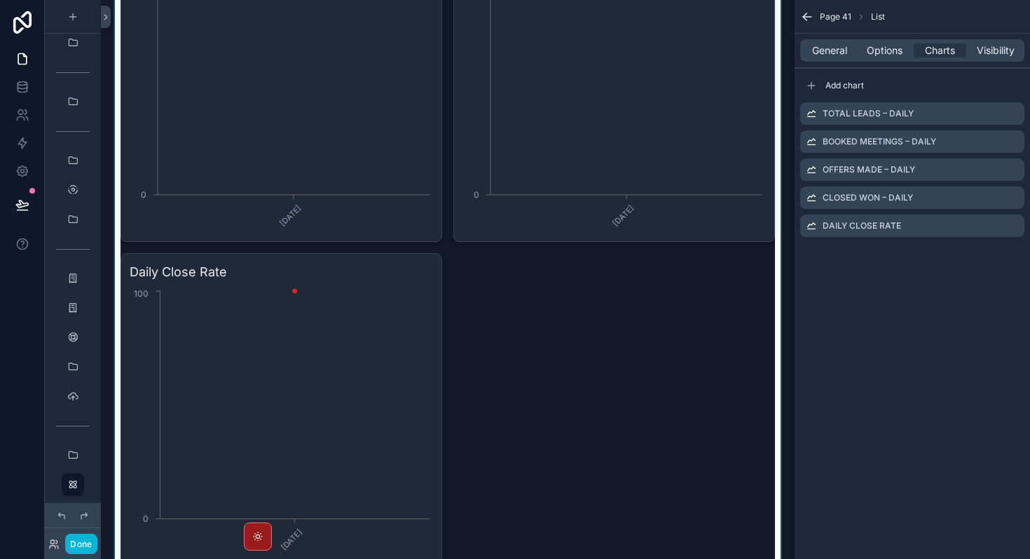
click at [491, 345] on div "scrollable content" at bounding box center [448, 86] width 672 height 972
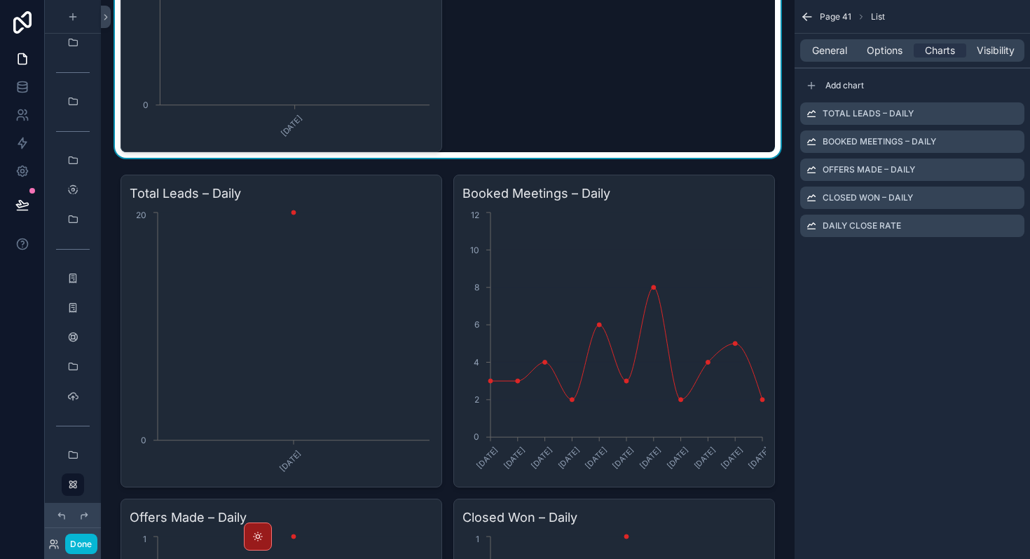
scroll to position [4244, 0]
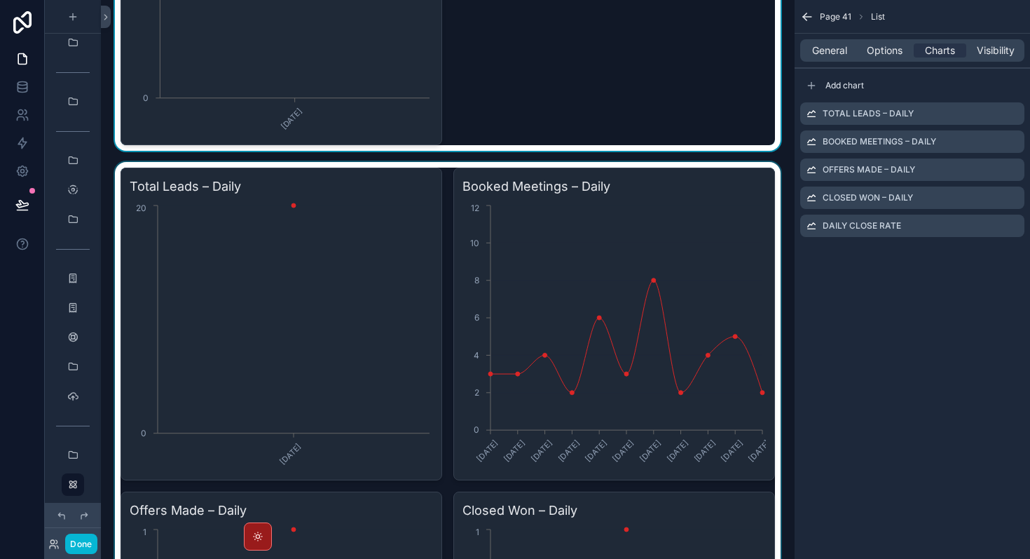
click at [230, 165] on icon "scrollable content" at bounding box center [229, 163] width 6 height 6
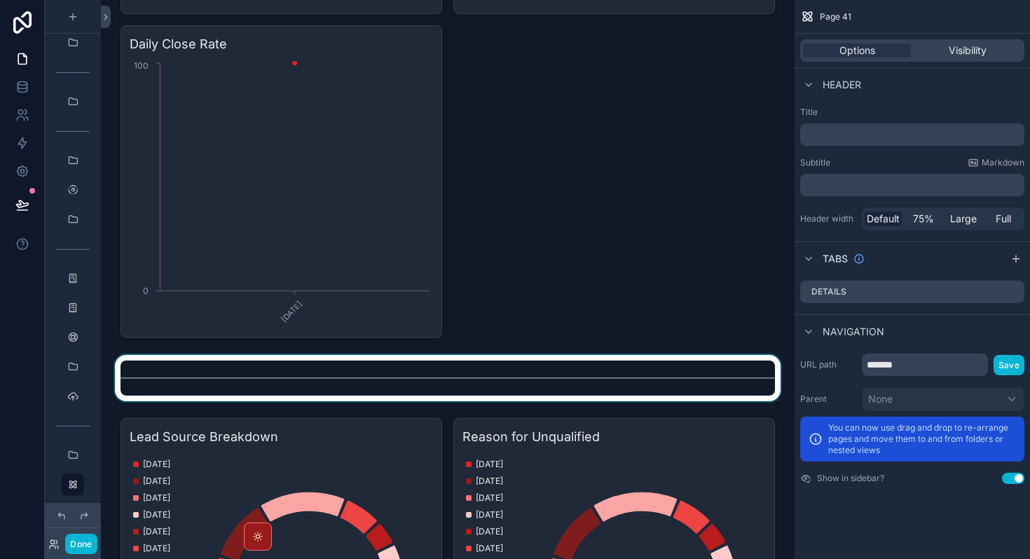
scroll to position [3811, 0]
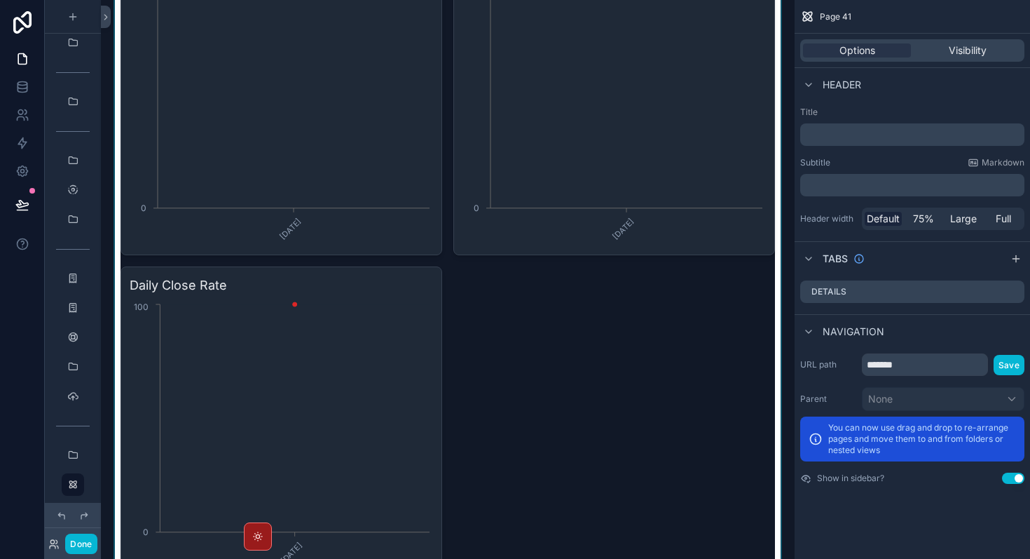
click at [486, 299] on div "scrollable content" at bounding box center [448, 99] width 672 height 972
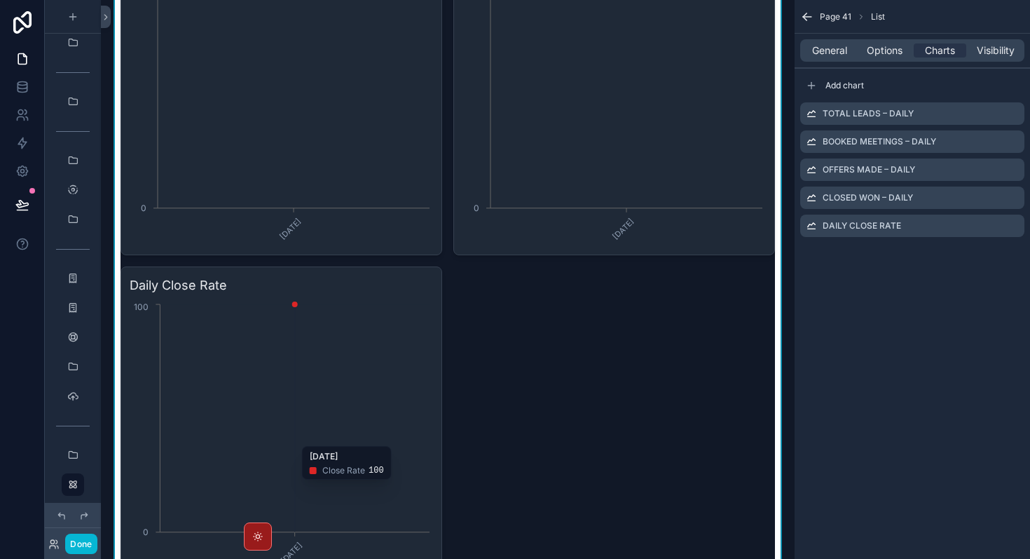
click at [365, 405] on icon "[DATE] 0 100" at bounding box center [282, 435] width 304 height 269
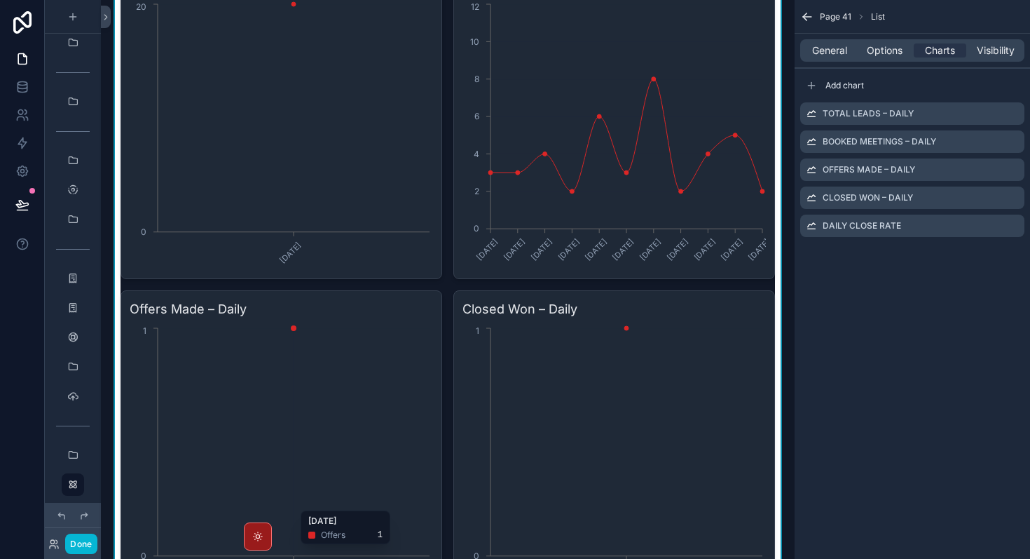
scroll to position [3341, 0]
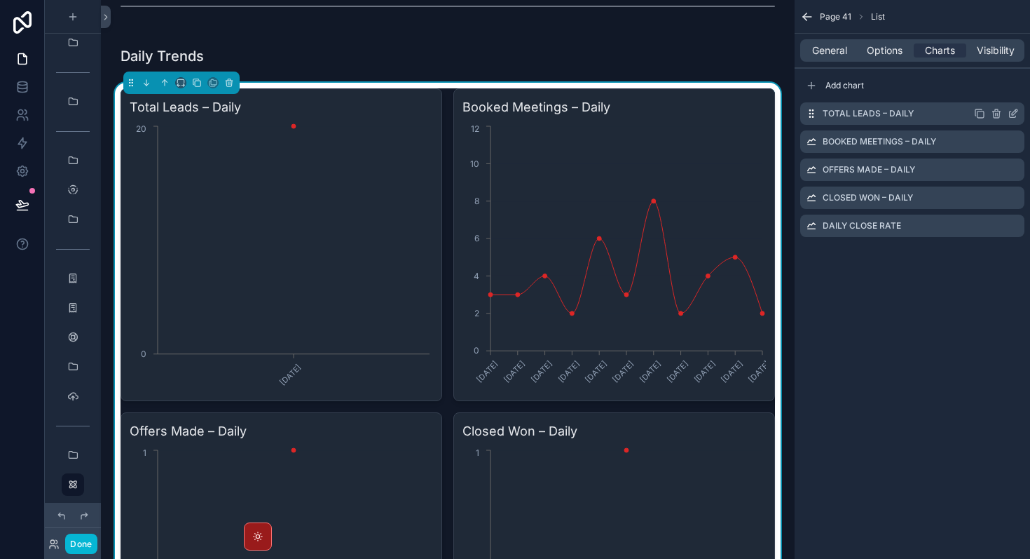
click at [1014, 117] on icon "scrollable content" at bounding box center [1013, 114] width 6 height 6
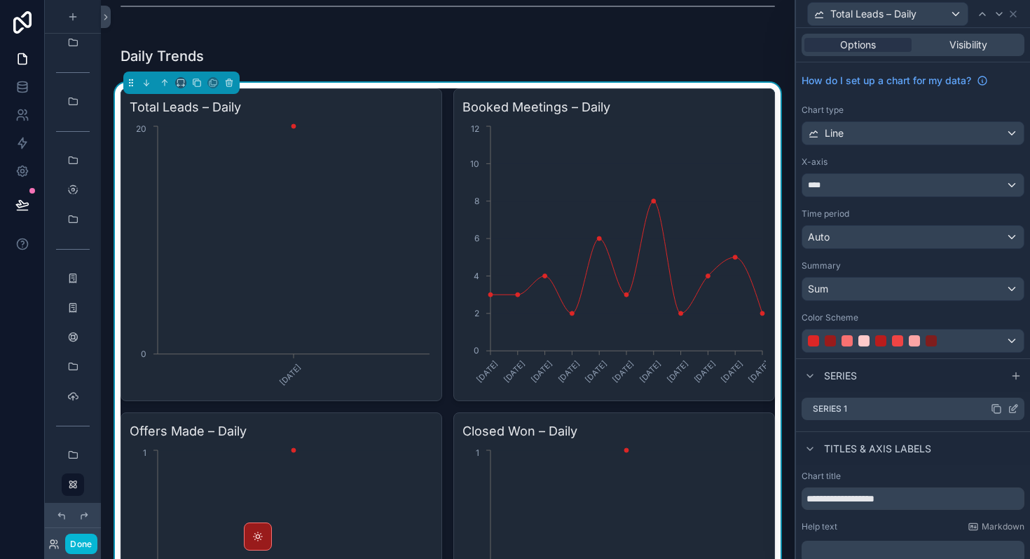
scroll to position [158, 0]
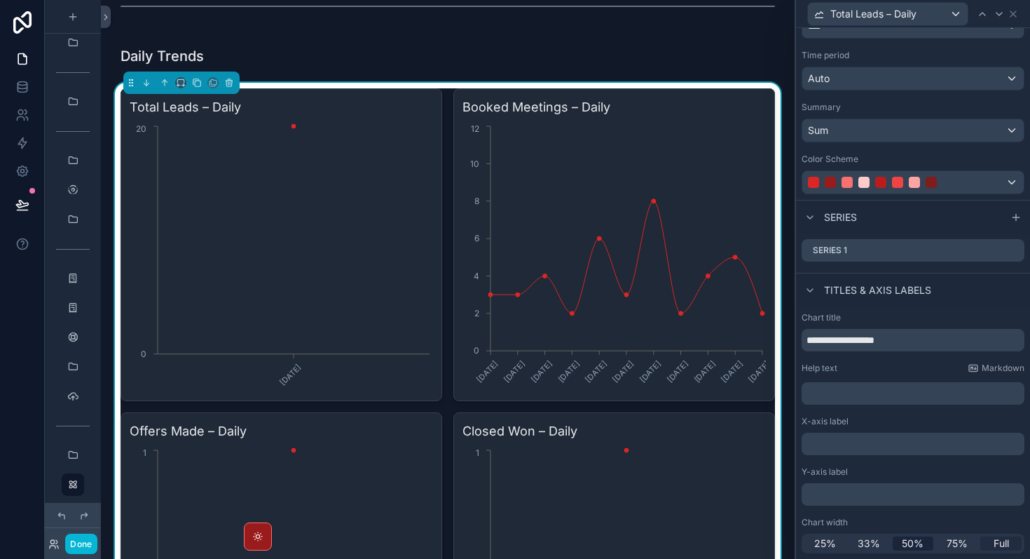
click at [997, 545] on span "Full" at bounding box center [1001, 543] width 15 height 14
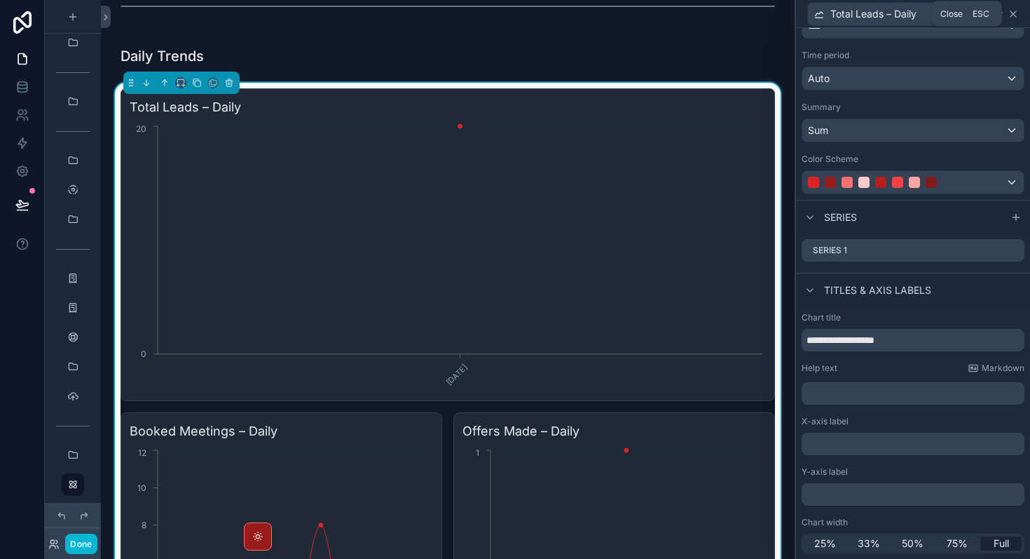
click at [1016, 15] on icon at bounding box center [1014, 14] width 6 height 6
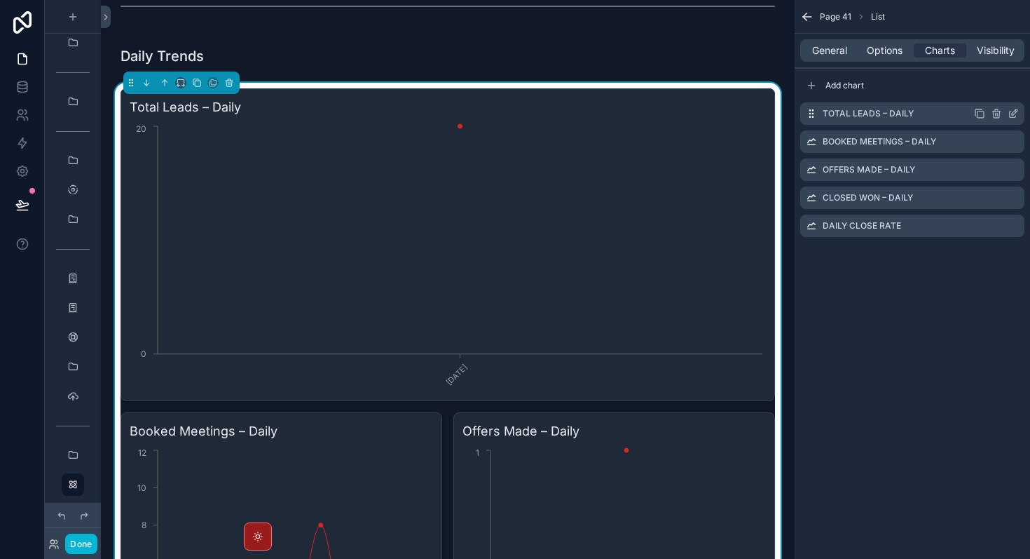
click at [1009, 114] on icon "scrollable content" at bounding box center [1013, 113] width 11 height 11
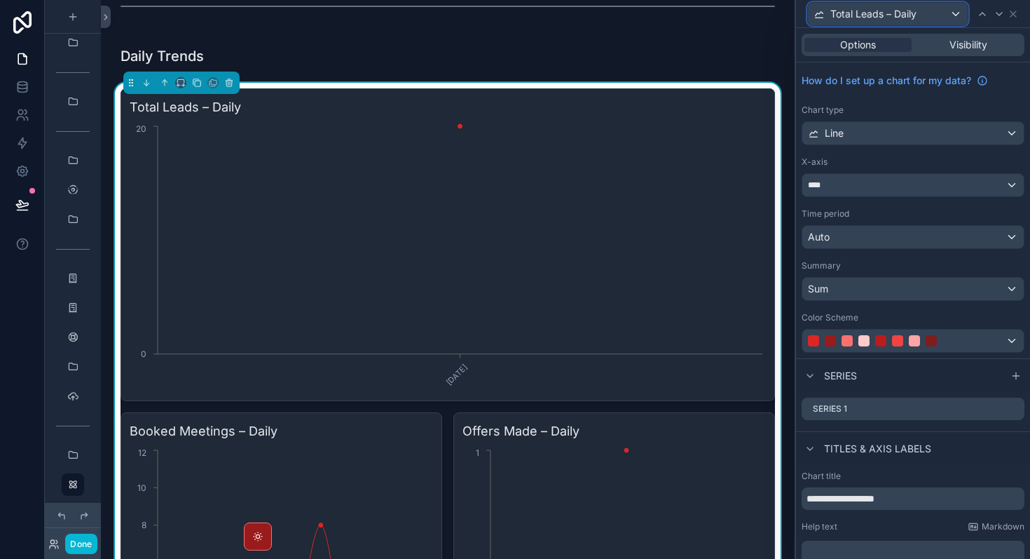
click at [904, 12] on span "Total Leads – Daily" at bounding box center [874, 14] width 86 height 14
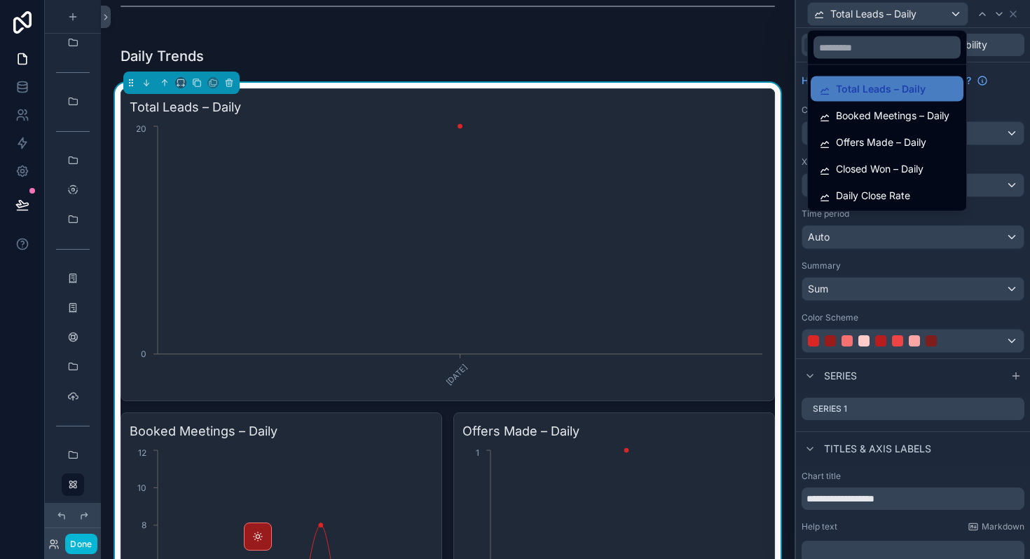
click at [904, 12] on div at bounding box center [913, 279] width 234 height 559
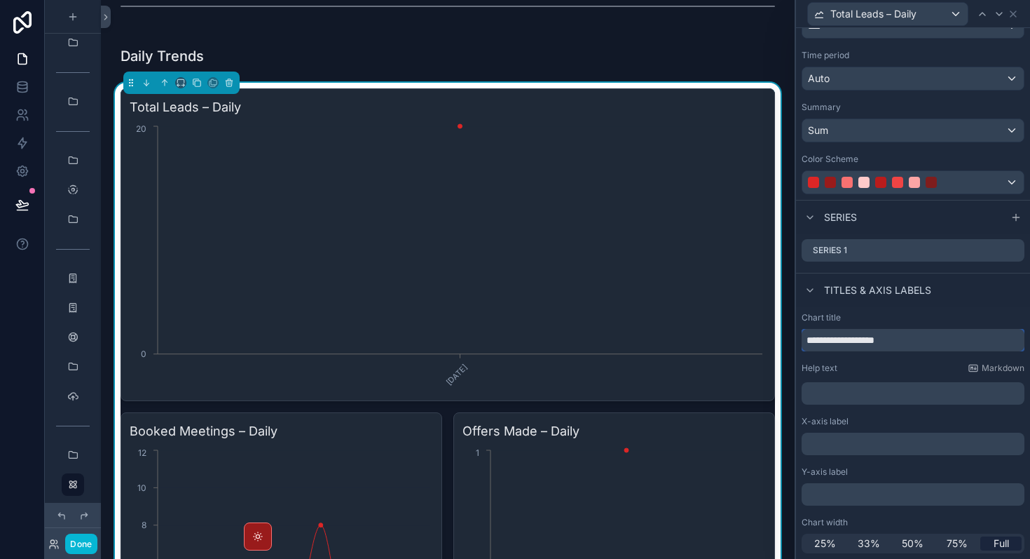
click at [908, 333] on input "**********" at bounding box center [913, 340] width 223 height 22
click at [911, 342] on input "**********" at bounding box center [913, 340] width 223 height 22
type input "**********"
click at [1016, 14] on icon at bounding box center [1013, 13] width 11 height 11
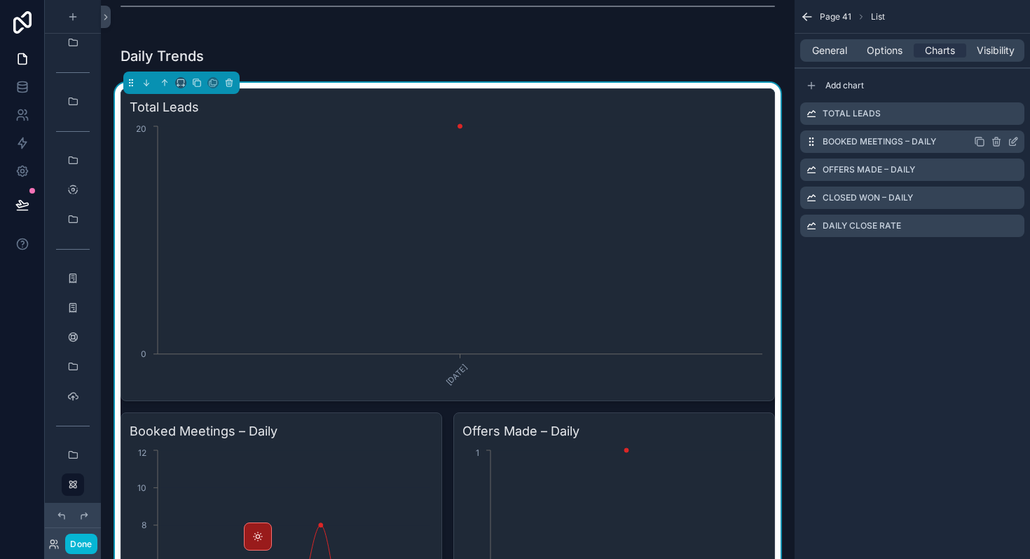
click at [1012, 145] on icon "scrollable content" at bounding box center [1013, 142] width 6 height 6
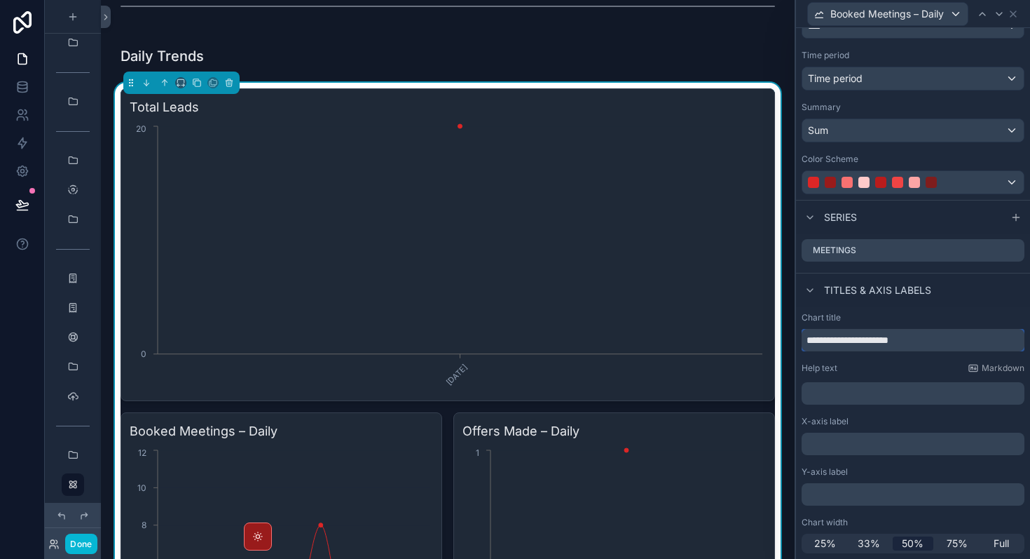
click at [932, 346] on input "**********" at bounding box center [913, 340] width 223 height 22
type input "**********"
click at [978, 310] on div "**********" at bounding box center [913, 432] width 234 height 252
click at [1015, 15] on icon at bounding box center [1014, 14] width 6 height 6
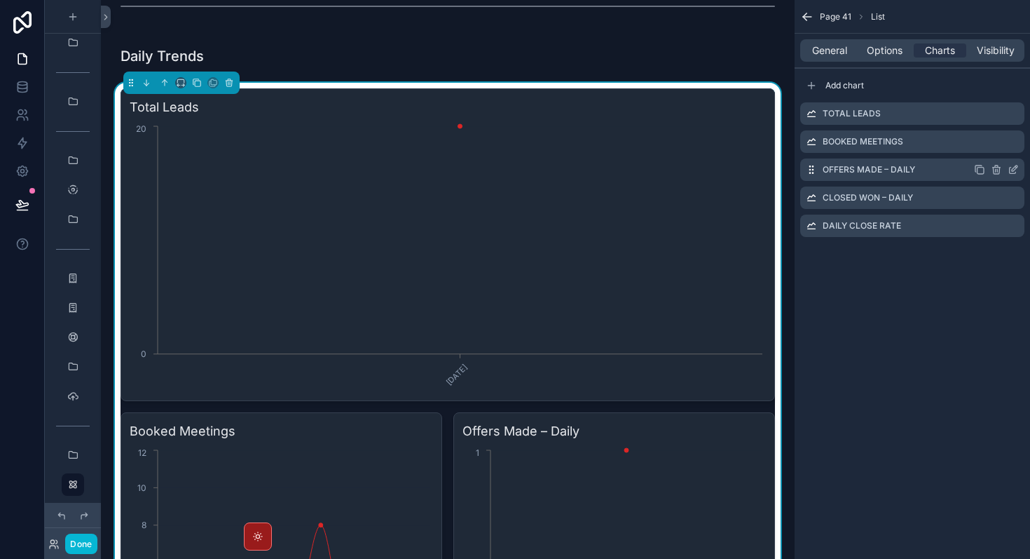
click at [1014, 172] on icon "scrollable content" at bounding box center [1013, 169] width 11 height 11
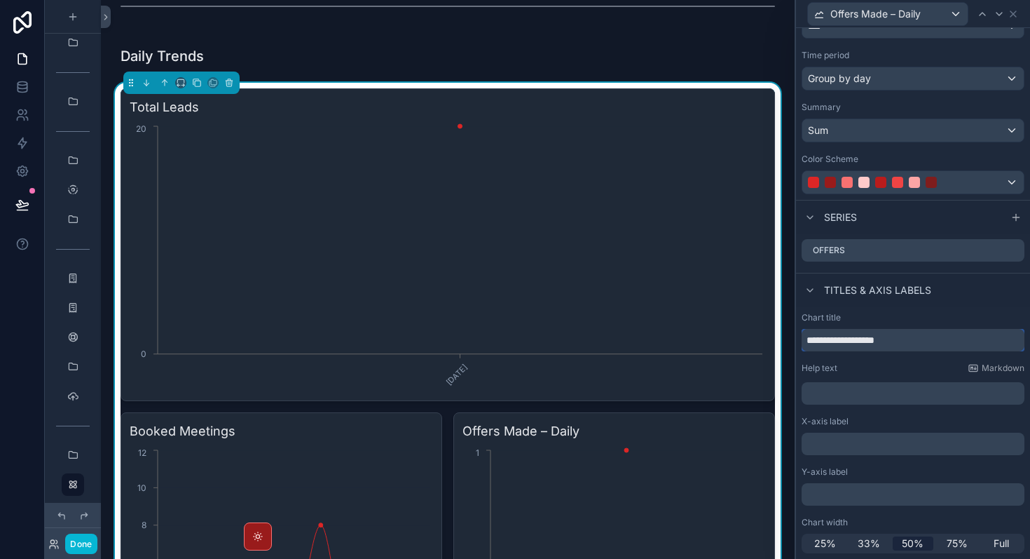
click at [927, 343] on input "**********" at bounding box center [913, 340] width 223 height 22
type input "**********"
click at [943, 312] on div "Chart title" at bounding box center [913, 317] width 223 height 11
click at [1015, 11] on icon at bounding box center [1014, 14] width 6 height 6
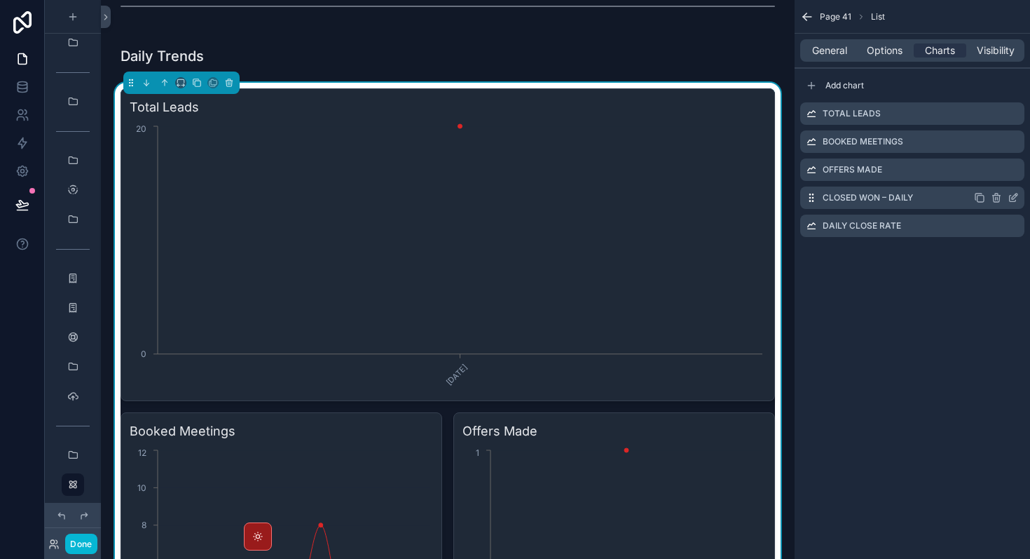
click at [1016, 202] on icon "scrollable content" at bounding box center [1013, 197] width 11 height 11
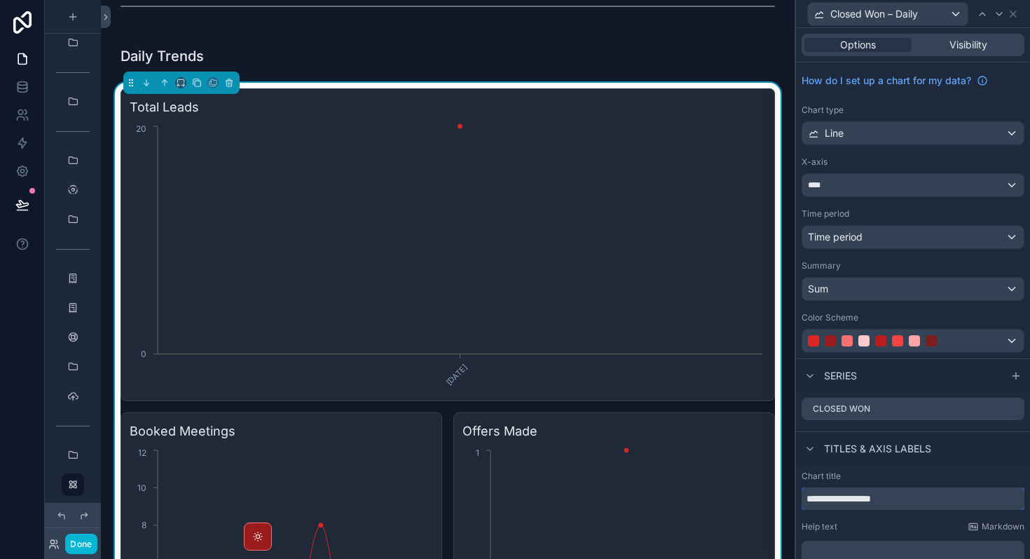
click at [908, 499] on input "**********" at bounding box center [913, 498] width 223 height 22
type input "**********"
click at [1014, 10] on icon at bounding box center [1013, 13] width 11 height 11
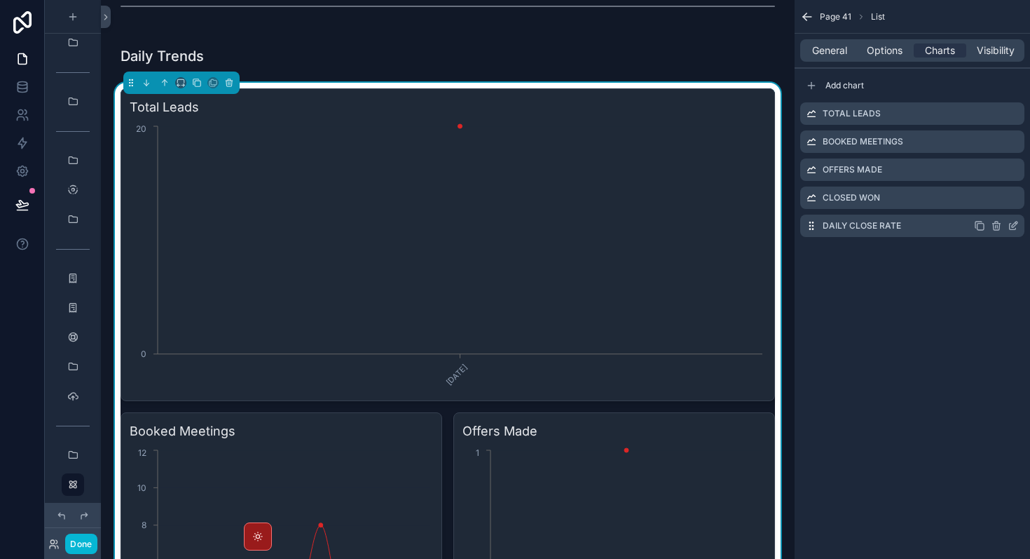
click at [1013, 229] on icon "scrollable content" at bounding box center [1013, 227] width 6 height 6
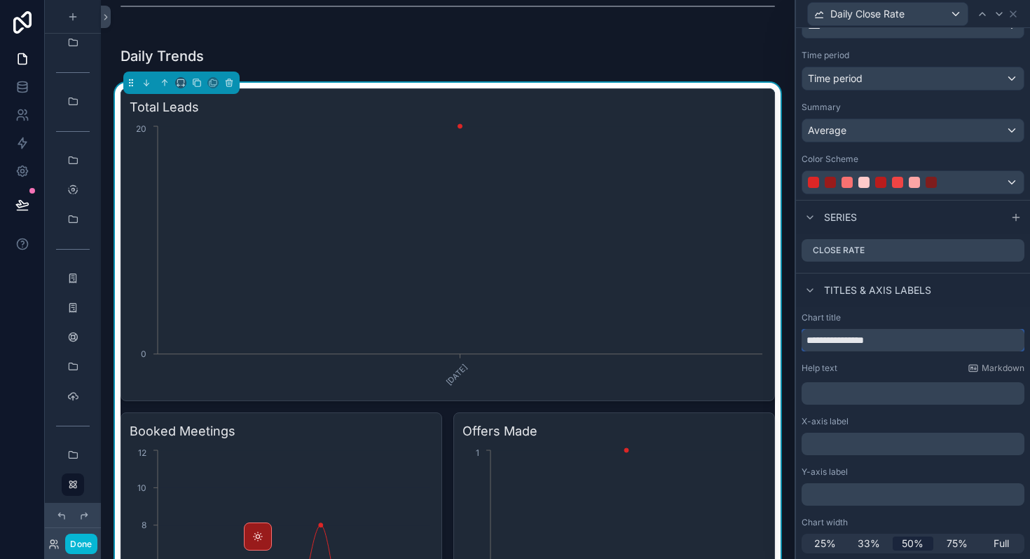
click at [898, 336] on input "**********" at bounding box center [913, 340] width 223 height 22
type input "**********"
click at [1013, 17] on icon at bounding box center [1013, 13] width 11 height 11
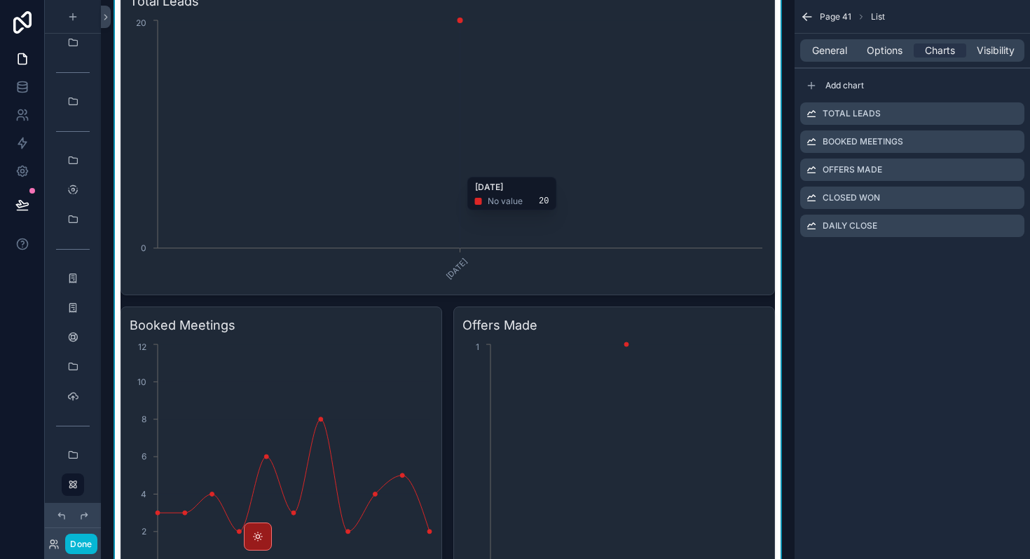
scroll to position [3445, 0]
click at [830, 55] on span "General" at bounding box center [829, 50] width 35 height 14
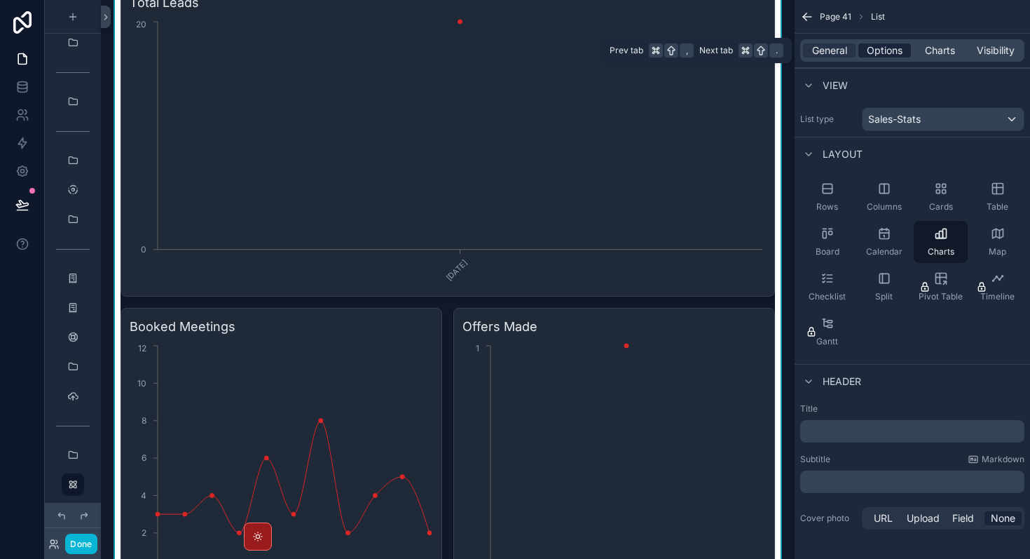
click at [888, 54] on span "Options" at bounding box center [885, 50] width 36 height 14
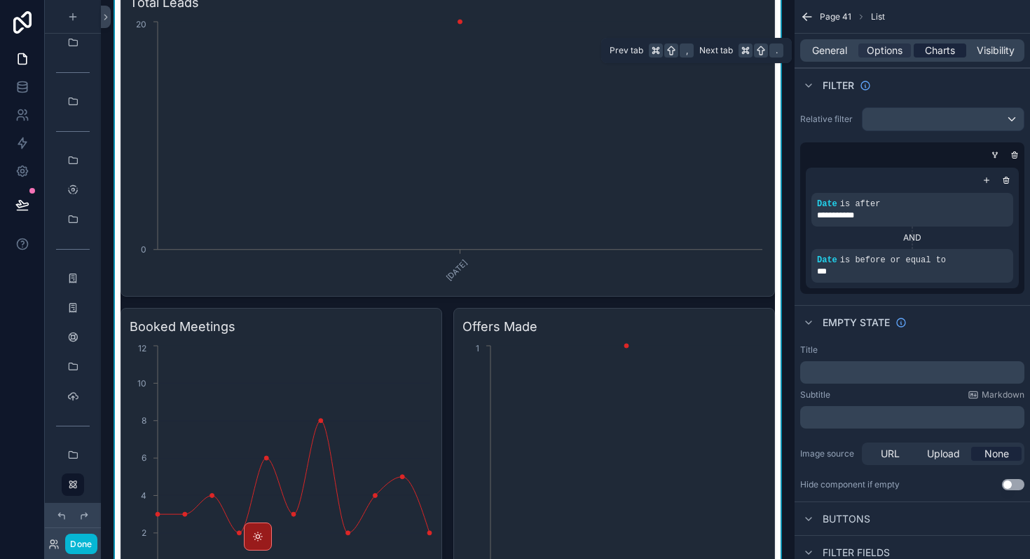
click at [931, 48] on span "Charts" at bounding box center [940, 50] width 30 height 14
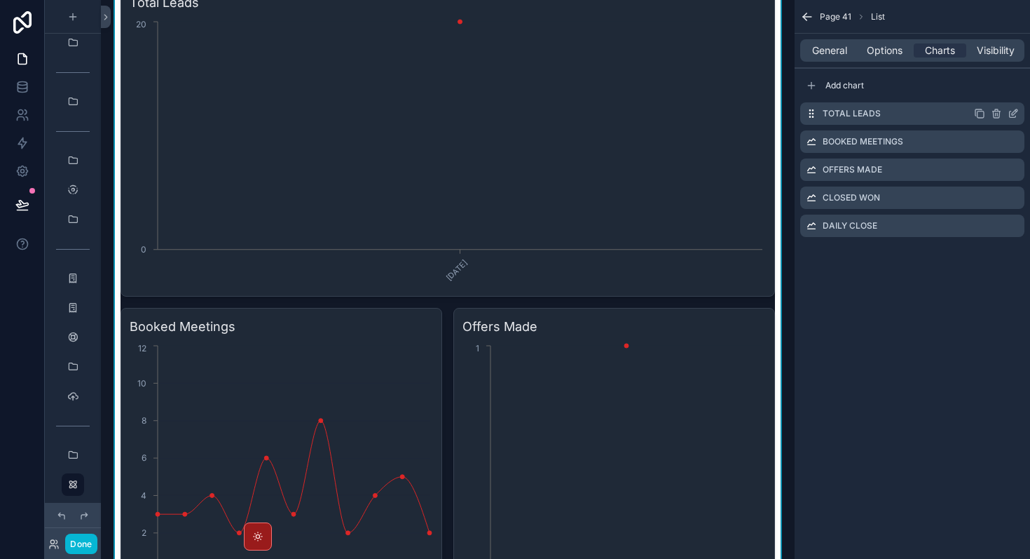
click at [1016, 114] on icon "scrollable content" at bounding box center [1013, 113] width 11 height 11
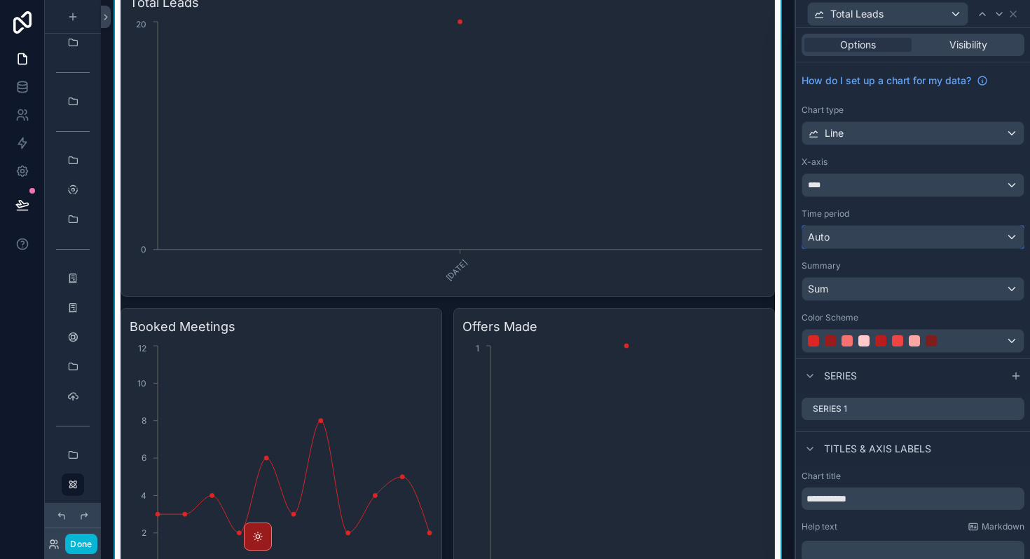
click at [917, 235] on div "Auto" at bounding box center [914, 237] width 222 height 22
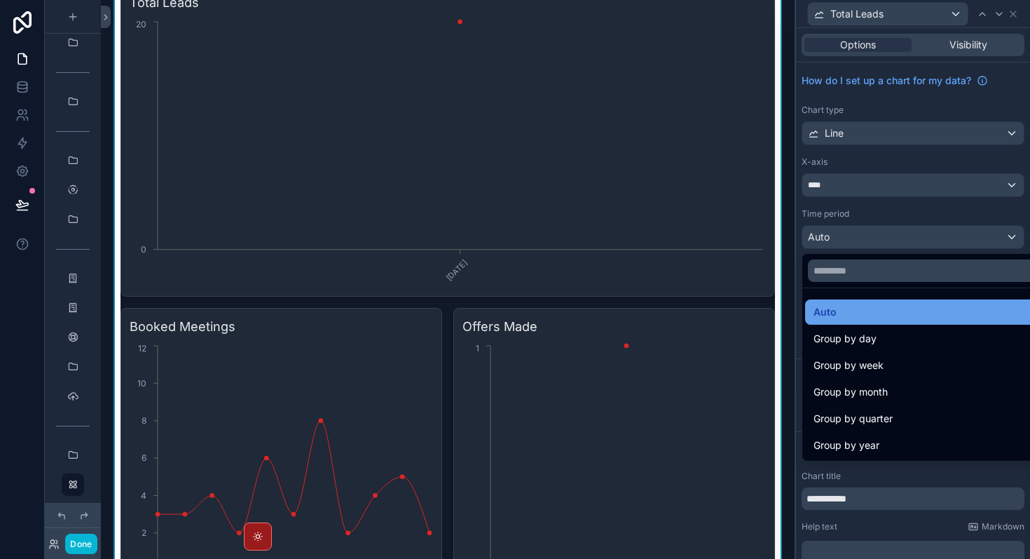
click at [866, 321] on div "Auto" at bounding box center [929, 311] width 248 height 25
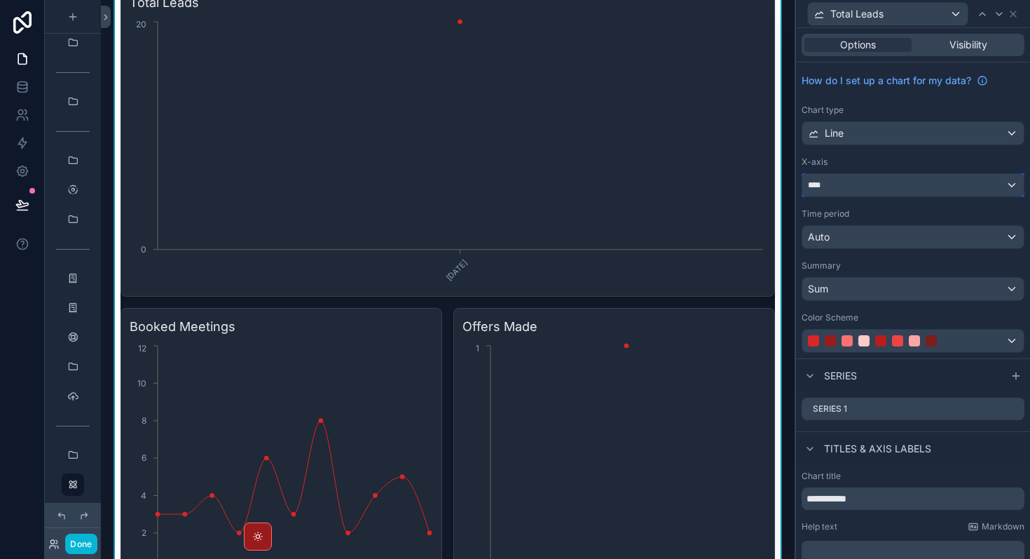
click at [878, 182] on div "****" at bounding box center [914, 185] width 222 height 22
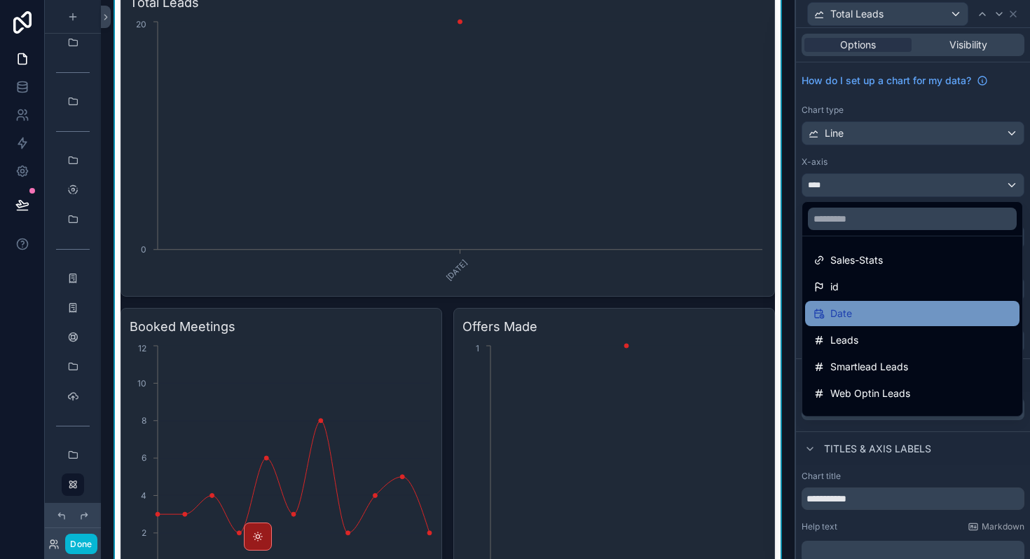
click at [866, 318] on div "Date" at bounding box center [913, 313] width 198 height 17
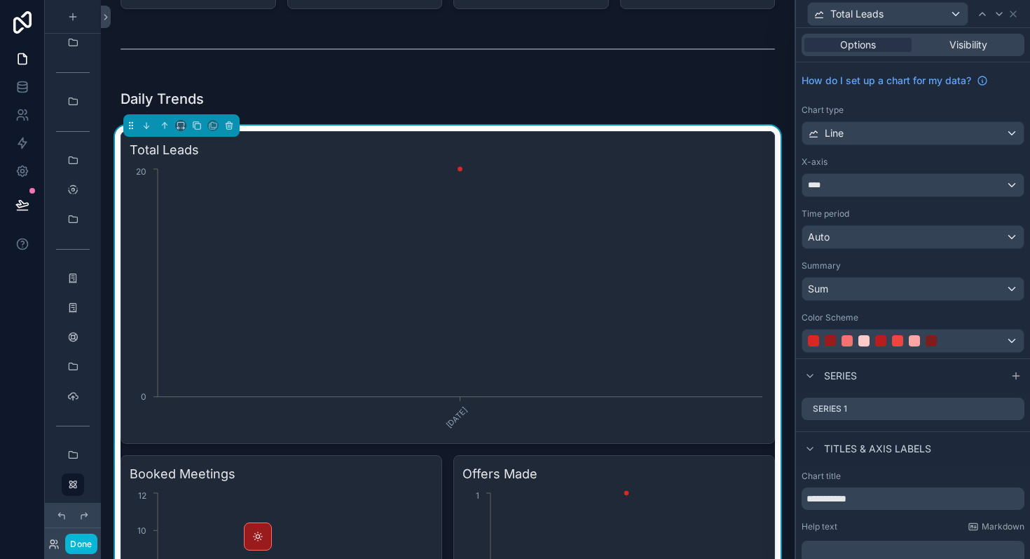
scroll to position [3314, 0]
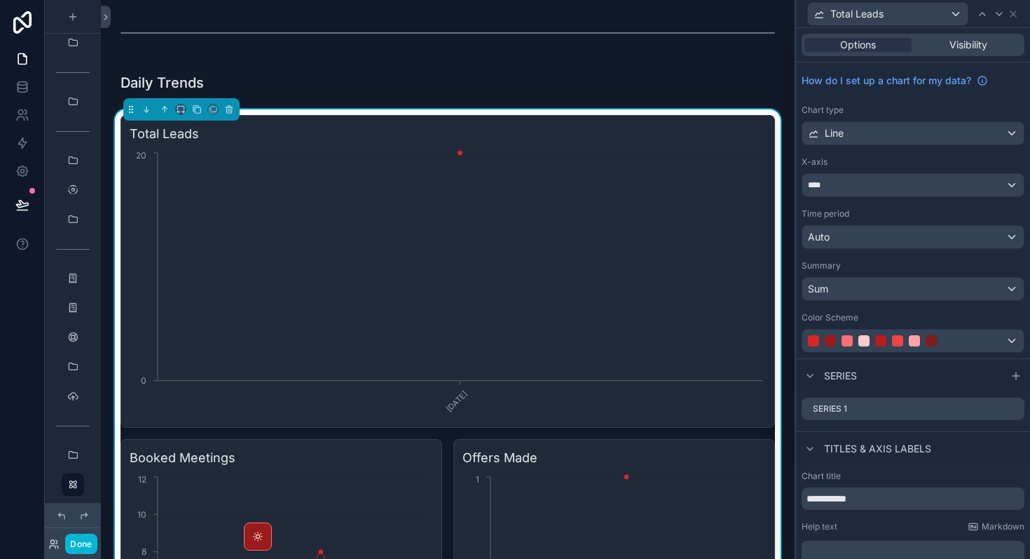
click at [1016, 19] on div "Total Leads" at bounding box center [913, 13] width 223 height 27
click at [1019, 16] on div "Total Leads" at bounding box center [913, 13] width 223 height 27
click at [1017, 16] on icon at bounding box center [1013, 13] width 11 height 11
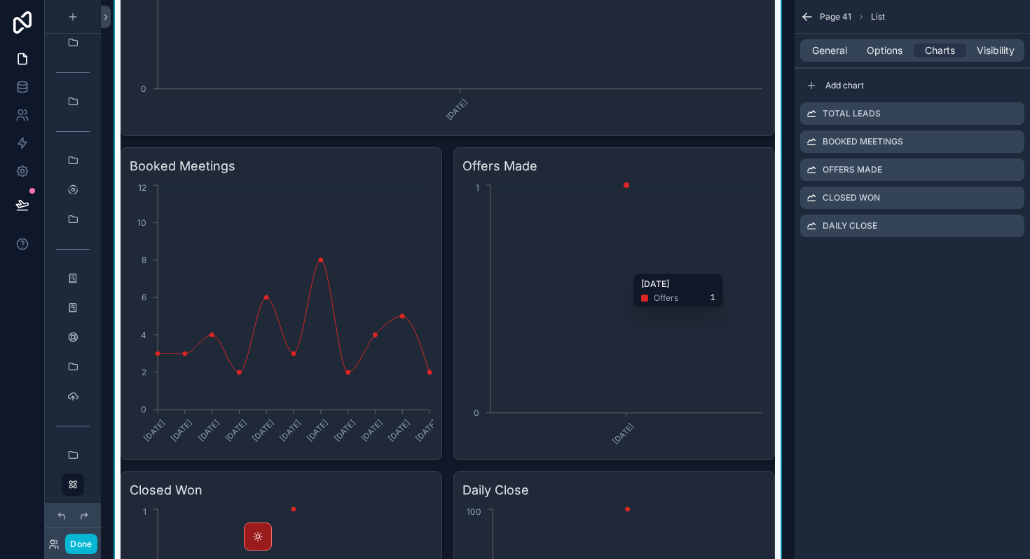
scroll to position [3607, 0]
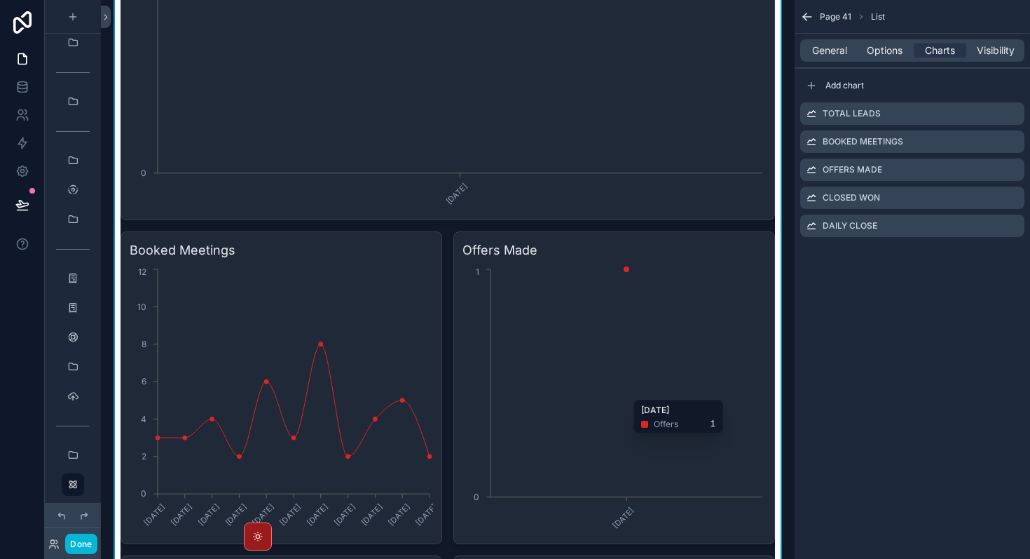
click at [580, 394] on icon "[DATE] 0 1" at bounding box center [615, 400] width 304 height 269
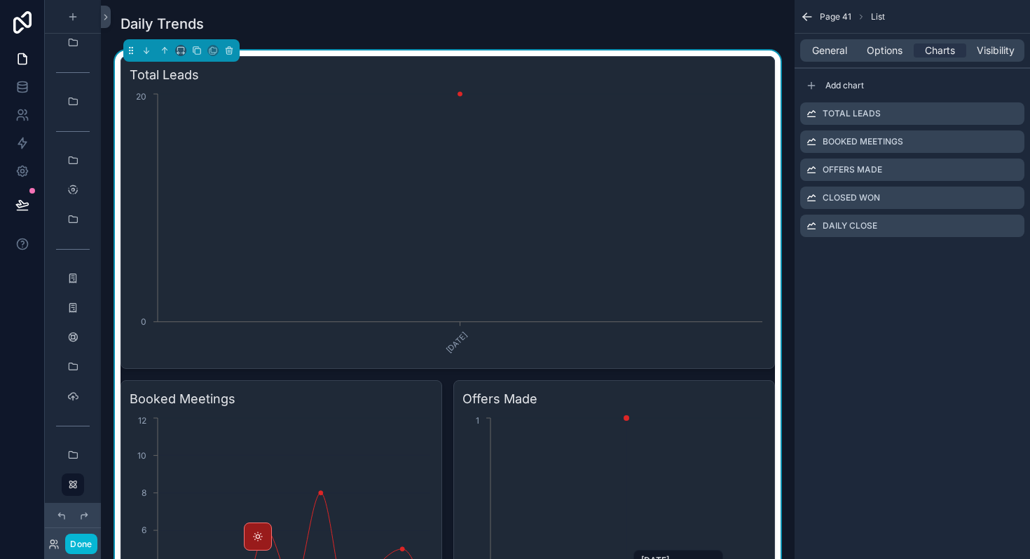
scroll to position [3289, 0]
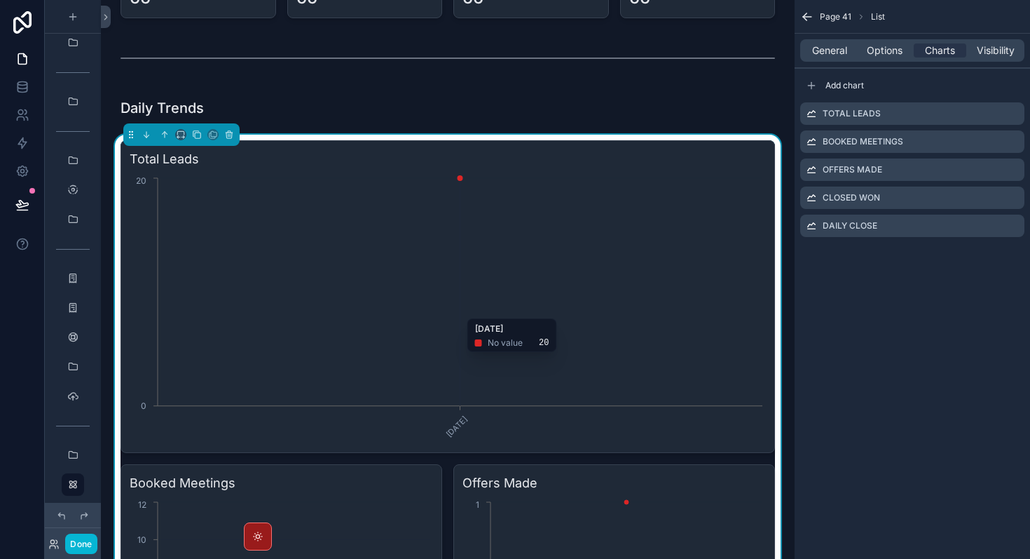
click at [580, 310] on icon "[DATE] 0 20" at bounding box center [448, 309] width 636 height 269
click at [83, 539] on button "Done" at bounding box center [81, 543] width 32 height 20
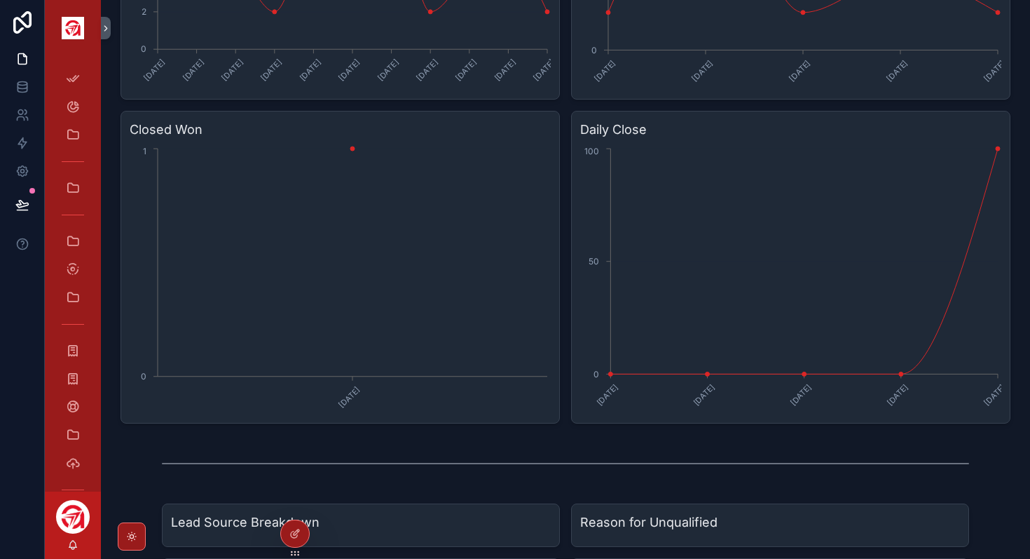
scroll to position [3940, 0]
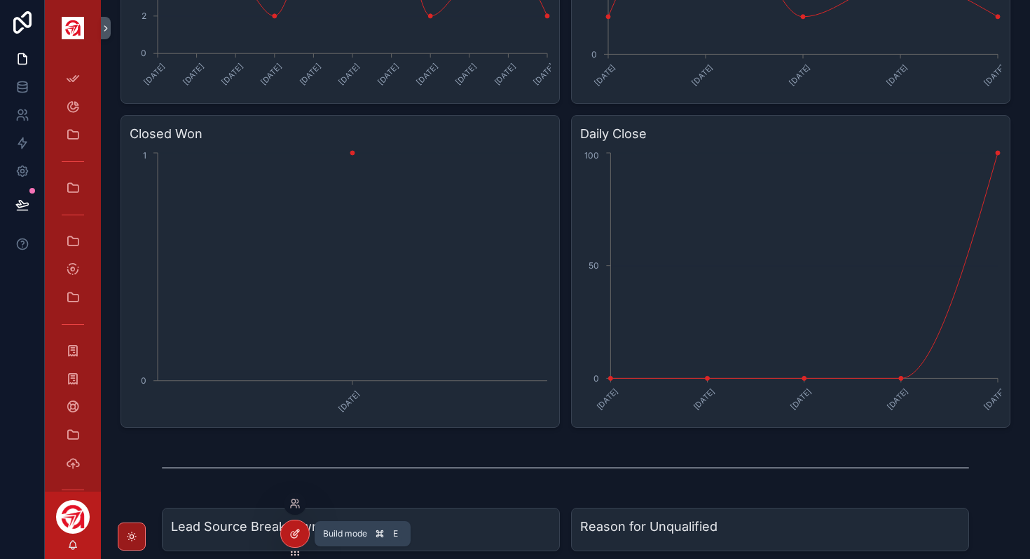
click at [292, 536] on icon at bounding box center [295, 533] width 11 height 11
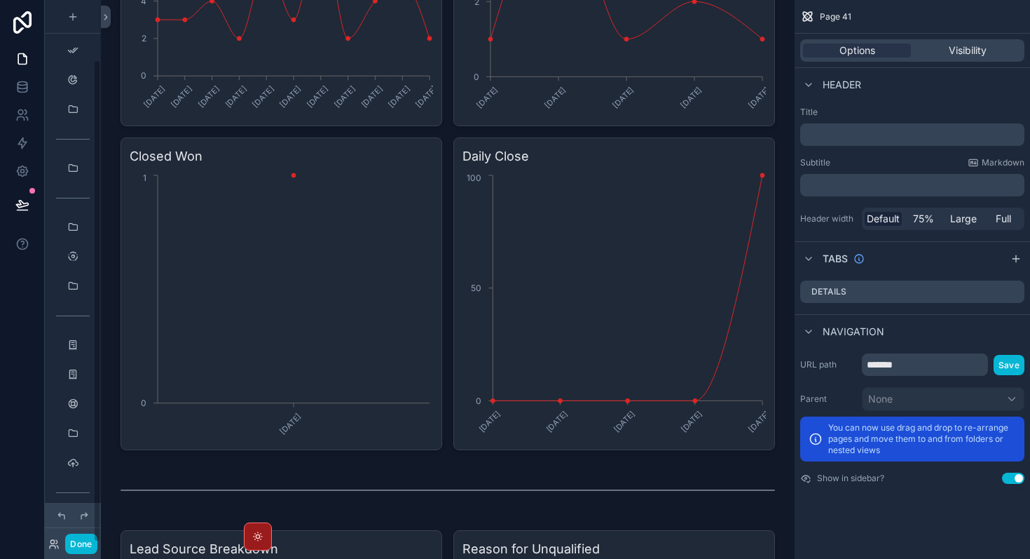
scroll to position [67, 0]
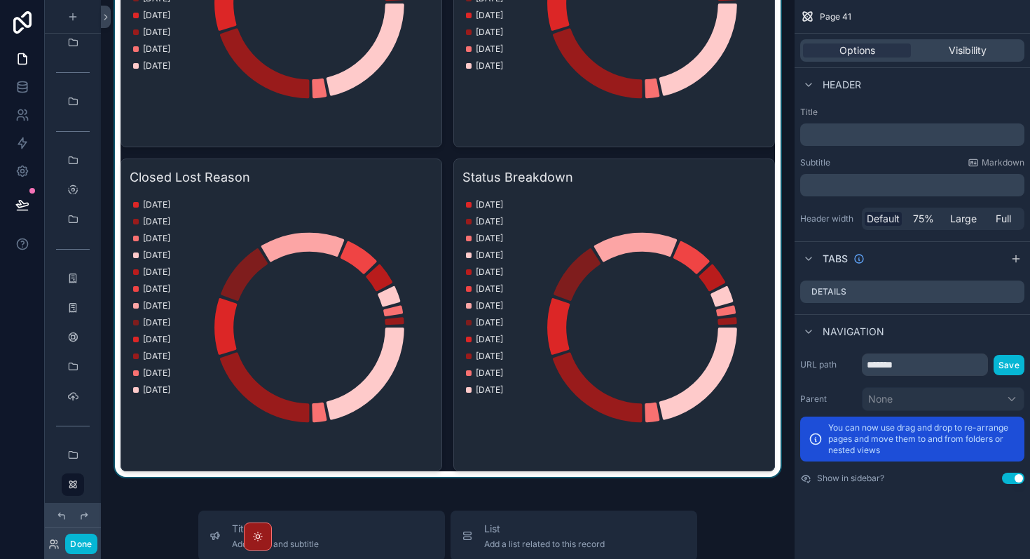
click at [444, 339] on div "scrollable content" at bounding box center [448, 153] width 672 height 648
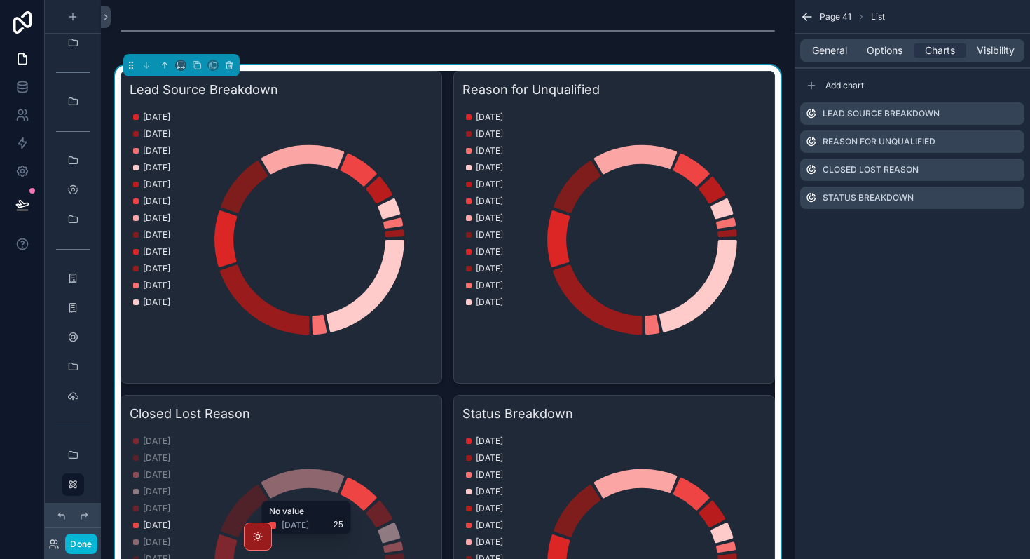
scroll to position [4391, 0]
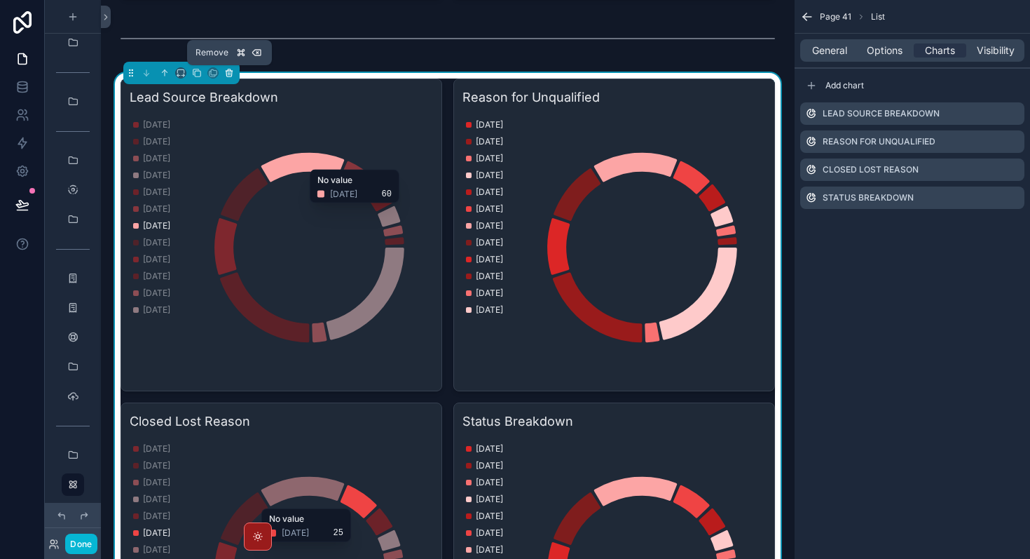
click at [229, 69] on icon "scrollable content" at bounding box center [229, 69] width 3 height 1
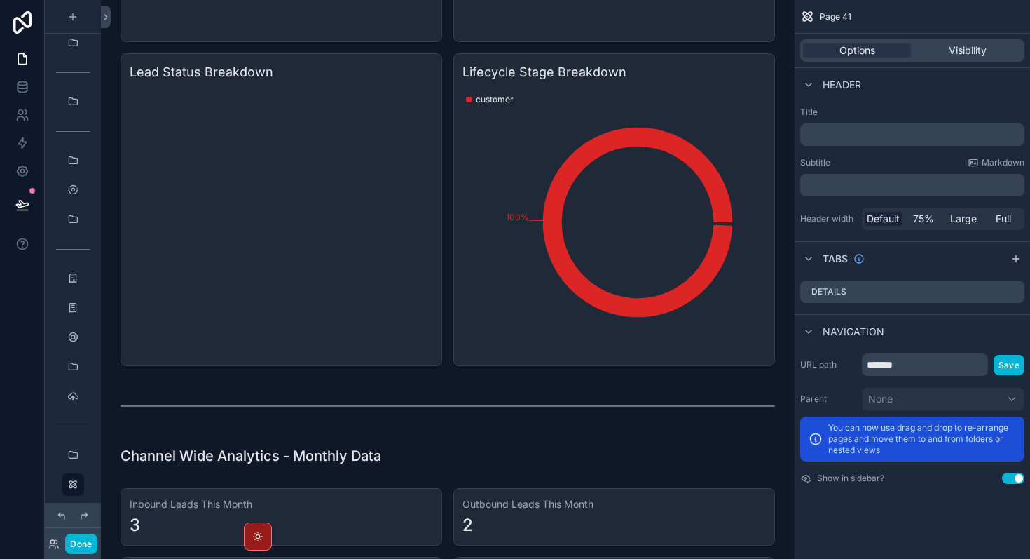
scroll to position [1556, 0]
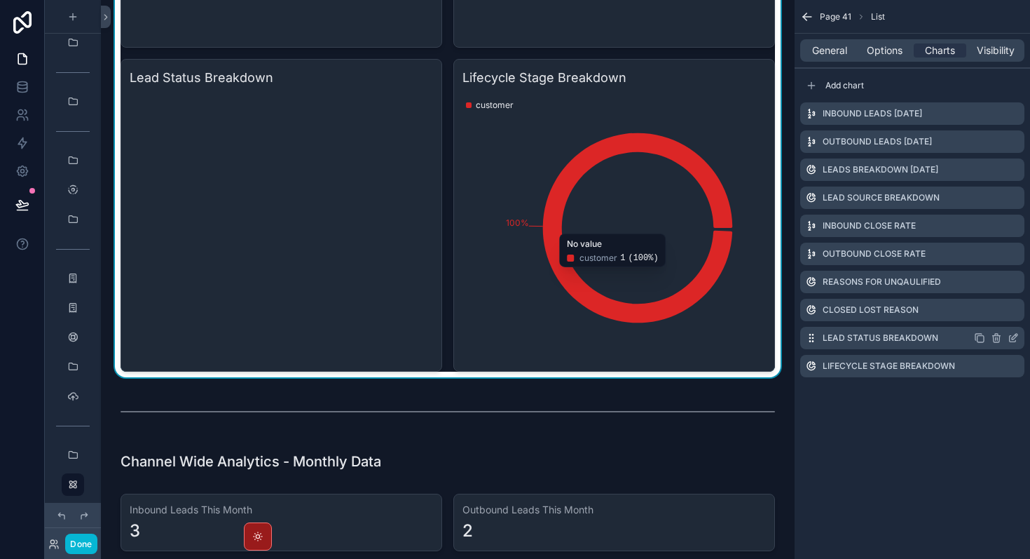
click at [1013, 337] on icon "scrollable content" at bounding box center [1013, 337] width 11 height 11
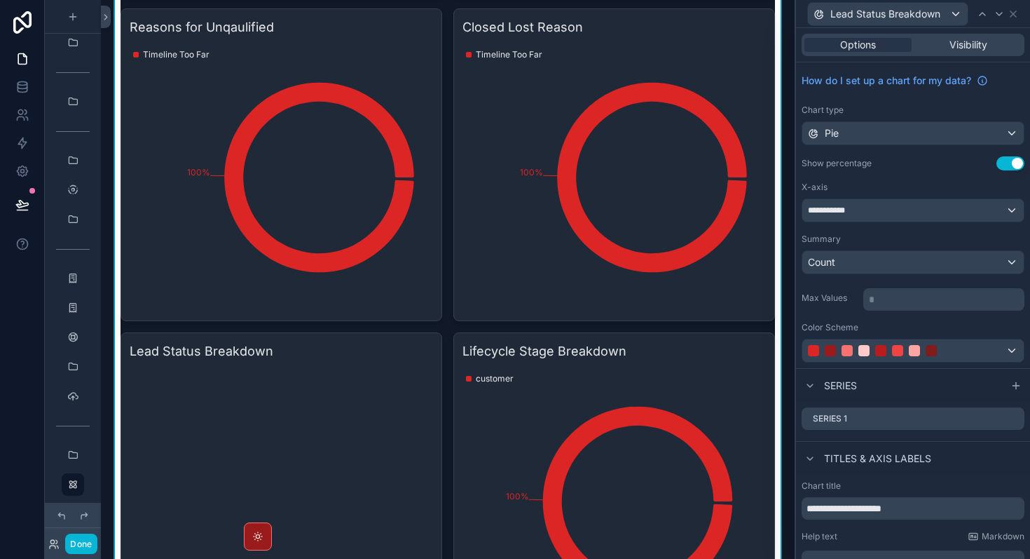
scroll to position [1282, 0]
click at [826, 271] on div "Count" at bounding box center [914, 262] width 222 height 22
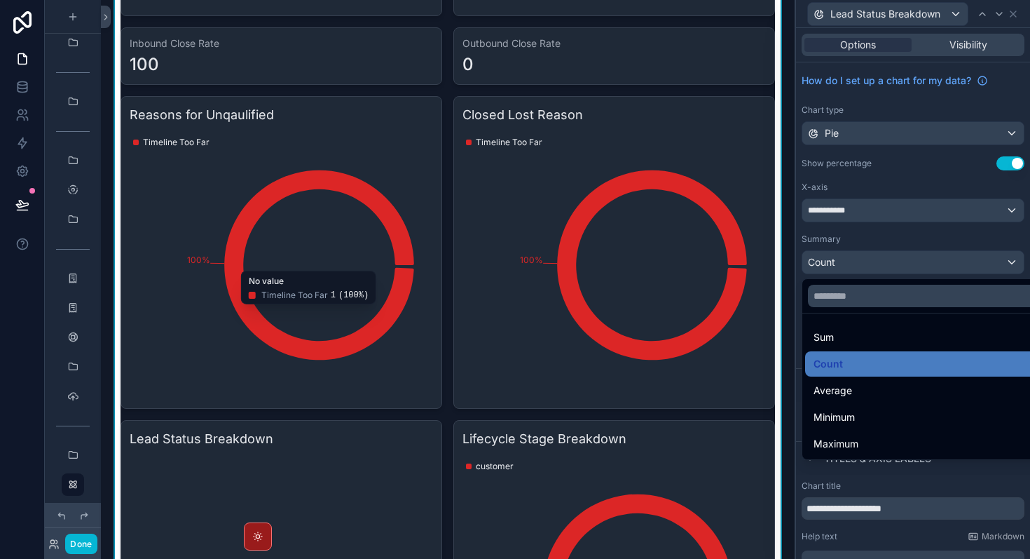
click at [339, 291] on icon "100%" at bounding box center [282, 264] width 304 height 269
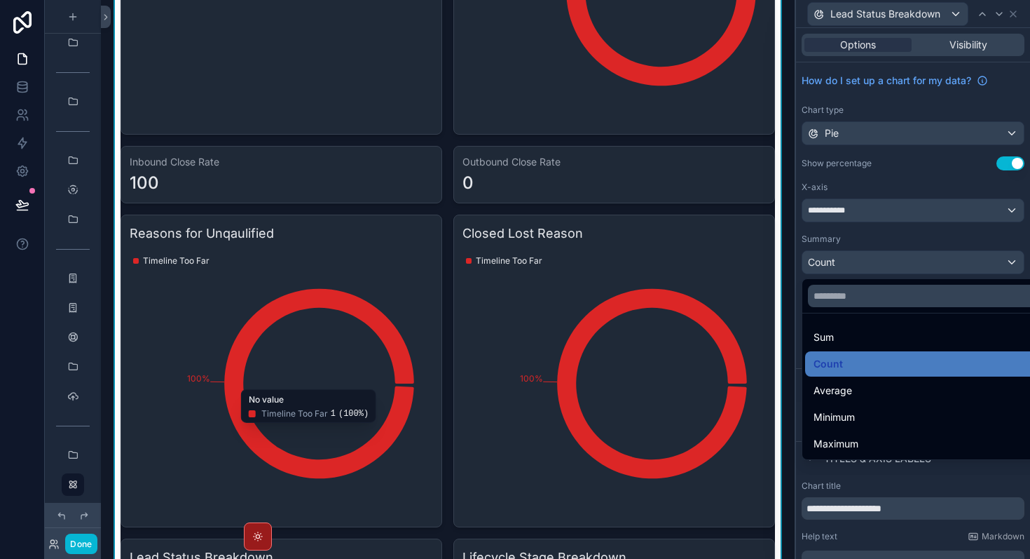
scroll to position [1071, 0]
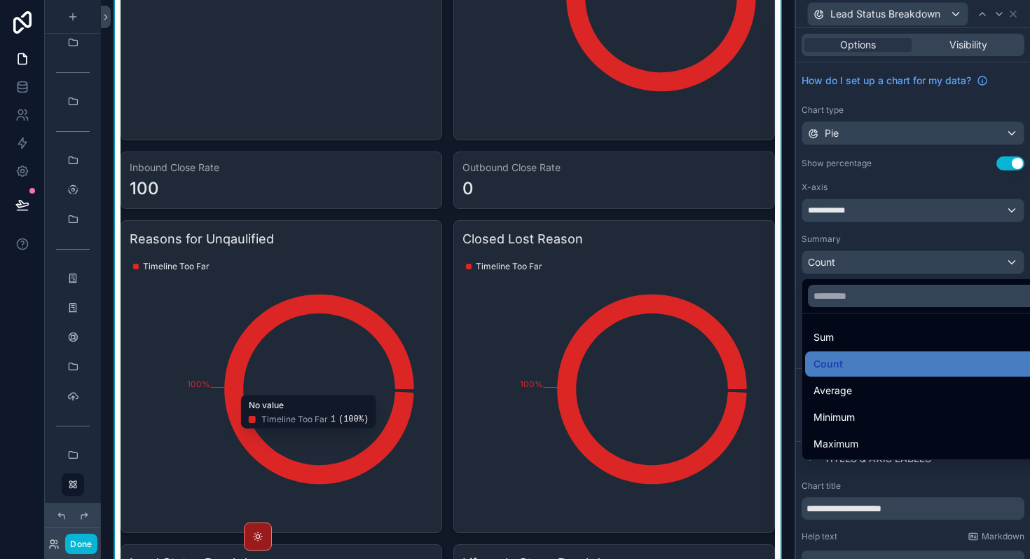
click at [1021, 16] on div at bounding box center [913, 279] width 234 height 559
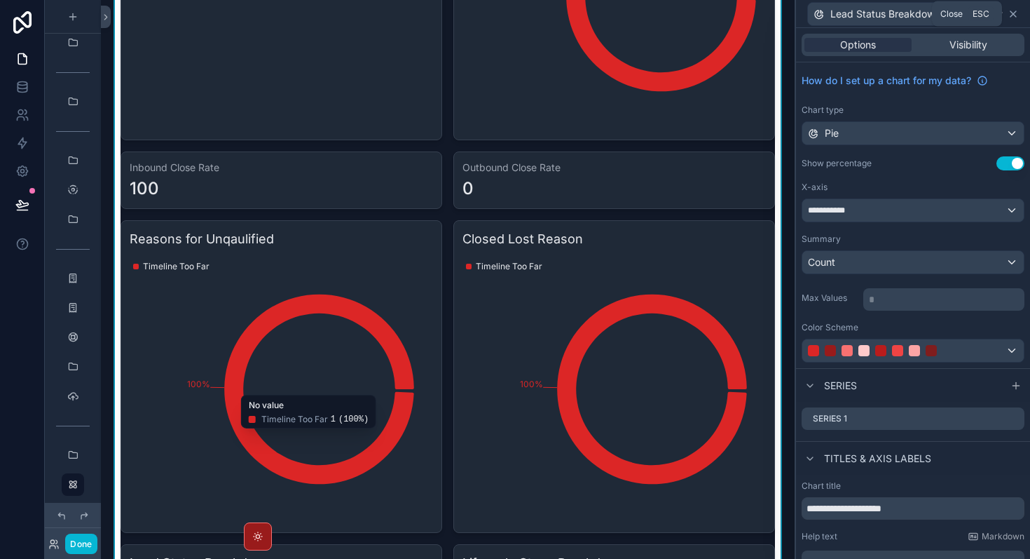
click at [1019, 16] on icon at bounding box center [1013, 13] width 11 height 11
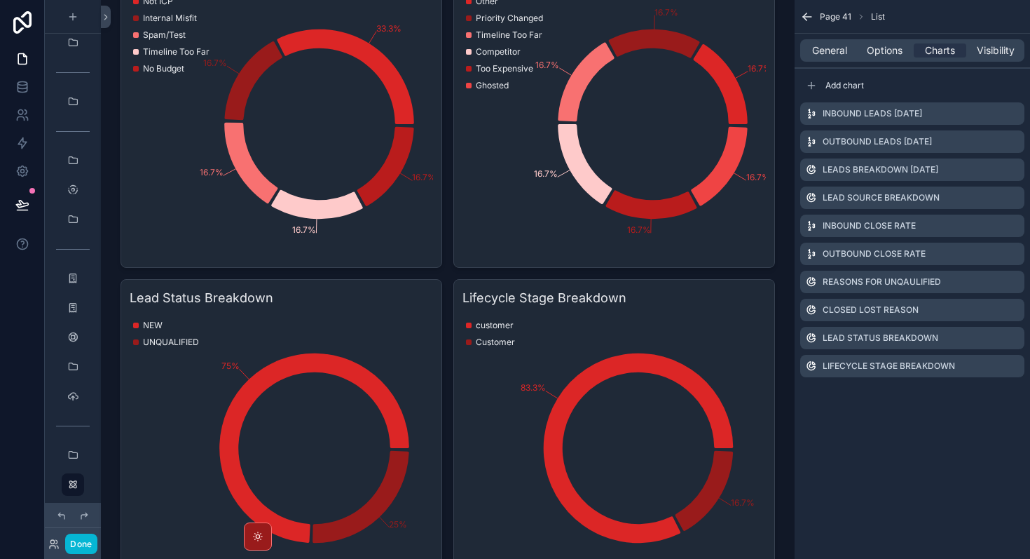
scroll to position [2545, 0]
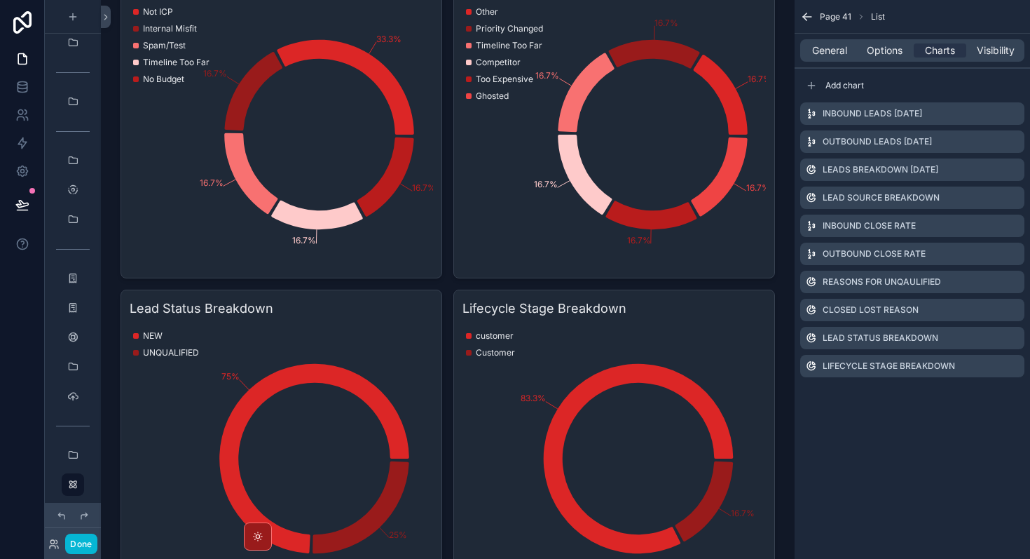
click at [515, 353] on div "scrollable content" at bounding box center [448, 53] width 672 height 1109
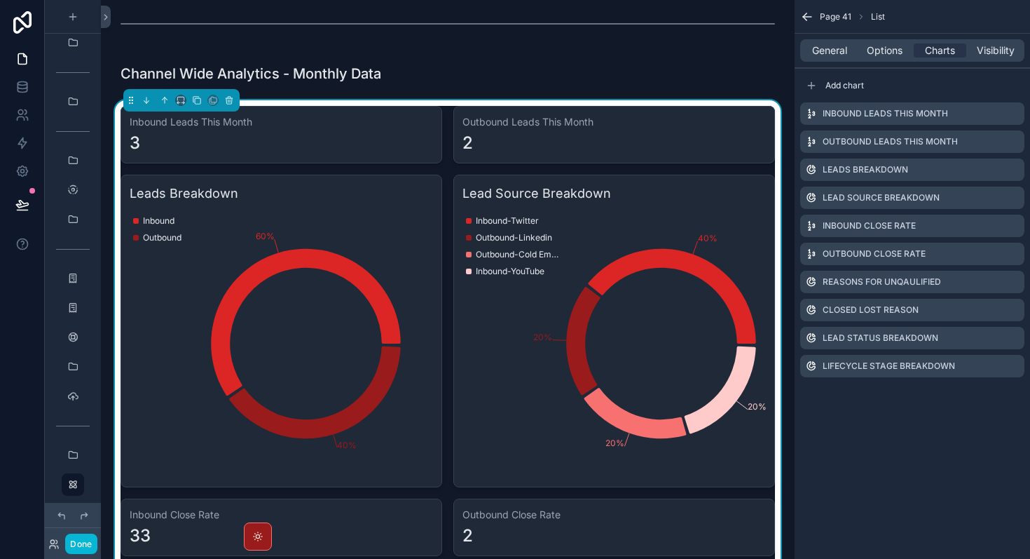
scroll to position [1945, 0]
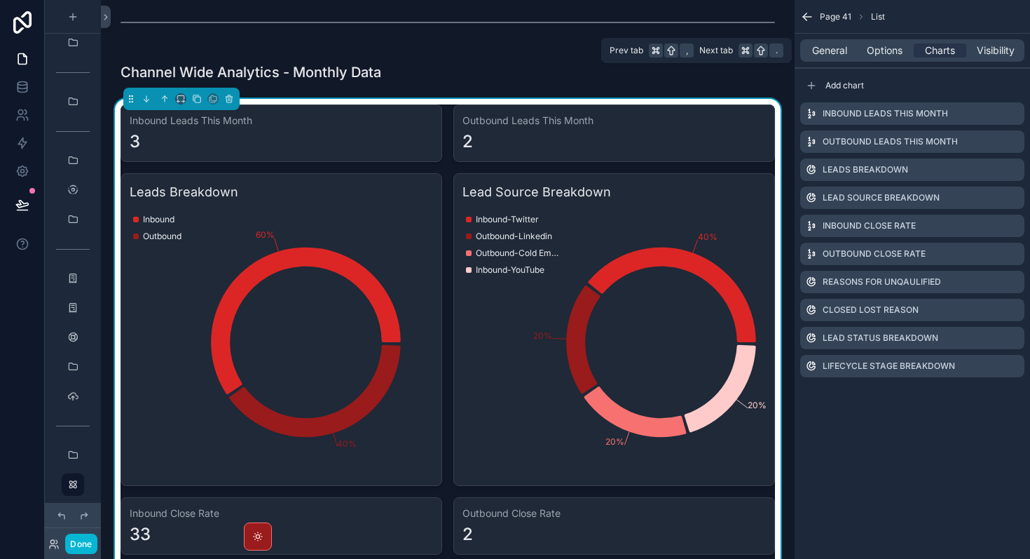
click at [831, 59] on div "General Options Charts Visibility" at bounding box center [913, 50] width 224 height 22
click at [840, 53] on span "General" at bounding box center [829, 50] width 35 height 14
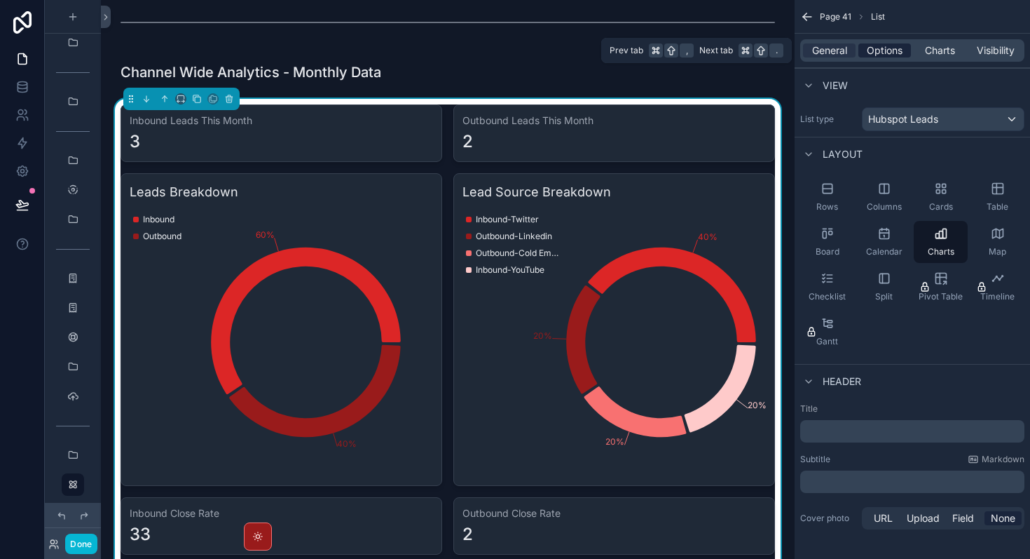
click at [886, 55] on span "Options" at bounding box center [885, 50] width 36 height 14
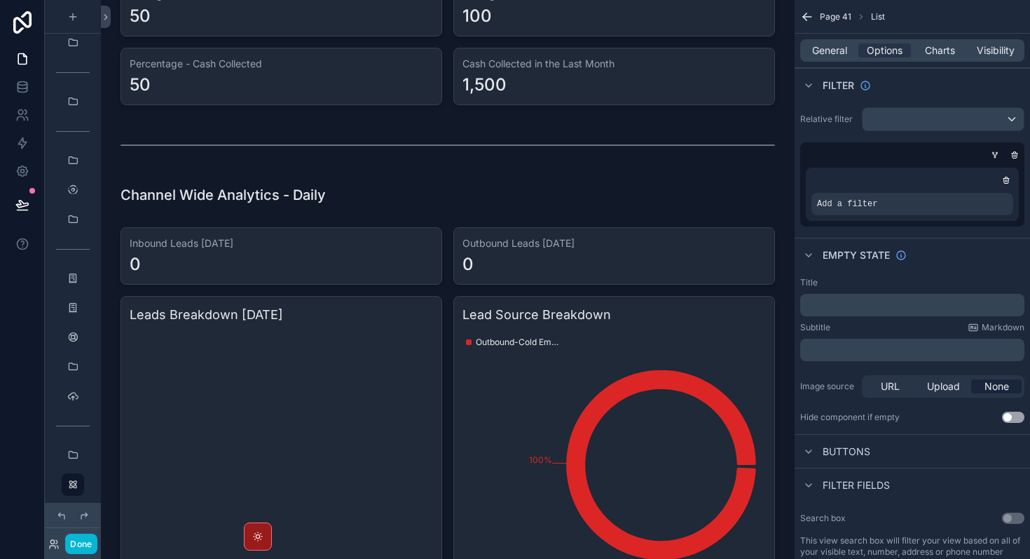
scroll to position [601, 0]
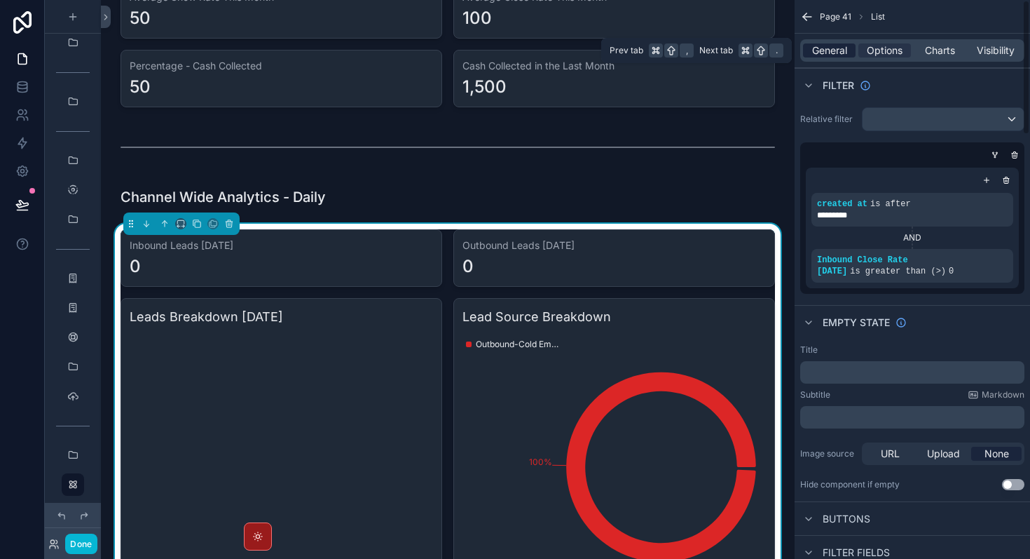
click at [830, 50] on span "General" at bounding box center [829, 50] width 35 height 14
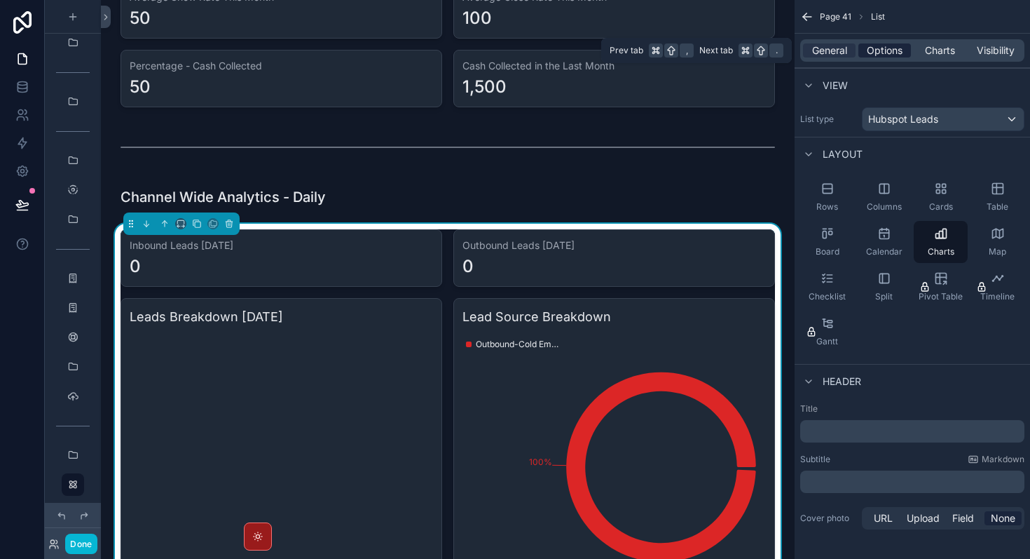
click at [890, 55] on span "Options" at bounding box center [885, 50] width 36 height 14
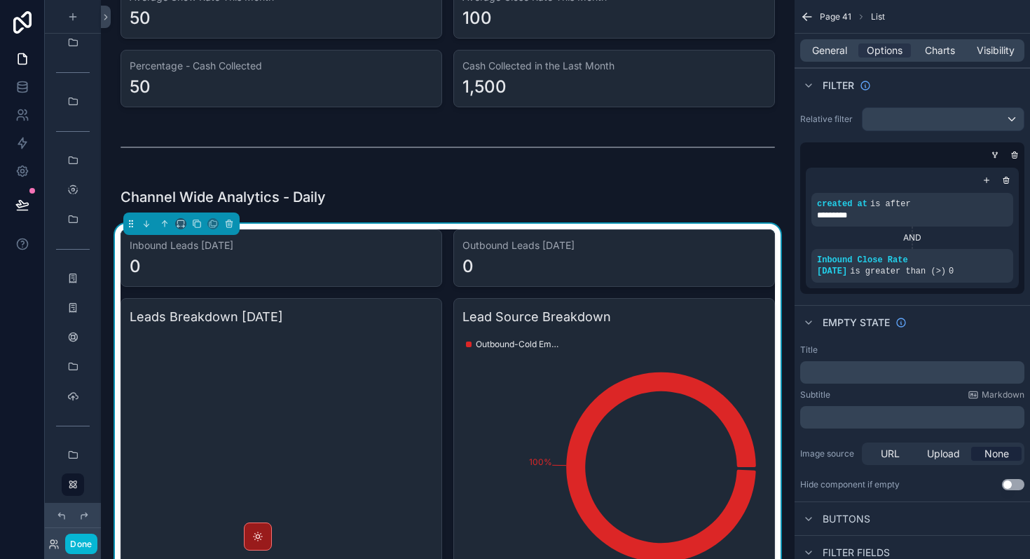
click at [0, 0] on icon "scrollable content" at bounding box center [0, 0] width 0 height 0
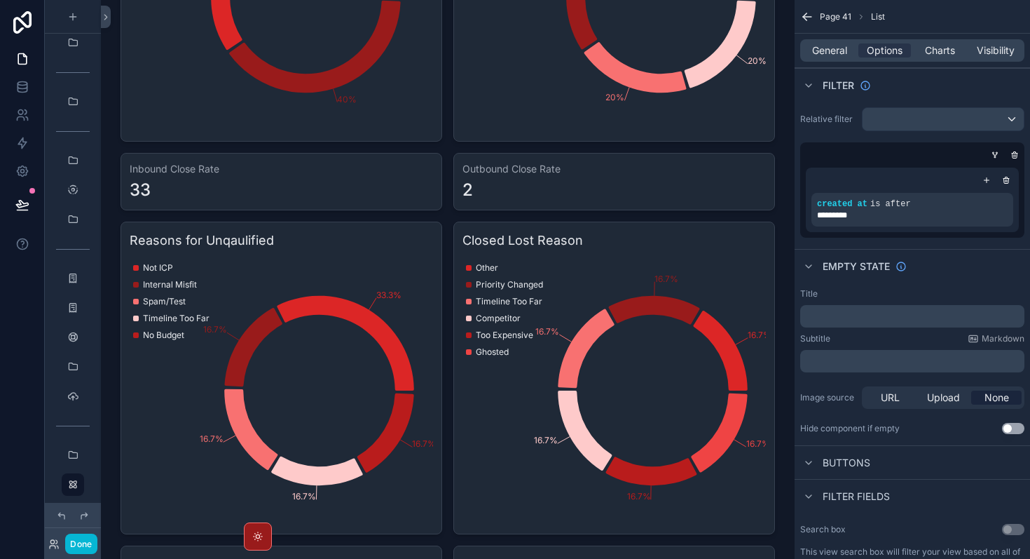
scroll to position [2291, 0]
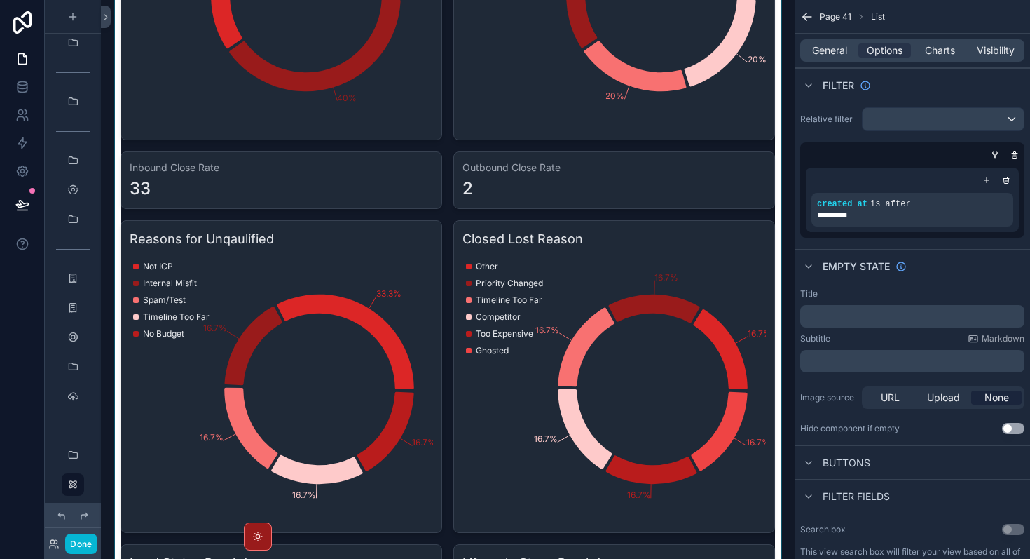
click at [395, 212] on div "scrollable content" at bounding box center [448, 307] width 672 height 1109
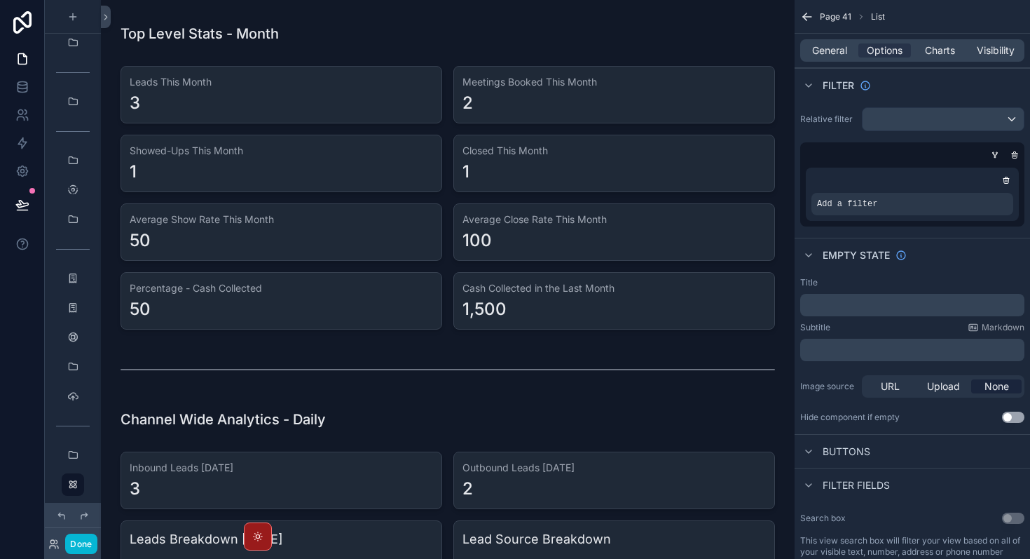
scroll to position [0, 0]
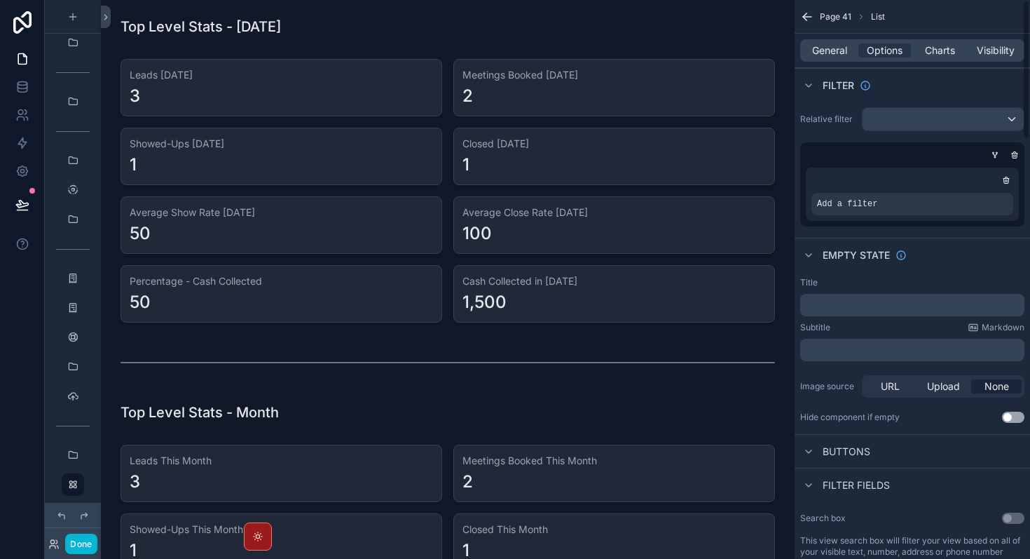
click at [804, 24] on div "Page 41 List" at bounding box center [913, 17] width 236 height 34
click at [811, 17] on icon "scrollable content" at bounding box center [808, 17] width 14 height 14
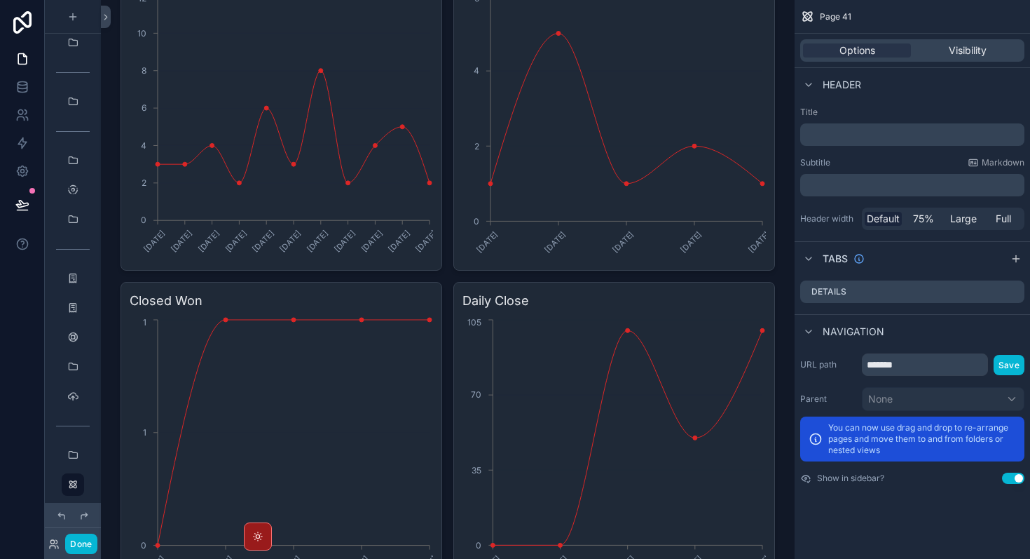
scroll to position [4561, 0]
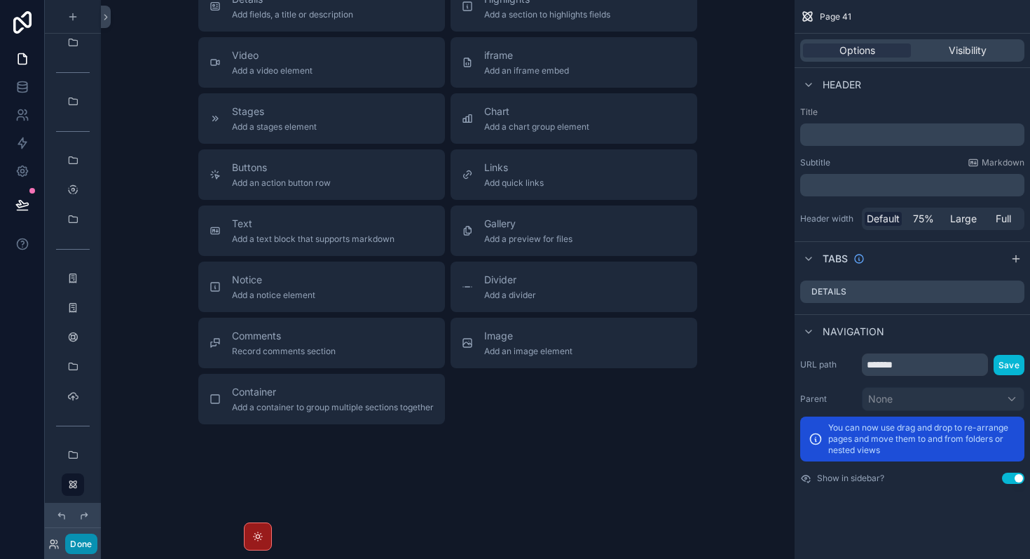
click at [83, 547] on button "Done" at bounding box center [81, 543] width 32 height 20
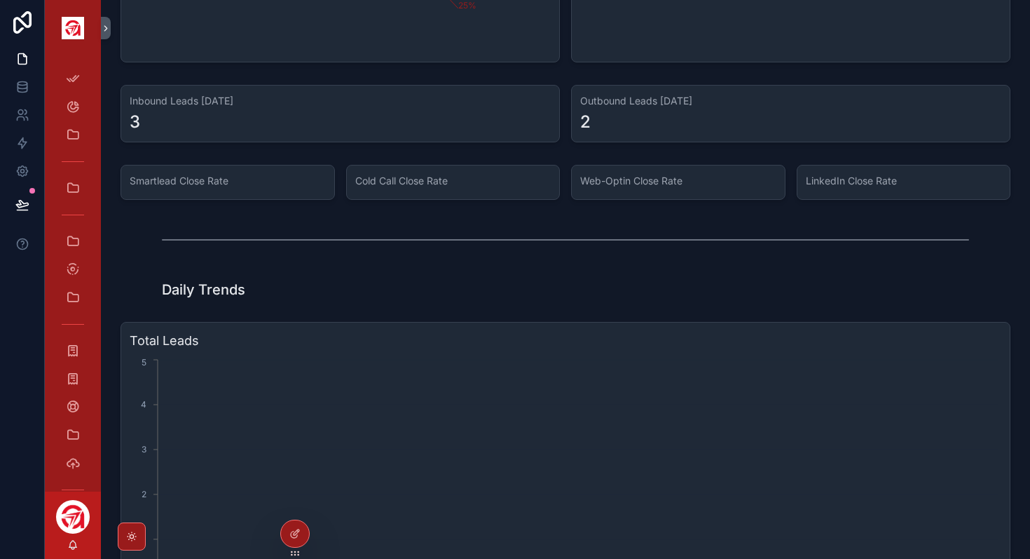
scroll to position [3984, 0]
